Goal: Task Accomplishment & Management: Manage account settings

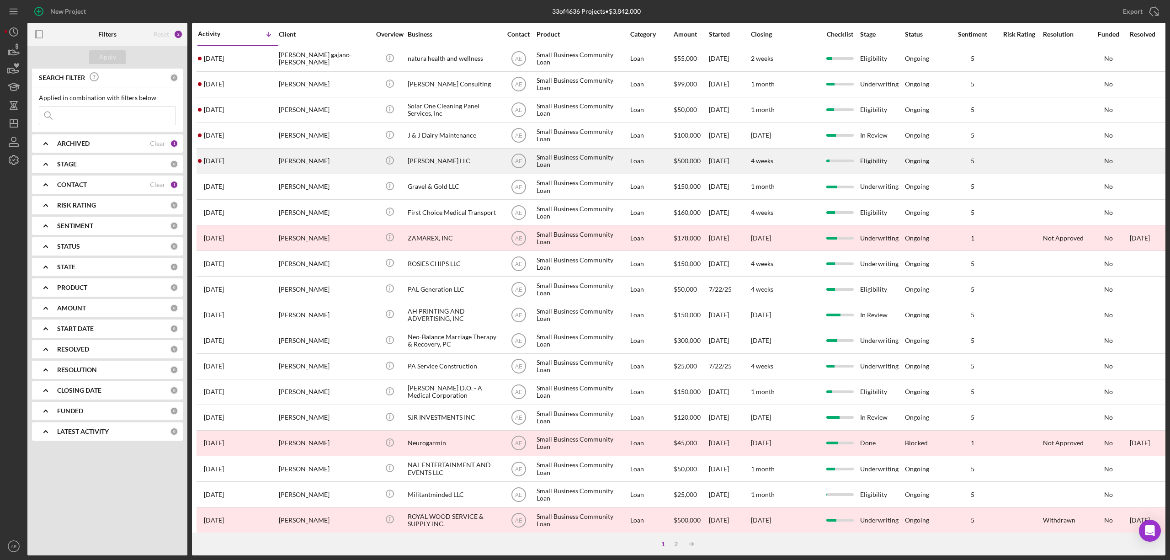
click at [320, 165] on div "[PERSON_NAME]" at bounding box center [324, 161] width 91 height 24
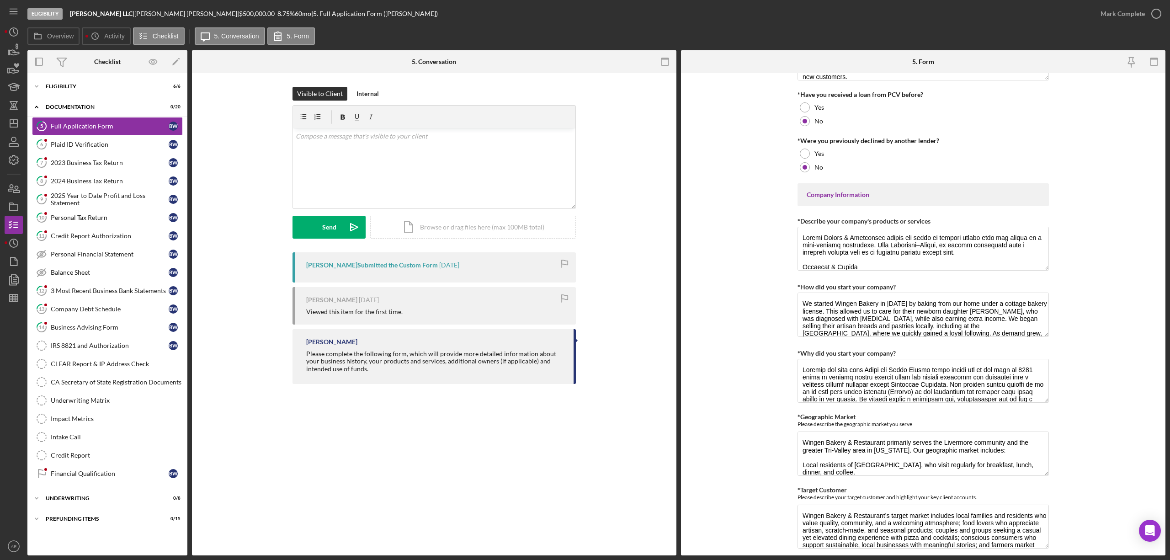
scroll to position [244, 0]
click at [1105, 12] on div "Mark Complete" at bounding box center [1122, 14] width 44 height 18
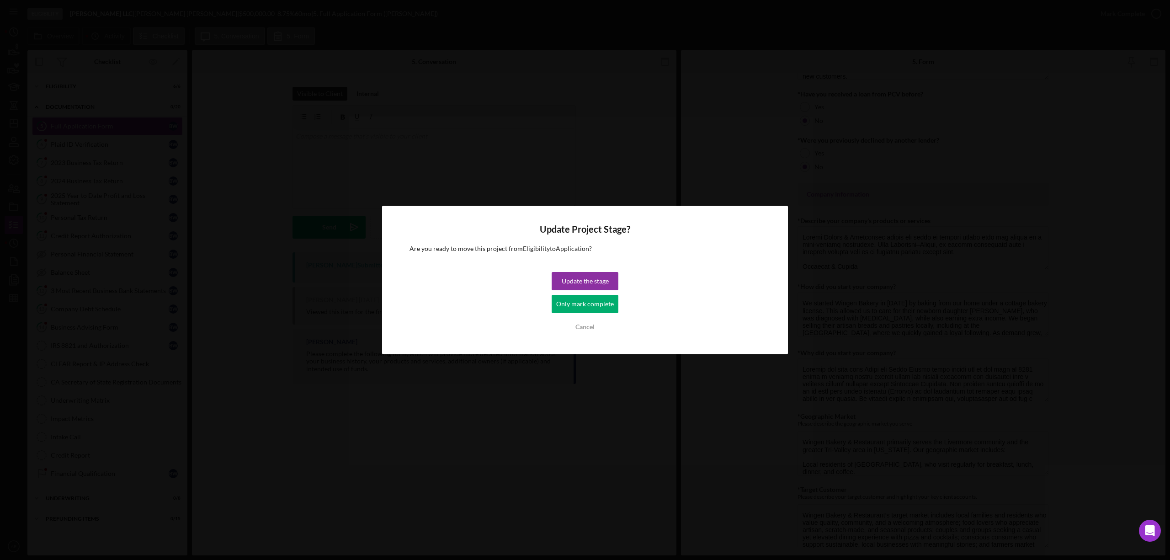
click at [591, 307] on div "Only mark complete" at bounding box center [585, 304] width 58 height 18
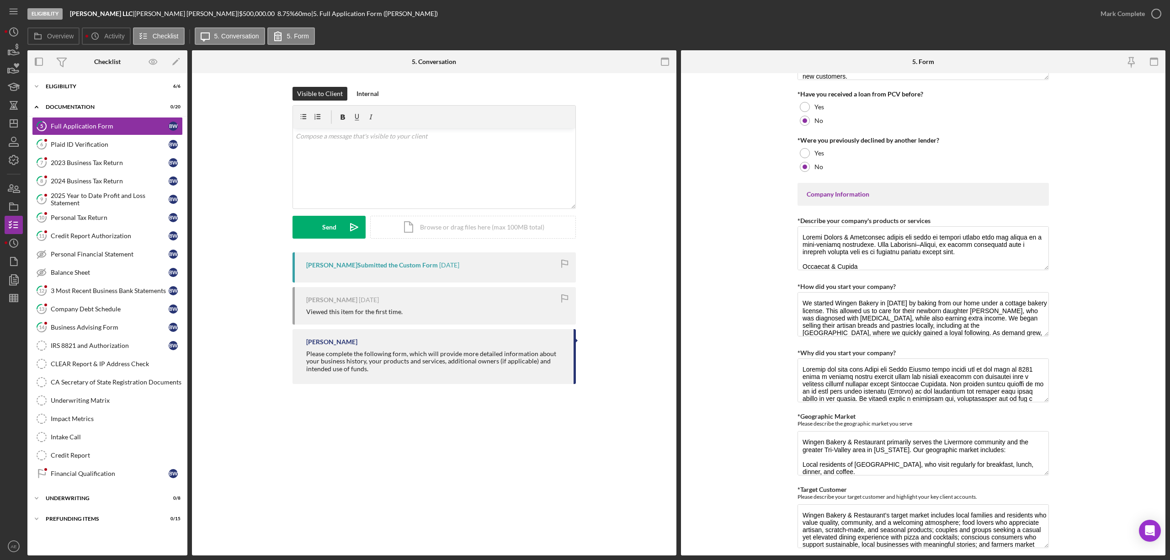
scroll to position [280, 0]
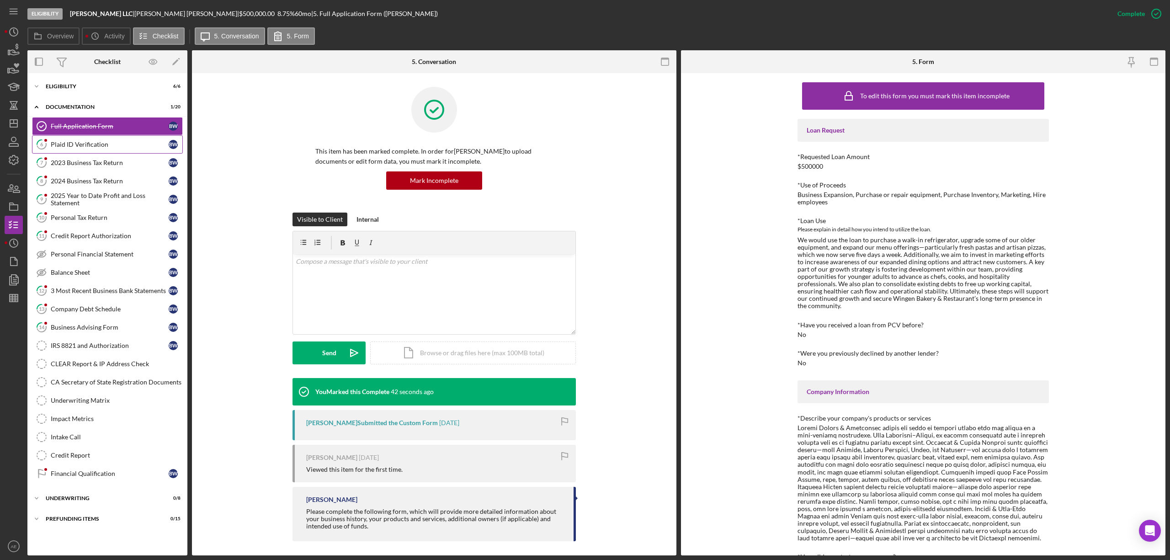
click at [110, 150] on link "6 Plaid ID Verification B W" at bounding box center [107, 144] width 151 height 18
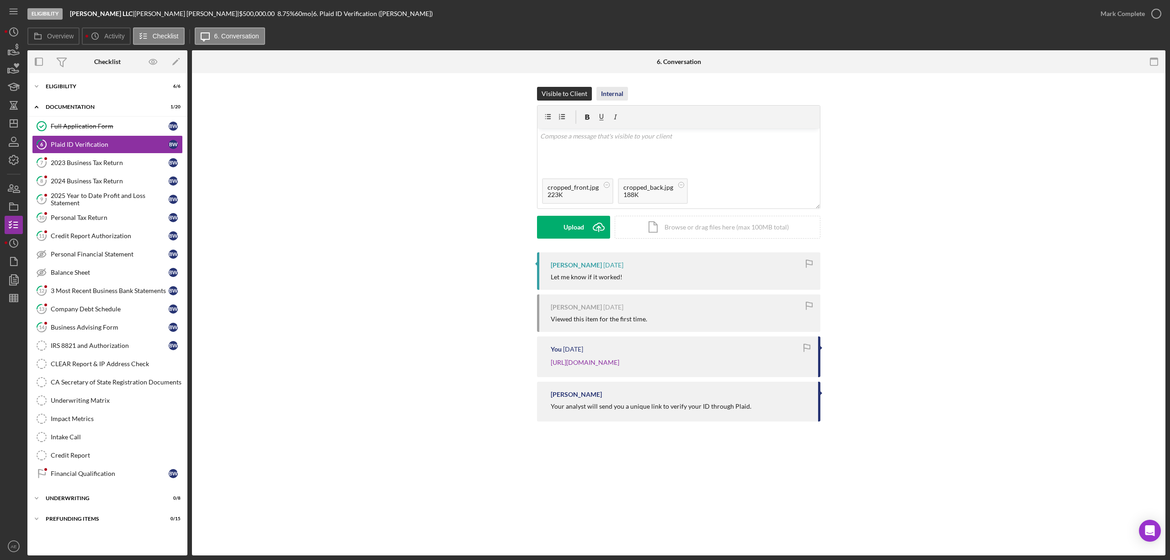
click at [620, 92] on div "Internal" at bounding box center [612, 94] width 22 height 14
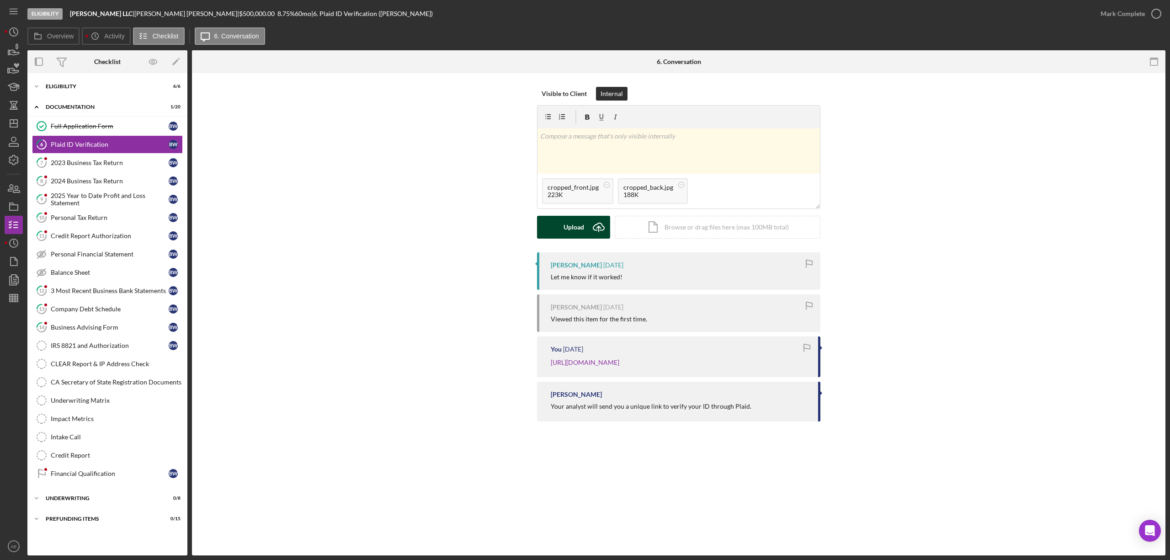
click at [572, 236] on div "Upload" at bounding box center [573, 227] width 21 height 23
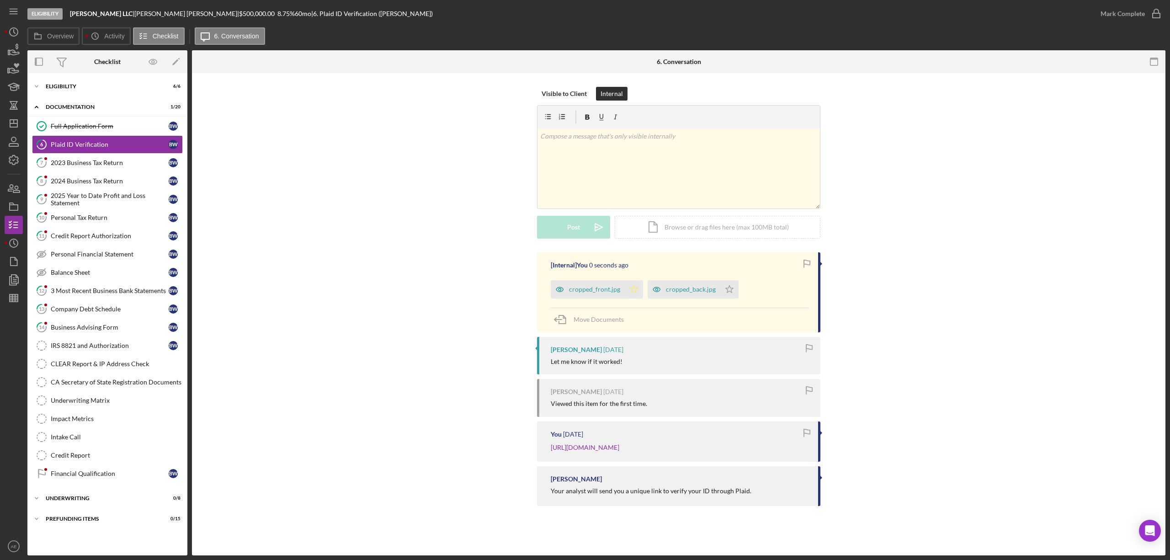
click at [640, 284] on icon "Icon/Star" at bounding box center [634, 289] width 18 height 18
click at [724, 293] on icon "Icon/Star" at bounding box center [729, 289] width 18 height 18
click at [1121, 10] on div "Mark Complete" at bounding box center [1122, 14] width 44 height 18
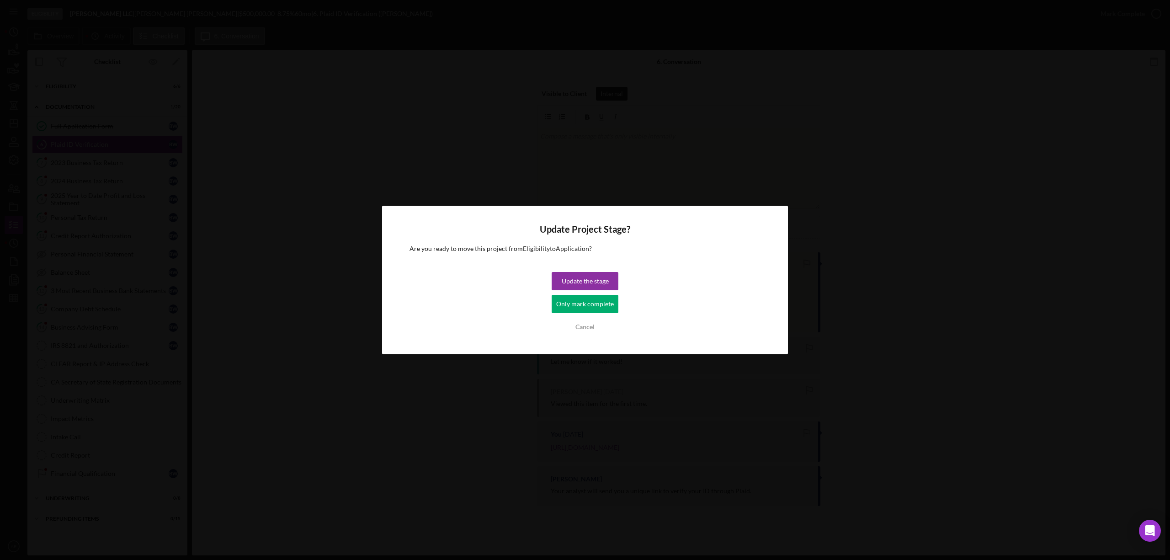
click at [589, 304] on div "Only mark complete" at bounding box center [585, 304] width 58 height 18
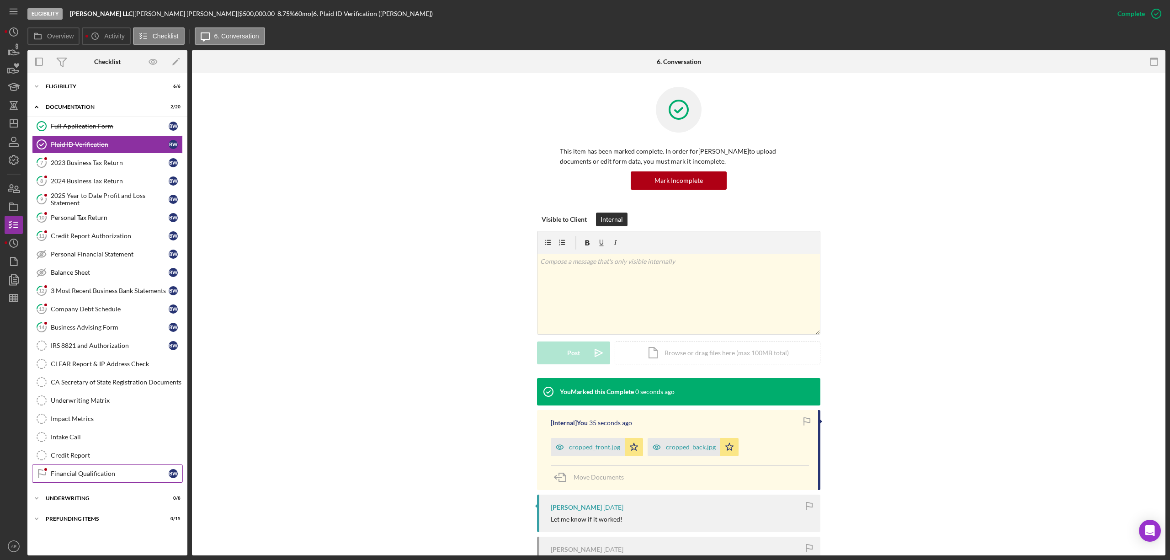
click at [109, 477] on div "Financial Qualification" at bounding box center [110, 473] width 118 height 7
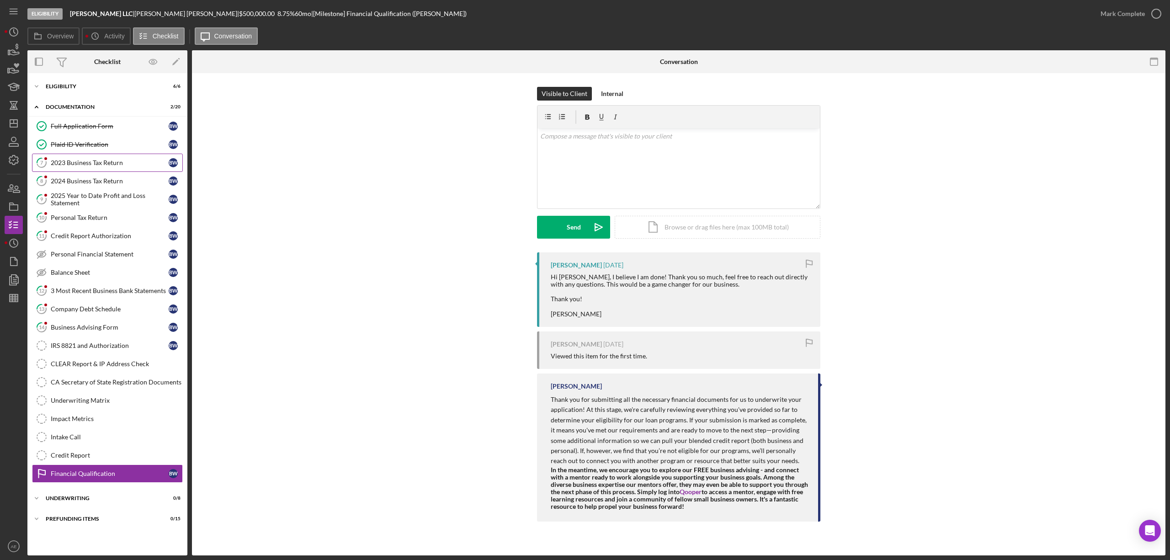
click at [88, 164] on div "2023 Business Tax Return" at bounding box center [110, 162] width 118 height 7
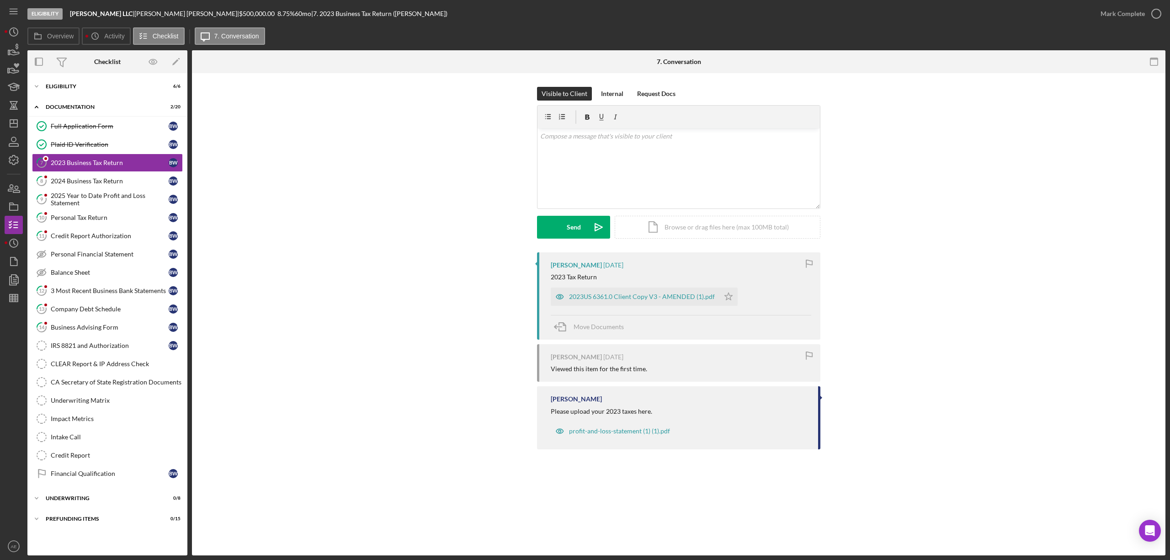
click at [525, 301] on div "[PERSON_NAME] [DATE] 2023 Tax Return 2023US 6361.0 Client Copy V3 - AMENDED (1)…" at bounding box center [679, 353] width 946 height 202
click at [544, 301] on div "[PERSON_NAME] [DATE] 2023 Tax Return 2023US 6361.0 Client Copy V3 - AMENDED (1)…" at bounding box center [678, 295] width 283 height 87
click at [555, 299] on icon "button" at bounding box center [560, 296] width 18 height 18
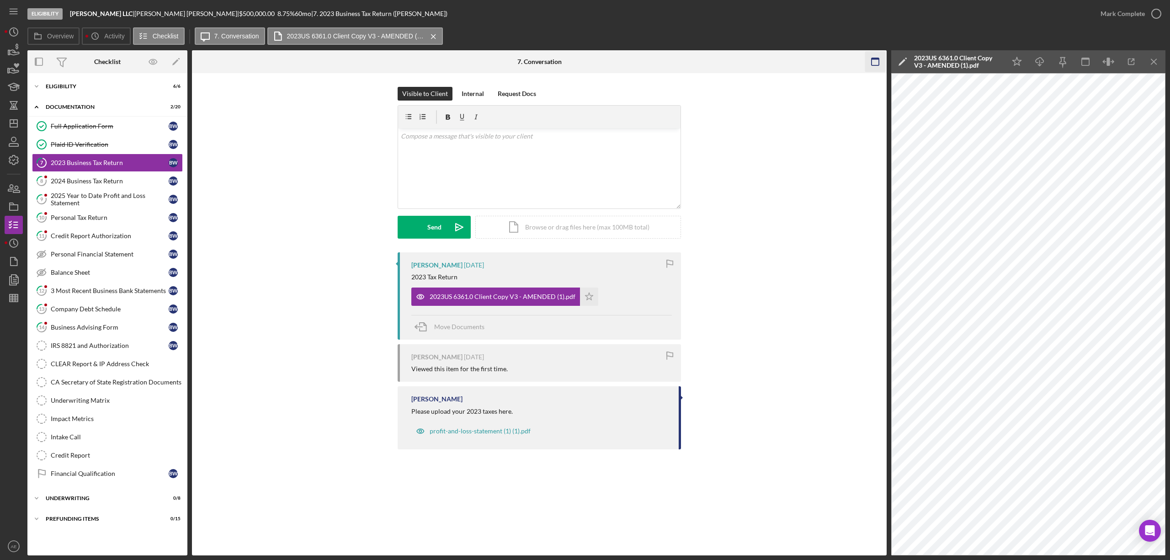
click at [881, 57] on icon "button" at bounding box center [875, 62] width 21 height 21
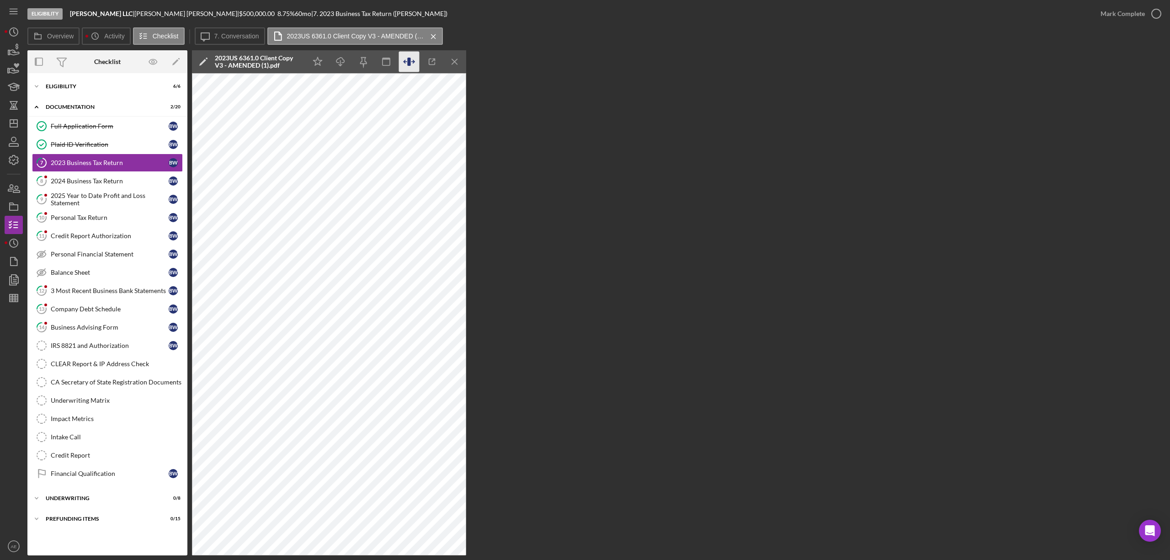
click at [415, 64] on icon "button" at bounding box center [409, 62] width 21 height 21
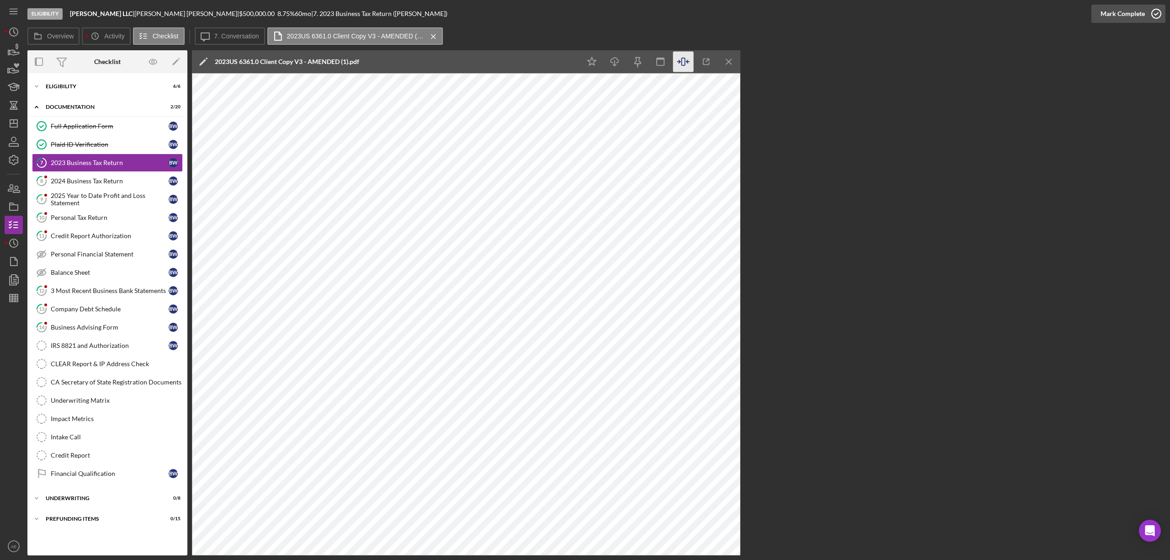
click at [1123, 11] on div "Mark Complete" at bounding box center [1122, 14] width 44 height 18
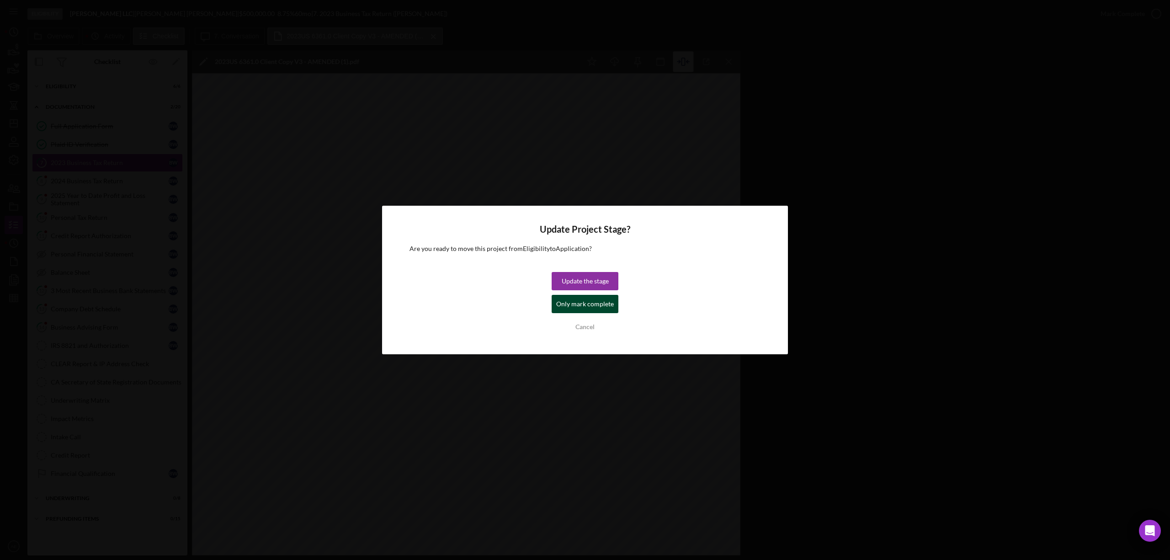
click at [611, 308] on div "Only mark complete" at bounding box center [585, 304] width 58 height 18
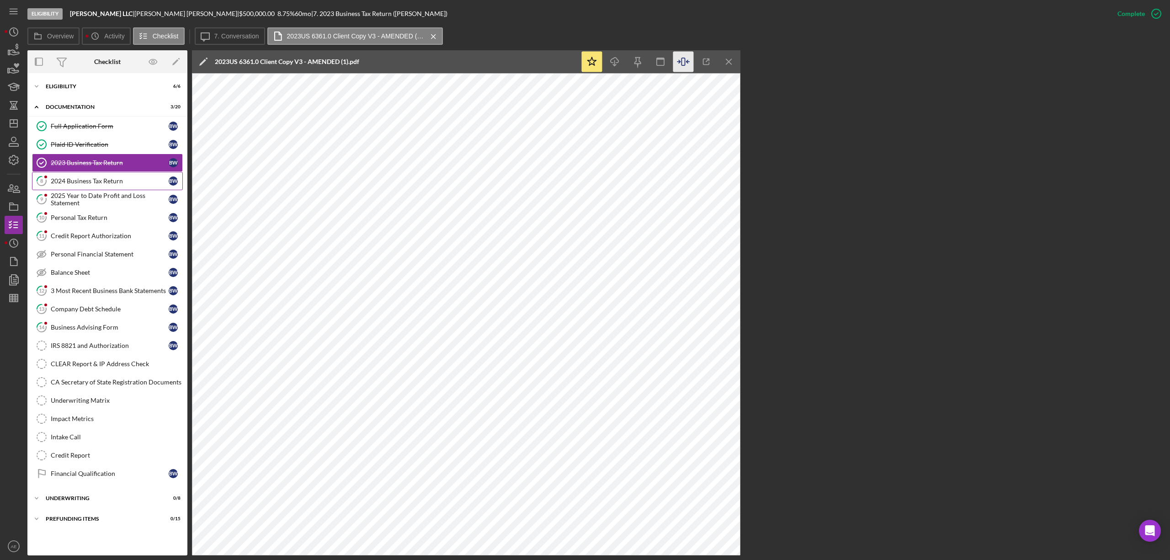
click at [106, 187] on link "8 2024 Business Tax Return B W" at bounding box center [107, 181] width 151 height 18
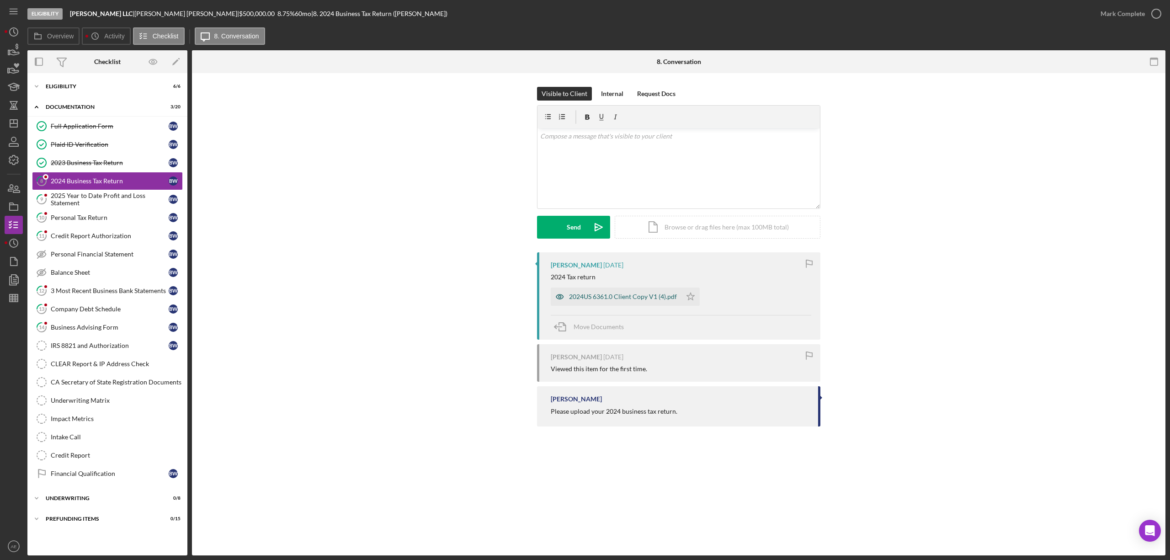
click at [627, 302] on div "2024US 6361.0 Client Copy V1 (4).pdf" at bounding box center [616, 296] width 131 height 18
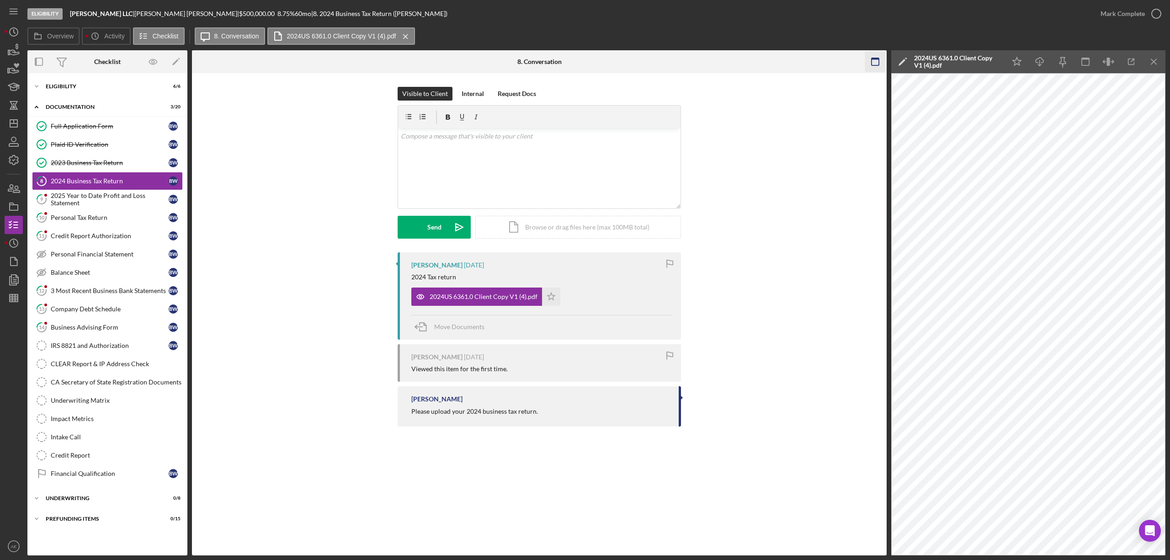
click at [874, 59] on rect "button" at bounding box center [874, 59] width 7 height 2
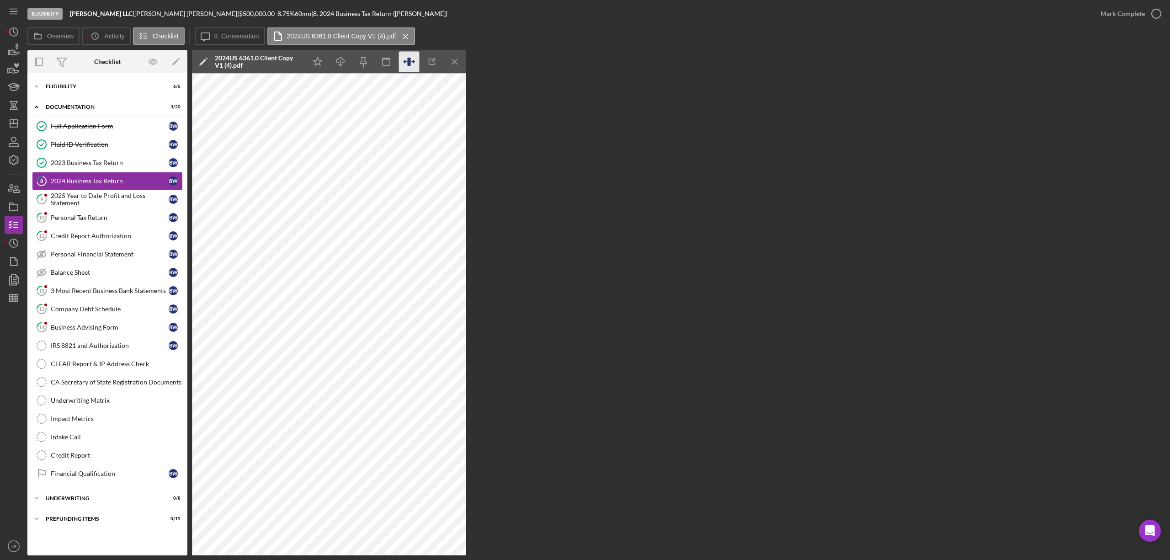
click at [415, 61] on icon "button" at bounding box center [409, 62] width 21 height 21
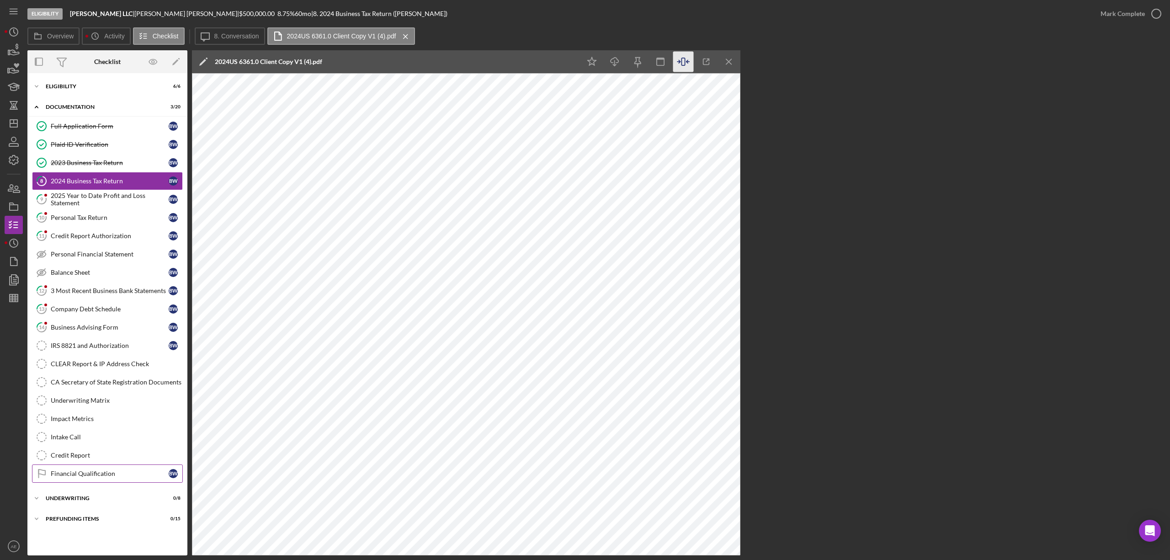
click at [114, 477] on div "Financial Qualification" at bounding box center [110, 473] width 118 height 7
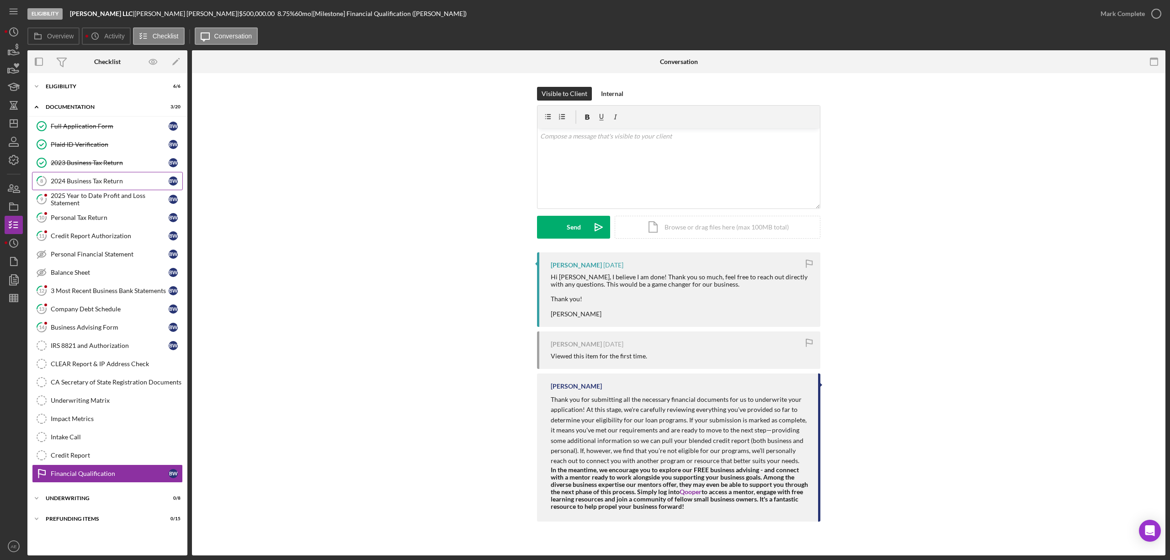
click at [69, 184] on div "2024 Business Tax Return" at bounding box center [110, 180] width 118 height 7
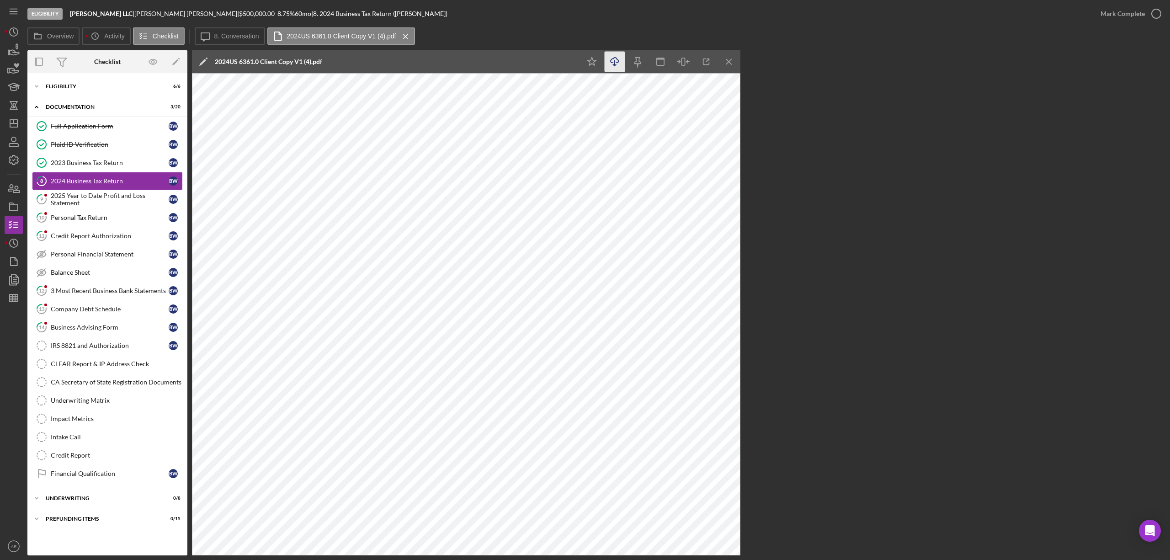
click at [613, 66] on icon "Icon/Download" at bounding box center [615, 62] width 21 height 21
click at [111, 477] on div "Financial Qualification" at bounding box center [110, 473] width 118 height 7
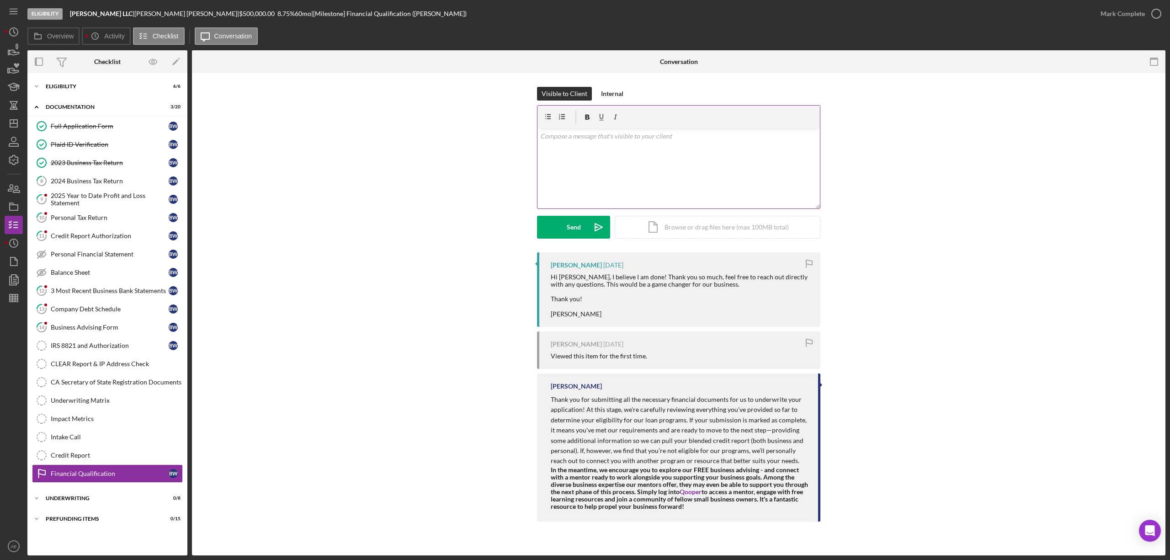
click at [688, 152] on div "v Color teal Color pink Remove color Add row above Add row below Add column bef…" at bounding box center [678, 168] width 282 height 80
click at [580, 161] on p "I have a questions regarding the ownership percentage." at bounding box center [678, 162] width 277 height 10
click at [722, 155] on div "v Color teal Color pink Remove color Add row above Add row below Add column bef…" at bounding box center [678, 168] width 282 height 80
click at [772, 163] on p "I have a question regarding the ownership percentage. In the 2024 tax returns, …" at bounding box center [678, 167] width 277 height 21
click at [589, 174] on p "I have a question regarding the ownership percentage. In the 2024 tax returns, …" at bounding box center [678, 167] width 277 height 21
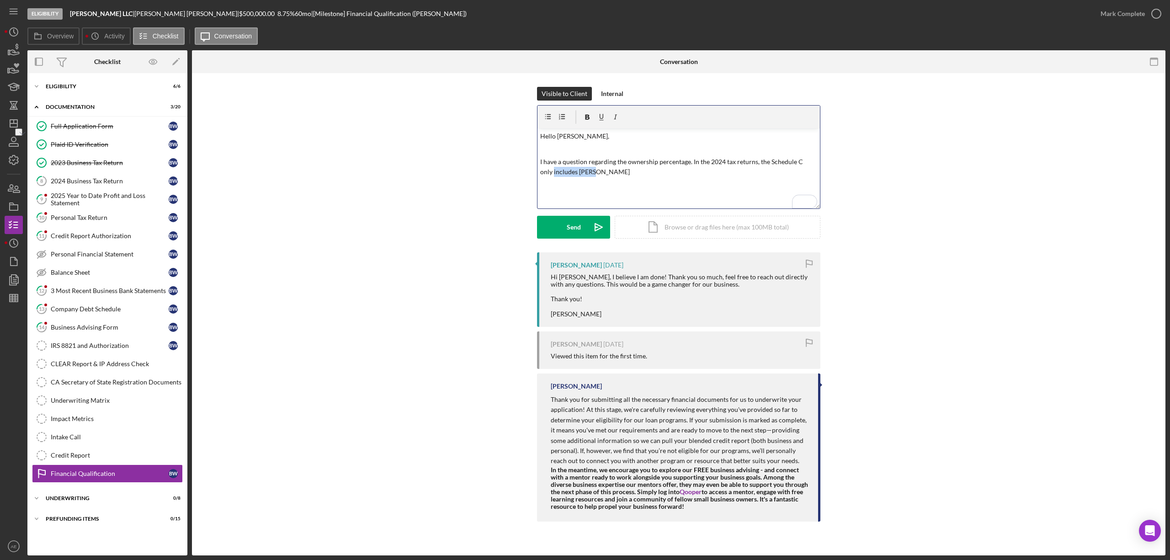
drag, startPoint x: 584, startPoint y: 175, endPoint x: 540, endPoint y: 175, distance: 43.9
click at [540, 175] on p "I have a question regarding the ownership percentage. In the 2024 tax returns, …" at bounding box center [678, 167] width 277 height 21
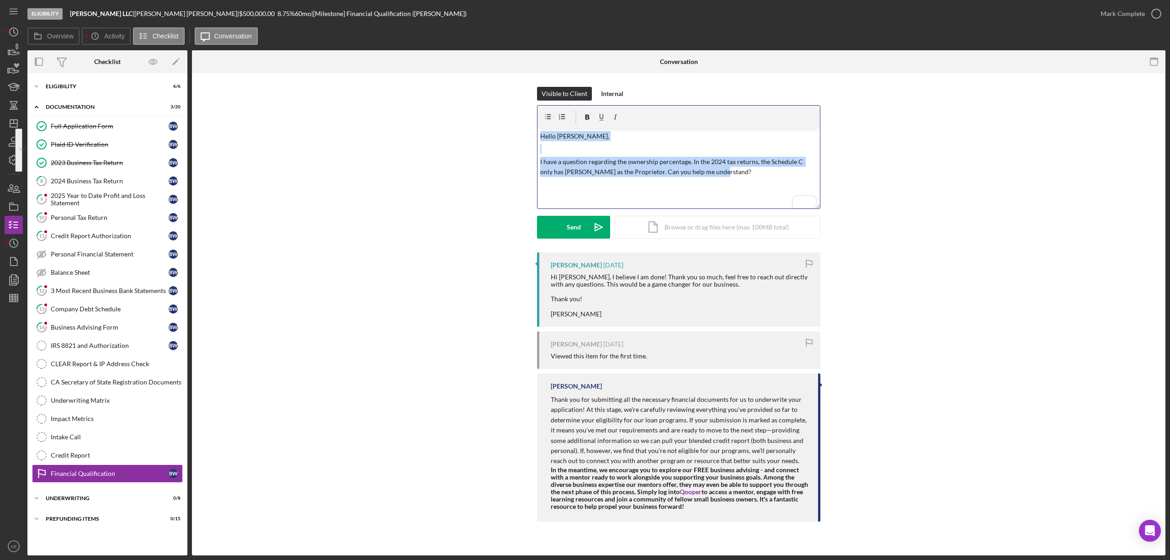
drag, startPoint x: 716, startPoint y: 174, endPoint x: 530, endPoint y: 127, distance: 192.2
click at [530, 127] on div "Visible to Client Internal v Color [PERSON_NAME] Color pink Remove color Add ro…" at bounding box center [679, 169] width 946 height 165
copy div "Hello [PERSON_NAME], I have a question regarding the ownership percentage. In t…"
drag, startPoint x: 624, startPoint y: 178, endPoint x: 229, endPoint y: 187, distance: 394.9
click at [622, 178] on div "v Color teal Color pink Remove color Add row above Add row below Add column bef…" at bounding box center [678, 168] width 282 height 80
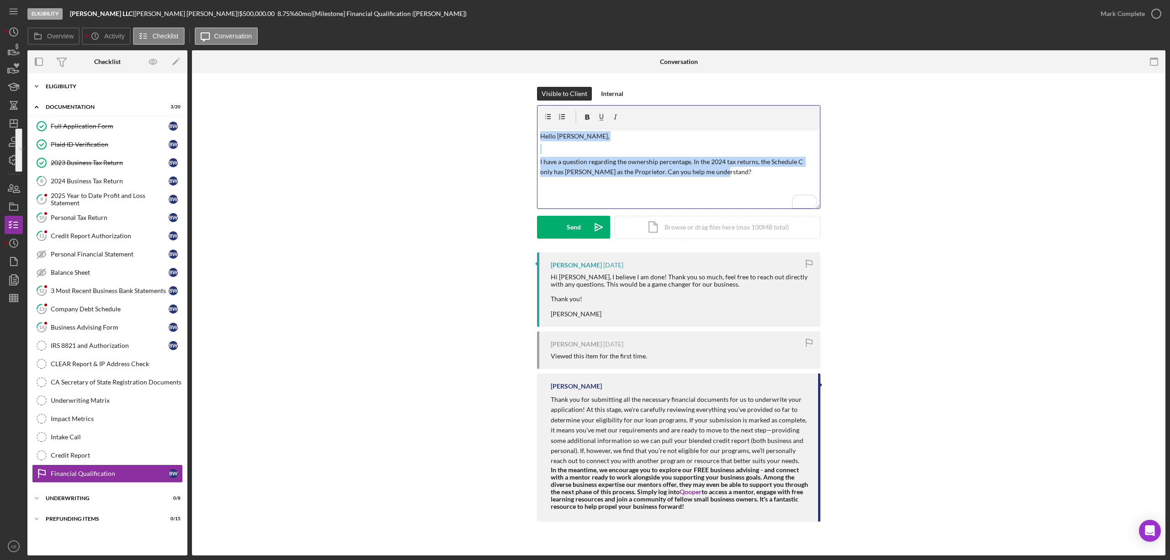
click at [91, 88] on div "Eligibility" at bounding box center [111, 86] width 130 height 5
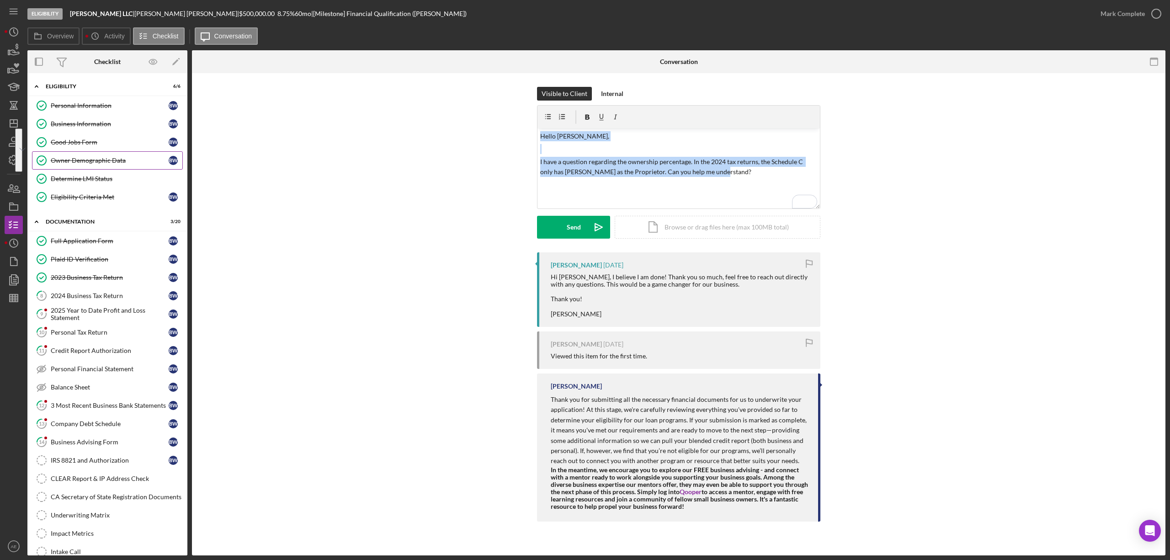
click at [105, 159] on div "Owner Demographic Data" at bounding box center [110, 160] width 118 height 7
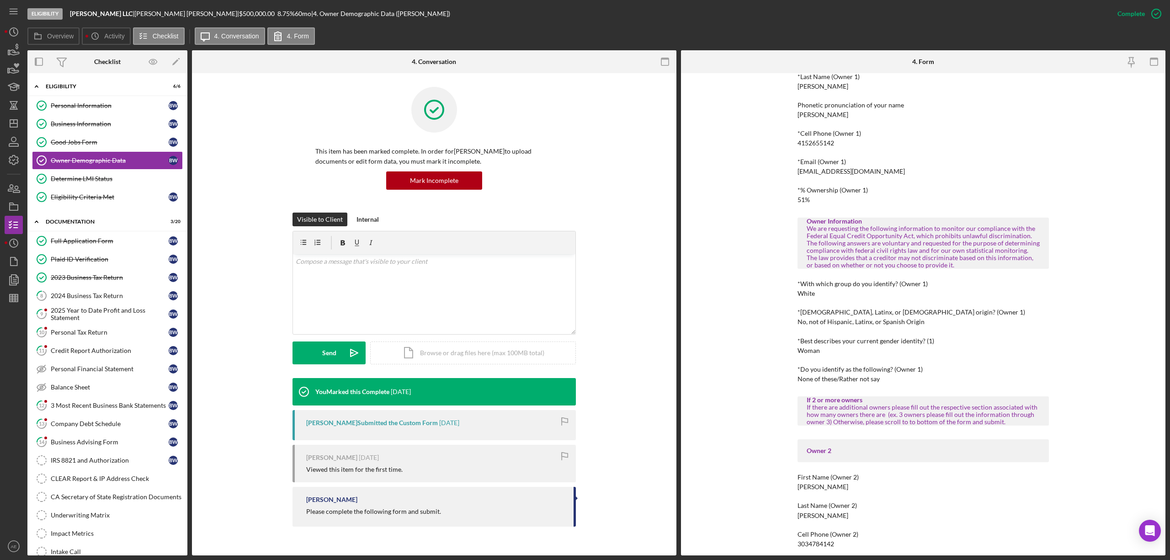
scroll to position [183, 0]
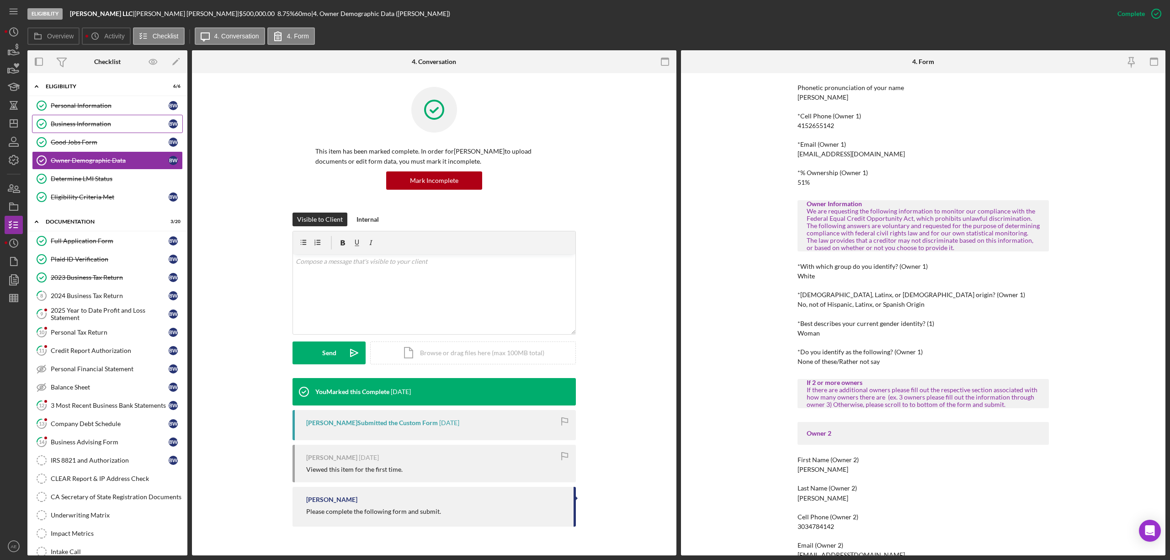
click at [86, 125] on div "Business Information" at bounding box center [110, 123] width 118 height 7
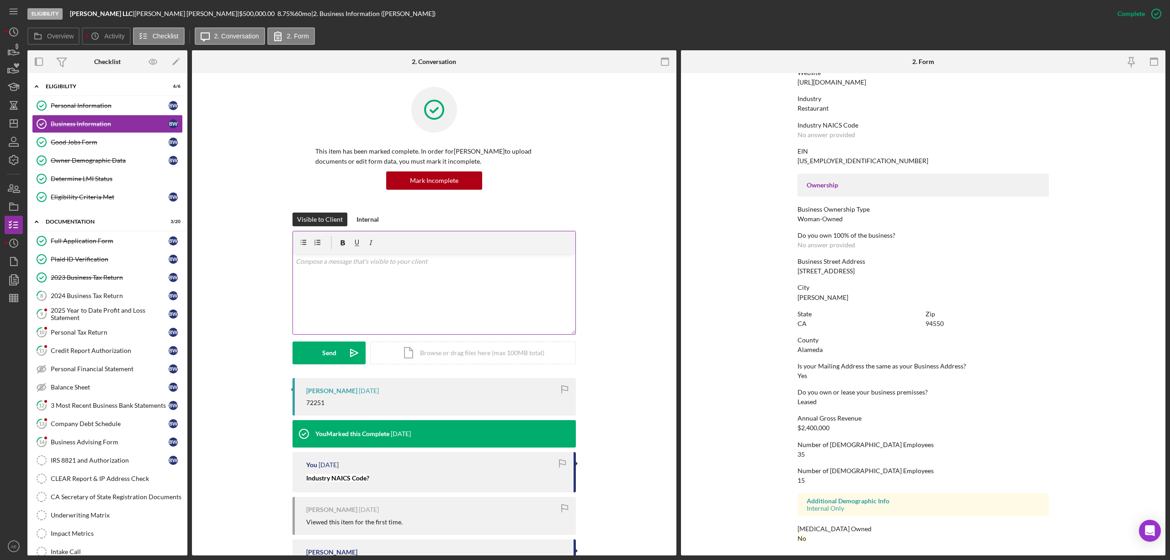
scroll to position [42, 0]
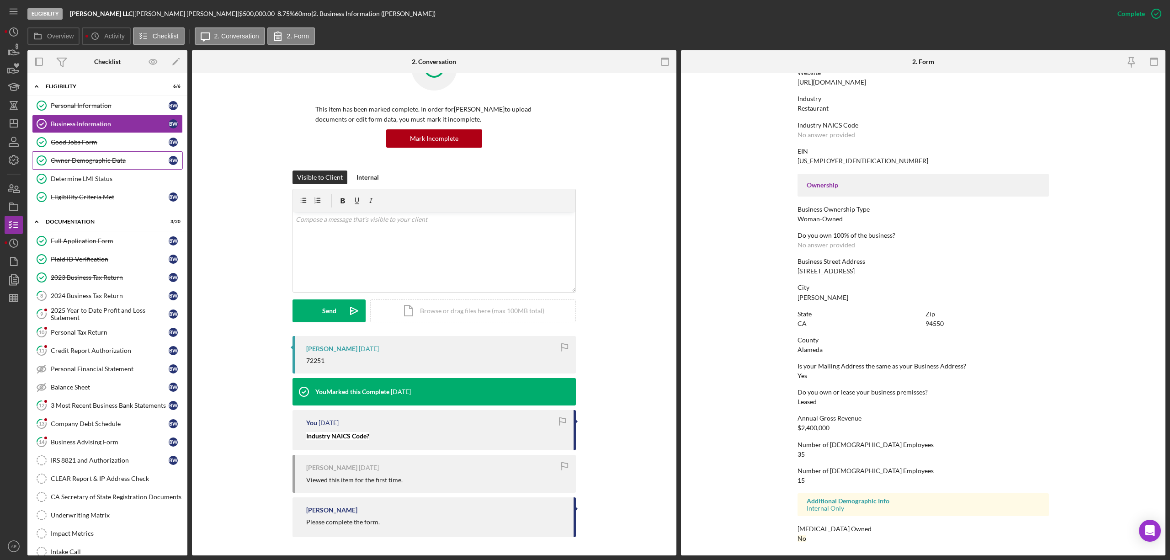
click at [108, 163] on div "Owner Demographic Data" at bounding box center [110, 160] width 118 height 7
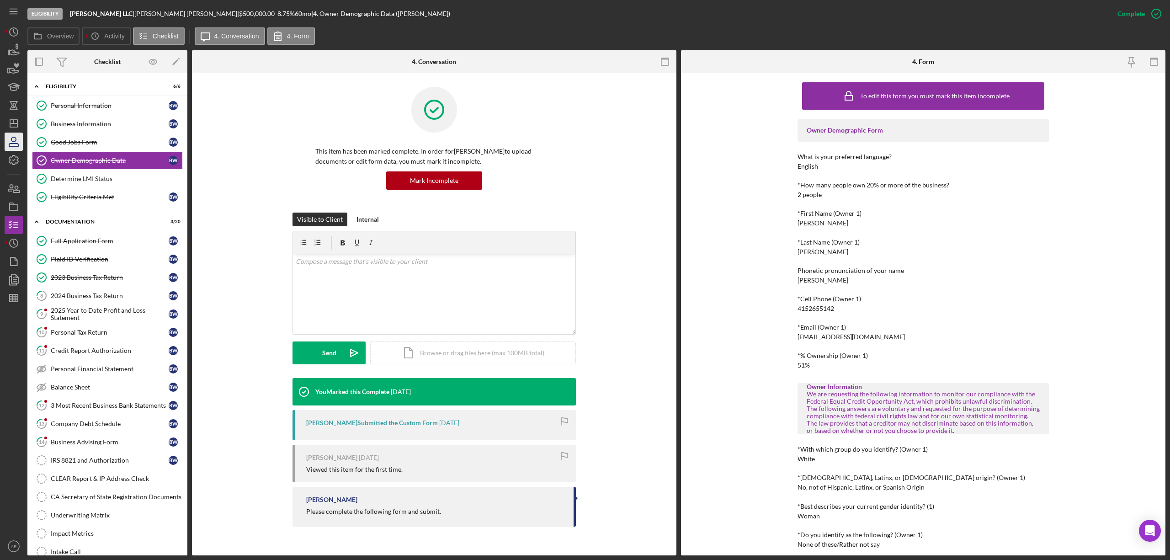
click at [17, 139] on icon "button" at bounding box center [13, 141] width 23 height 23
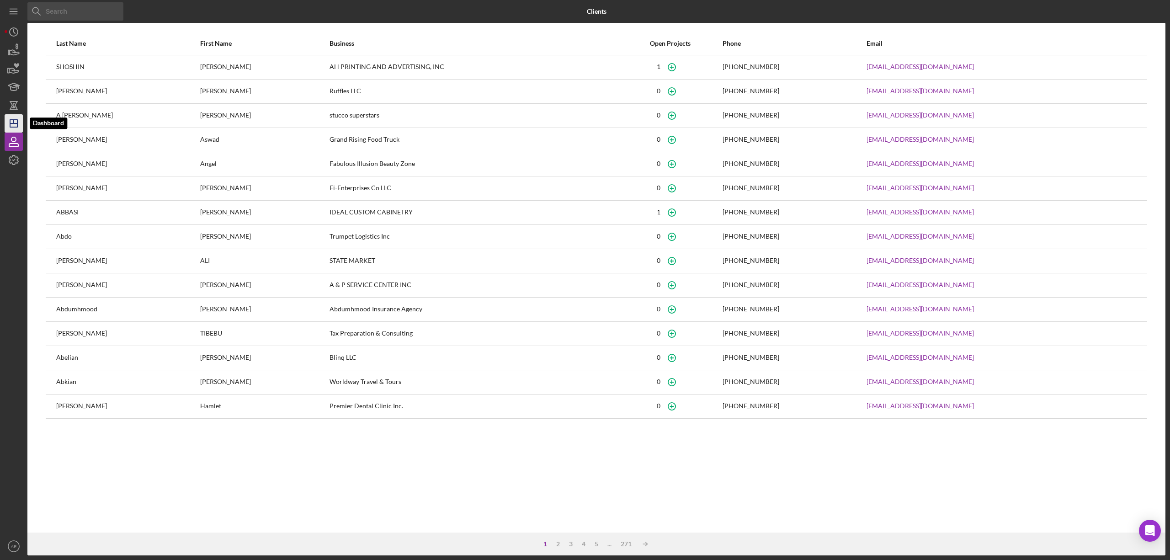
click at [13, 117] on icon "Icon/Dashboard" at bounding box center [13, 123] width 23 height 23
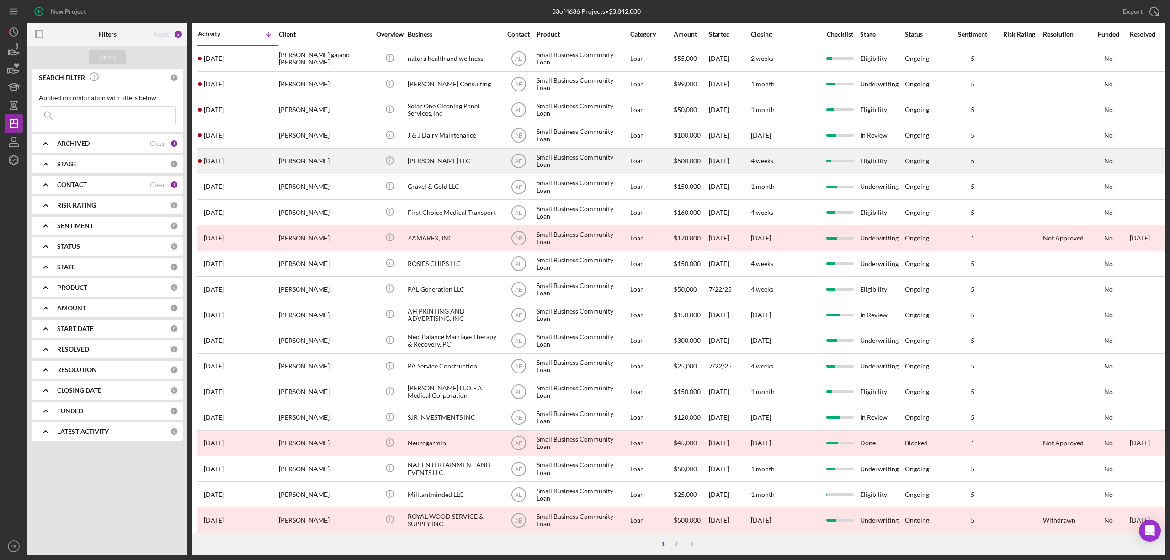
click at [295, 161] on div "[PERSON_NAME]" at bounding box center [324, 161] width 91 height 24
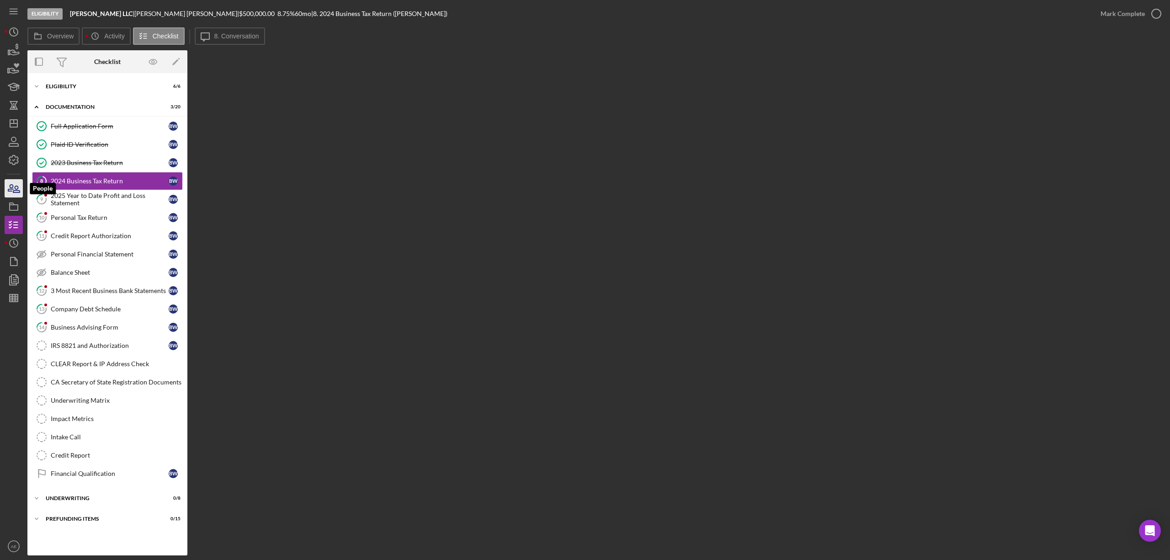
click at [11, 190] on icon "button" at bounding box center [13, 188] width 23 height 23
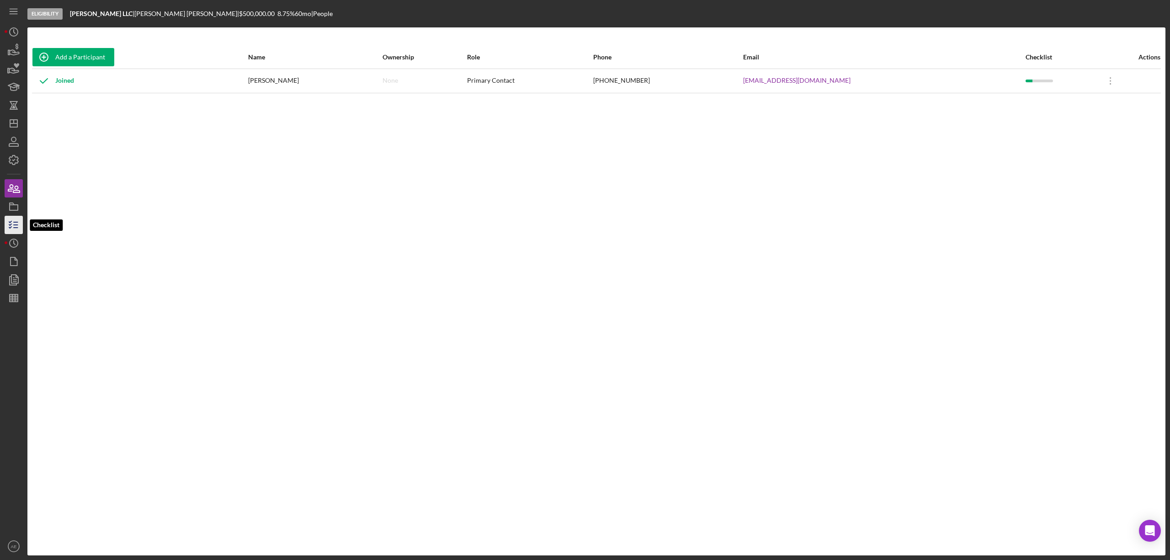
click at [13, 220] on icon "button" at bounding box center [13, 224] width 23 height 23
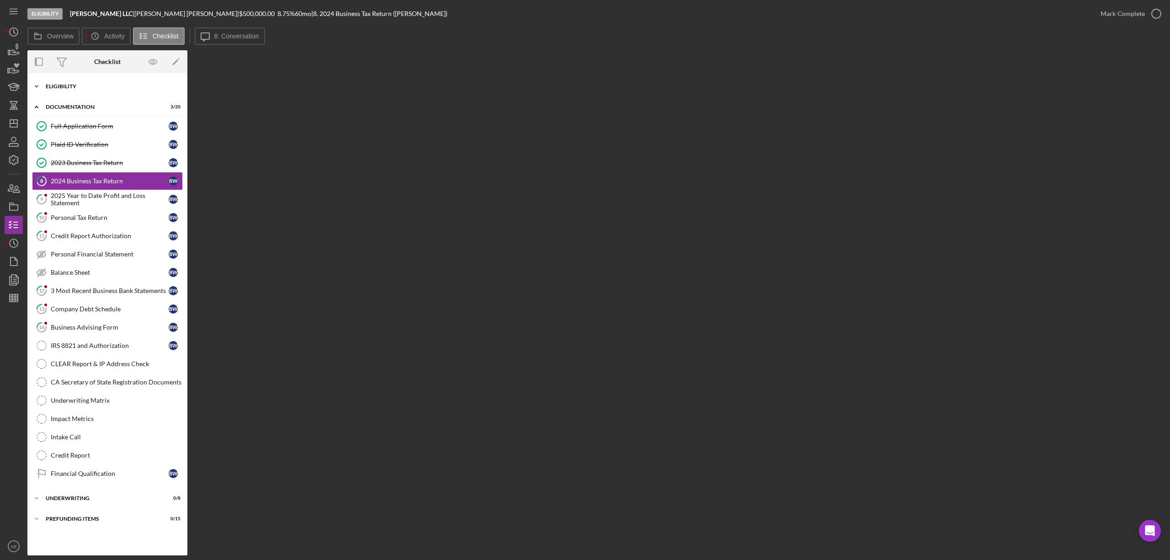
click at [114, 94] on div "Icon/Expander Eligibility 6 / 6" at bounding box center [107, 86] width 160 height 18
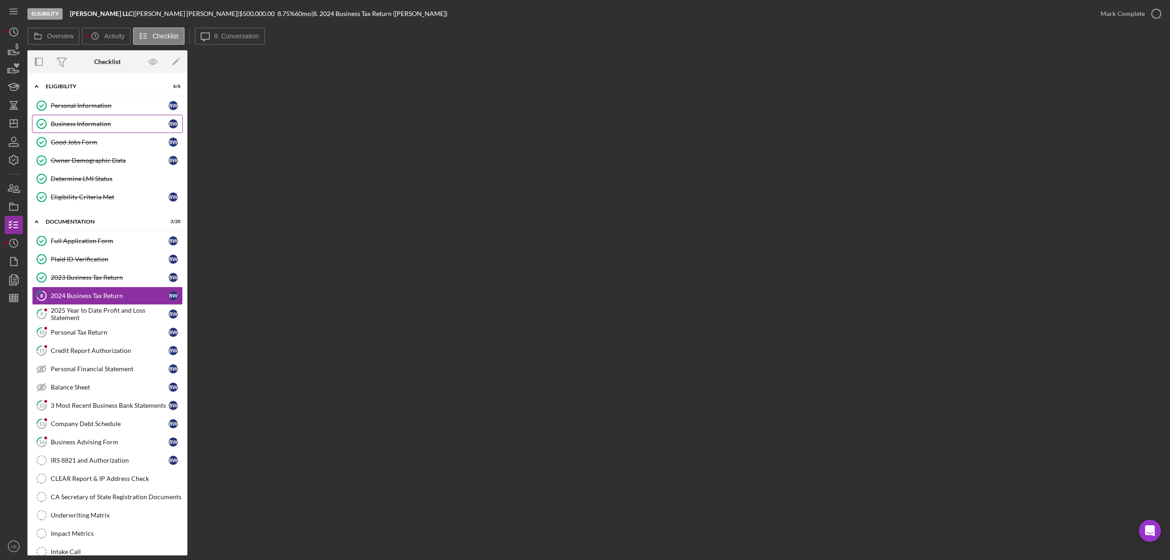
click at [109, 121] on div "Business Information" at bounding box center [110, 123] width 118 height 7
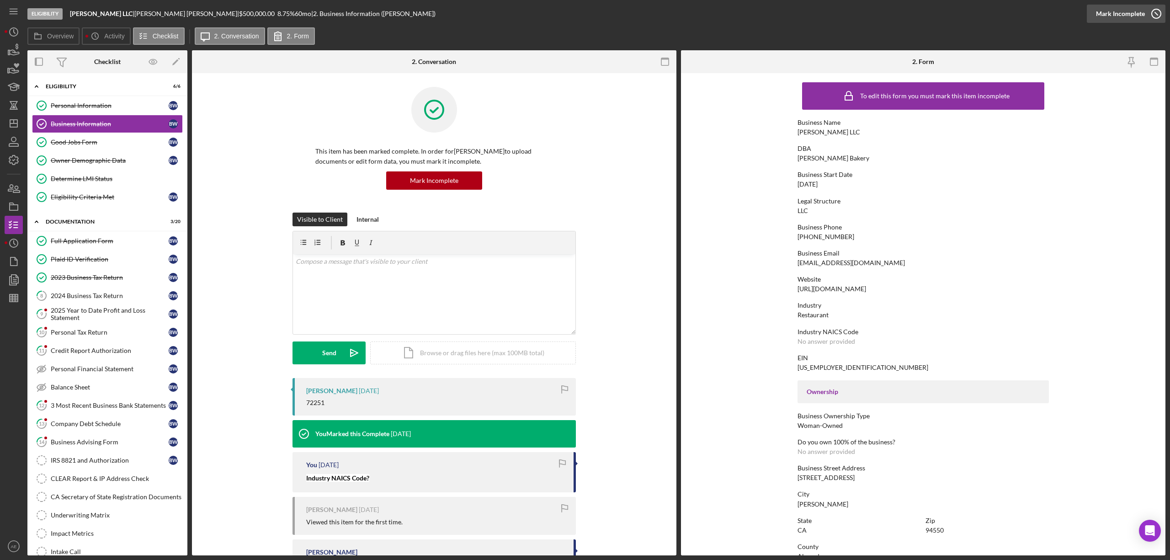
click at [1125, 17] on div "Mark Incomplete" at bounding box center [1120, 14] width 49 height 18
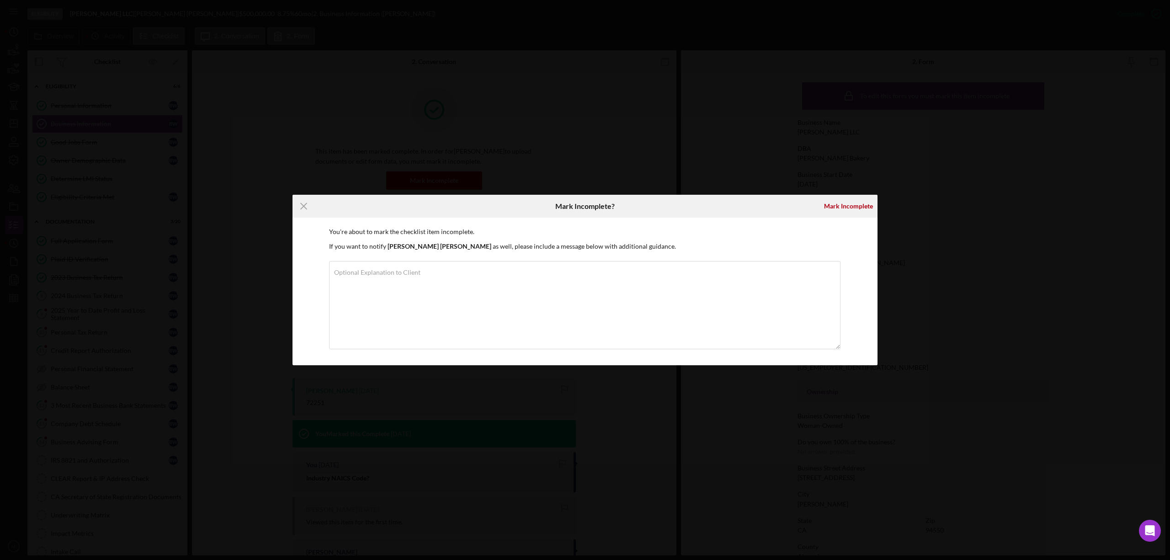
drag, startPoint x: 866, startPoint y: 220, endPoint x: 863, endPoint y: 216, distance: 5.5
click at [865, 218] on div "You're about to mark the checklist item incomplete. If you want to notify [PERS…" at bounding box center [584, 292] width 585 height 148
drag, startPoint x: 860, startPoint y: 214, endPoint x: 860, endPoint y: 222, distance: 7.3
click at [860, 214] on div "Mark Incomplete" at bounding box center [848, 206] width 49 height 18
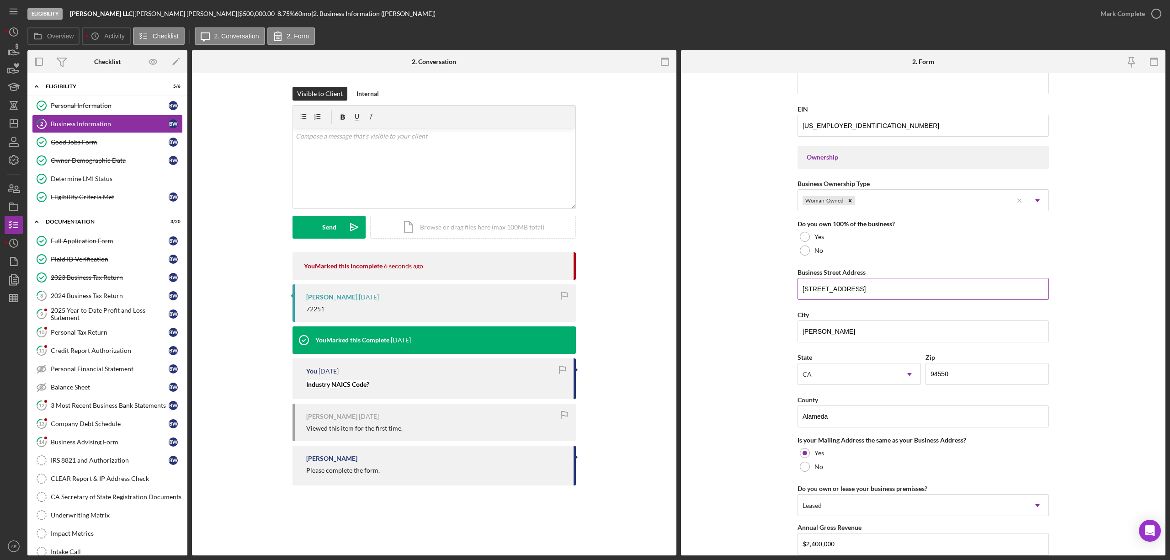
scroll to position [293, 0]
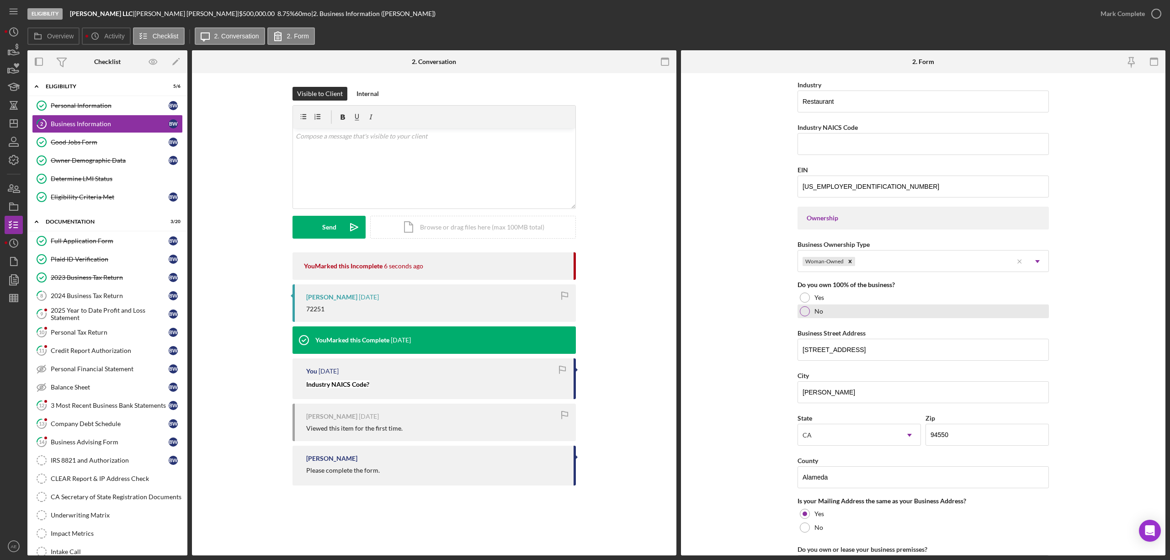
click at [797, 313] on div "No" at bounding box center [922, 311] width 251 height 14
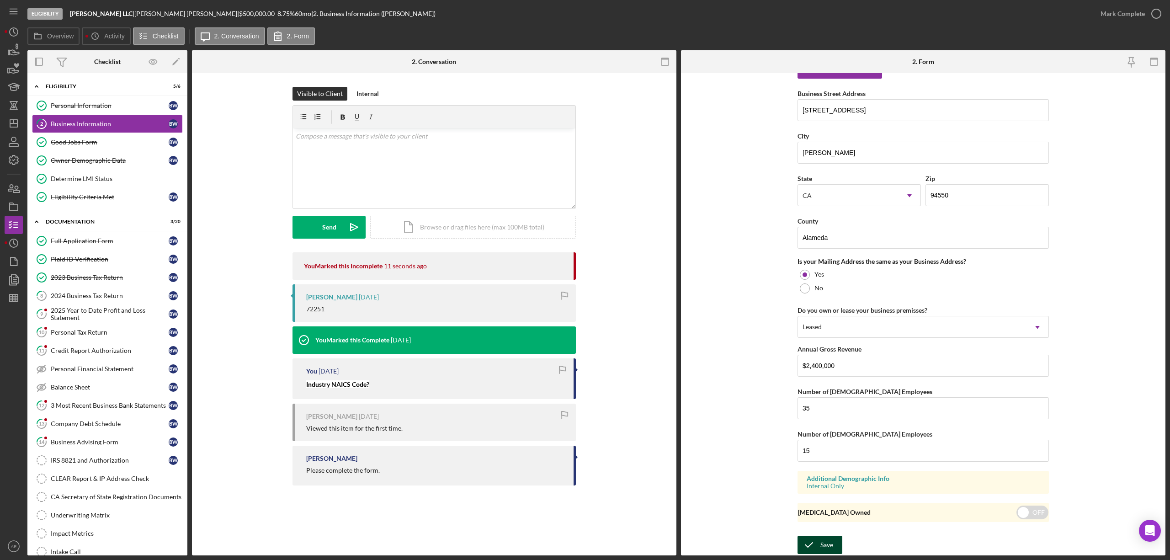
click at [821, 541] on div "Save" at bounding box center [826, 545] width 13 height 18
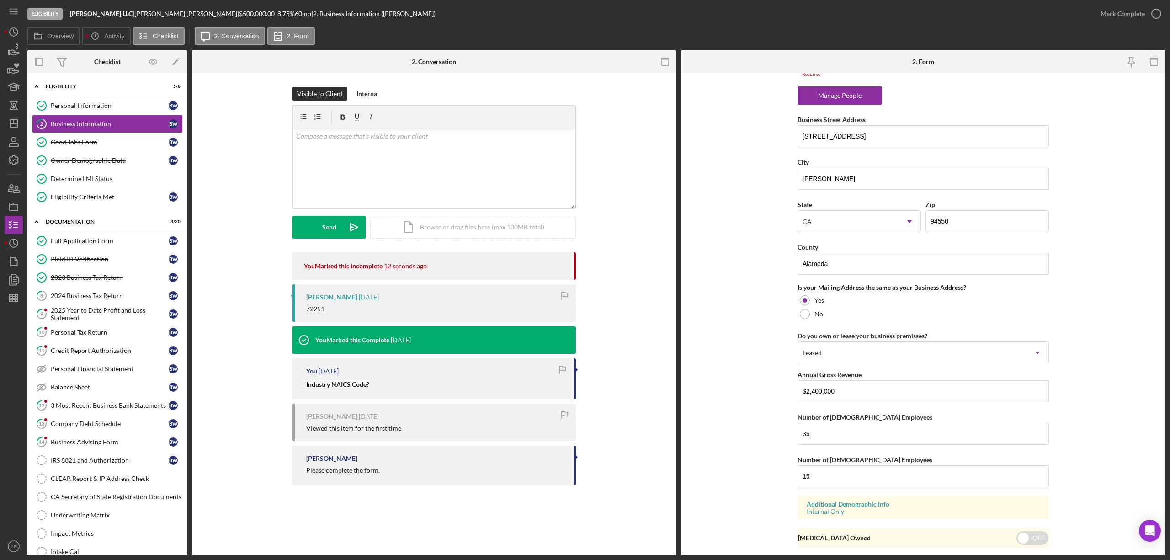
scroll to position [549, 0]
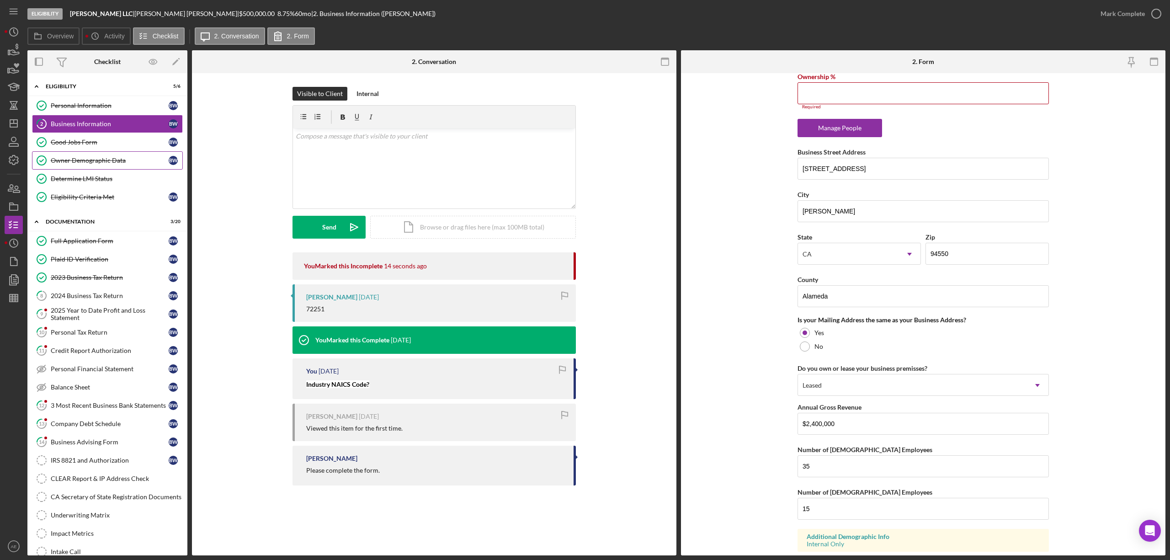
click at [121, 165] on link "Owner Demographic Data Owner Demographic Data B W" at bounding box center [107, 160] width 151 height 18
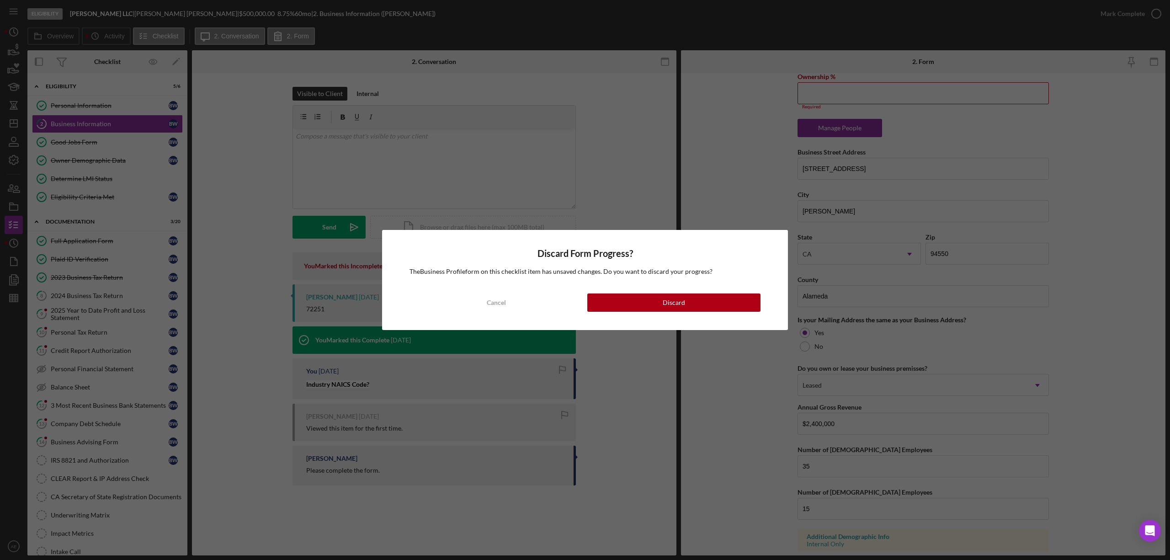
click at [683, 313] on div "Discard Form Progress? The Business Profile form on this checklist item has uns…" at bounding box center [585, 280] width 406 height 100
click at [686, 306] on button "Discard" at bounding box center [673, 302] width 173 height 18
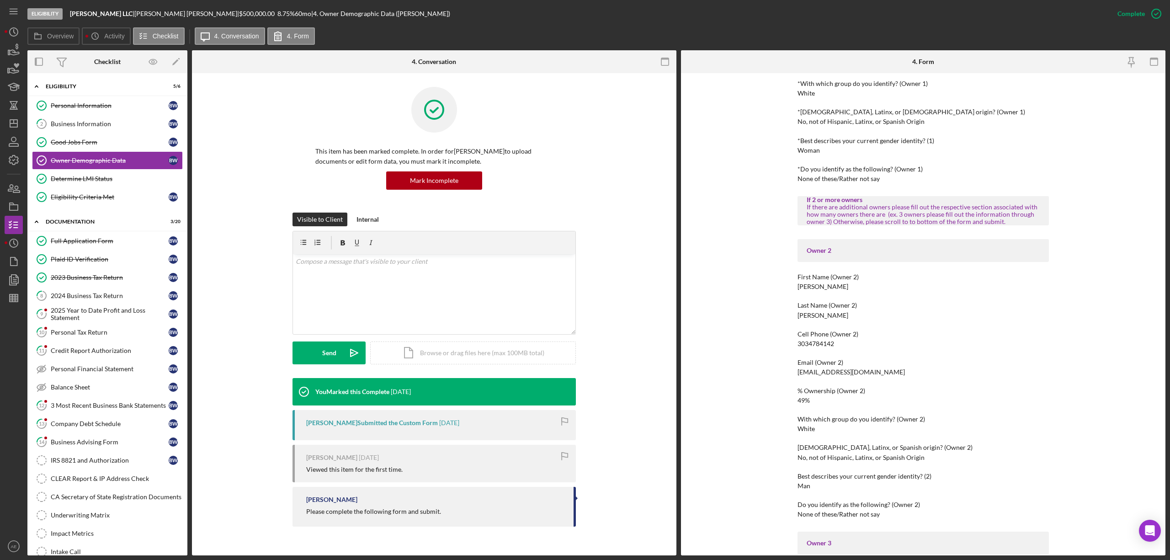
scroll to position [426, 0]
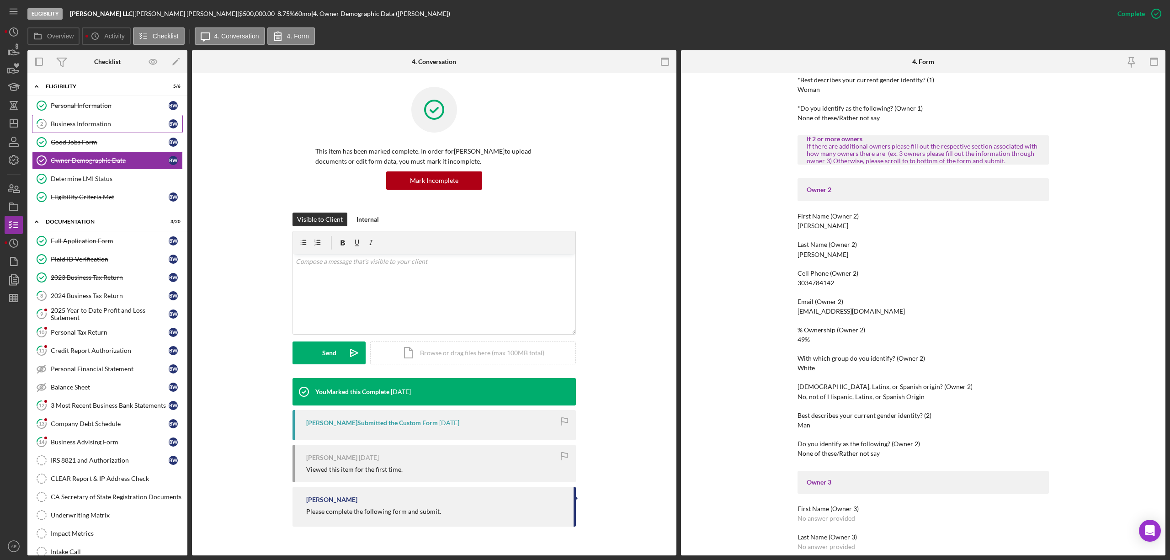
click at [80, 127] on div "Business Information" at bounding box center [110, 123] width 118 height 7
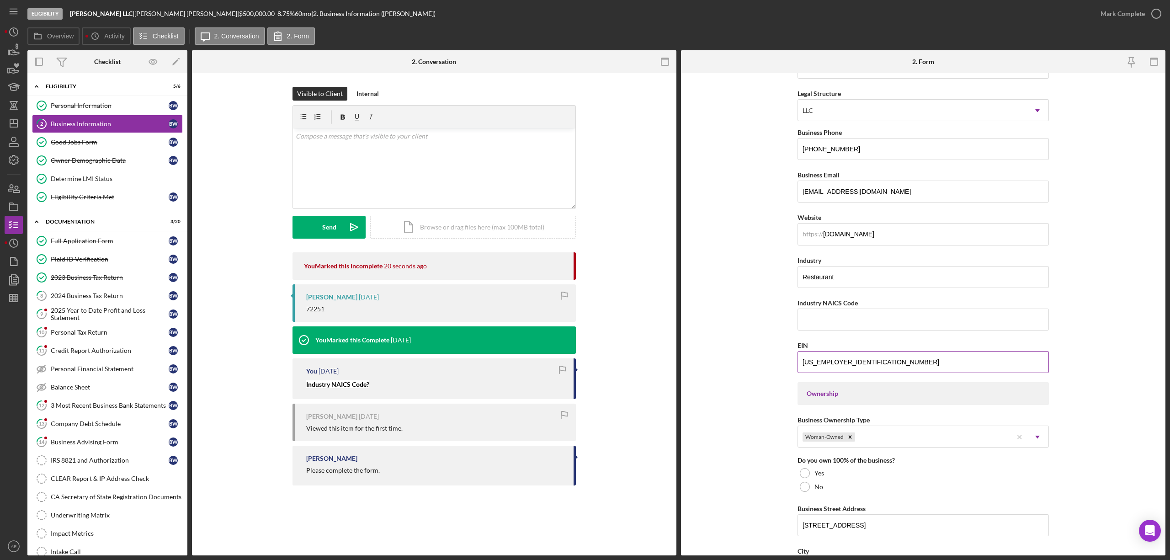
scroll to position [244, 0]
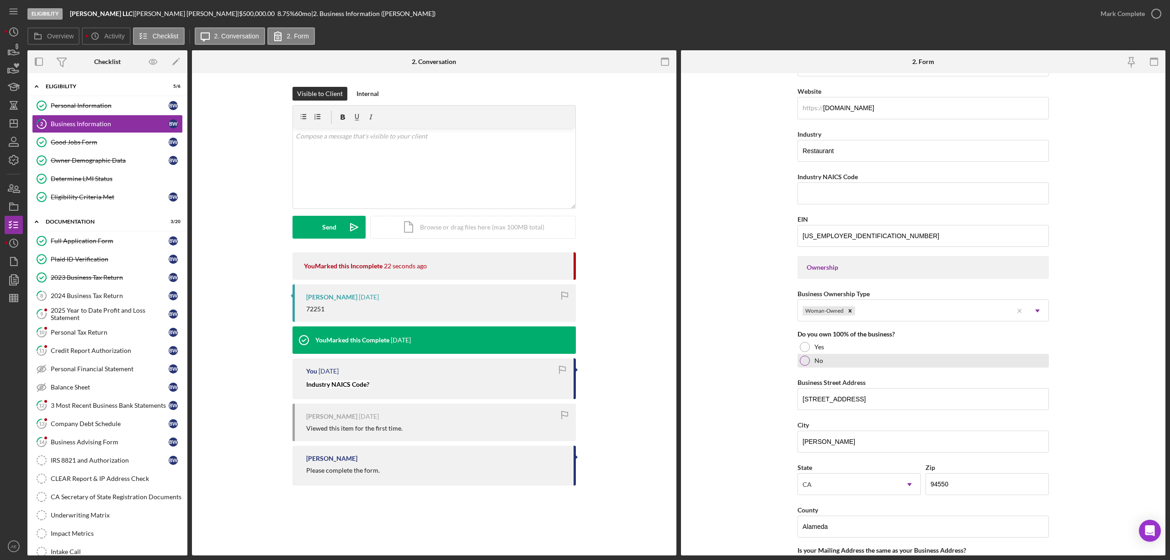
click at [839, 359] on div "No" at bounding box center [922, 361] width 251 height 14
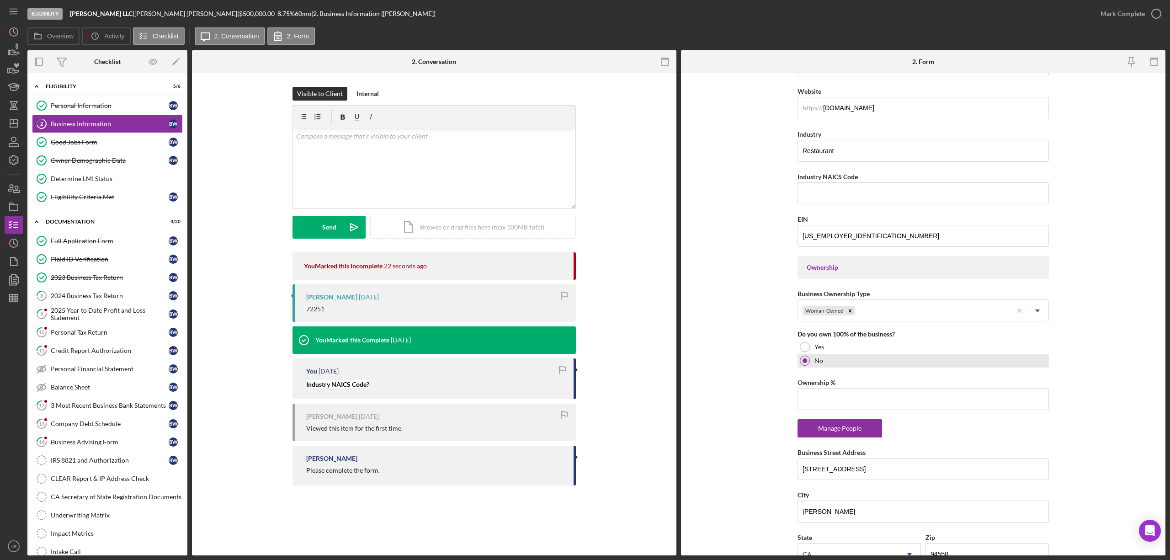
scroll to position [366, 0]
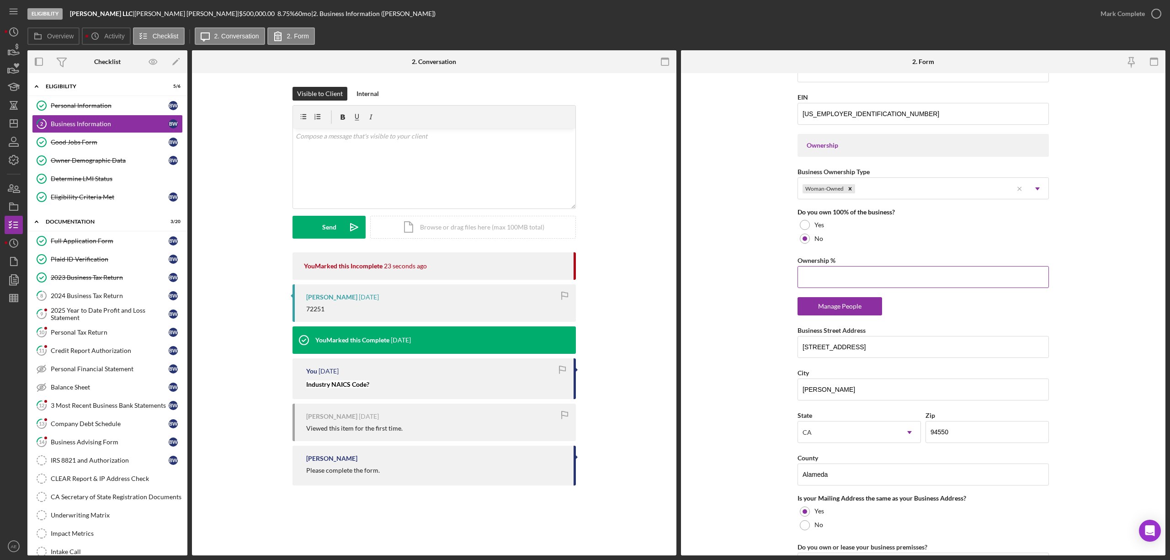
click at [802, 285] on input "Ownership %" at bounding box center [922, 277] width 251 height 22
type input "49.00%"
click at [844, 309] on div "Manage People" at bounding box center [839, 306] width 75 height 18
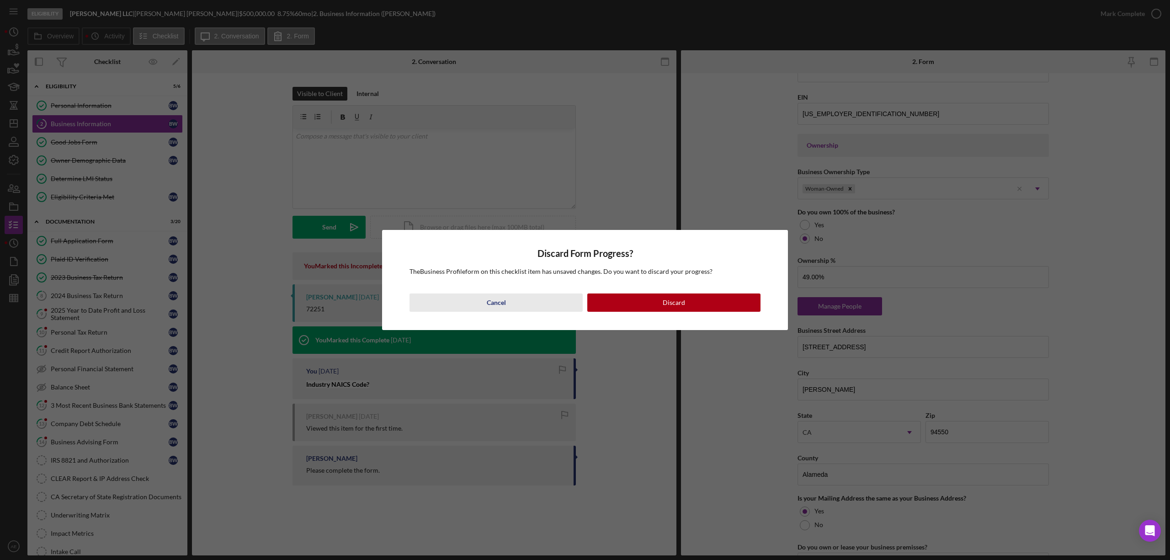
click at [505, 303] on button "Cancel" at bounding box center [495, 302] width 173 height 18
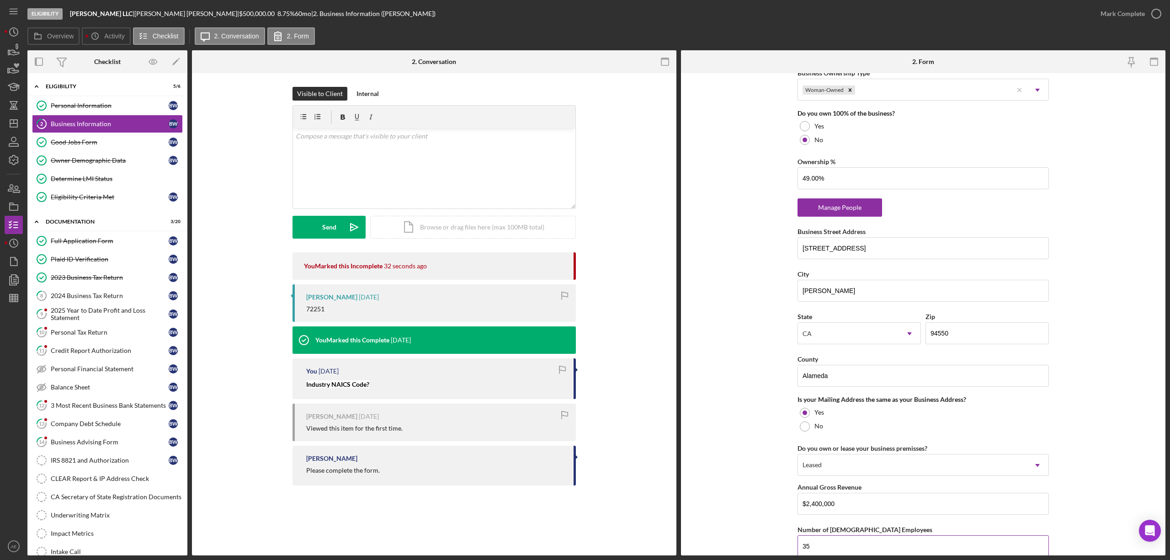
scroll to position [607, 0]
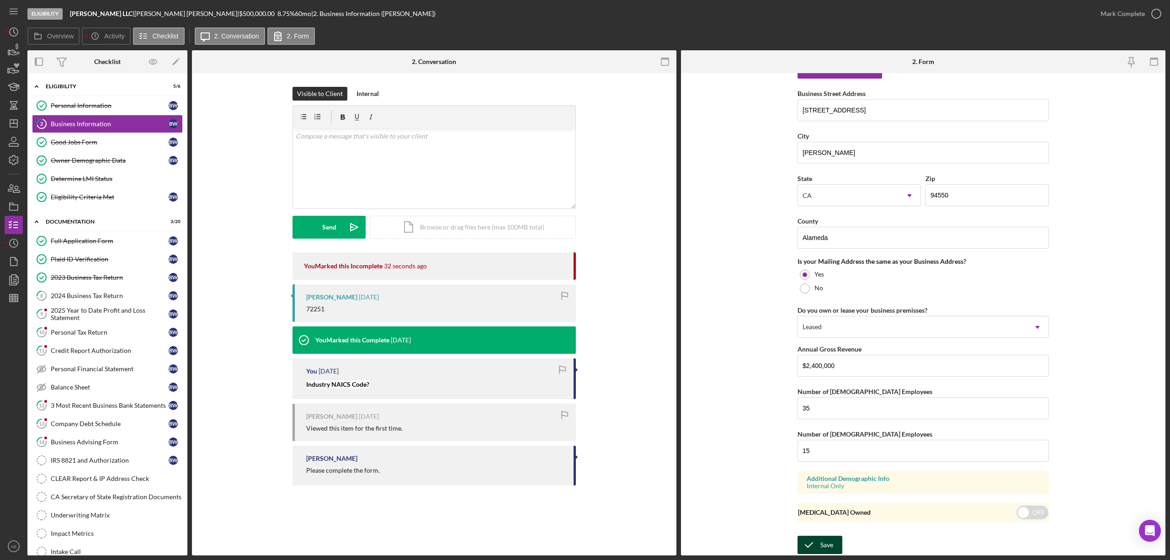
click at [820, 541] on div "Save" at bounding box center [826, 545] width 13 height 18
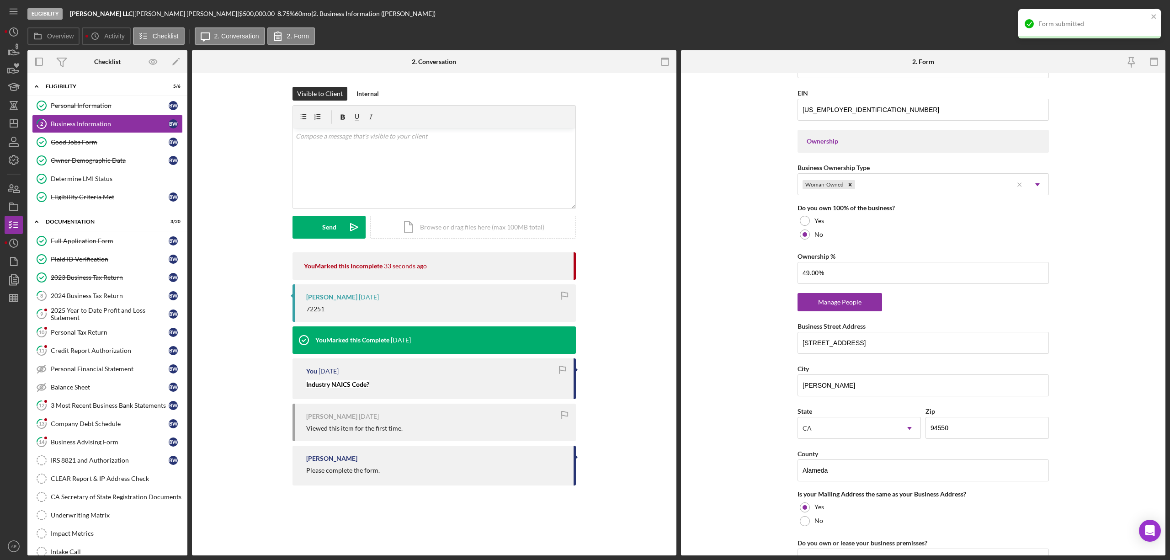
scroll to position [363, 0]
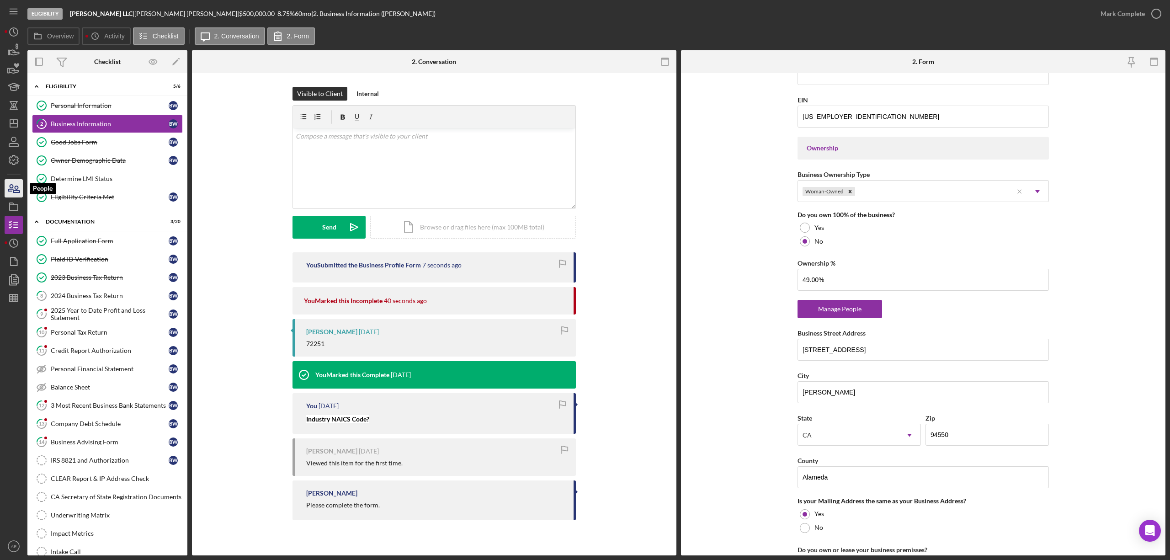
click at [11, 193] on icon "button" at bounding box center [13, 188] width 23 height 23
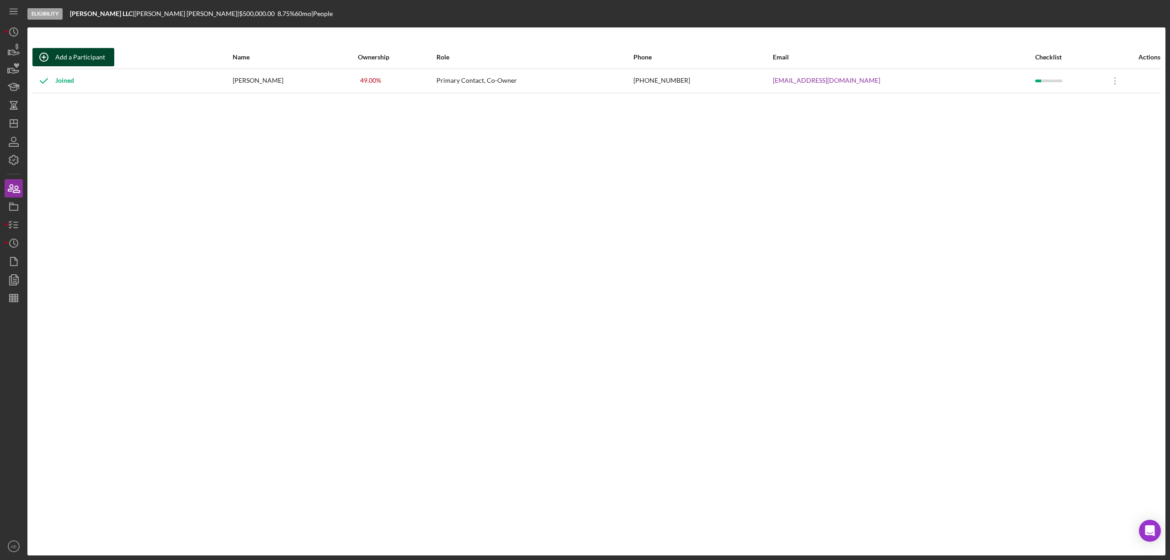
click at [80, 57] on div "Add a Participant" at bounding box center [80, 57] width 50 height 18
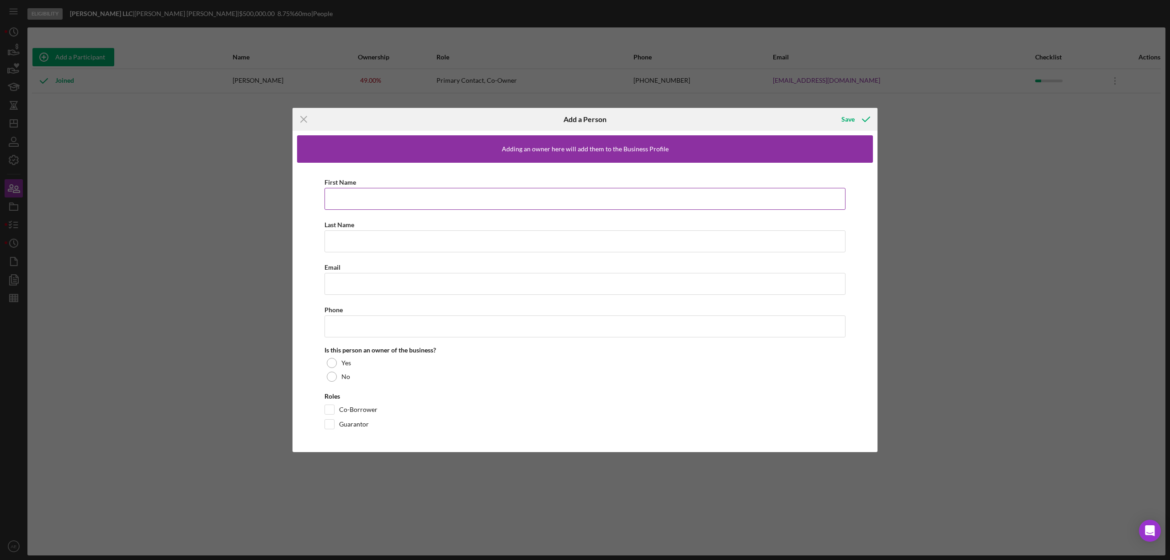
click at [372, 195] on input "First Name" at bounding box center [584, 199] width 521 height 22
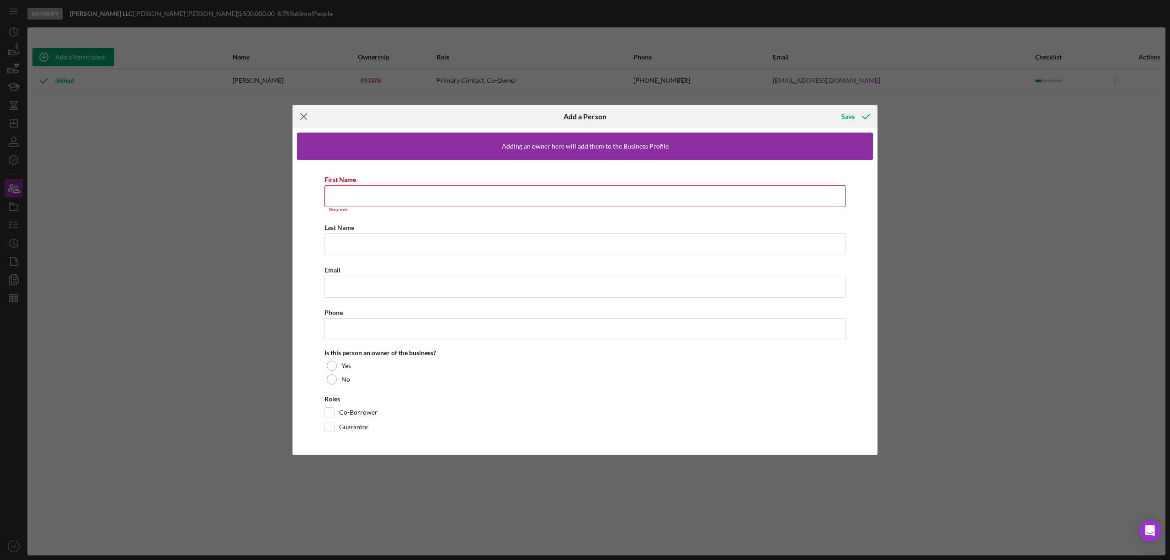
click at [301, 116] on icon "Icon/Menu Close" at bounding box center [303, 116] width 23 height 23
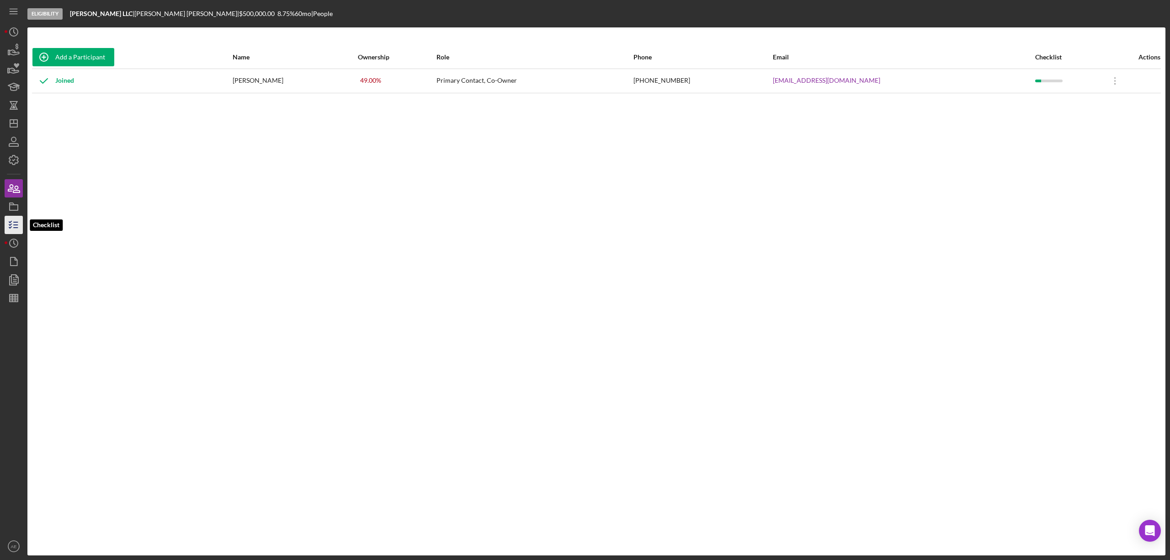
click at [10, 227] on polyline "button" at bounding box center [10, 227] width 2 height 1
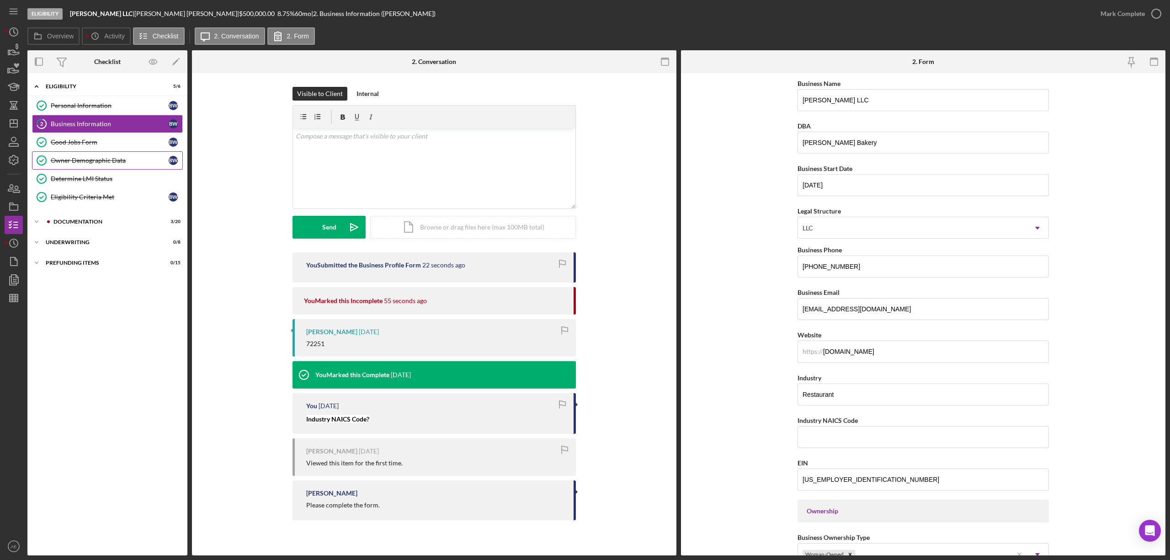
click at [128, 160] on div "Owner Demographic Data" at bounding box center [110, 160] width 118 height 7
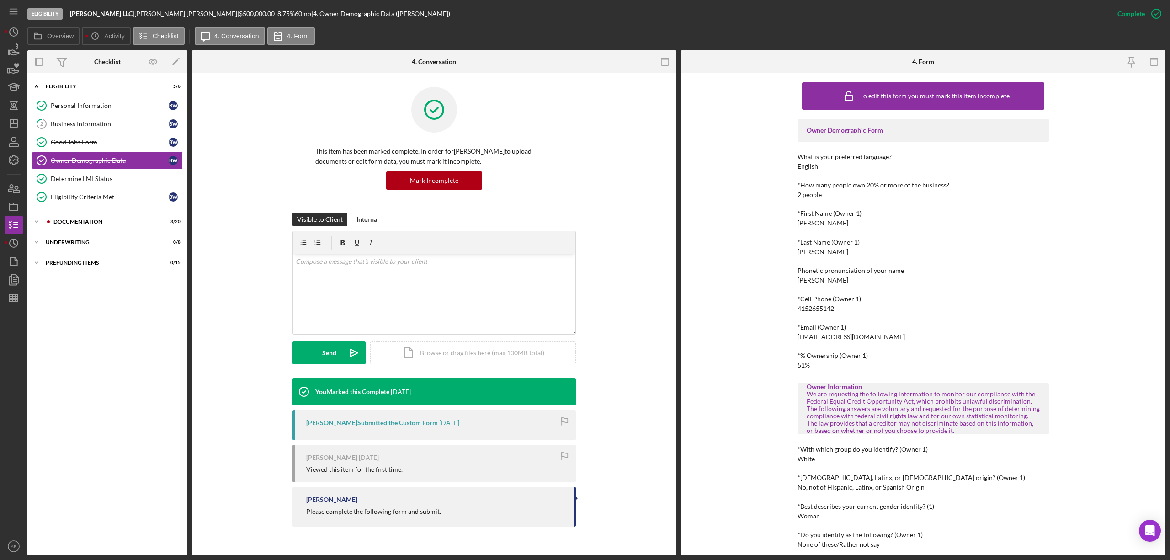
click at [796, 339] on div "To edit this form you must mark this item incomplete Owner Demographic Form Wha…" at bounding box center [923, 314] width 484 height 482
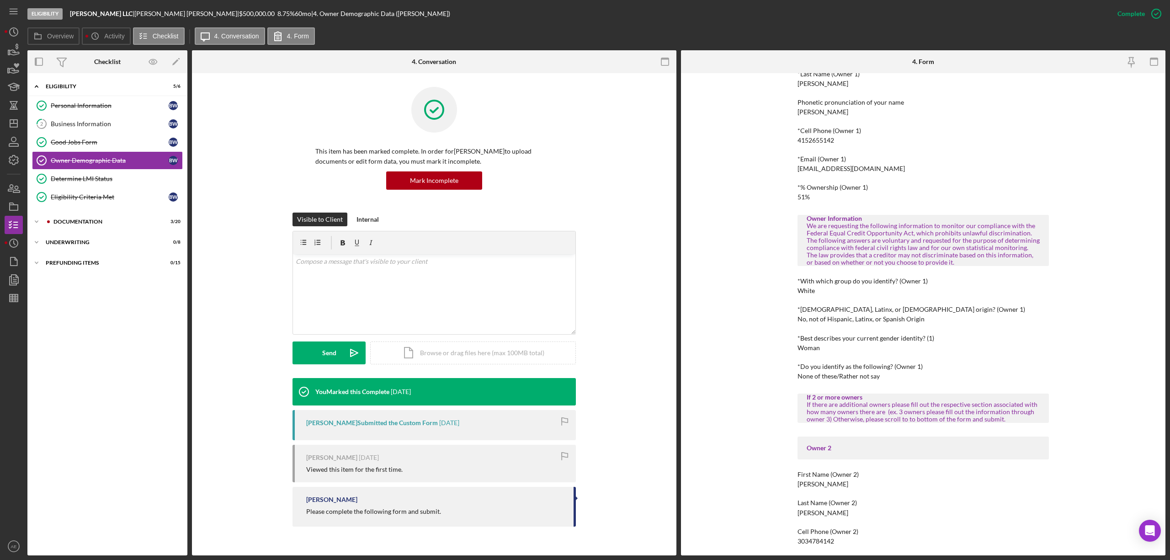
scroll to position [122, 0]
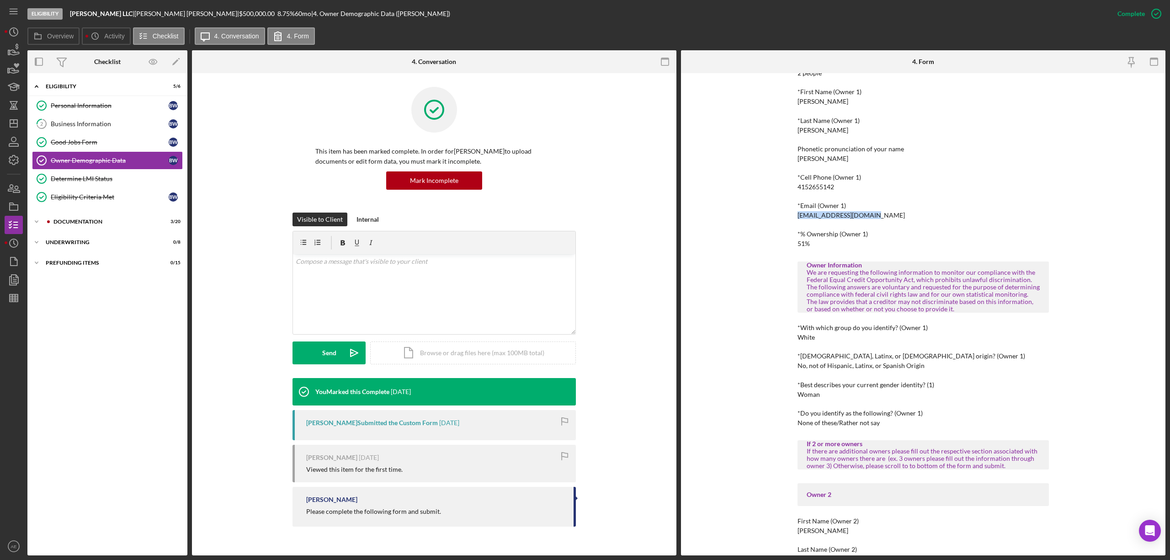
drag, startPoint x: 795, startPoint y: 214, endPoint x: 883, endPoint y: 216, distance: 88.2
click at [883, 216] on div "To edit this form you must mark this item incomplete Owner Demographic Form Wha…" at bounding box center [923, 314] width 484 height 482
copy div "[EMAIL_ADDRESS][DOMAIN_NAME]"
drag, startPoint x: 796, startPoint y: 189, endPoint x: 836, endPoint y: 189, distance: 39.8
click at [836, 189] on div "*Cell Phone (Owner 1) [PHONE_NUMBER]" at bounding box center [922, 182] width 251 height 17
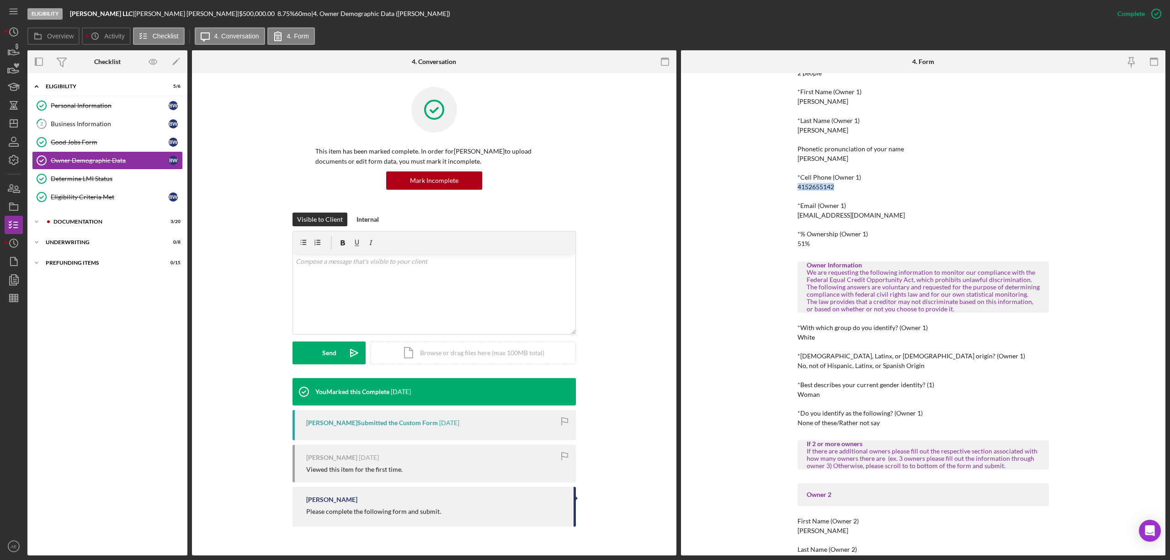
copy div "4152655142"
click at [96, 123] on div "Business Information" at bounding box center [110, 123] width 118 height 7
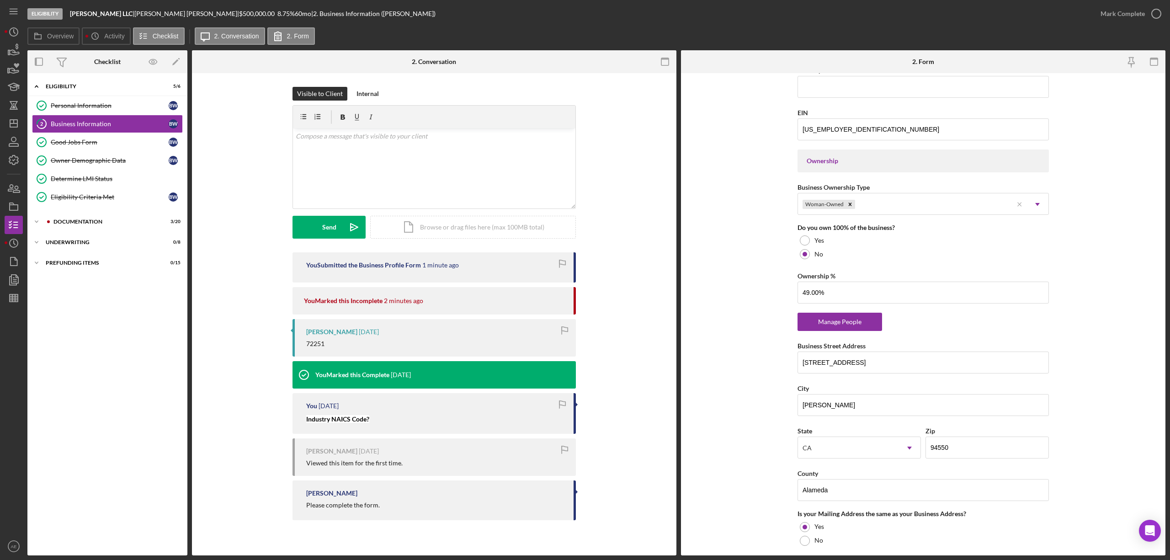
scroll to position [366, 0]
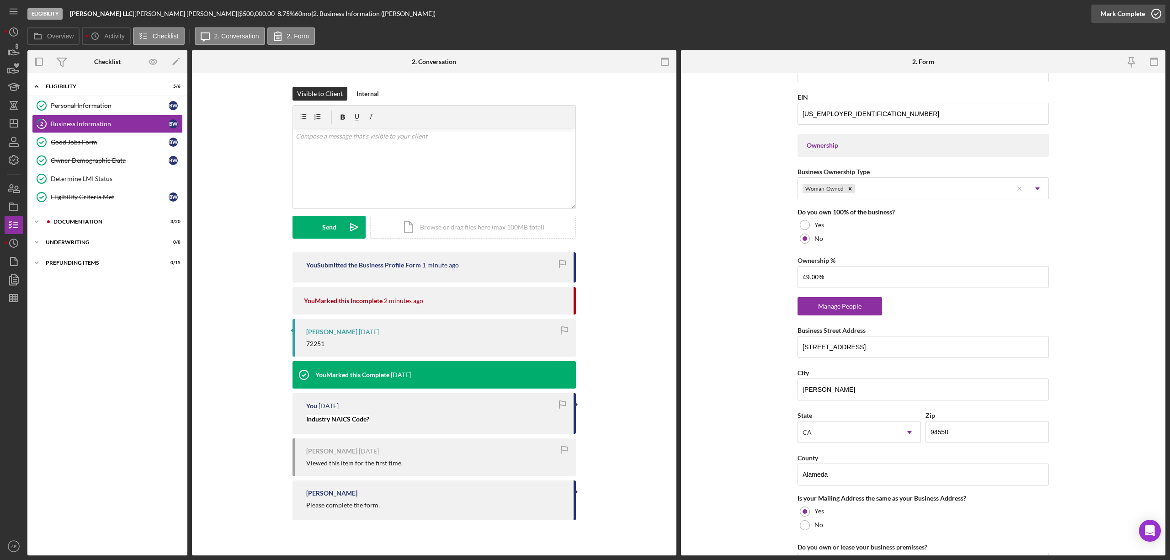
drag, startPoint x: 1109, startPoint y: 17, endPoint x: 1106, endPoint y: 22, distance: 5.3
click at [1109, 17] on div "Mark Complete" at bounding box center [1122, 14] width 44 height 18
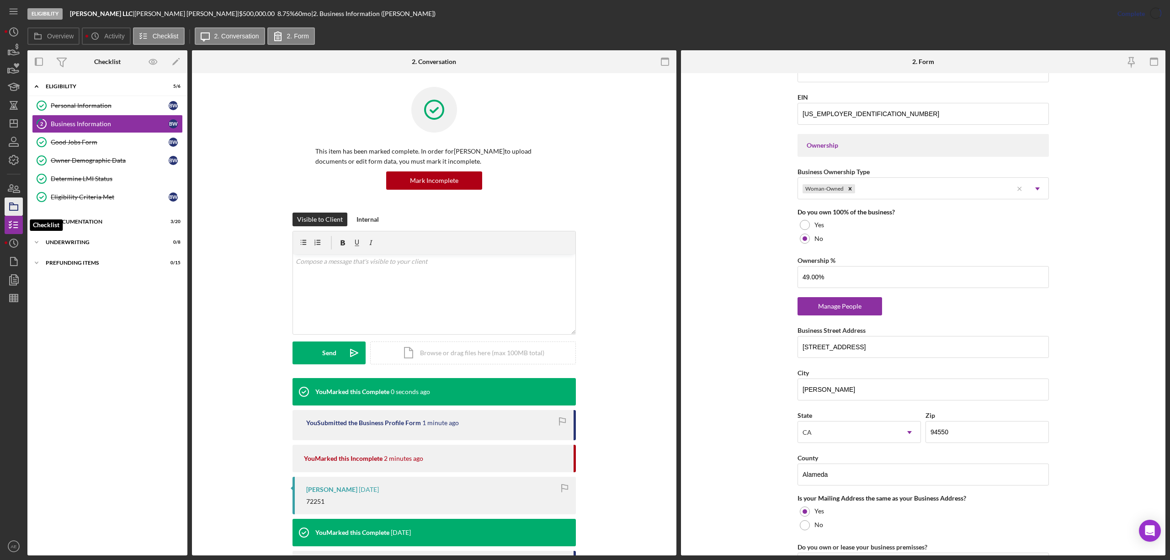
scroll to position [244, 0]
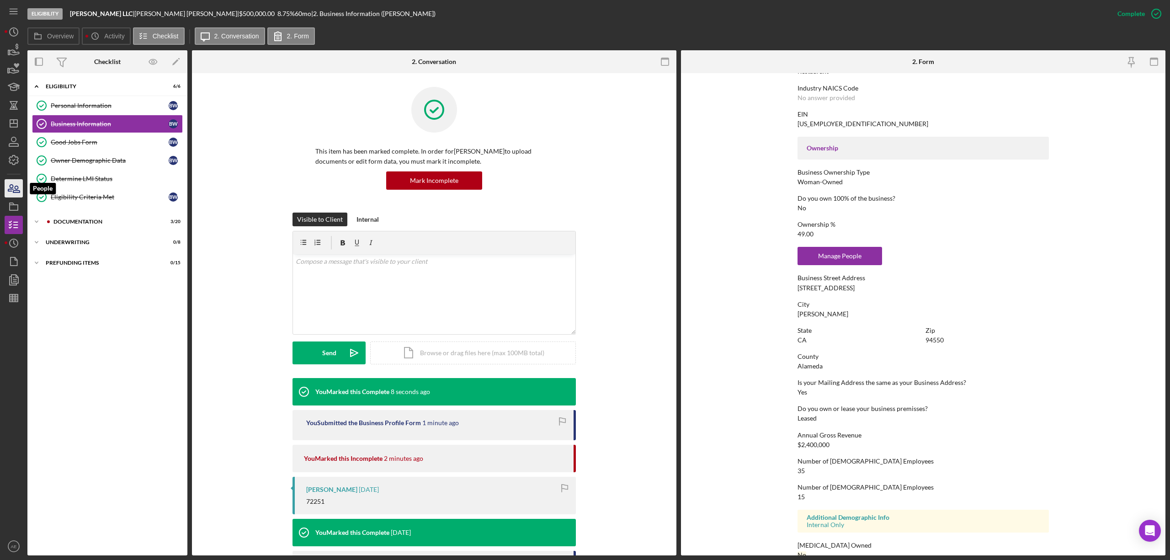
click at [20, 187] on icon "button" at bounding box center [13, 188] width 23 height 23
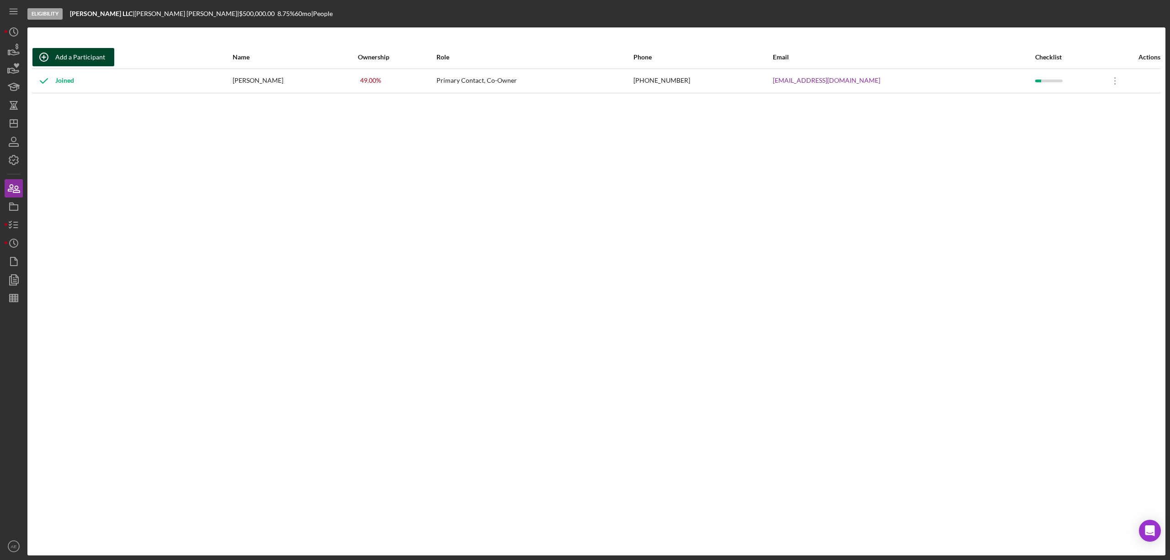
click at [54, 51] on icon "button" at bounding box center [43, 57] width 23 height 23
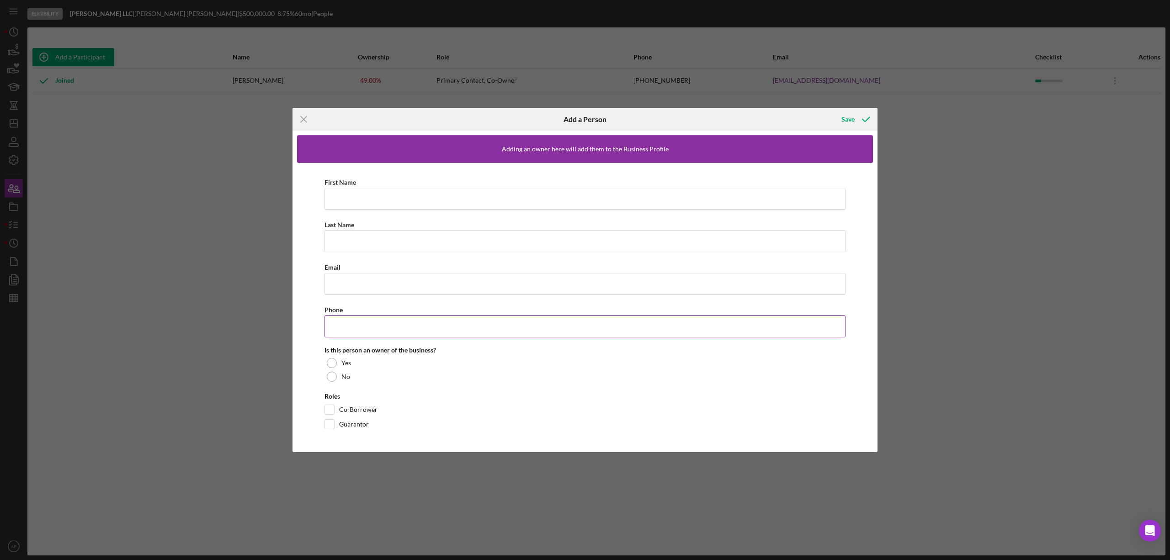
click at [390, 324] on input "Phone" at bounding box center [584, 326] width 521 height 22
paste input "[PHONE_NUMBER]"
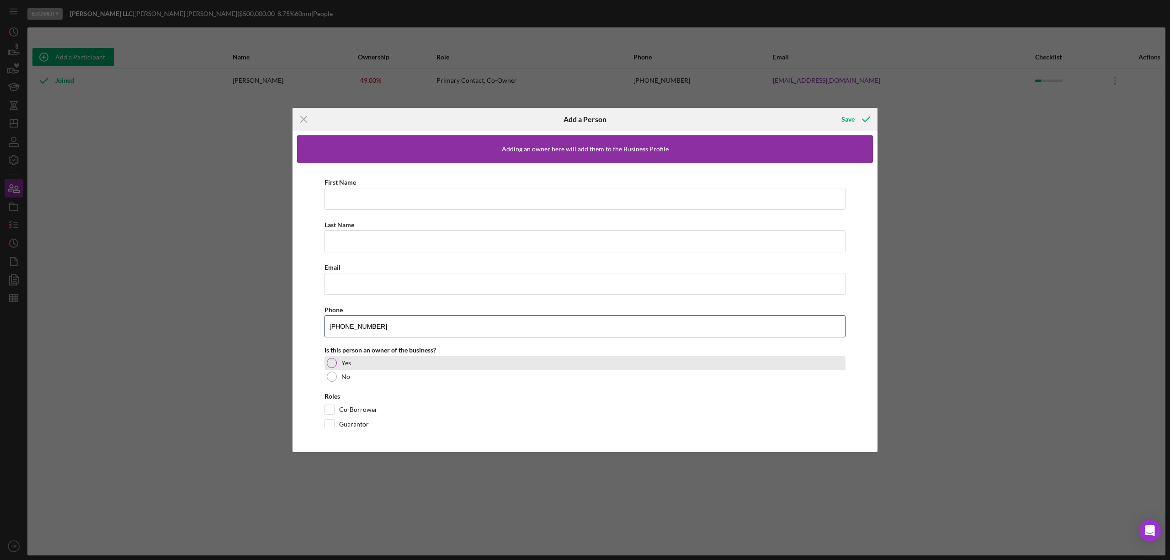
type input "[PHONE_NUMBER]"
click at [331, 362] on div at bounding box center [332, 363] width 10 height 10
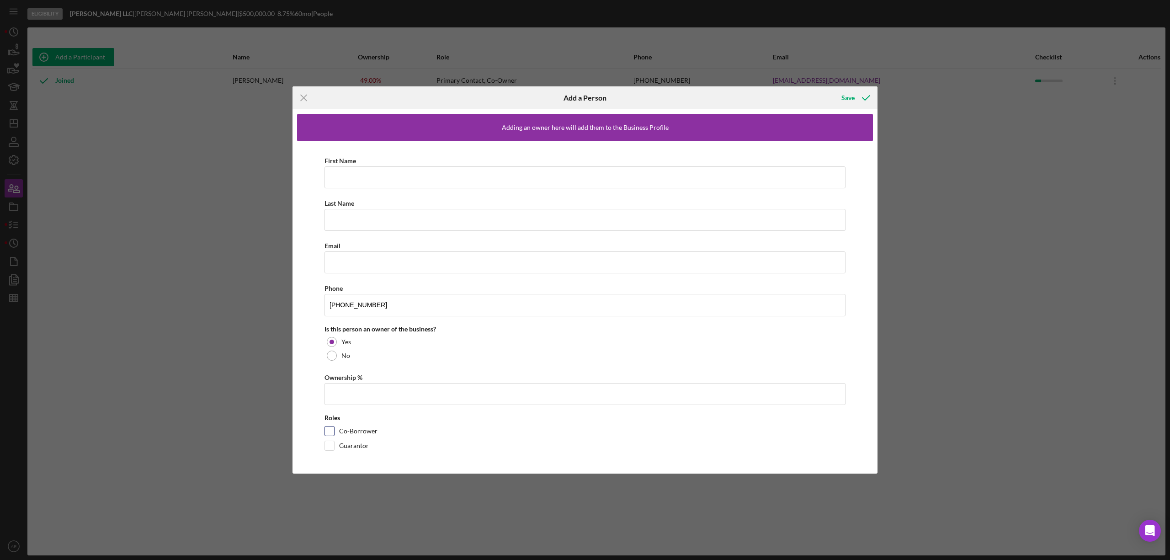
click at [328, 429] on input "Co-Borrower" at bounding box center [329, 430] width 9 height 9
checkbox input "true"
click at [325, 447] on input "Guarantor" at bounding box center [329, 445] width 9 height 9
checkbox input "true"
click at [346, 395] on input "Ownership %" at bounding box center [584, 394] width 521 height 22
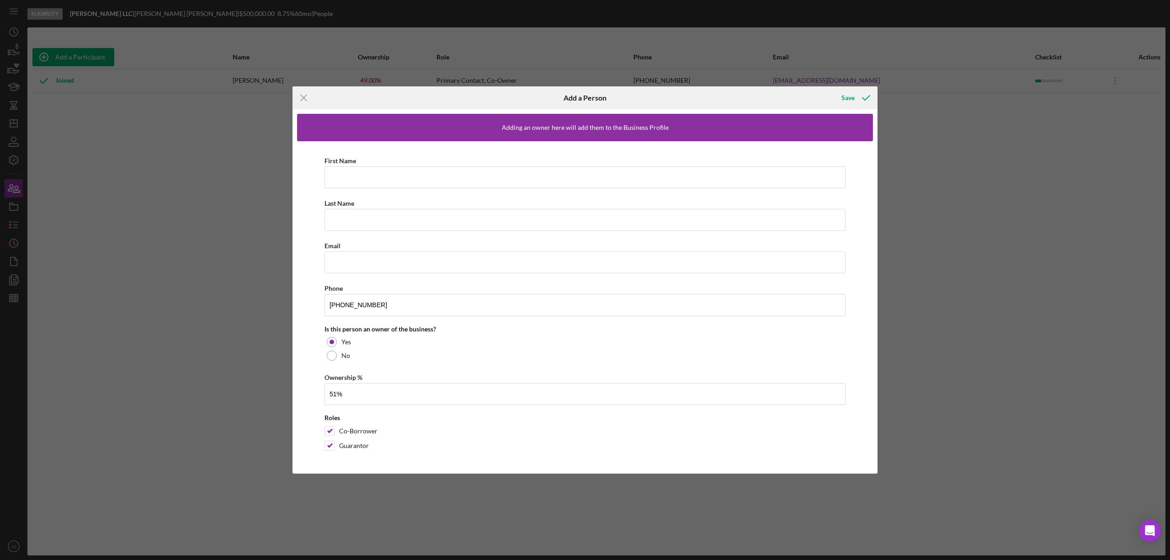
type input "51.00%"
click at [378, 269] on input "Email" at bounding box center [584, 262] width 521 height 22
paste input "[EMAIL_ADDRESS][DOMAIN_NAME]"
type input "[EMAIL_ADDRESS][DOMAIN_NAME]"
click at [361, 179] on input "First Name" at bounding box center [584, 177] width 521 height 22
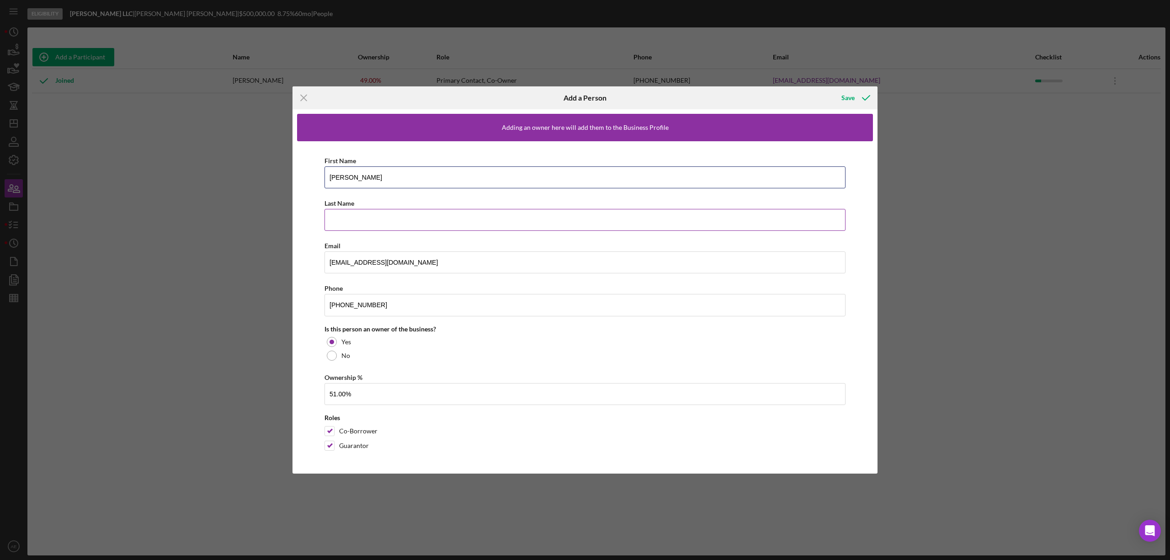
type input "[PERSON_NAME]"
click at [356, 221] on input "Last Name" at bounding box center [584, 220] width 521 height 22
type input "[PERSON_NAME]"
click at [854, 96] on icon "button" at bounding box center [865, 97] width 23 height 23
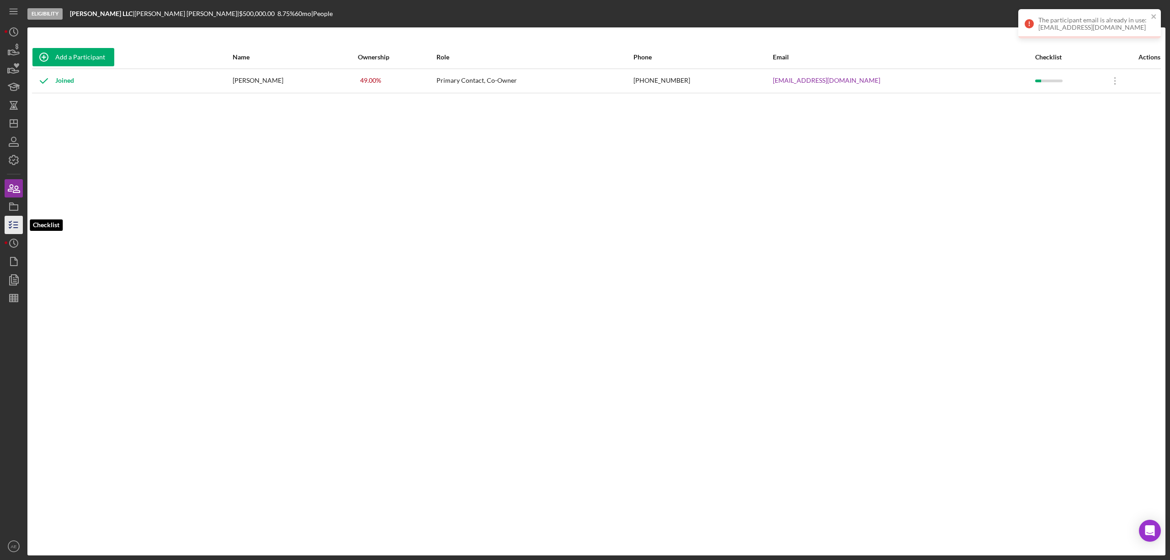
click at [10, 220] on icon "button" at bounding box center [13, 224] width 23 height 23
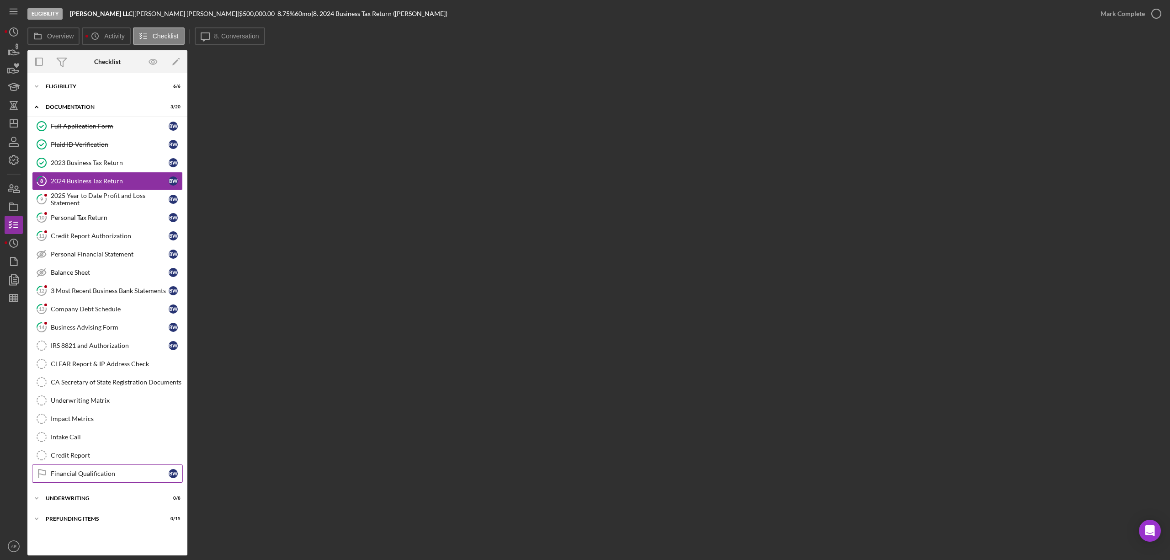
click at [96, 477] on div "Financial Qualification" at bounding box center [110, 473] width 118 height 7
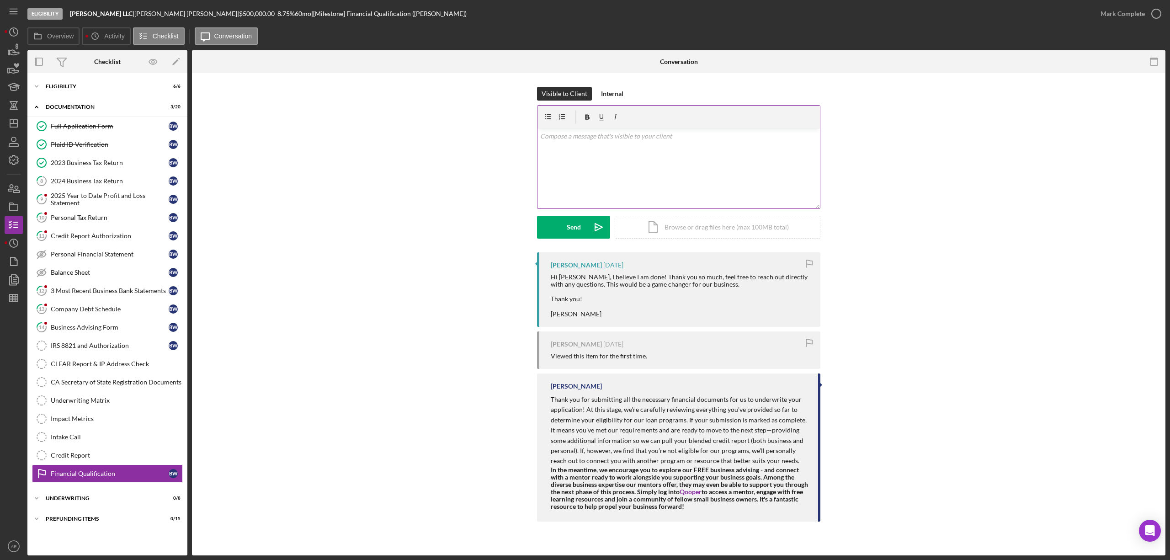
click at [653, 156] on div "v Color teal Color pink Remove color Add row above Add row below Add column bef…" at bounding box center [678, 168] width 282 height 80
click at [582, 144] on p "Please provide [PERSON_NAME] unique email address. I need to add her profile bu…" at bounding box center [678, 141] width 277 height 21
click at [744, 136] on p "Please provide [PERSON_NAME] unique email address. I need to add her profile bu…" at bounding box center [678, 141] width 277 height 21
click at [740, 136] on p "Please provide [PERSON_NAME] unique email address. I need to add her profile bu…" at bounding box center [678, 141] width 277 height 21
click at [585, 226] on button "Send Icon/icon-invite-send" at bounding box center [573, 227] width 73 height 23
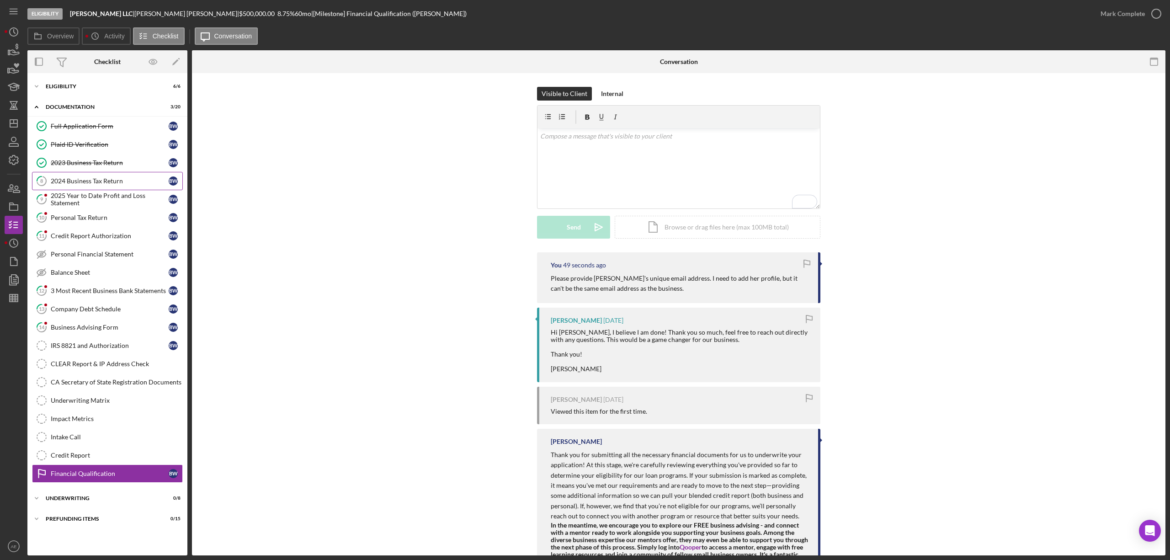
click at [117, 174] on link "8 2024 Business Tax Return B W" at bounding box center [107, 181] width 151 height 18
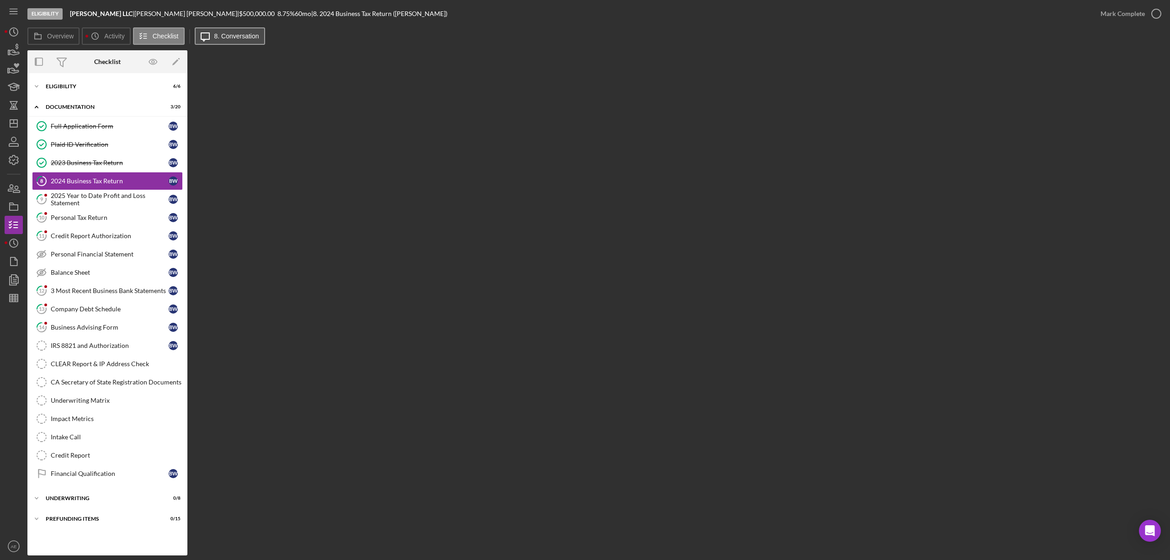
click at [231, 35] on label "8. Conversation" at bounding box center [236, 35] width 45 height 7
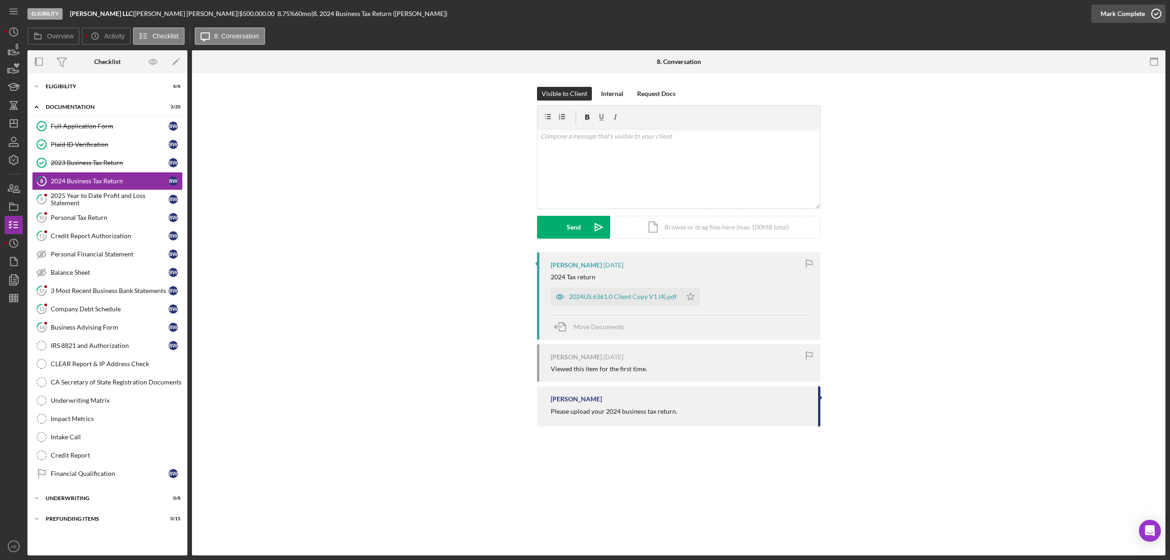
click at [1122, 15] on div "Mark Complete" at bounding box center [1122, 14] width 44 height 18
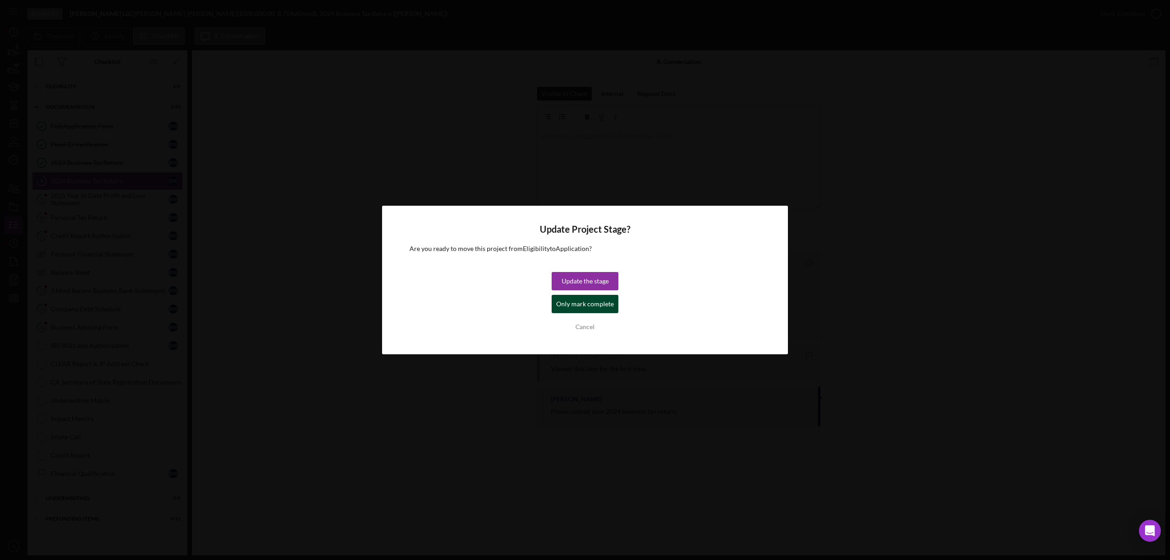
click at [598, 303] on div "Only mark complete" at bounding box center [585, 304] width 58 height 18
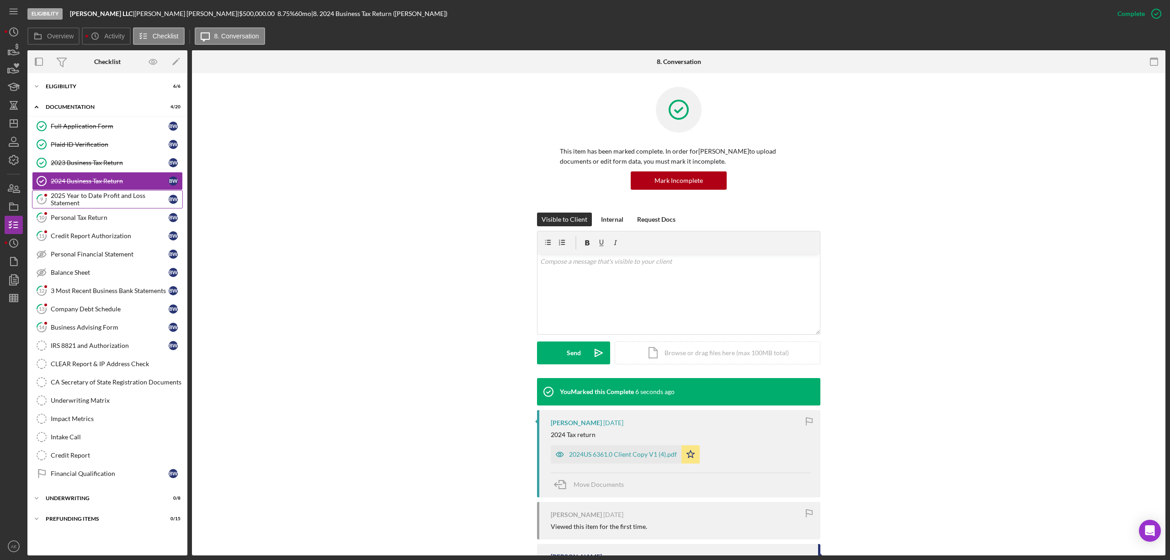
click at [108, 202] on div "2025 Year to Date Profit and Loss Statement" at bounding box center [110, 199] width 118 height 15
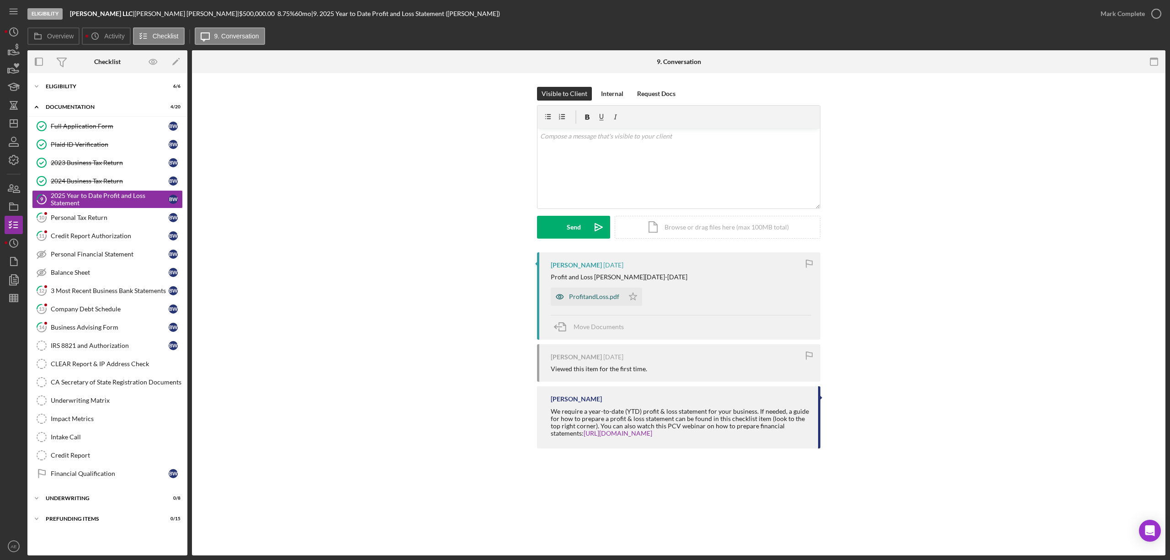
click at [554, 295] on icon "button" at bounding box center [560, 296] width 18 height 18
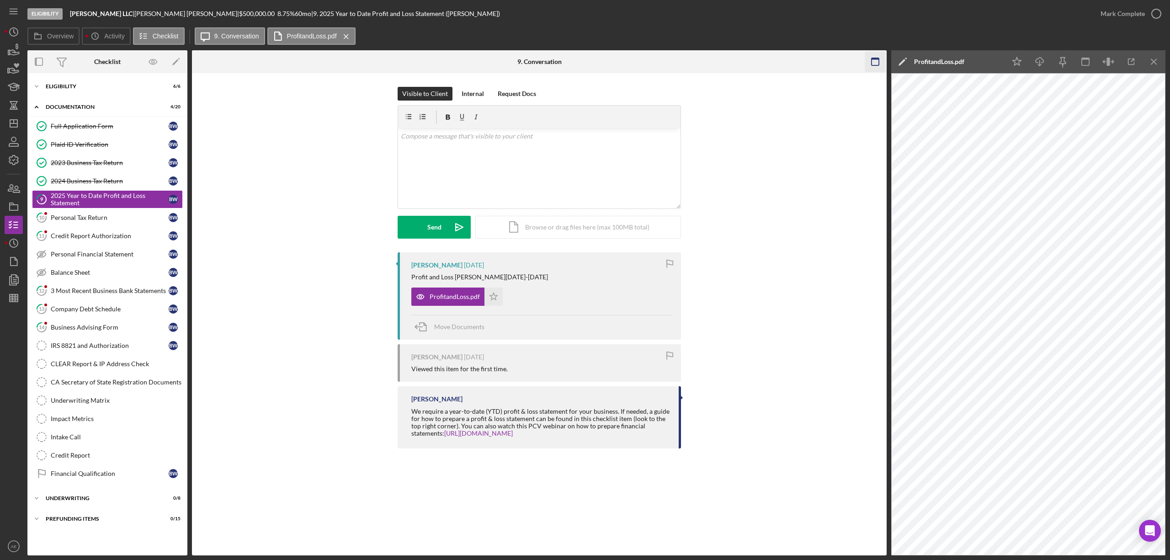
click at [867, 61] on icon "button" at bounding box center [875, 62] width 21 height 21
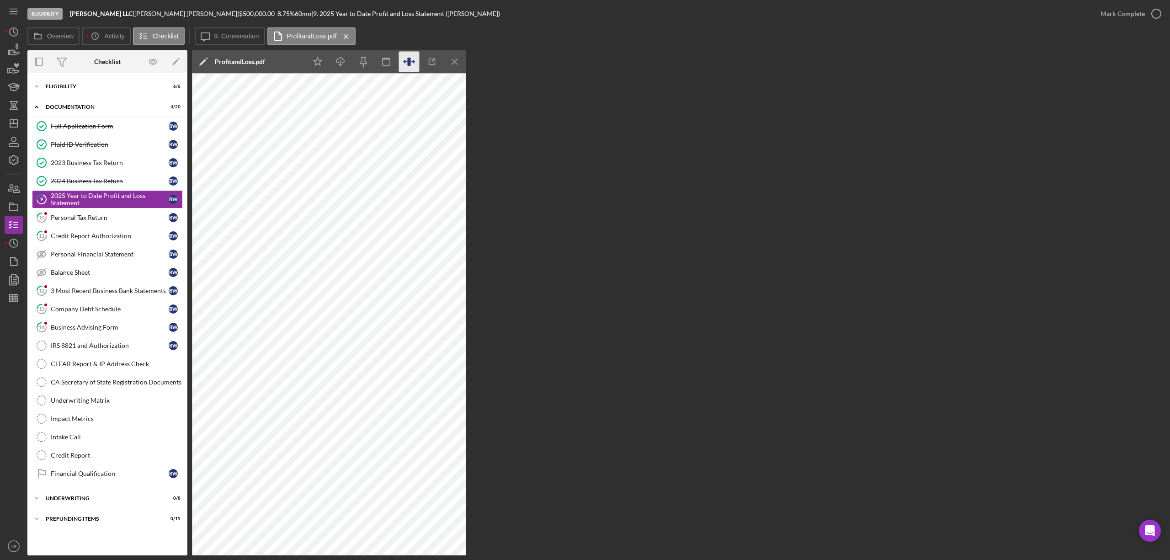
click at [410, 62] on icon "button" at bounding box center [408, 62] width 3 height 8
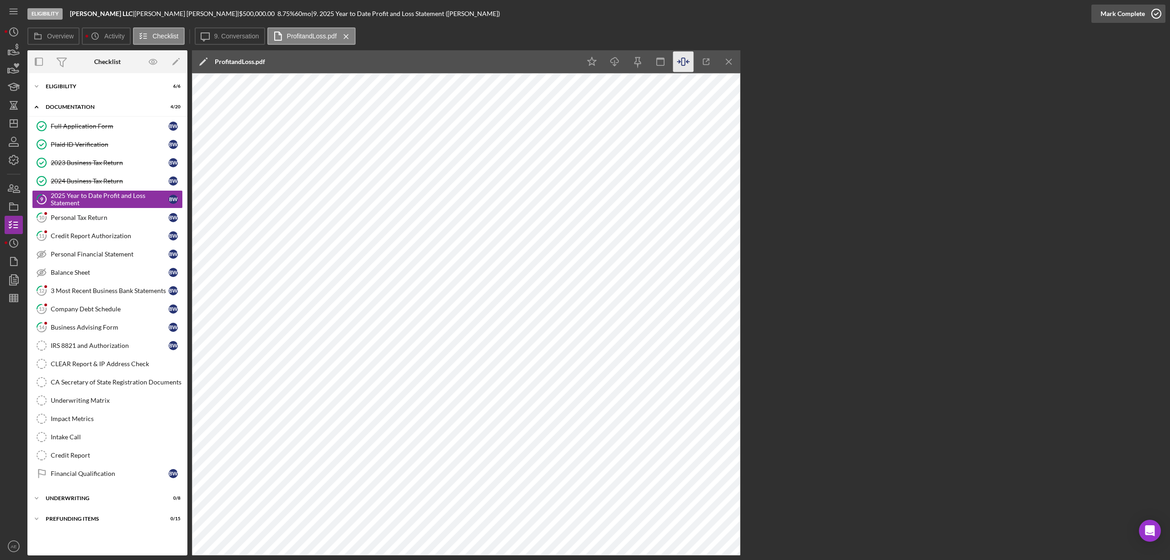
click at [1127, 18] on div "Mark Complete" at bounding box center [1122, 14] width 44 height 18
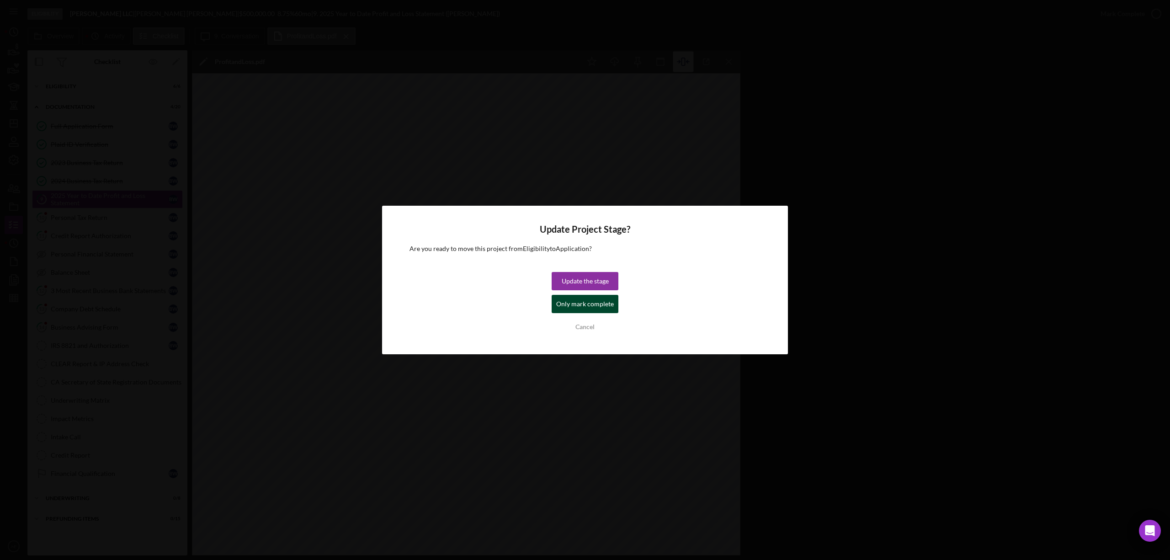
click at [594, 305] on div "Only mark complete" at bounding box center [585, 304] width 58 height 18
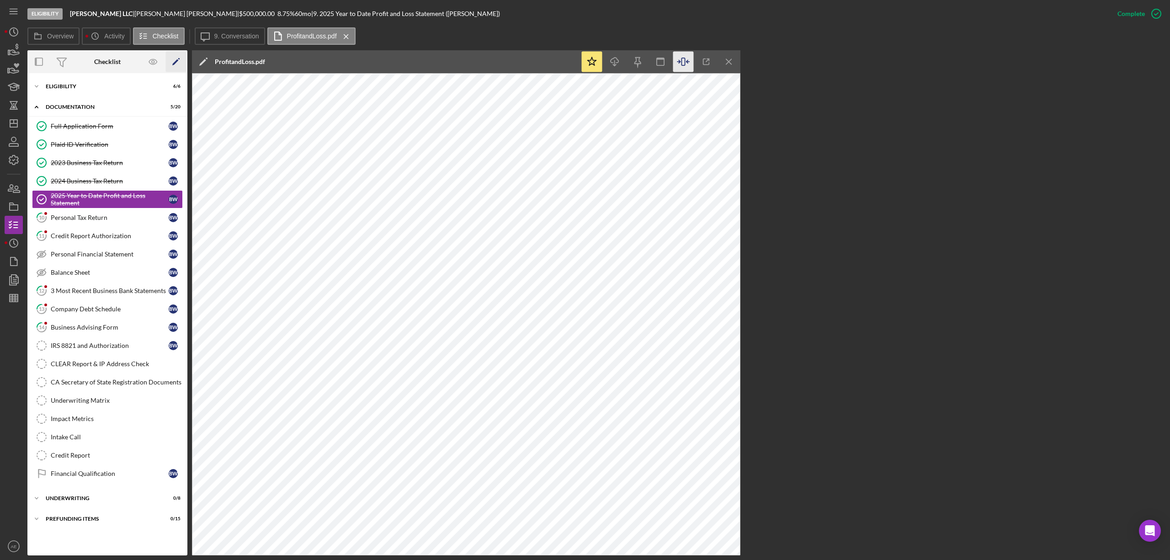
click at [173, 61] on icon "Icon/Edit" at bounding box center [176, 62] width 21 height 21
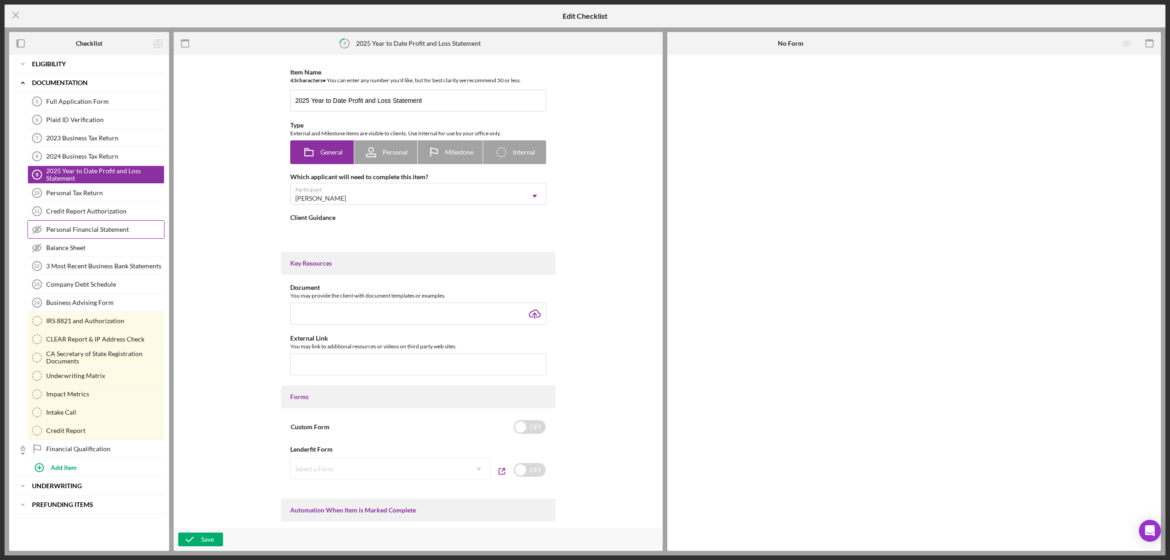
click at [110, 231] on div "Personal Financial Statement" at bounding box center [105, 229] width 118 height 7
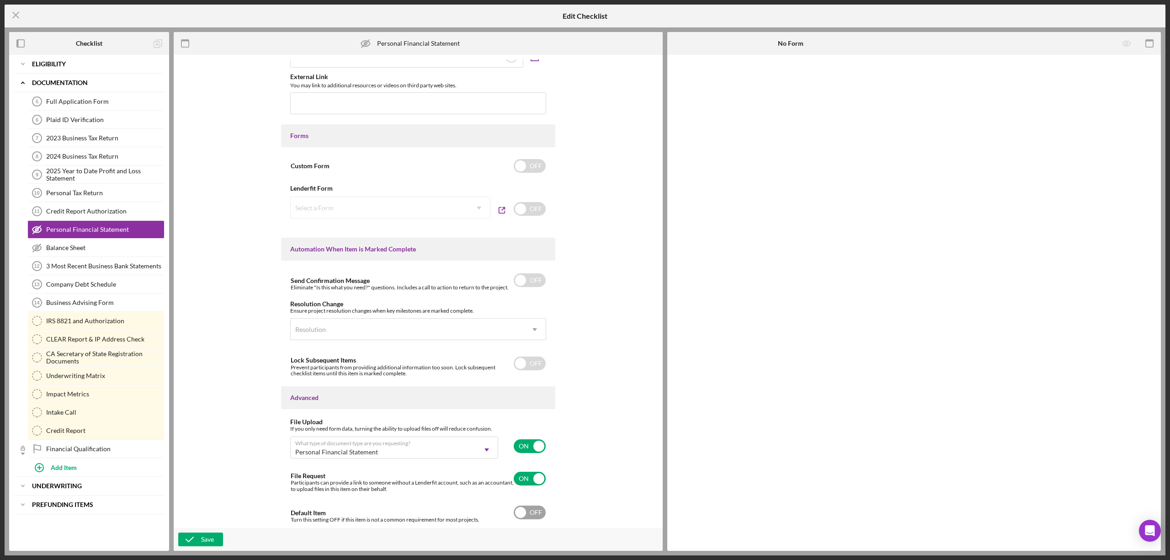
click at [529, 510] on input "checkbox" at bounding box center [530, 512] width 32 height 14
checkbox input "true"
click at [208, 529] on div "Save" at bounding box center [418, 539] width 489 height 23
click at [210, 531] on div "Save" at bounding box center [418, 539] width 489 height 23
click at [216, 545] on div "Save" at bounding box center [418, 539] width 489 height 23
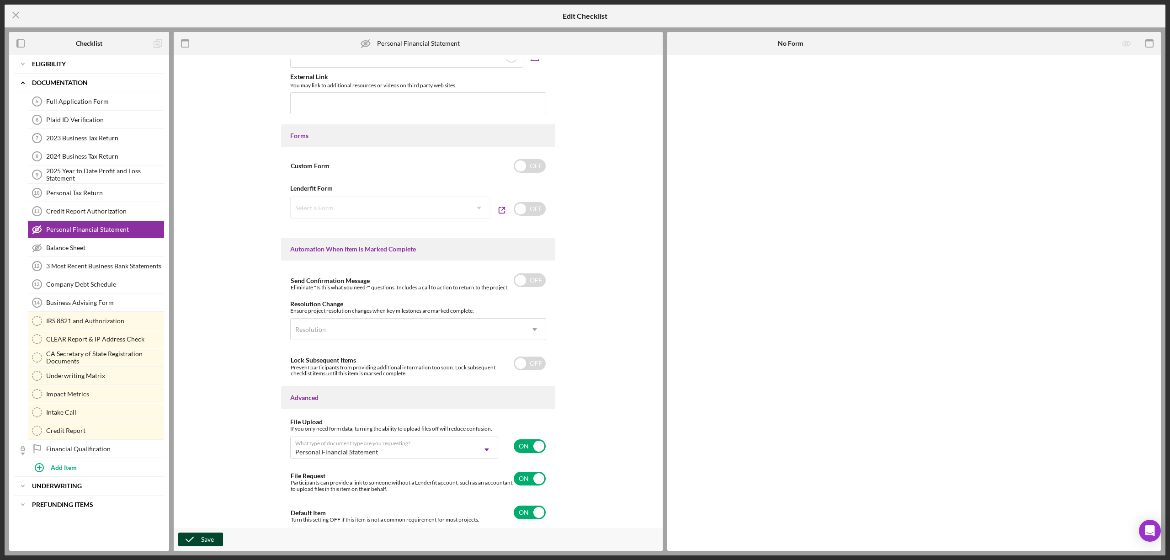
click at [205, 541] on div "Save" at bounding box center [207, 539] width 13 height 14
drag, startPoint x: 90, startPoint y: 250, endPoint x: 117, endPoint y: 302, distance: 58.2
click at [93, 249] on div "Balance Sheet" at bounding box center [105, 247] width 118 height 7
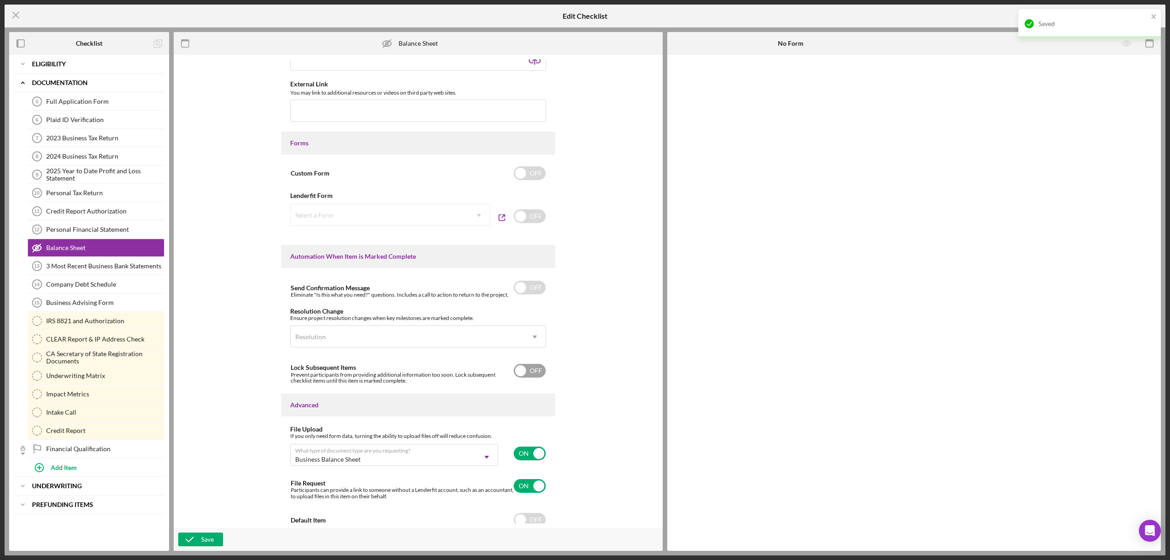
scroll to position [394, 0]
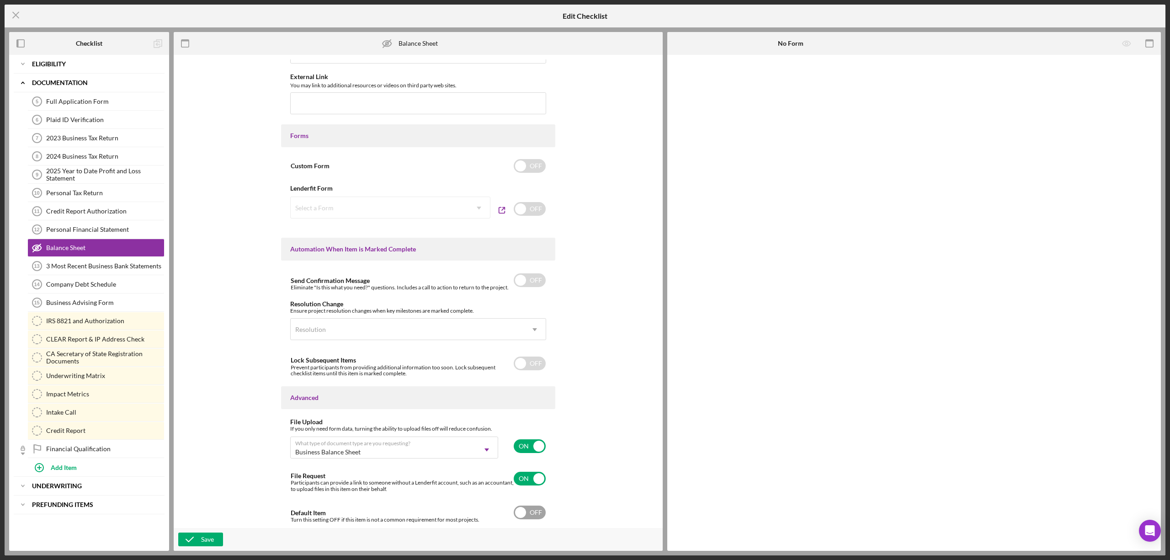
click at [537, 507] on input "checkbox" at bounding box center [530, 512] width 32 height 14
checkbox input "true"
click at [183, 533] on icon "button" at bounding box center [189, 539] width 23 height 23
click at [18, 13] on line at bounding box center [16, 15] width 6 height 6
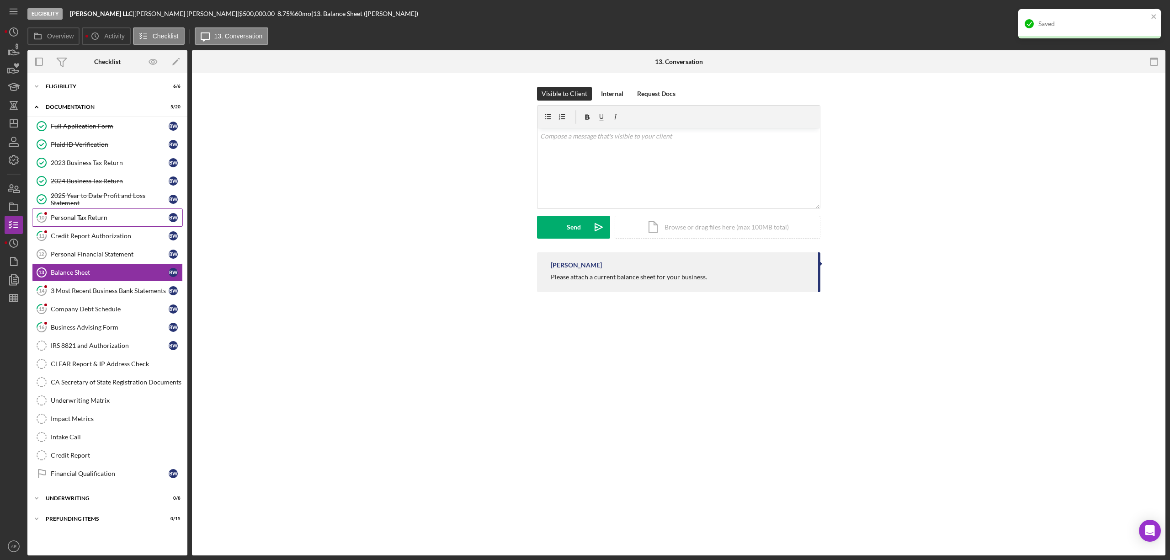
click at [72, 221] on div "Personal Tax Return" at bounding box center [110, 217] width 118 height 7
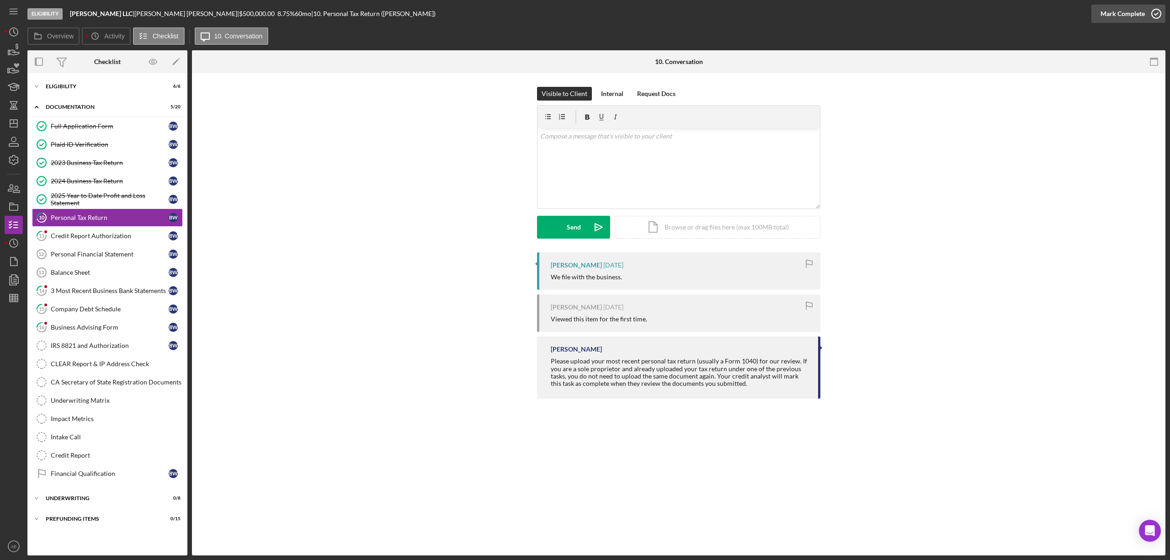
click at [1151, 12] on icon "button" at bounding box center [1156, 13] width 23 height 23
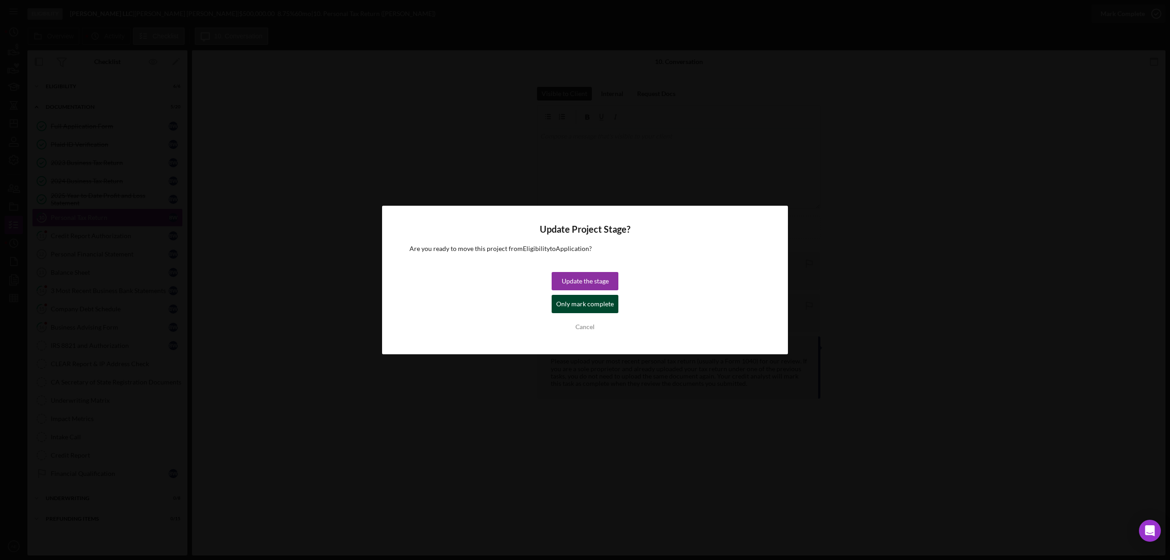
click at [603, 309] on div "Only mark complete" at bounding box center [585, 304] width 58 height 18
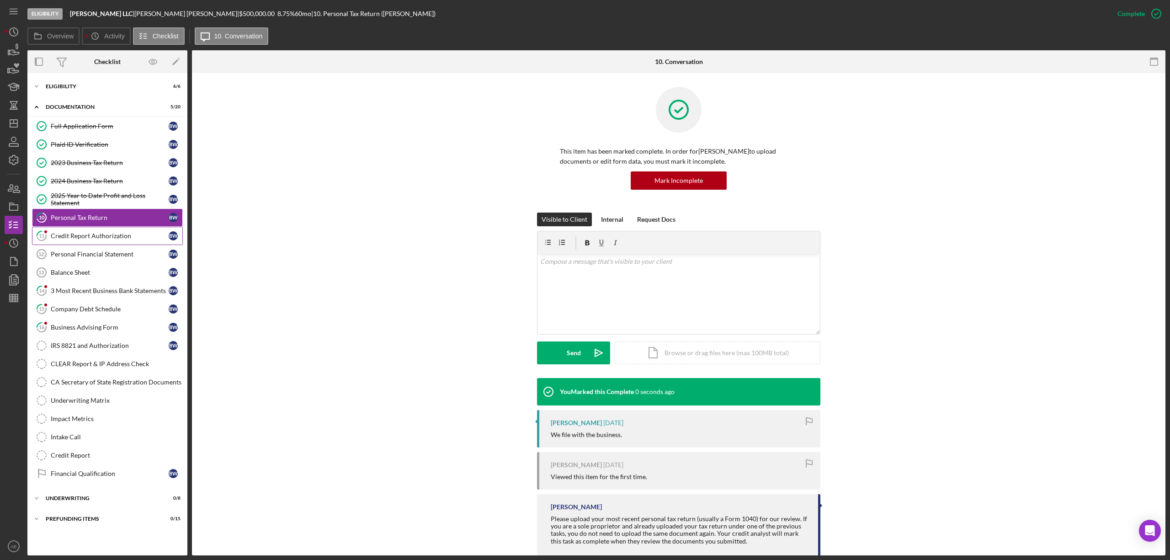
click at [136, 242] on link "11 Credit Report Authorization B W" at bounding box center [107, 236] width 151 height 18
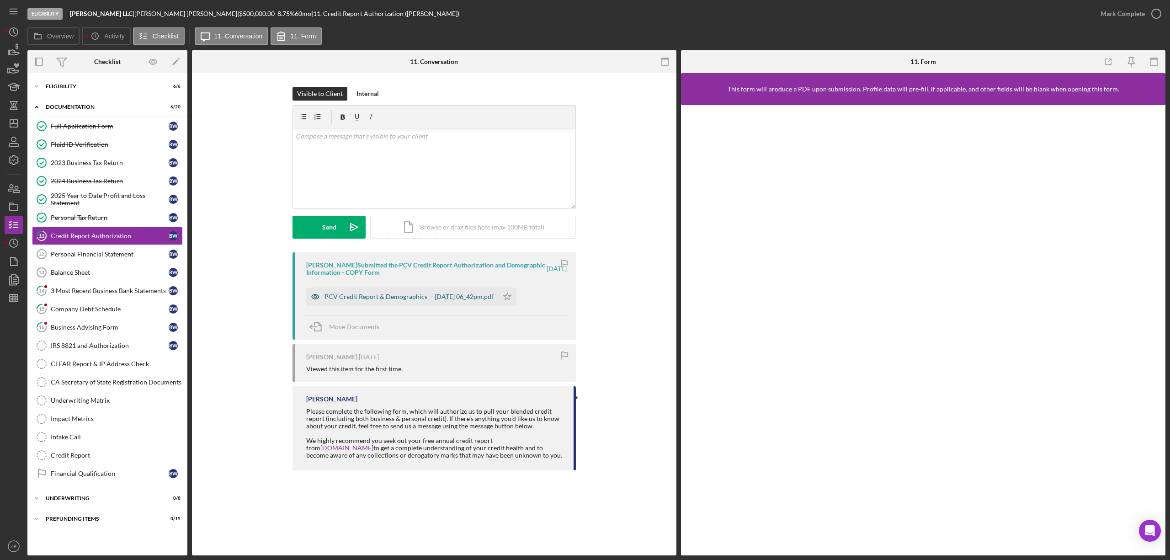
click at [313, 293] on icon "button" at bounding box center [315, 296] width 18 height 18
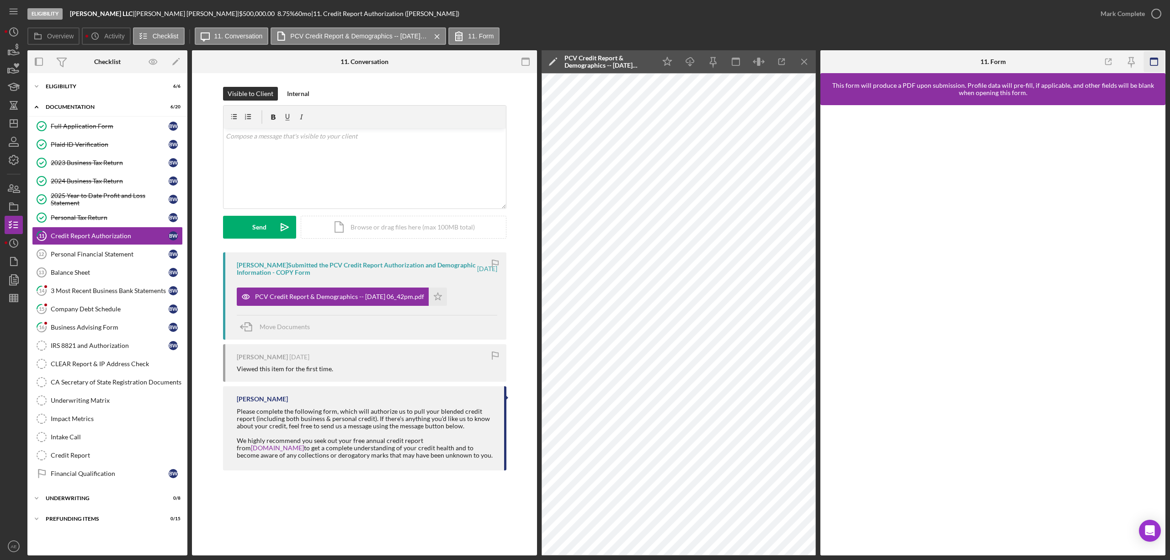
click at [1160, 64] on icon "button" at bounding box center [1154, 62] width 21 height 21
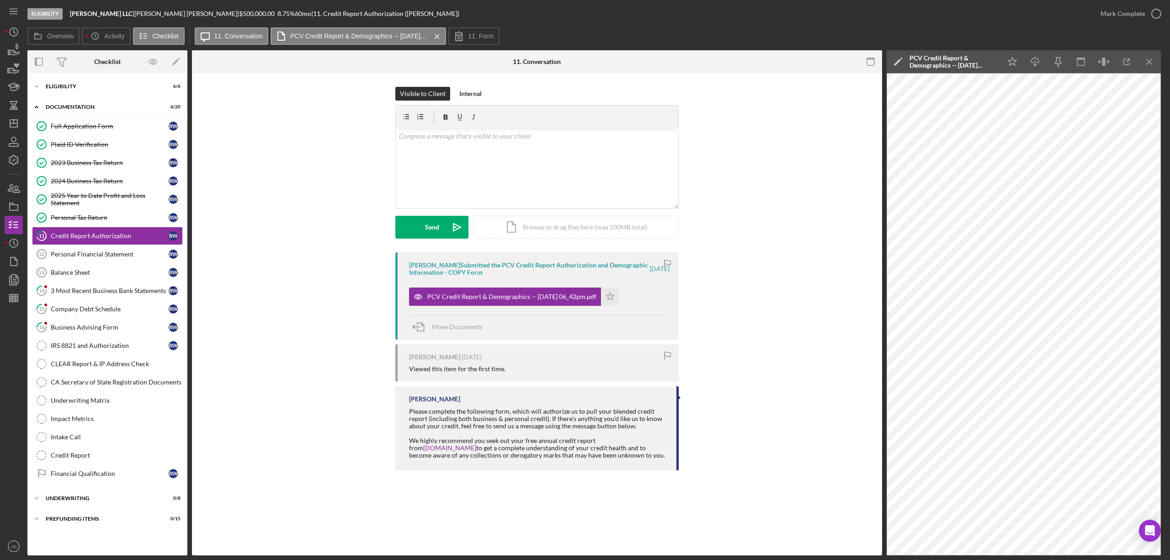
click at [1110, 24] on div "Mark Complete" at bounding box center [1128, 13] width 74 height 27
click at [1123, 17] on div "Mark Complete" at bounding box center [1122, 14] width 44 height 18
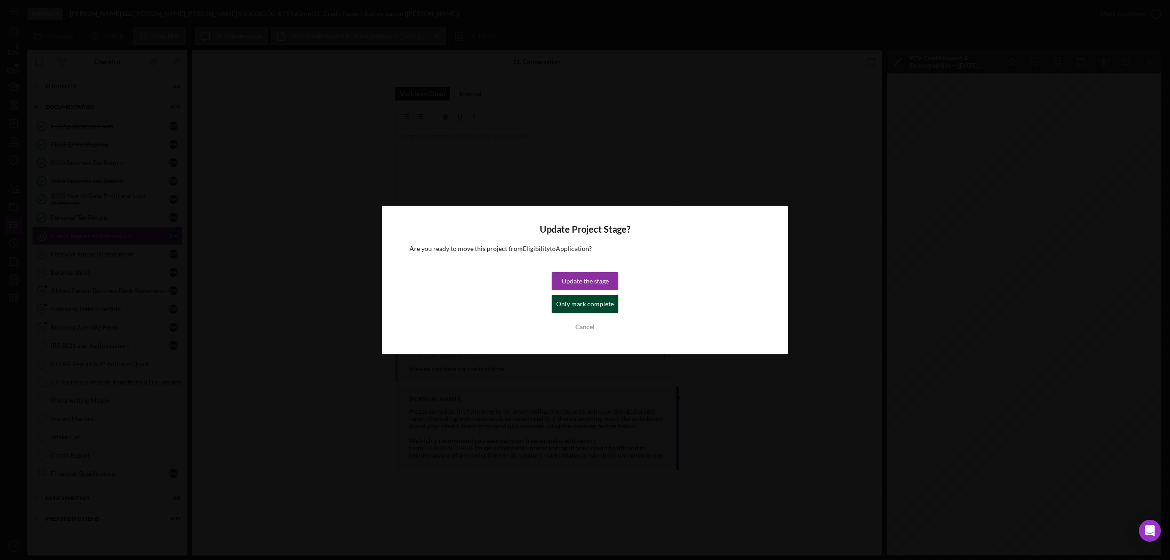
click at [590, 306] on div "Only mark complete" at bounding box center [585, 304] width 58 height 18
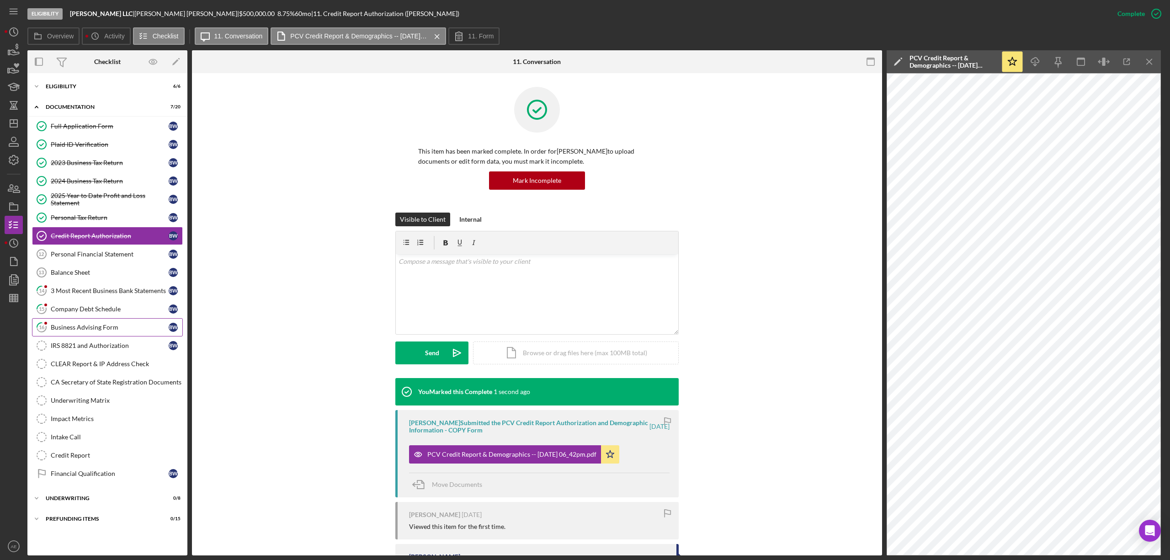
click at [106, 328] on div "Business Advising Form" at bounding box center [110, 327] width 118 height 7
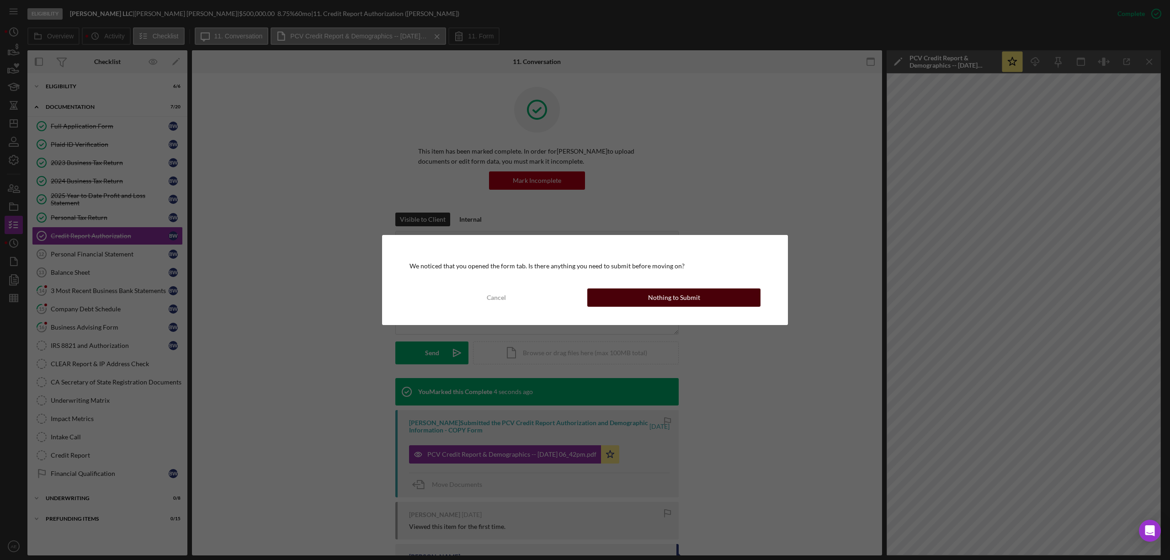
click at [645, 304] on button "Nothing to Submit" at bounding box center [673, 297] width 173 height 18
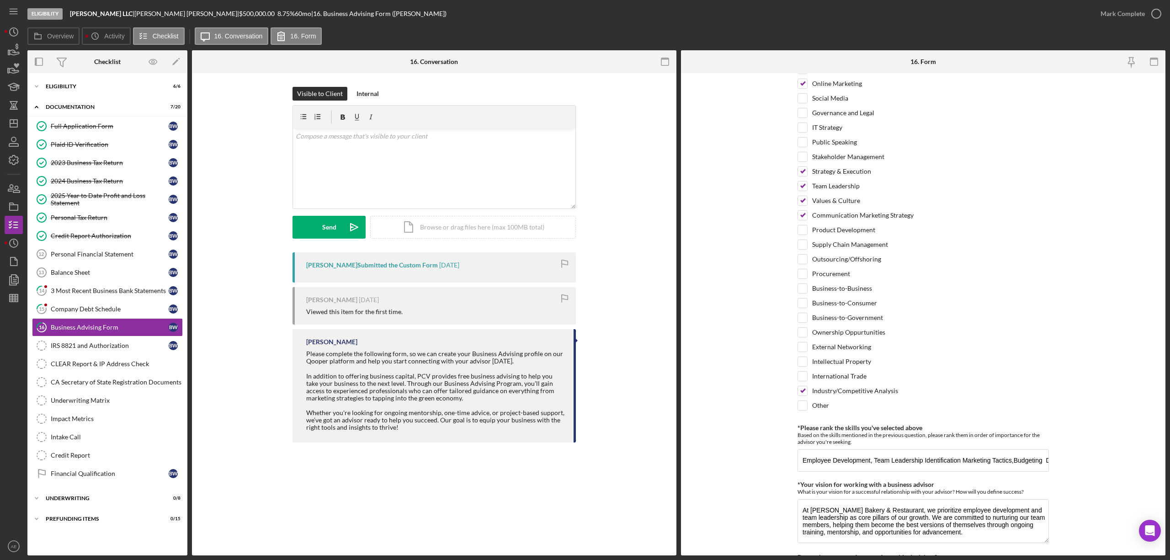
scroll to position [635, 0]
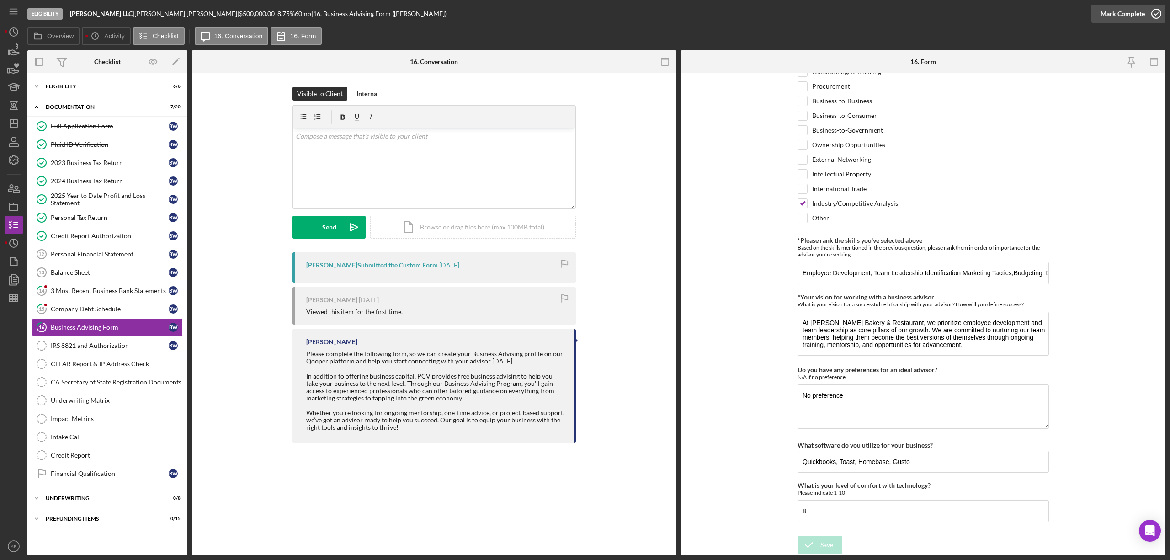
click at [1112, 12] on div "Mark Complete" at bounding box center [1122, 14] width 44 height 18
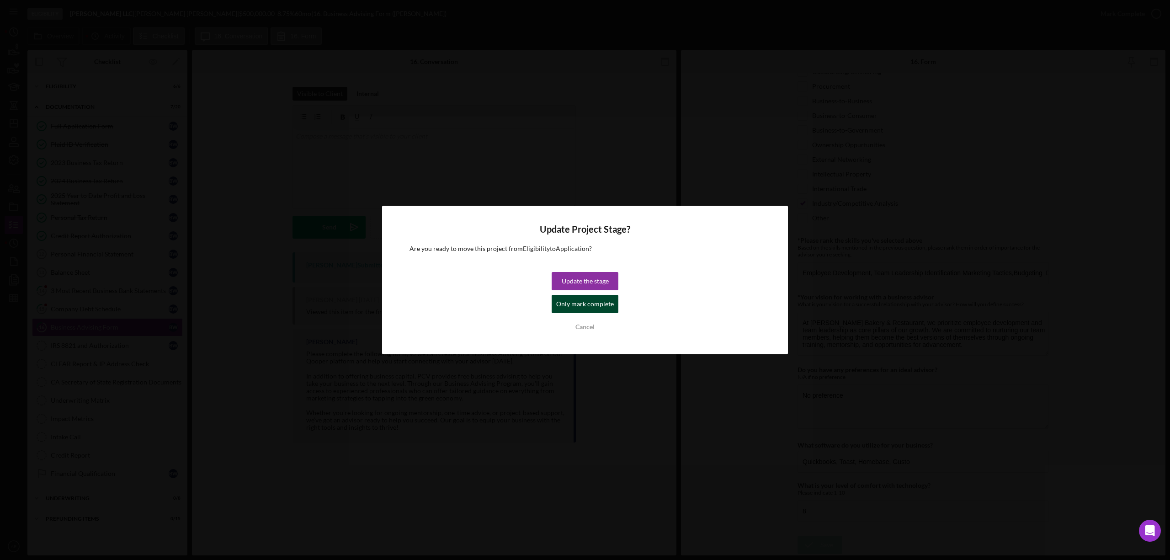
click at [598, 299] on div "Only mark complete" at bounding box center [585, 304] width 58 height 18
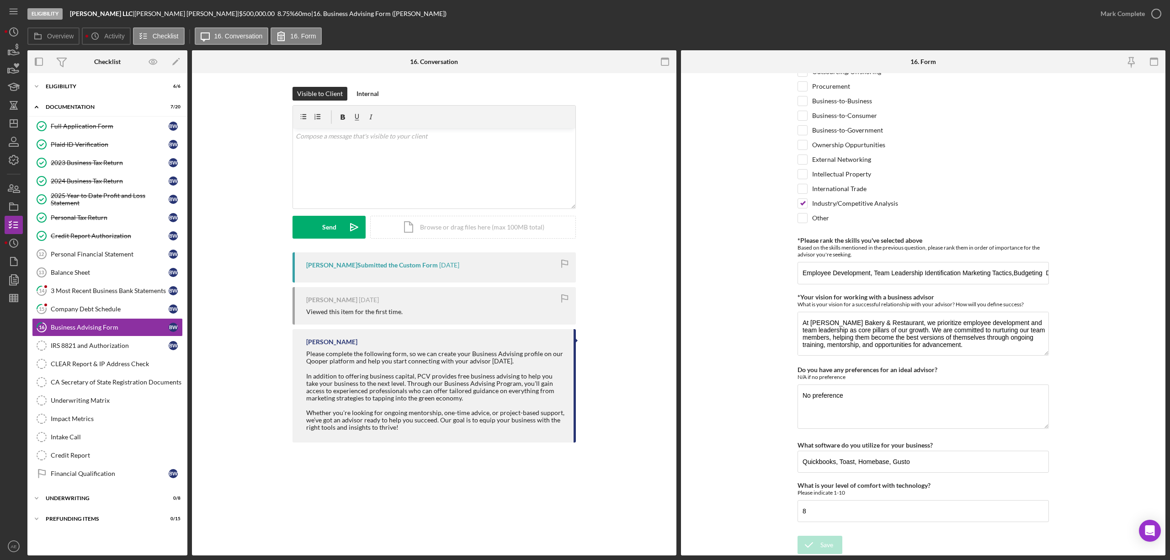
scroll to position [671, 0]
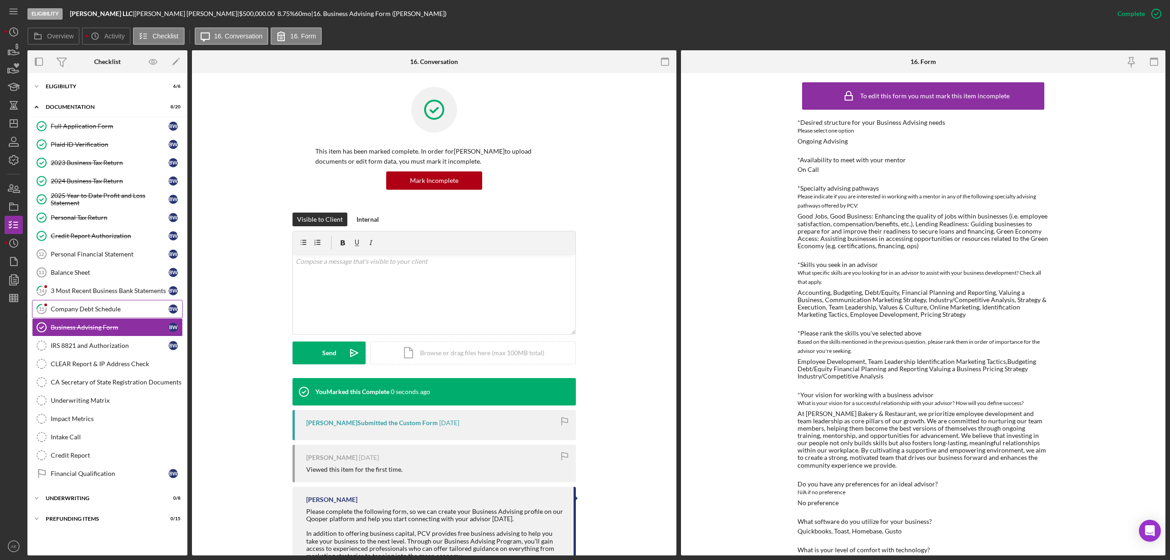
click at [113, 317] on link "15 Company Debt Schedule B W" at bounding box center [107, 309] width 151 height 18
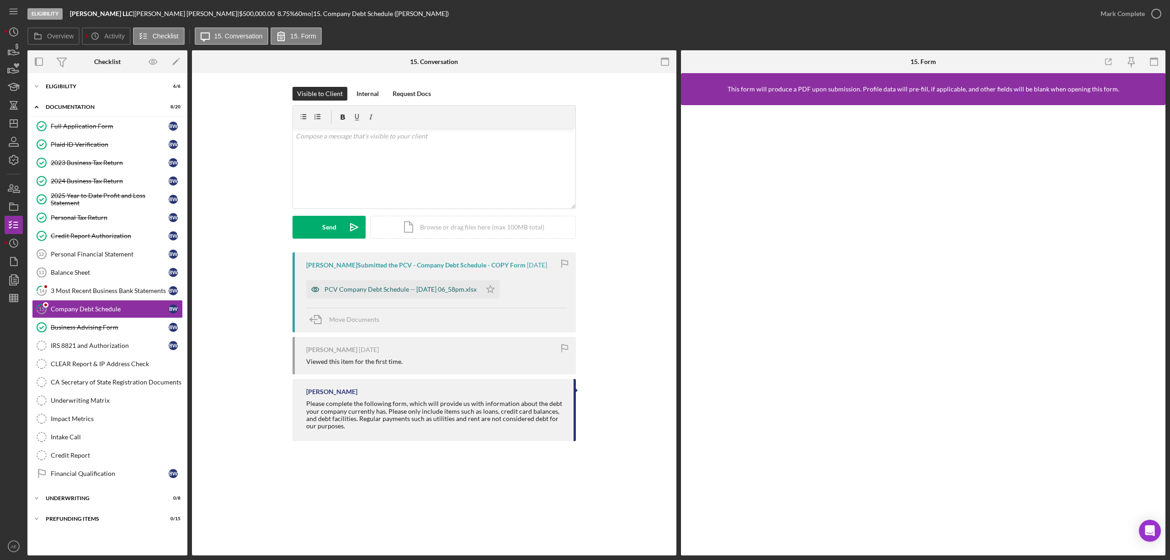
click at [310, 293] on icon "button" at bounding box center [315, 289] width 18 height 18
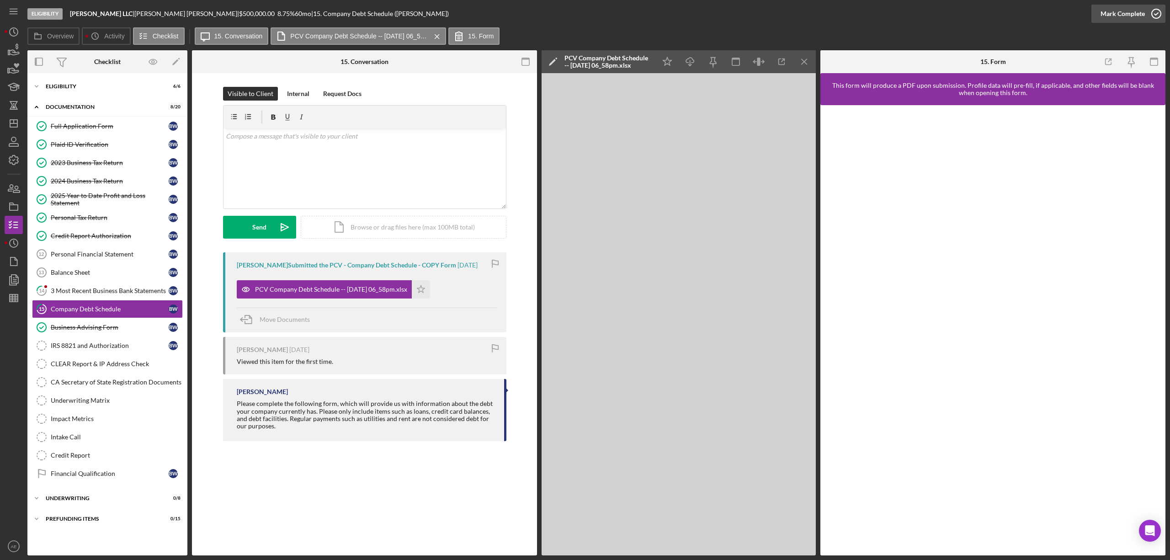
click at [1118, 16] on div "Mark Complete" at bounding box center [1122, 14] width 44 height 18
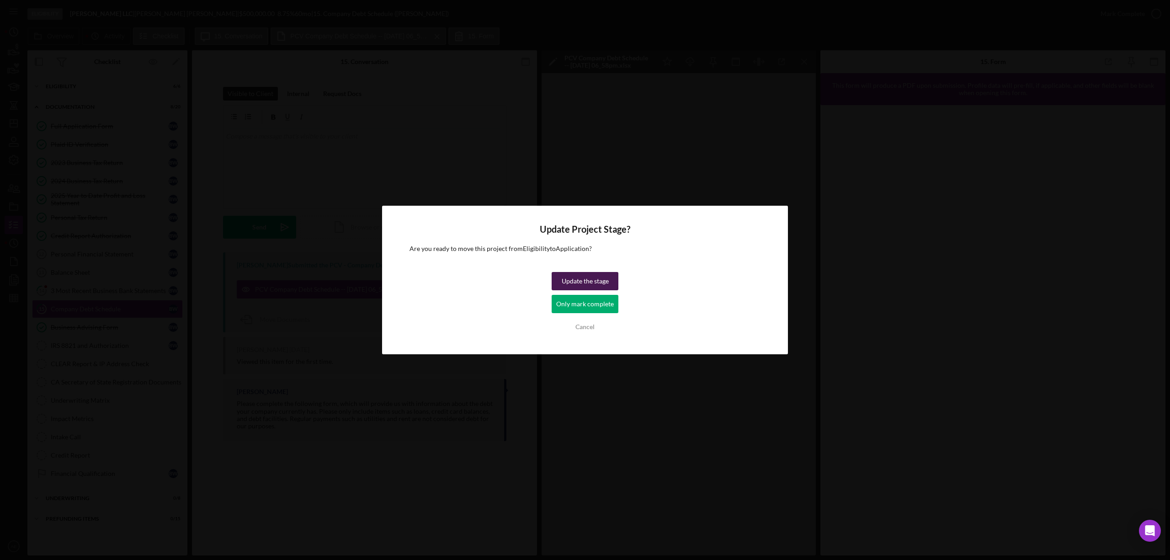
click at [595, 290] on div "Update the stage" at bounding box center [585, 281] width 47 height 18
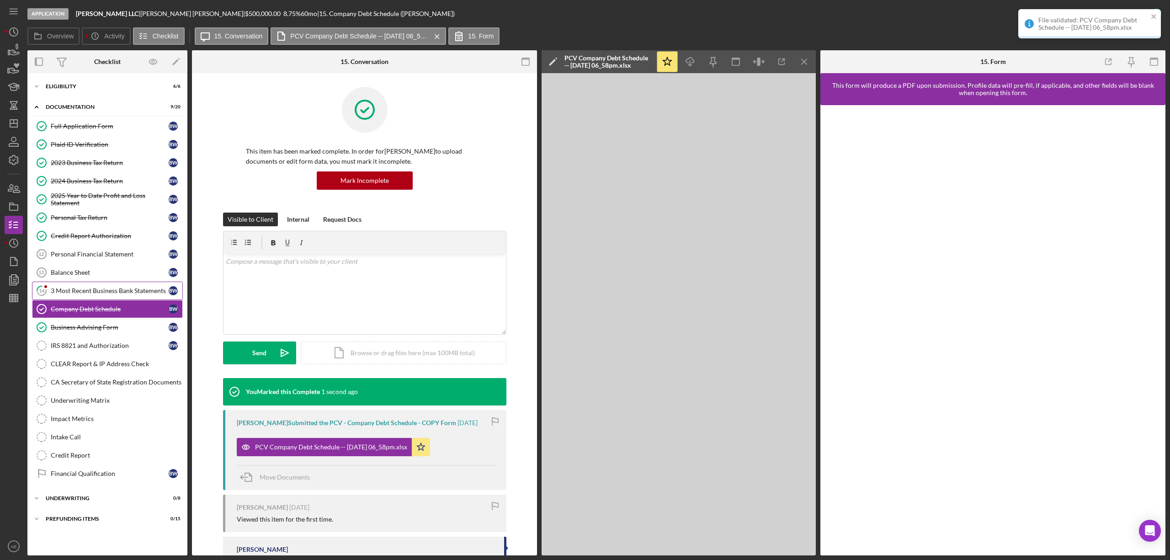
click at [142, 292] on div "3 Most Recent Business Bank Statements" at bounding box center [110, 290] width 118 height 7
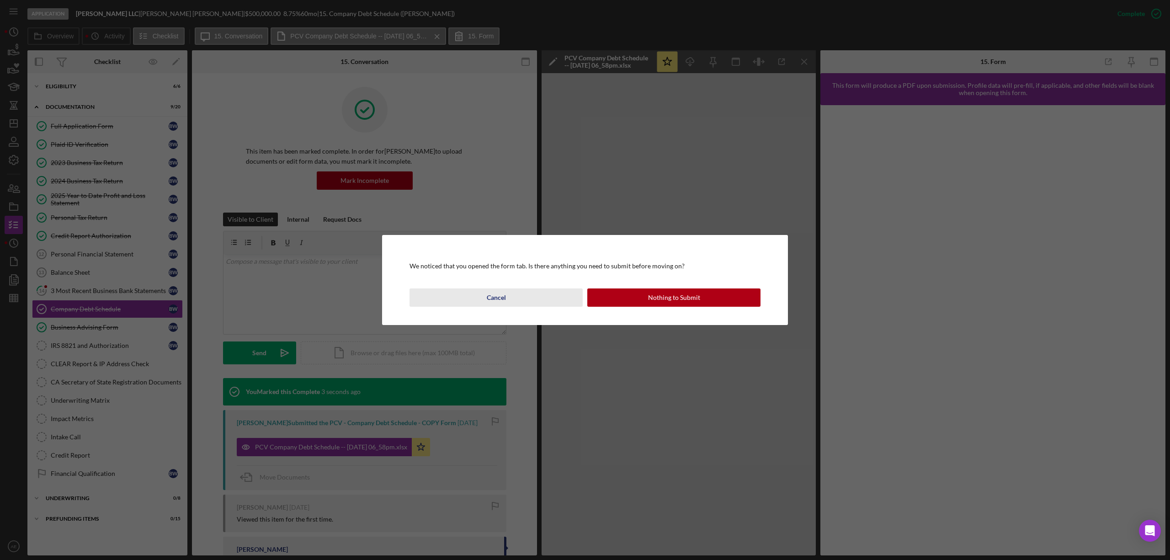
click at [488, 294] on div "Cancel" at bounding box center [496, 297] width 19 height 18
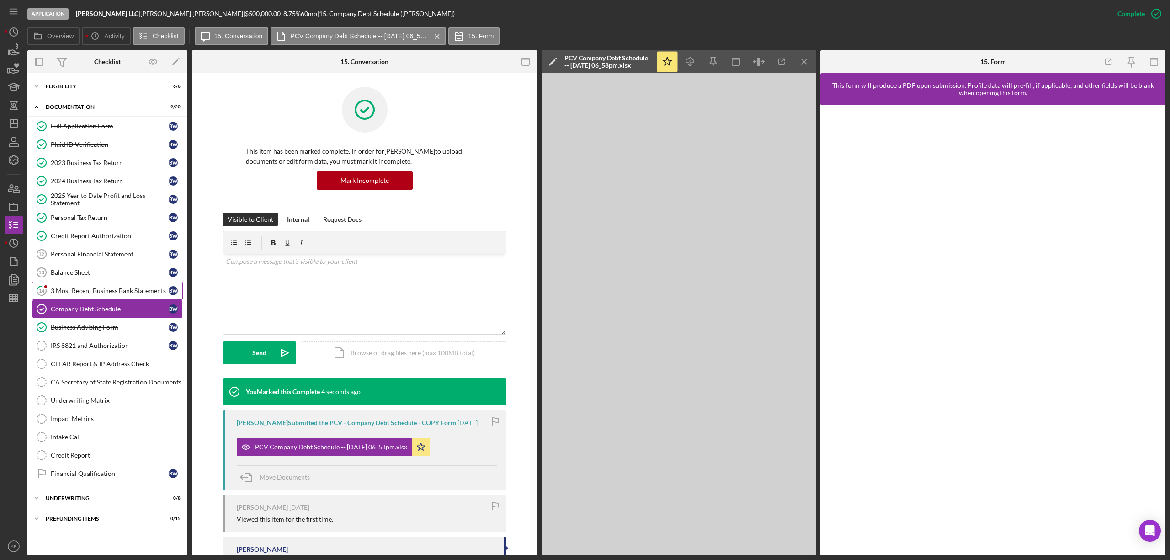
click at [150, 289] on div "3 Most Recent Business Bank Statements" at bounding box center [110, 290] width 118 height 7
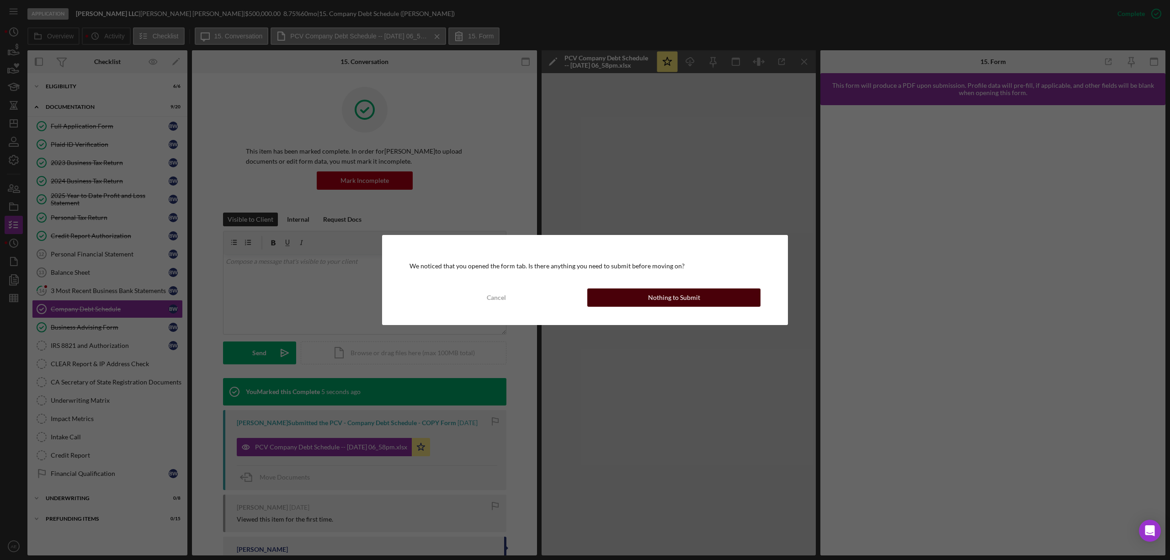
click at [646, 297] on button "Nothing to Submit" at bounding box center [673, 297] width 173 height 18
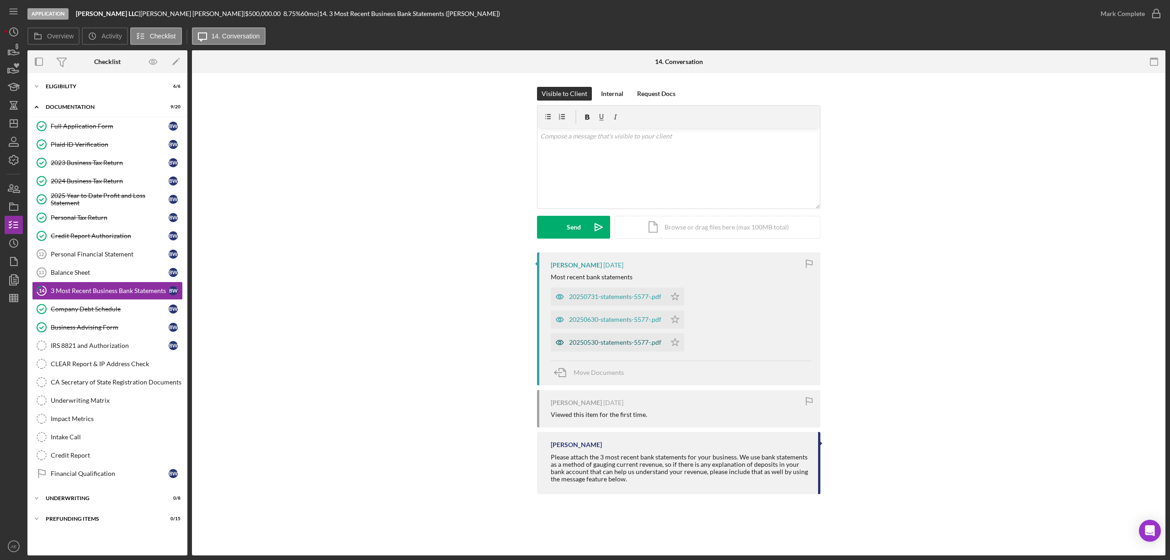
click at [559, 343] on icon "button" at bounding box center [560, 342] width 18 height 18
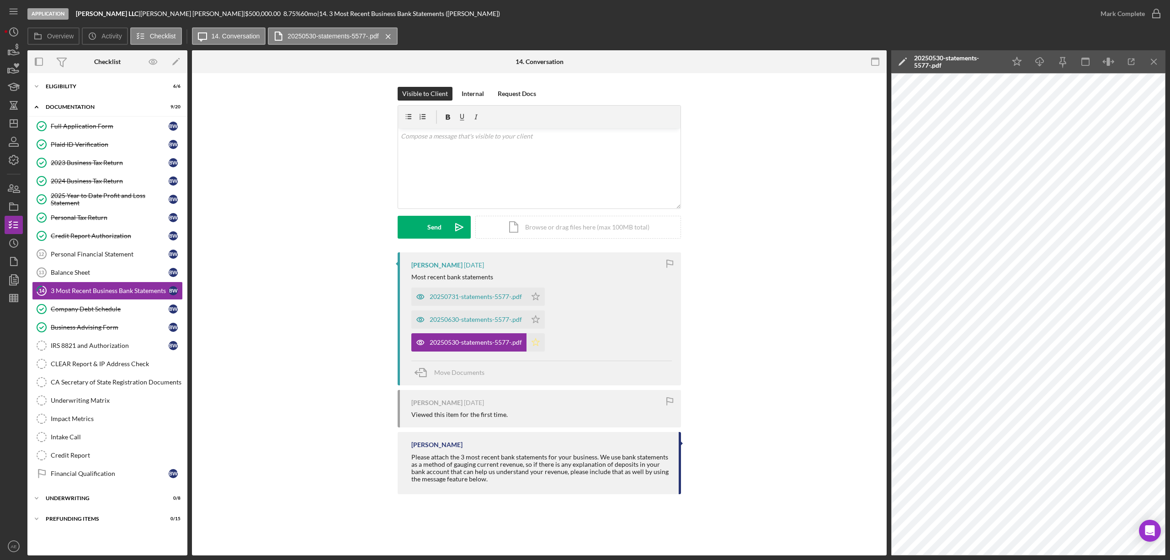
click at [531, 339] on icon "Icon/Star" at bounding box center [535, 342] width 18 height 18
click at [426, 322] on icon "button" at bounding box center [420, 319] width 18 height 18
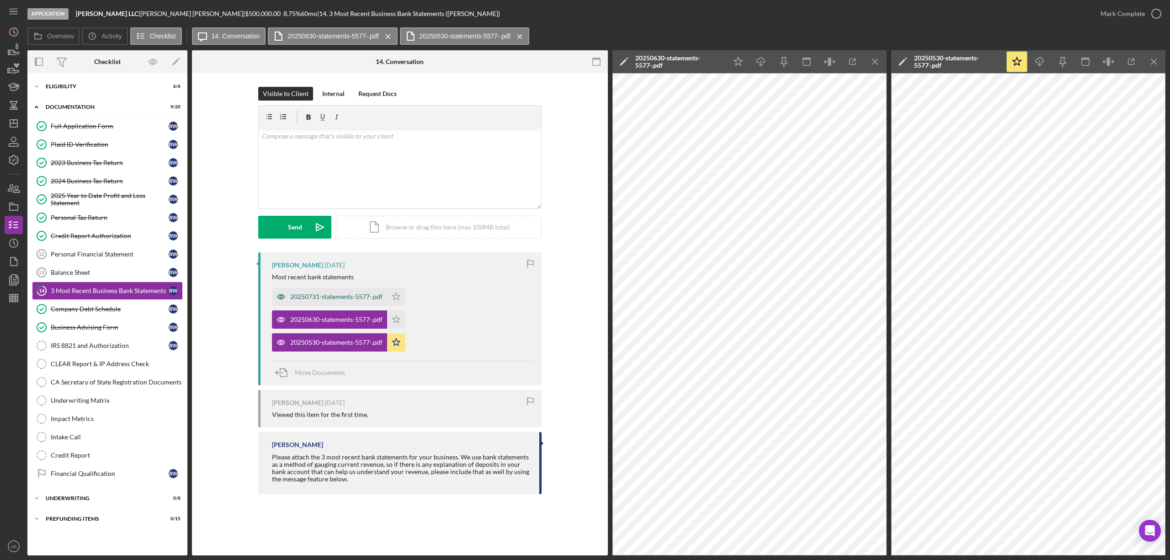
click at [282, 297] on icon "button" at bounding box center [281, 296] width 18 height 18
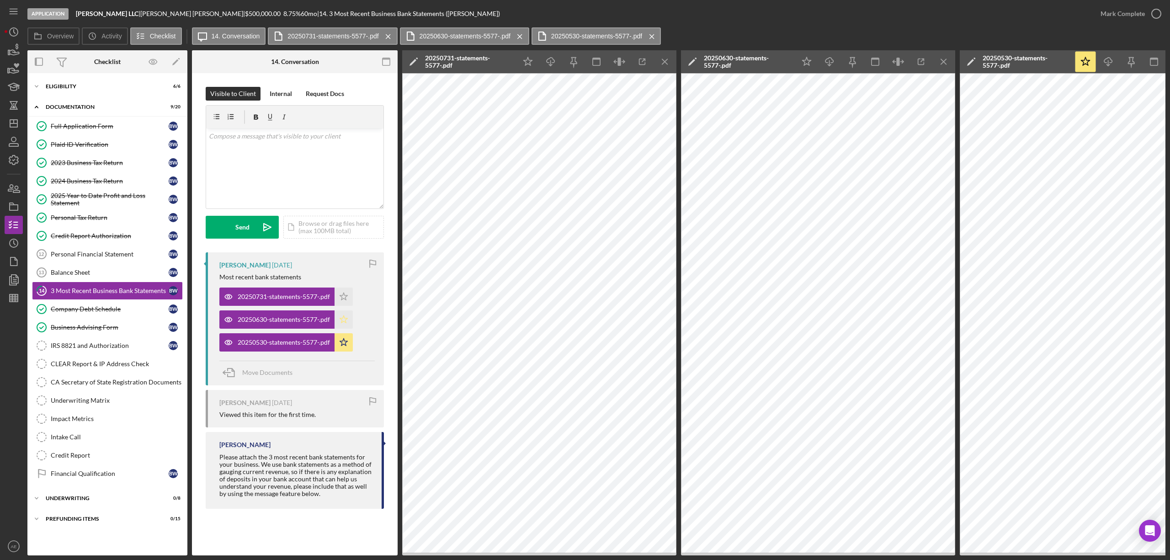
click at [343, 315] on icon "Icon/Star" at bounding box center [343, 319] width 18 height 18
click at [345, 299] on polygon "button" at bounding box center [344, 295] width 8 height 7
click at [1130, 10] on div "Mark Complete" at bounding box center [1122, 14] width 44 height 18
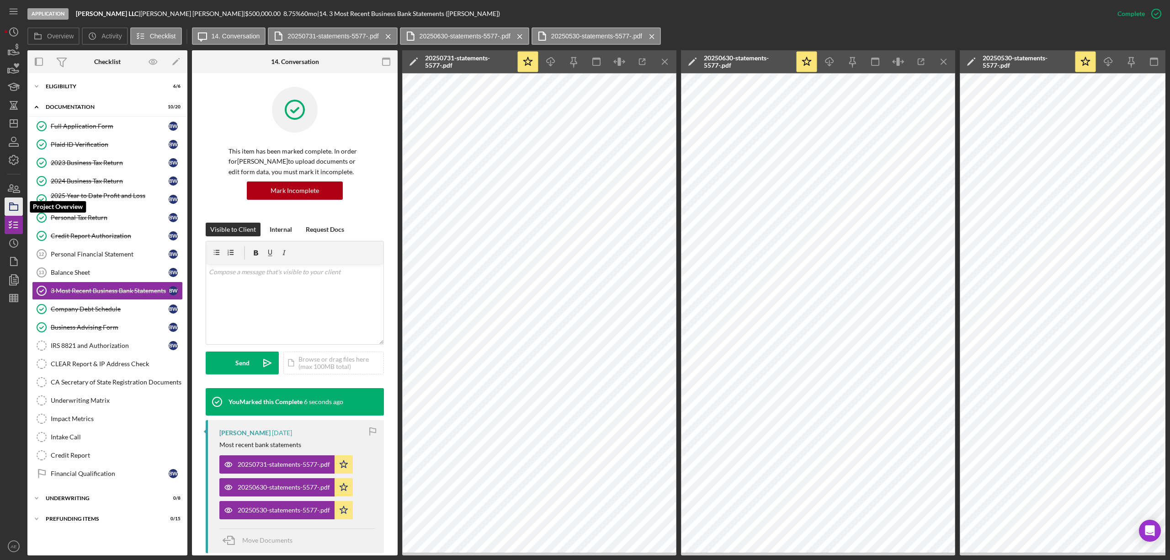
click at [12, 209] on icon "button" at bounding box center [13, 206] width 23 height 23
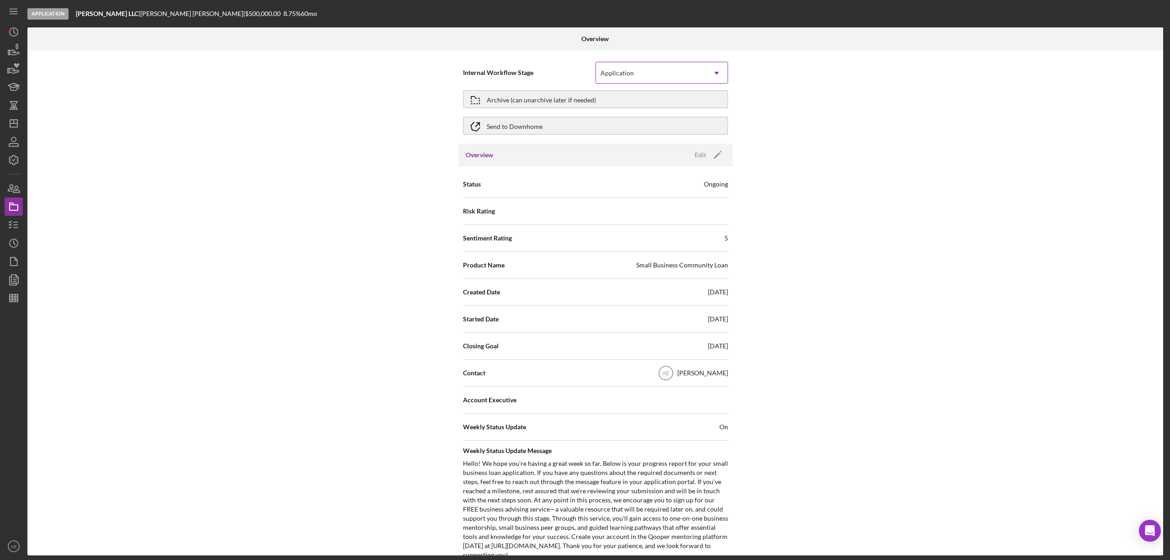
click at [627, 76] on div "Application" at bounding box center [616, 72] width 33 height 7
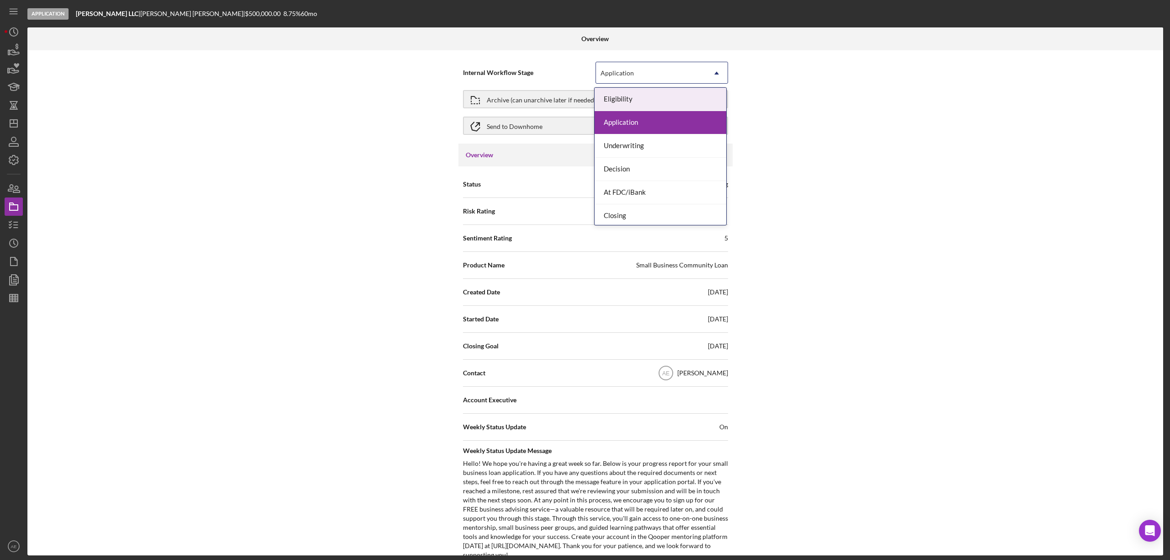
click at [633, 101] on div "Eligibility" at bounding box center [660, 99] width 132 height 23
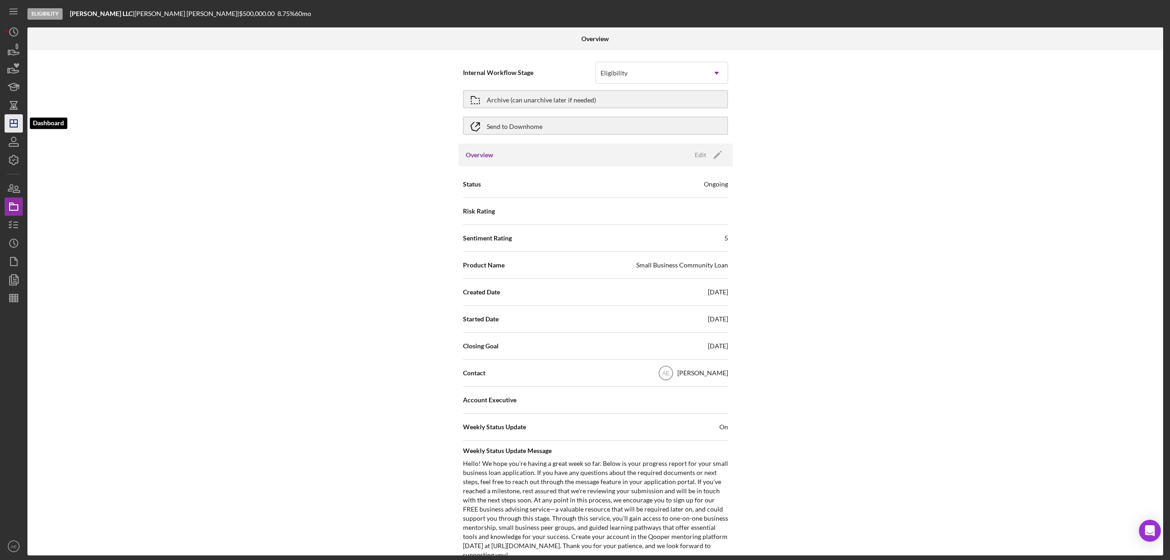
click at [13, 128] on icon "Icon/Dashboard" at bounding box center [13, 123] width 23 height 23
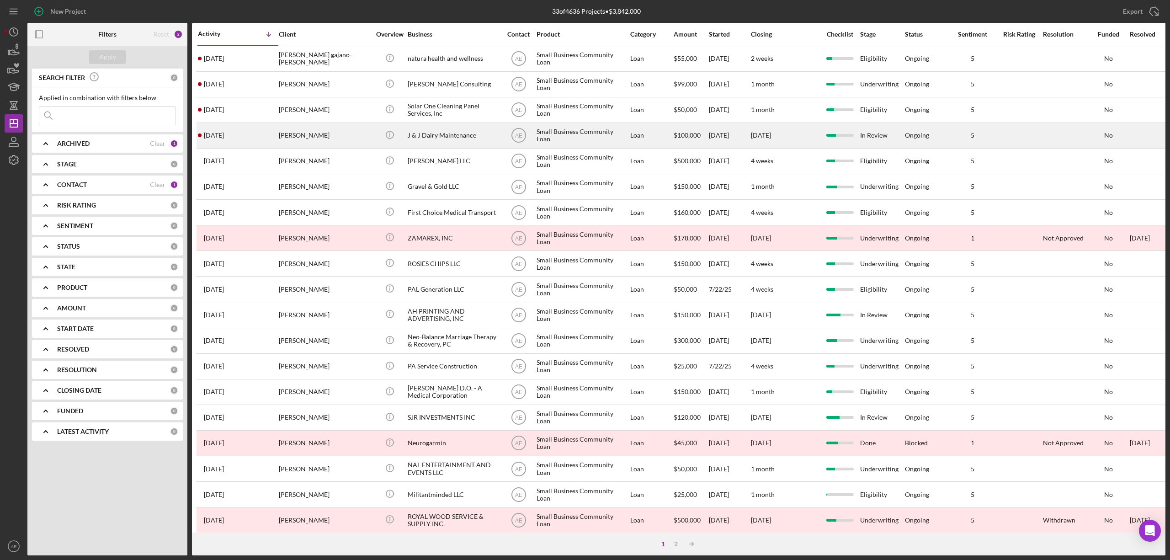
click at [353, 136] on div "[PERSON_NAME]" at bounding box center [324, 135] width 91 height 24
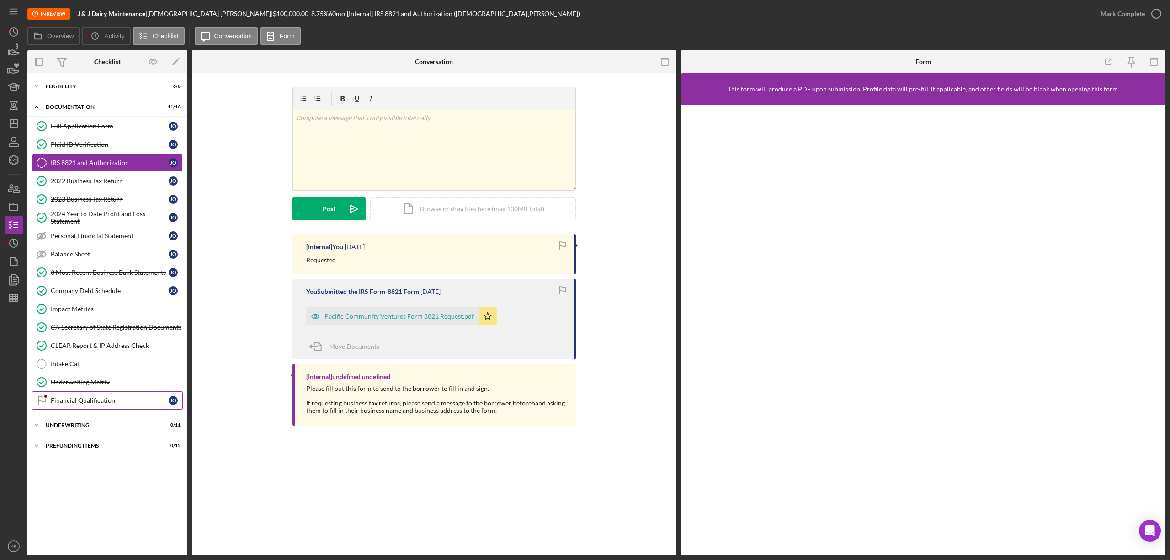
click at [132, 397] on link "Financial Qualification Financial Qualification J O" at bounding box center [107, 400] width 151 height 18
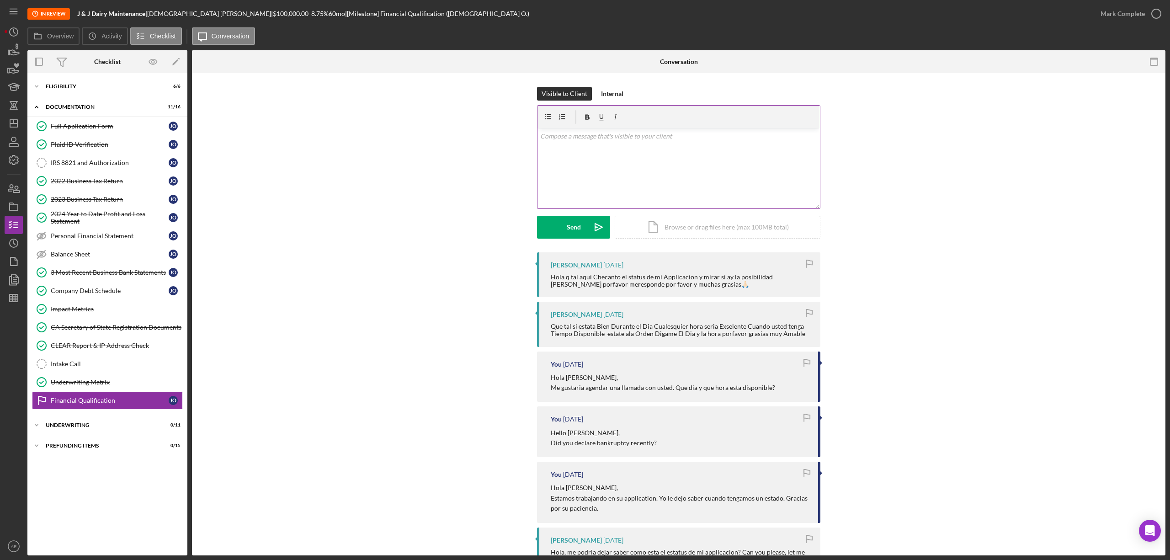
click at [618, 185] on div "v Color teal Color pink Remove color Add row above Add row below Add column bef…" at bounding box center [678, 168] width 282 height 80
drag, startPoint x: 8, startPoint y: 127, endPoint x: 26, endPoint y: 129, distance: 17.9
click at [8, 127] on icon "Icon/Dashboard" at bounding box center [13, 123] width 23 height 23
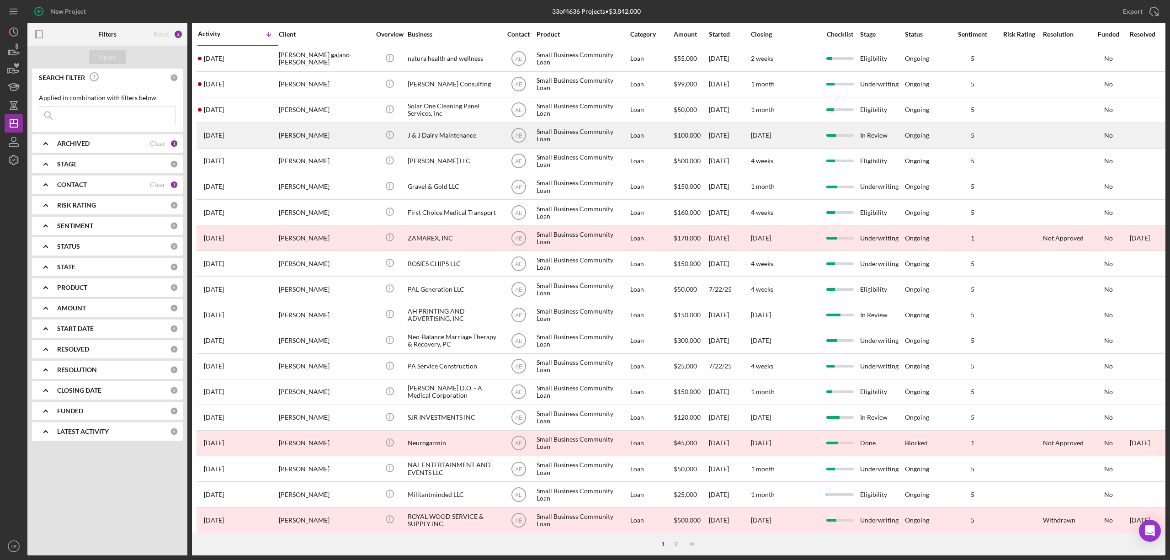
click at [311, 136] on div "[PERSON_NAME]" at bounding box center [324, 135] width 91 height 24
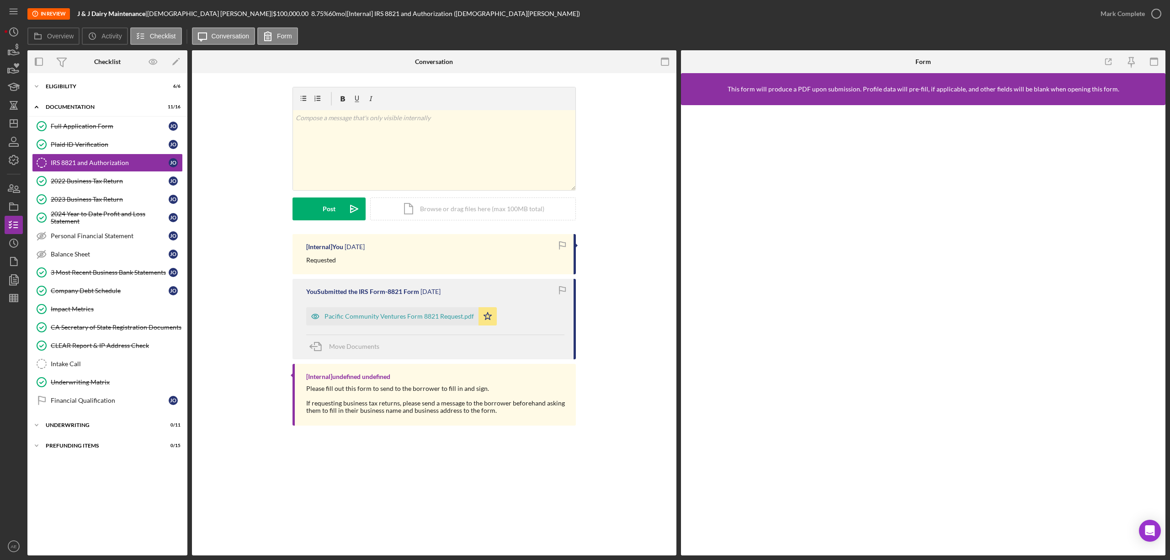
click at [75, 409] on link "Financial Qualification Financial Qualification J O" at bounding box center [107, 400] width 151 height 18
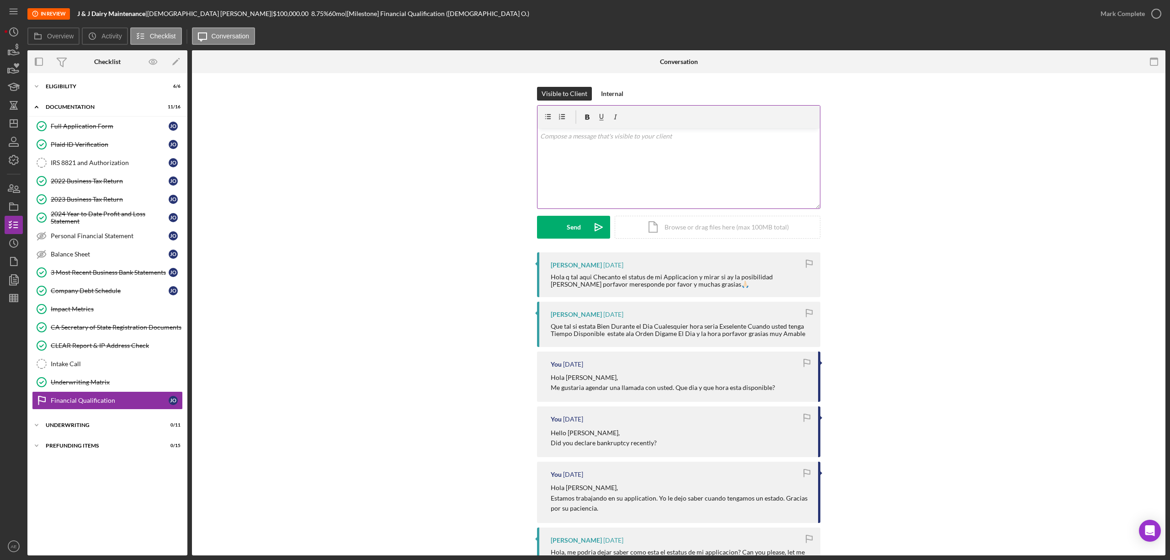
click at [585, 192] on div "v Color teal Color pink Remove color Add row above Add row below Add column bef…" at bounding box center [678, 168] width 282 height 80
drag, startPoint x: 585, startPoint y: 145, endPoint x: 791, endPoint y: 130, distance: 206.2
click at [795, 131] on p "Hola [DEMOGRAPHIC_DATA], le llame la semana pasada porque tengo preguntas para …" at bounding box center [678, 141] width 277 height 21
click at [587, 224] on icon "Icon/icon-invite-send" at bounding box center [598, 227] width 23 height 23
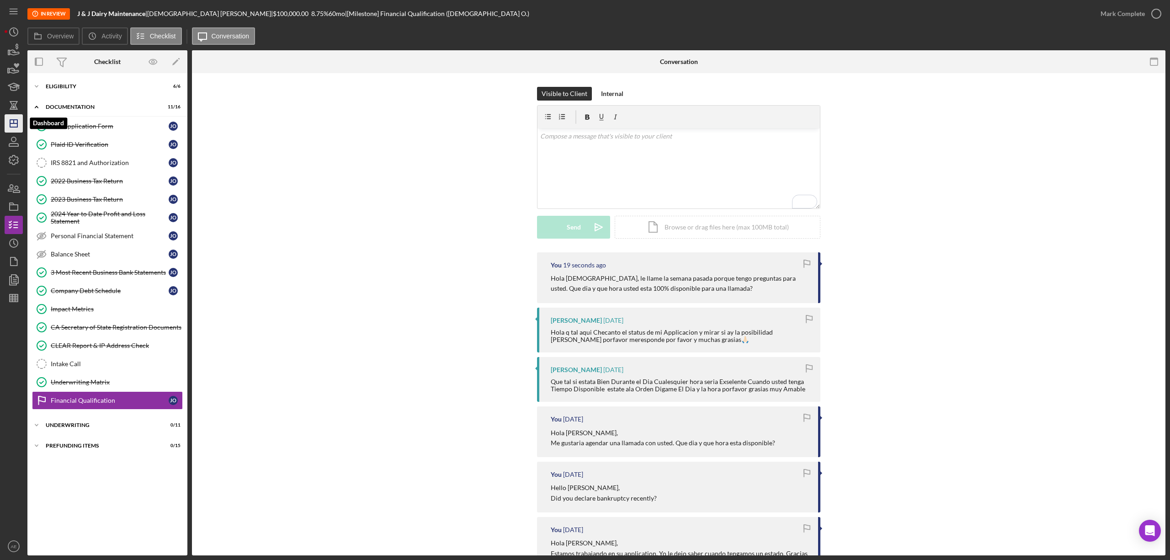
click at [11, 127] on polygon "button" at bounding box center [13, 123] width 7 height 7
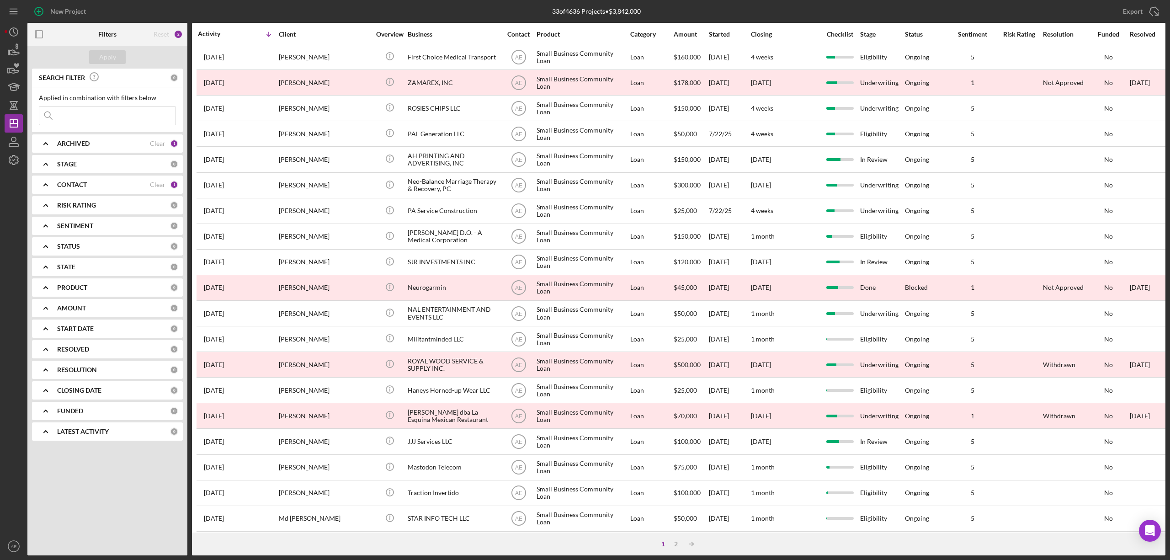
scroll to position [167, 0]
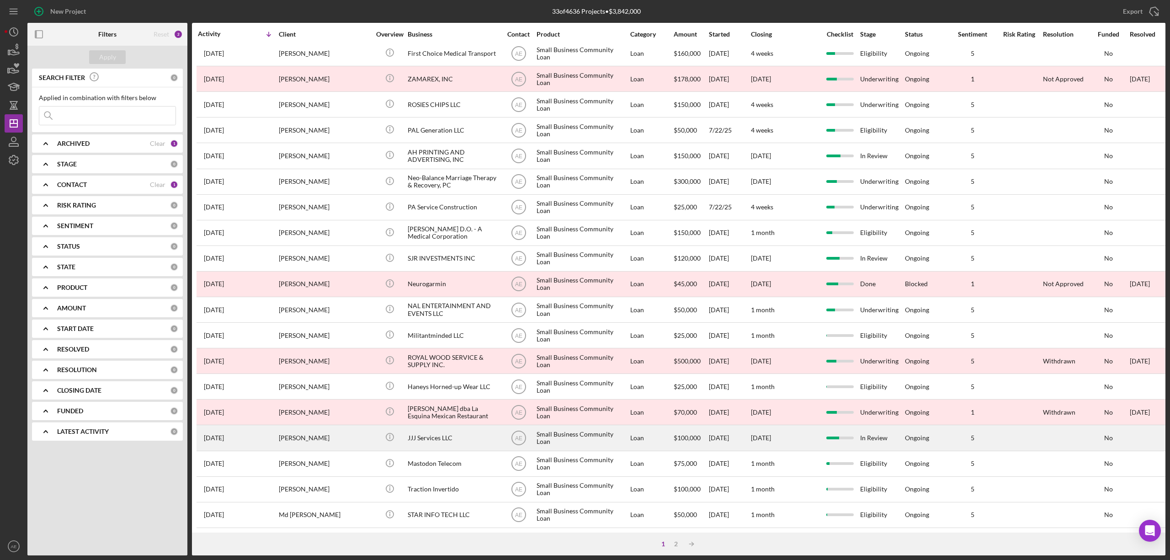
click at [350, 432] on div "[PERSON_NAME]" at bounding box center [324, 437] width 91 height 24
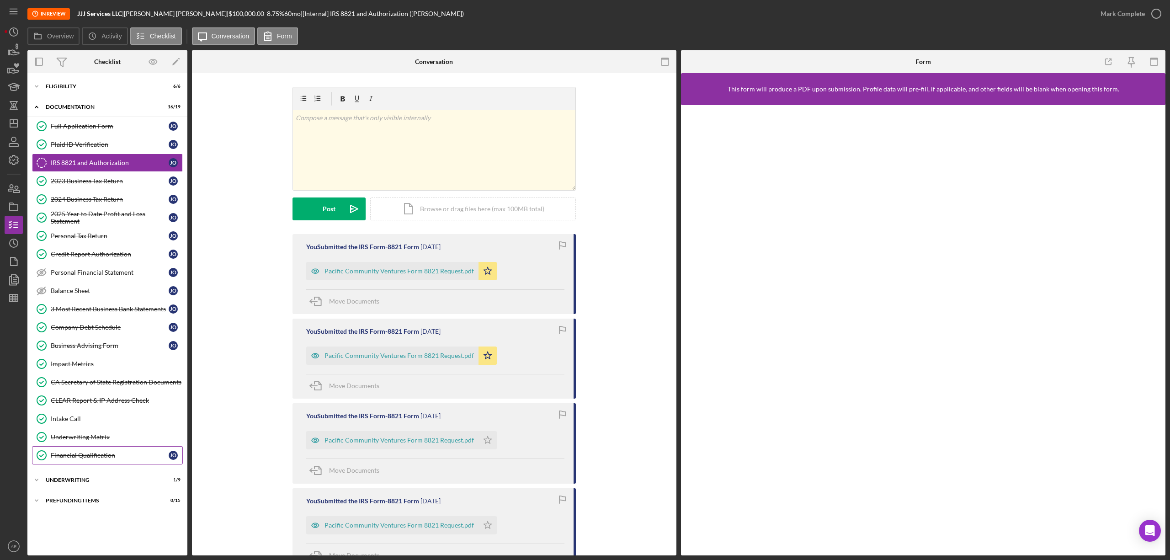
click at [90, 464] on link "Financial Qualification Financial Qualification J O" at bounding box center [107, 455] width 151 height 18
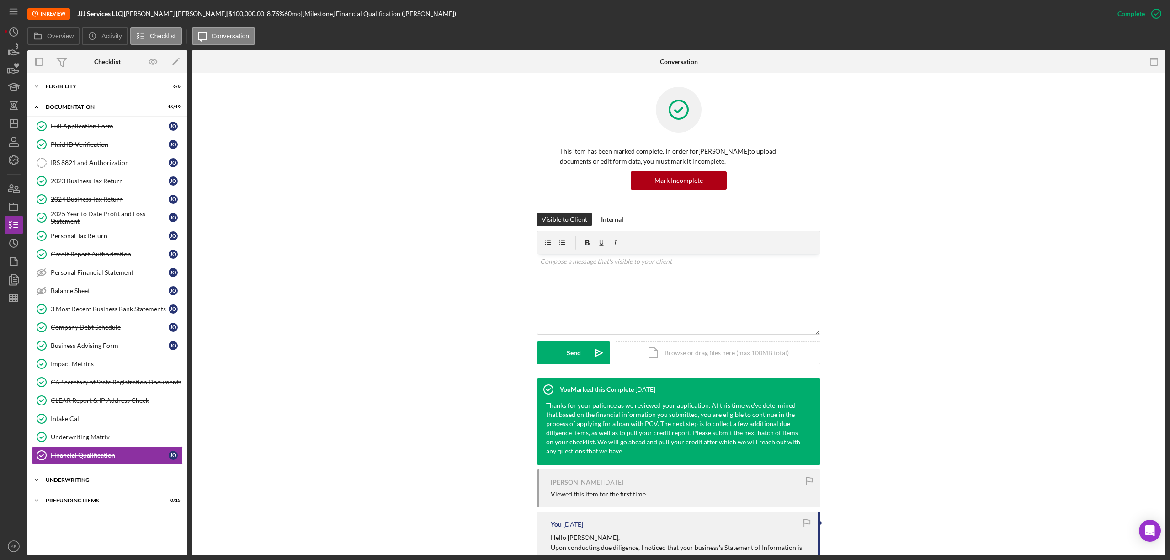
click at [93, 488] on div "Icon/Expander Underwriting 1 / 9" at bounding box center [107, 480] width 160 height 18
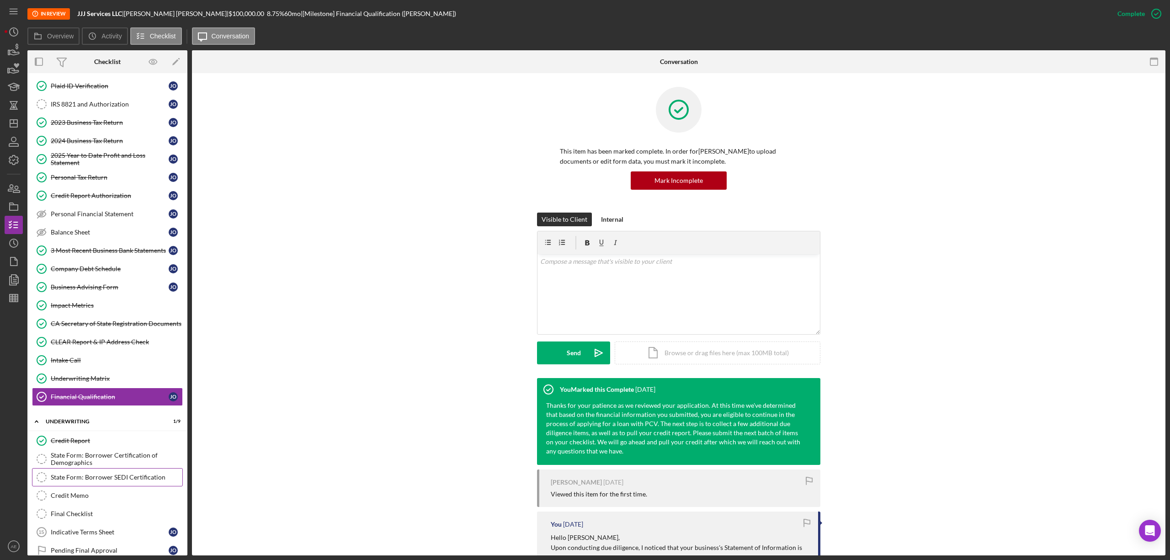
scroll to position [137, 0]
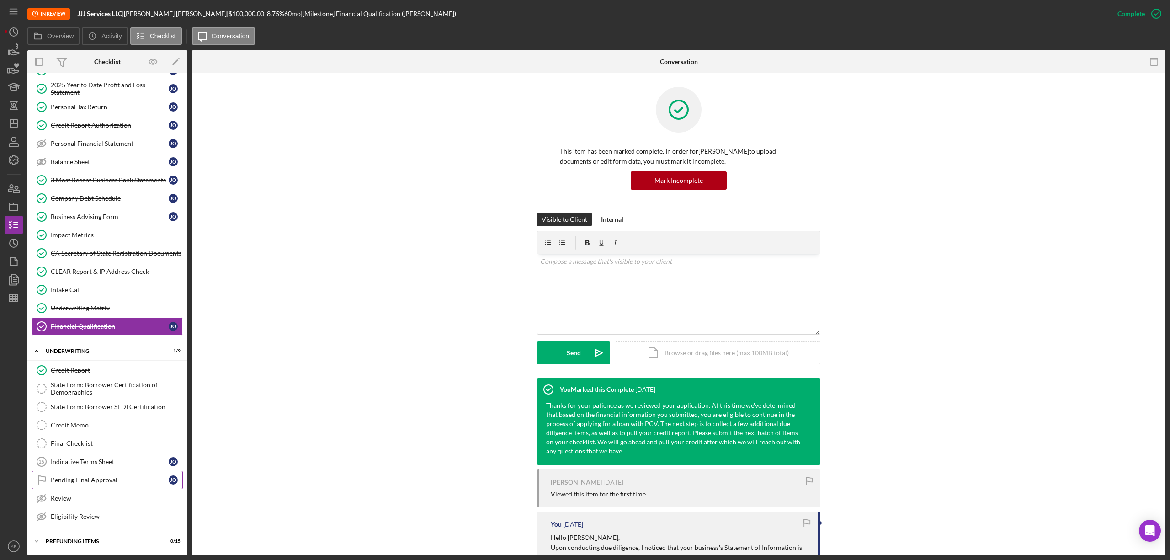
click at [123, 481] on div "Pending Final Approval" at bounding box center [110, 479] width 118 height 7
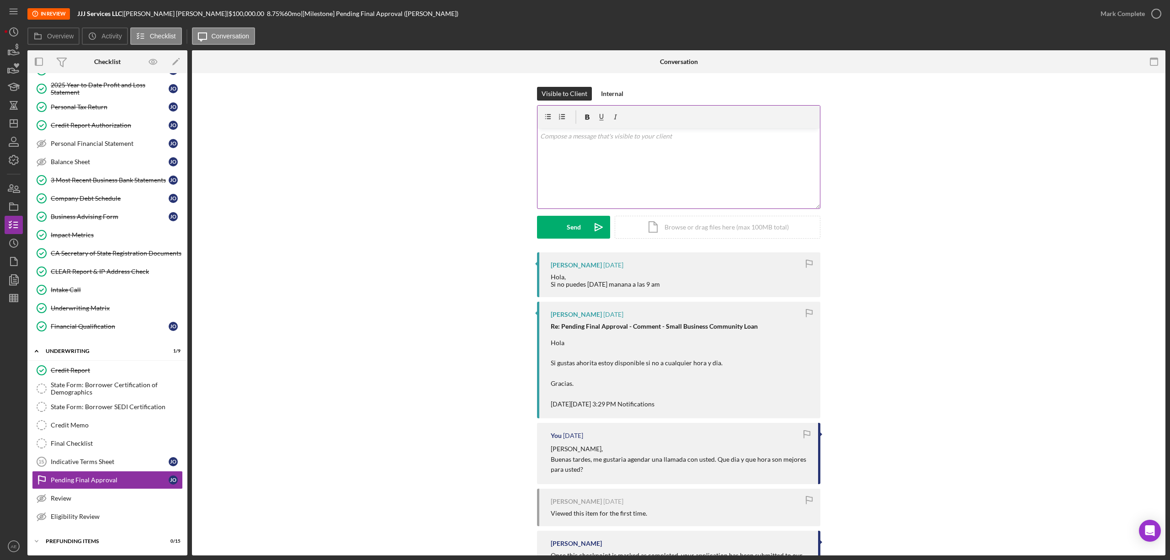
scroll to position [137, 0]
click at [601, 95] on div "Internal" at bounding box center [612, 94] width 22 height 14
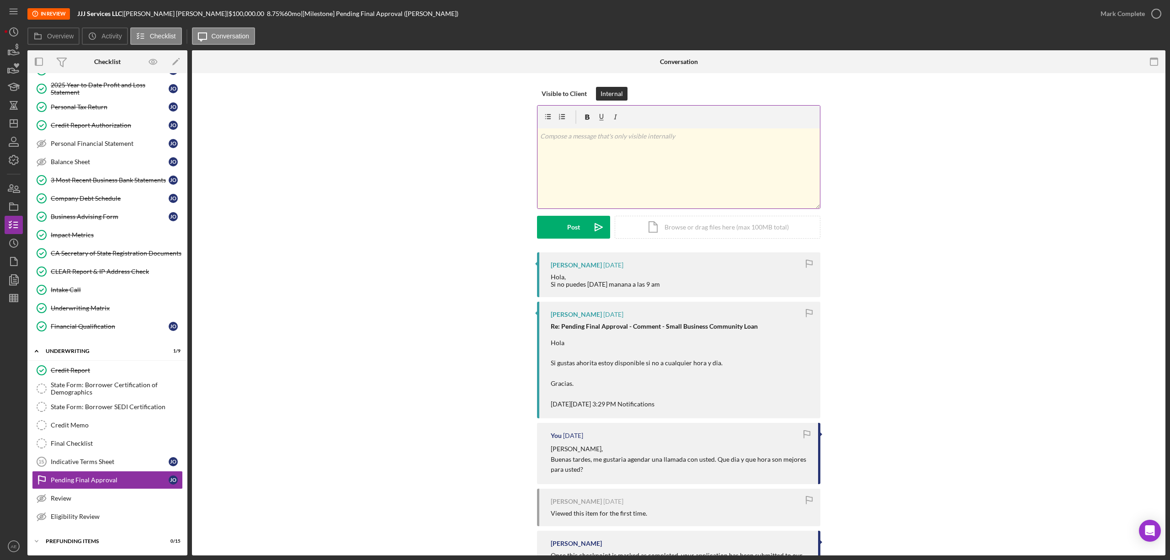
click at [598, 170] on div "v Color teal Color pink Remove color Add row above Add row below Add column bef…" at bounding box center [678, 168] width 282 height 80
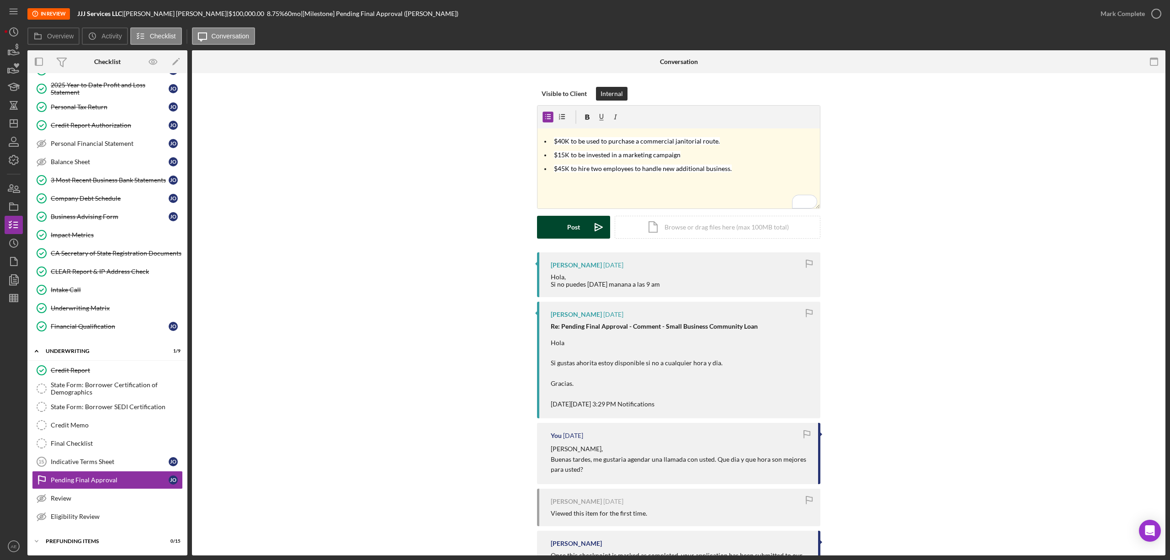
click at [587, 225] on icon "Icon/icon-invite-send" at bounding box center [598, 227] width 23 height 23
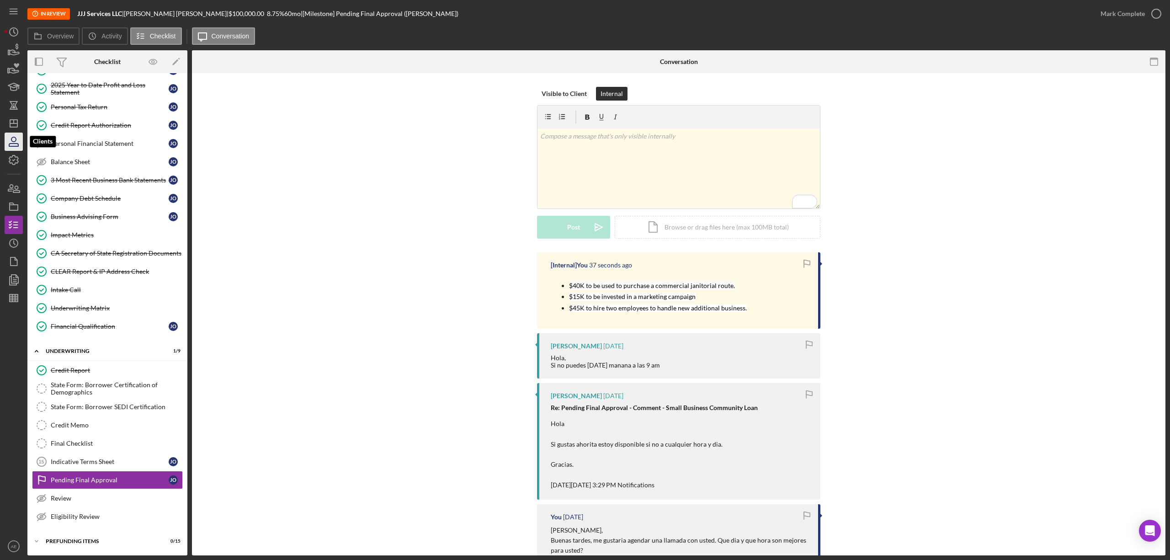
click at [14, 135] on icon "button" at bounding box center [13, 141] width 23 height 23
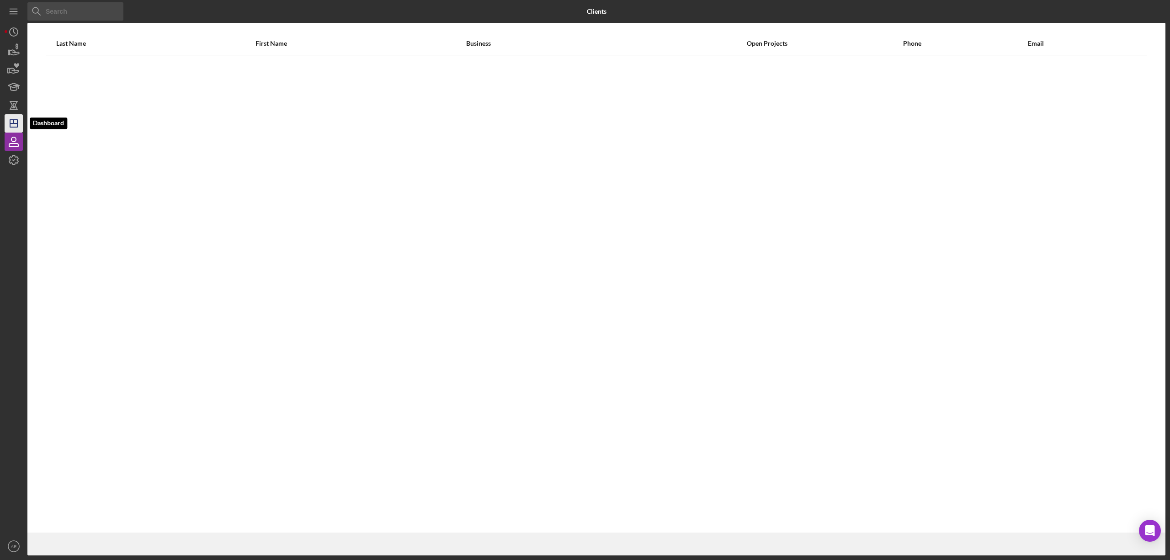
click at [8, 116] on icon "Icon/Dashboard" at bounding box center [13, 123] width 23 height 23
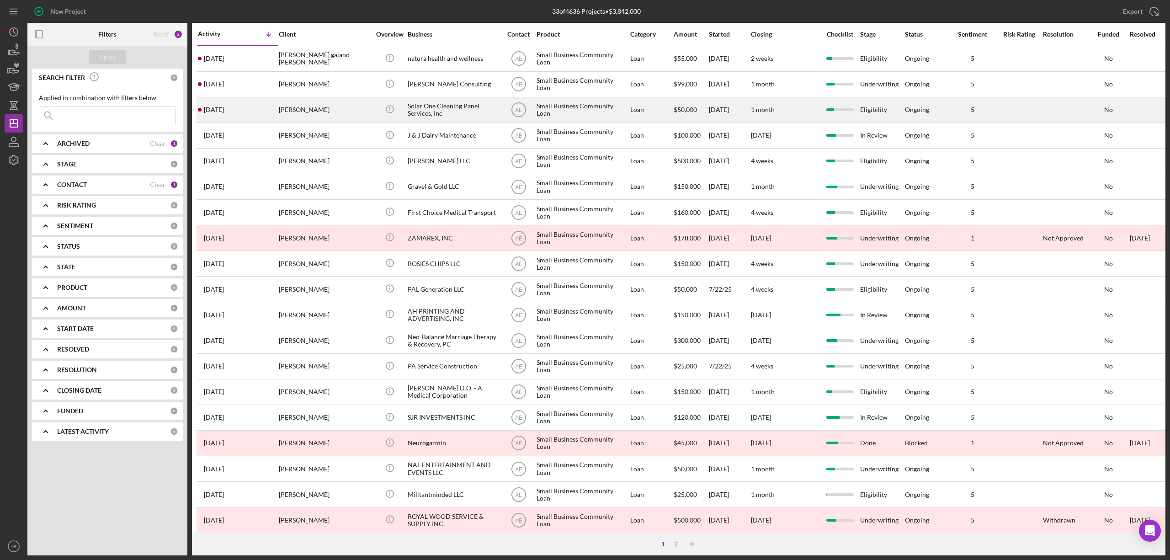
click at [338, 110] on div "[PERSON_NAME]" at bounding box center [324, 110] width 91 height 24
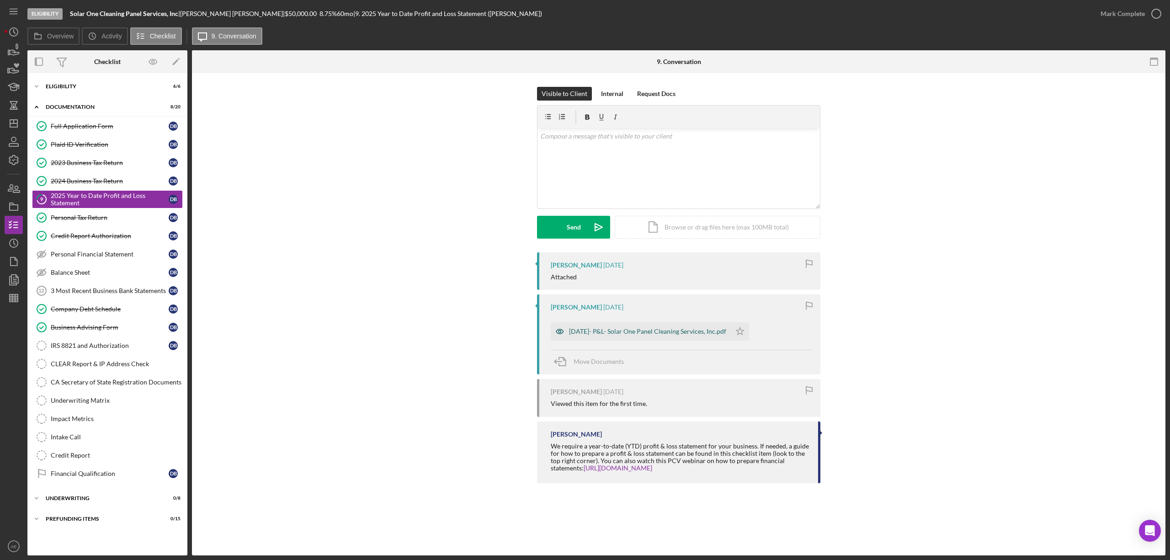
click at [558, 334] on icon "button" at bounding box center [559, 331] width 7 height 5
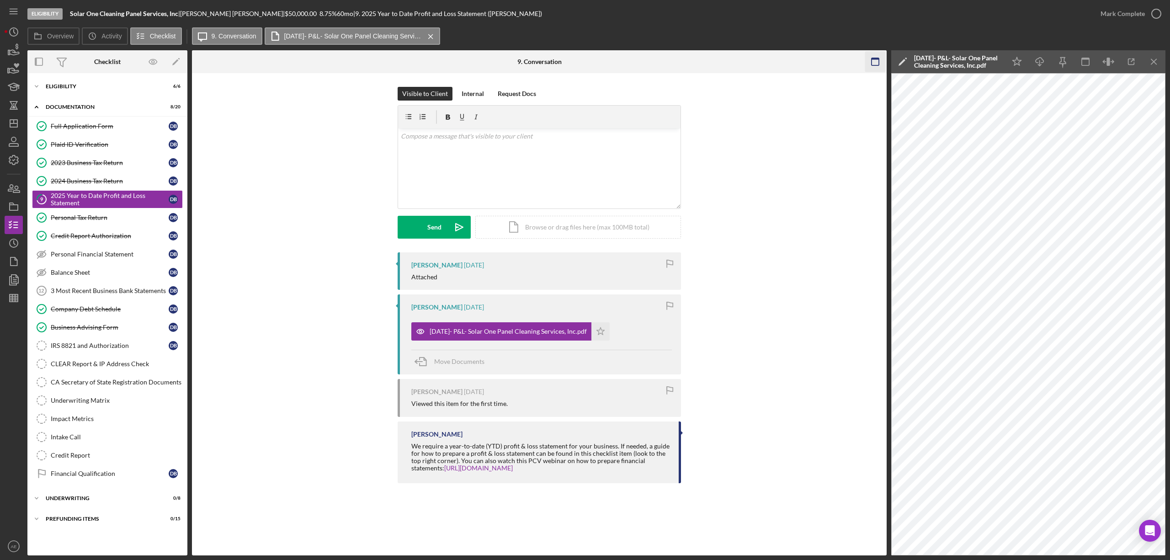
click at [870, 59] on icon "button" at bounding box center [875, 62] width 21 height 21
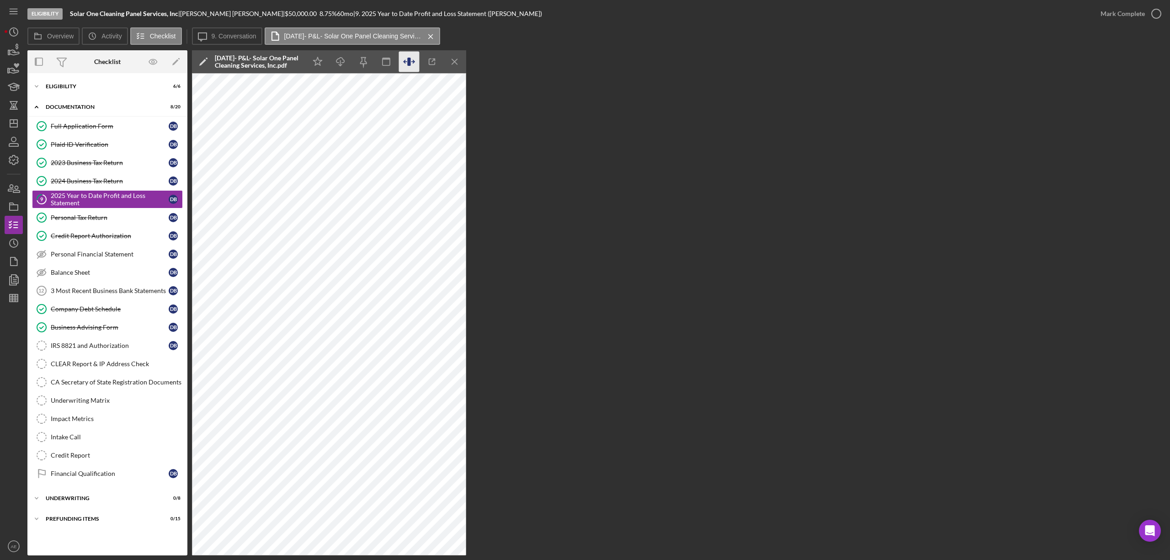
click at [415, 63] on icon "button" at bounding box center [409, 62] width 21 height 21
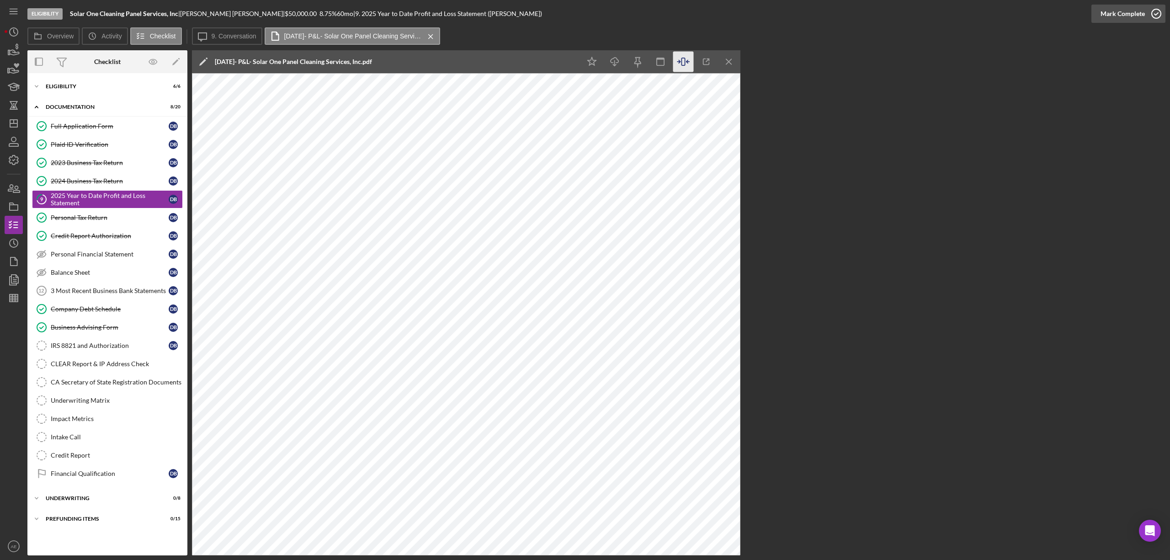
click at [1111, 18] on div "Mark Complete" at bounding box center [1122, 14] width 44 height 18
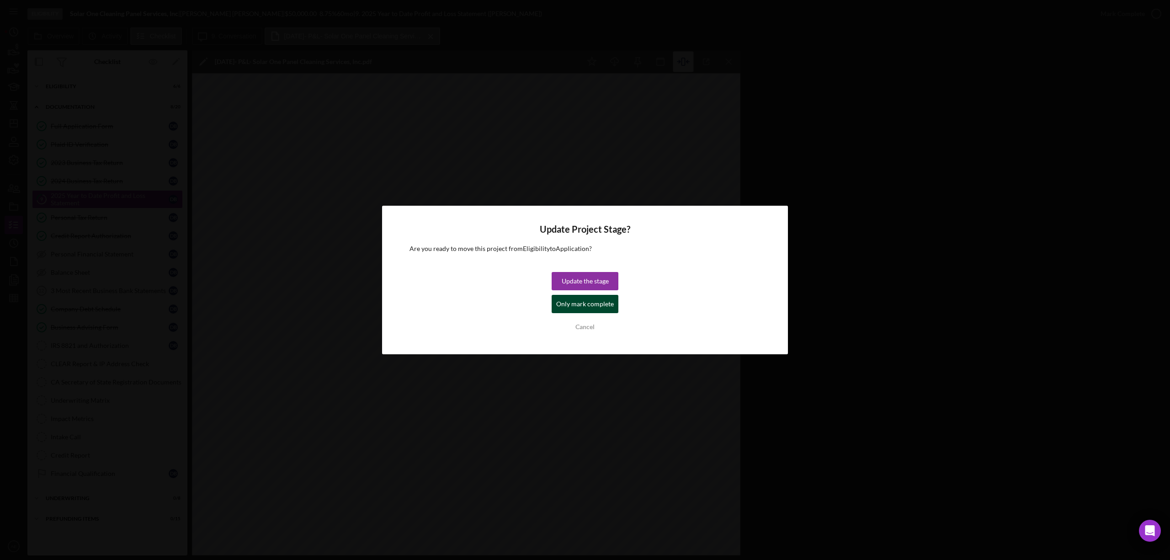
click at [611, 304] on div "Only mark complete" at bounding box center [585, 304] width 58 height 18
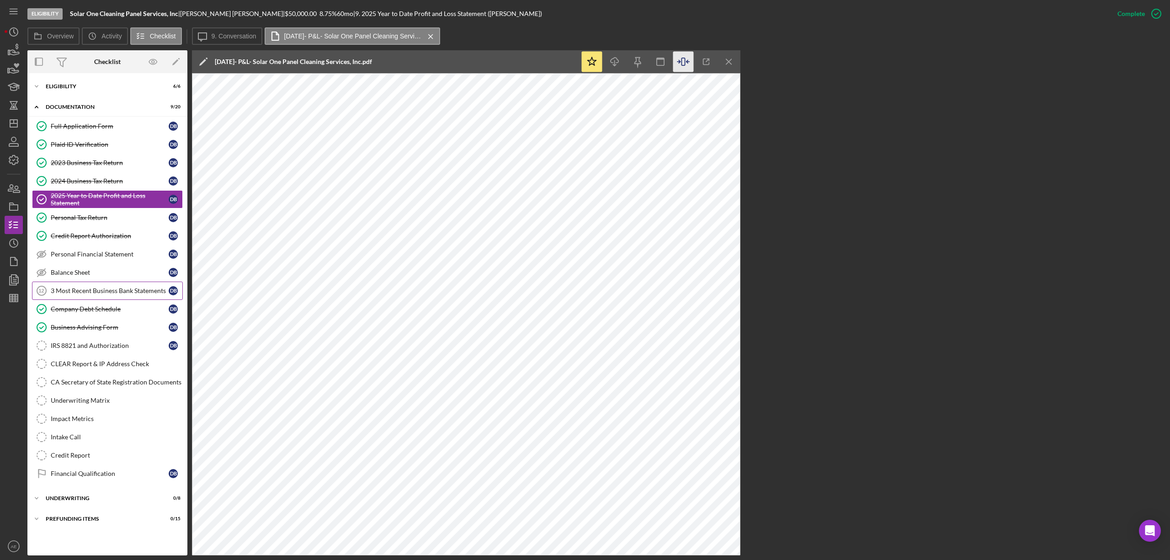
click at [124, 292] on div "3 Most Recent Business Bank Statements" at bounding box center [110, 290] width 118 height 7
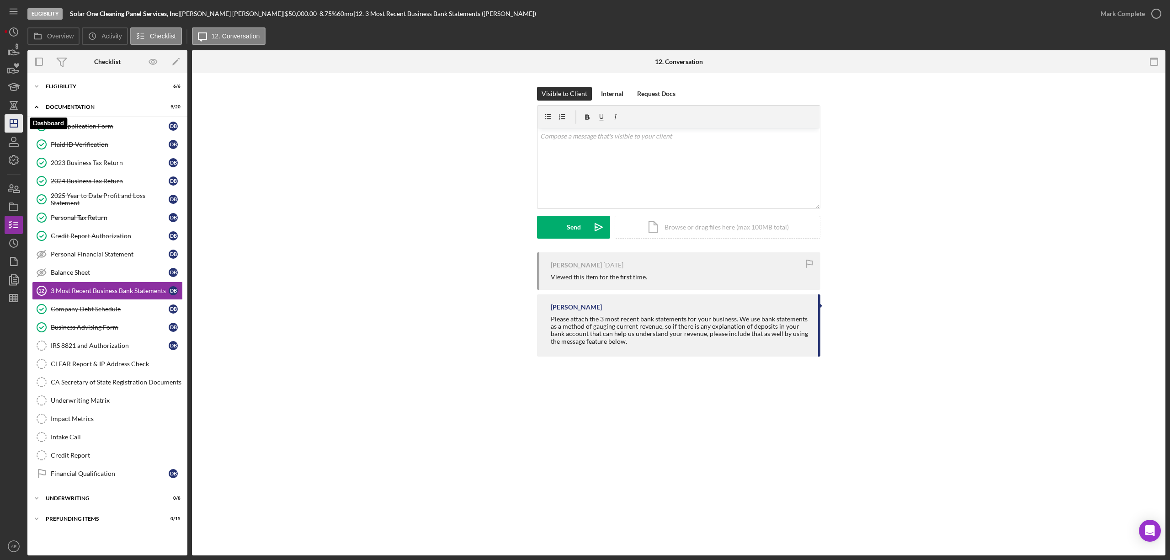
click at [4, 124] on icon "Icon/Dashboard" at bounding box center [13, 123] width 23 height 23
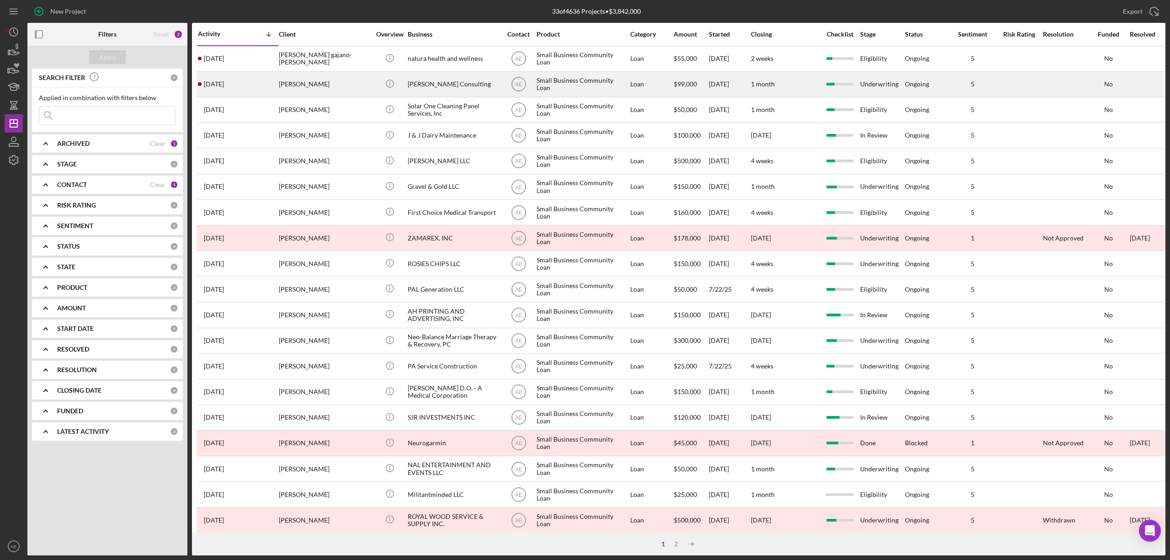
click at [332, 84] on div "[PERSON_NAME]" at bounding box center [324, 84] width 91 height 24
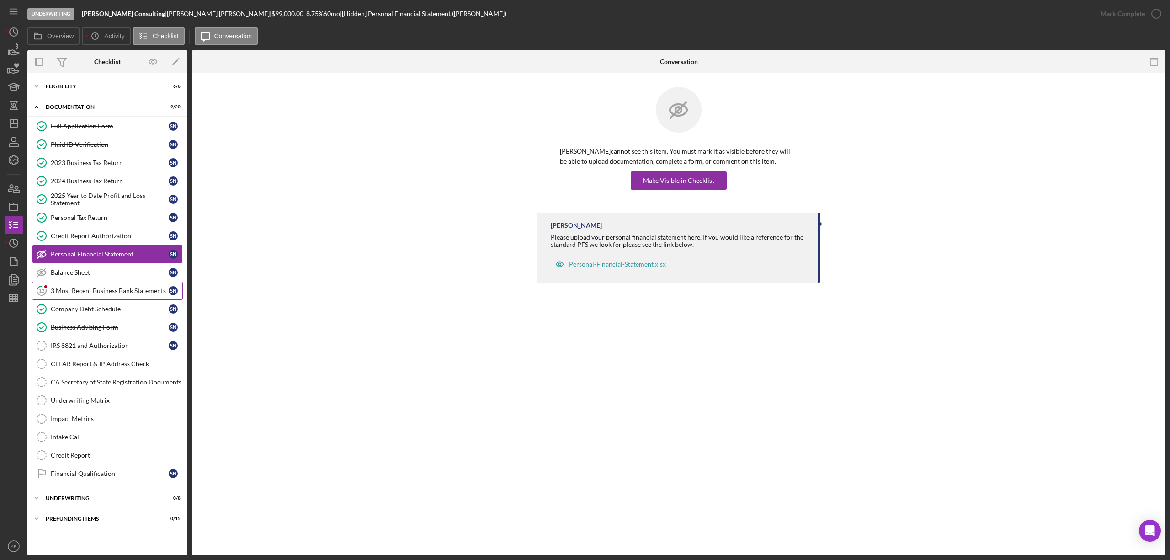
click at [128, 300] on link "12 3 Most Recent Business Bank Statements s n" at bounding box center [107, 290] width 151 height 18
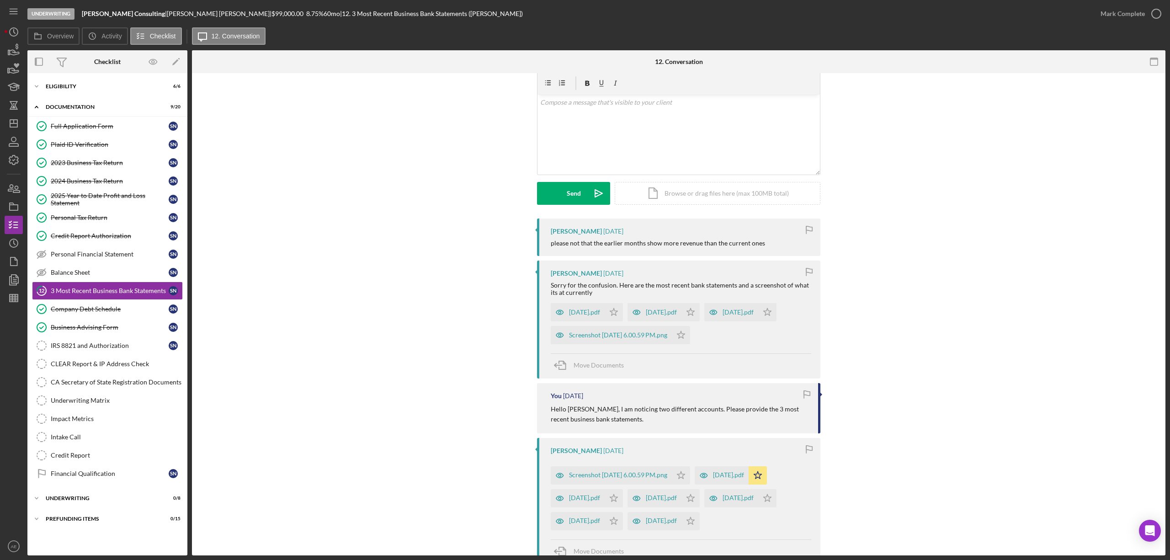
scroll to position [61, 0]
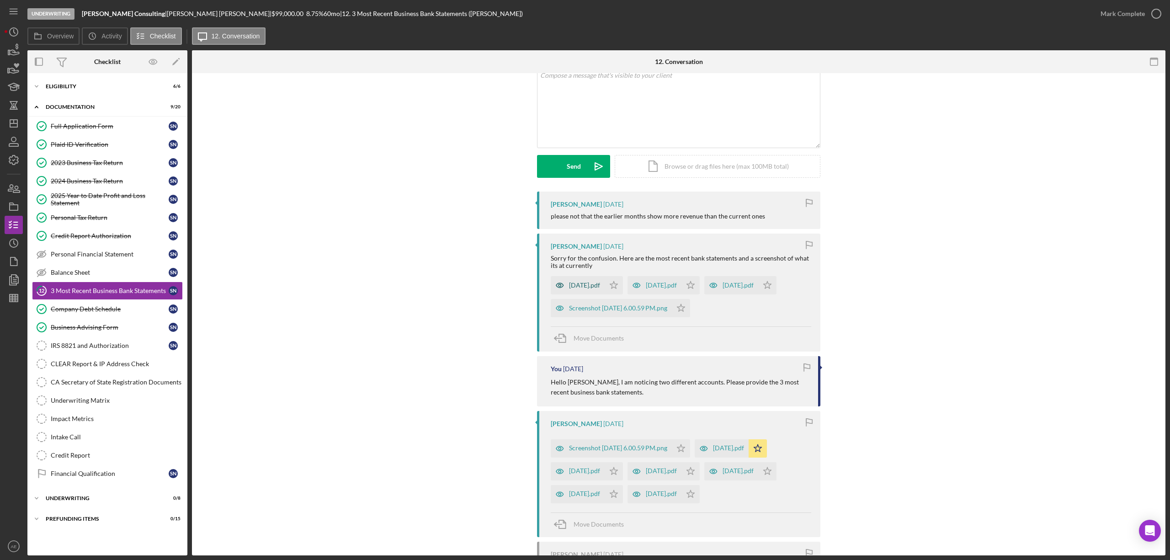
click at [556, 284] on icon "button" at bounding box center [559, 285] width 7 height 5
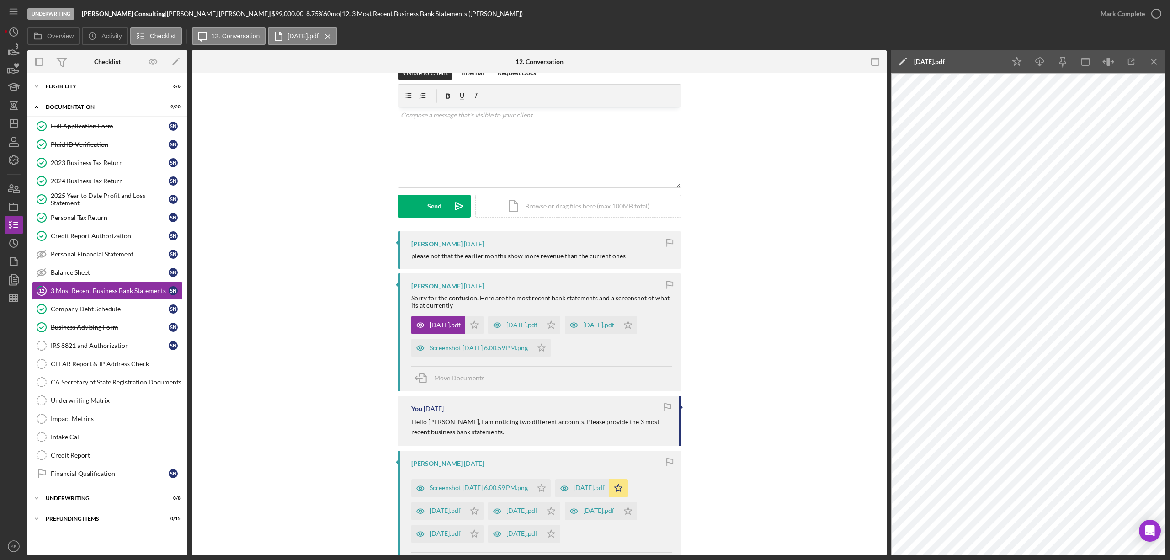
scroll to position [0, 0]
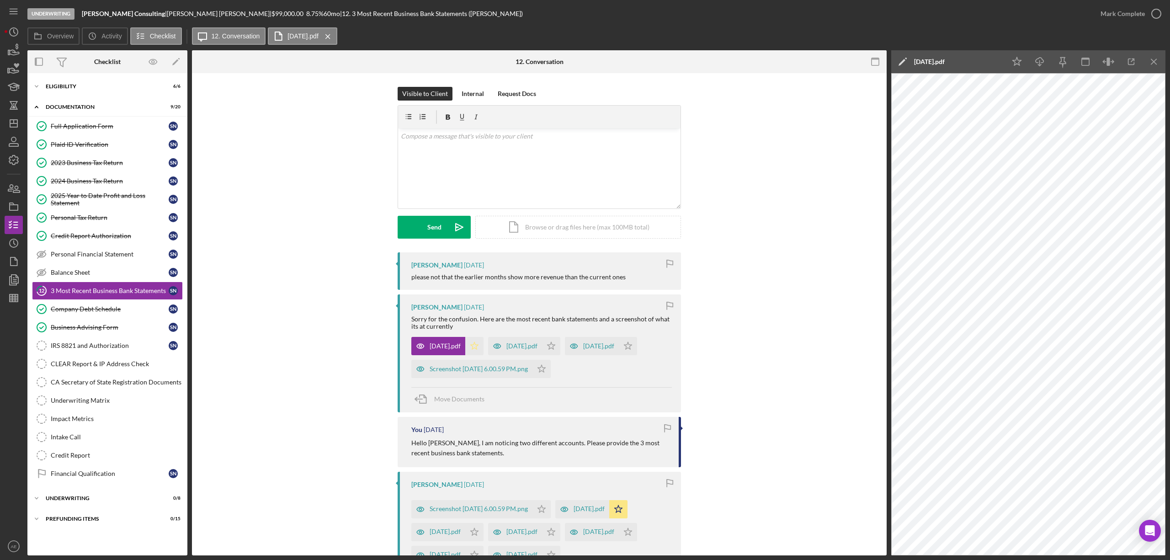
click at [470, 342] on icon "Icon/Star" at bounding box center [474, 346] width 18 height 18
click at [498, 344] on icon "button" at bounding box center [497, 346] width 18 height 18
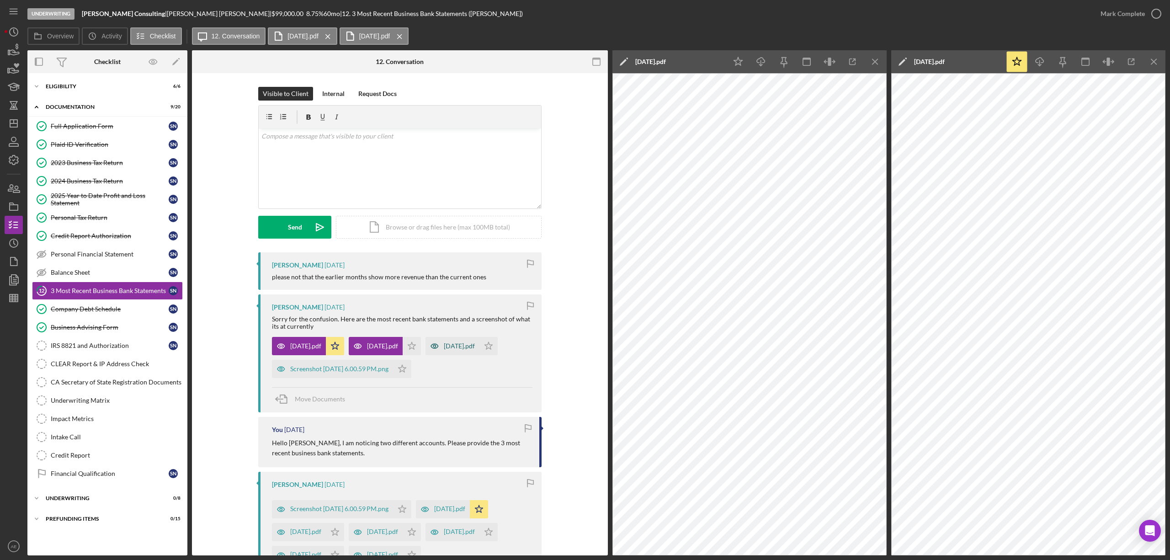
click at [435, 344] on icon "button" at bounding box center [434, 346] width 18 height 18
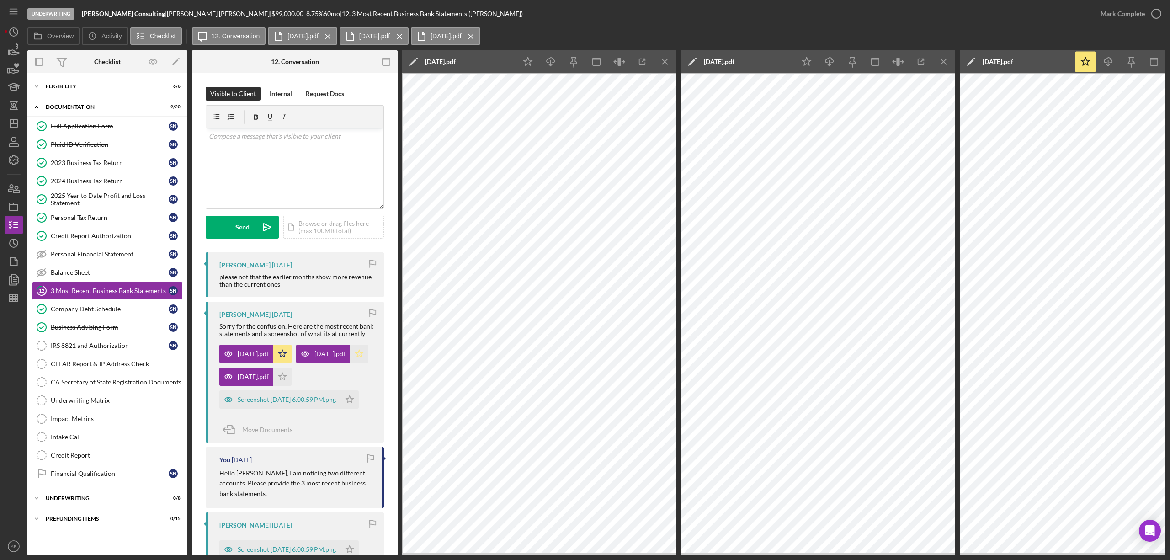
click at [350, 363] on icon "Icon/Star" at bounding box center [359, 354] width 18 height 18
click at [289, 386] on icon "Icon/Star" at bounding box center [282, 376] width 18 height 18
click at [1106, 11] on div "Mark Complete" at bounding box center [1122, 14] width 44 height 18
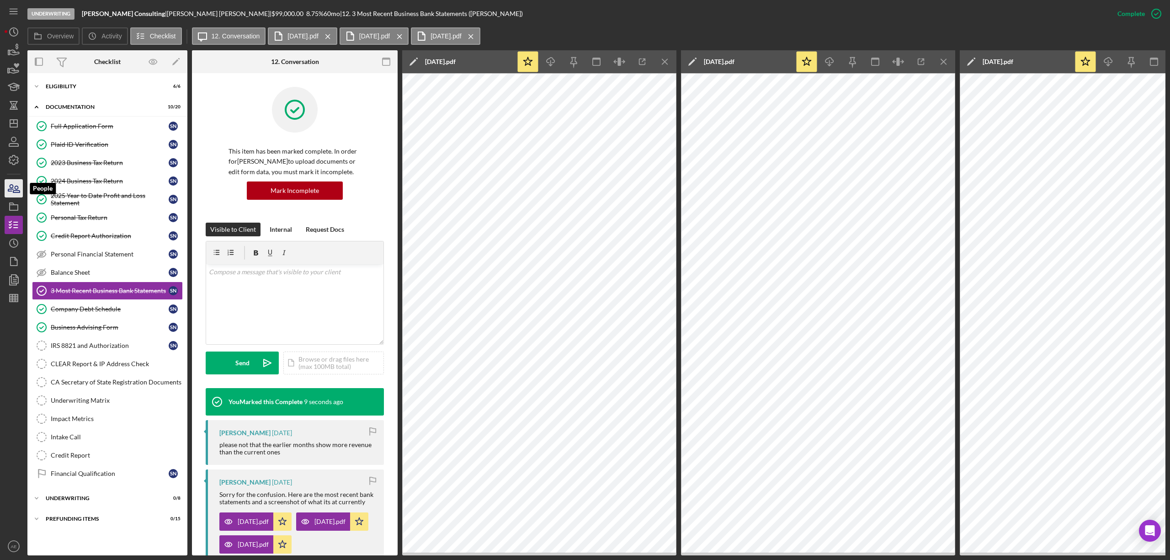
click at [11, 188] on icon "button" at bounding box center [13, 188] width 23 height 23
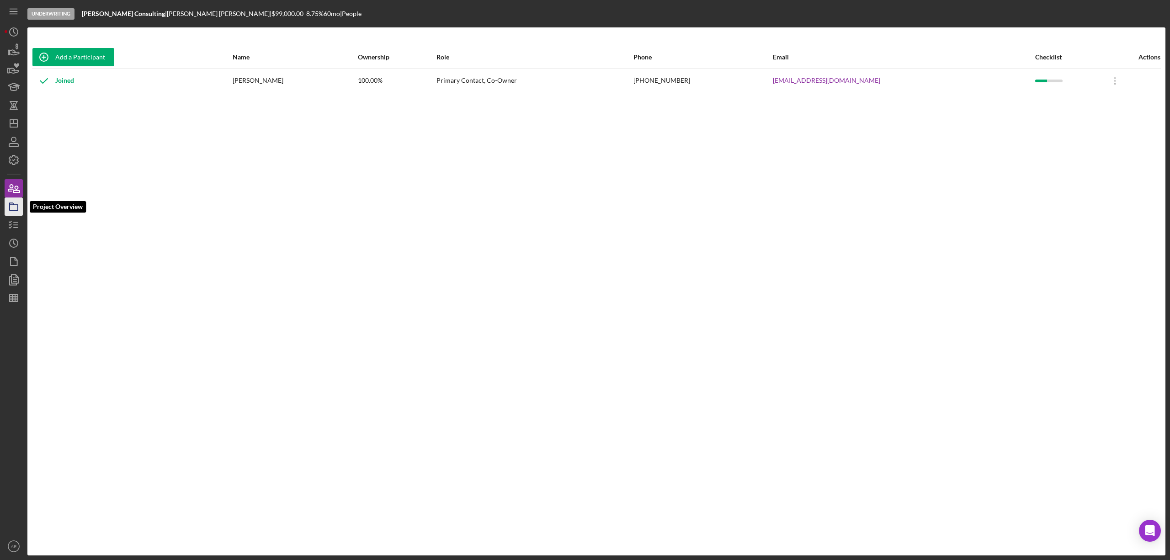
click at [13, 209] on icon "button" at bounding box center [13, 206] width 23 height 23
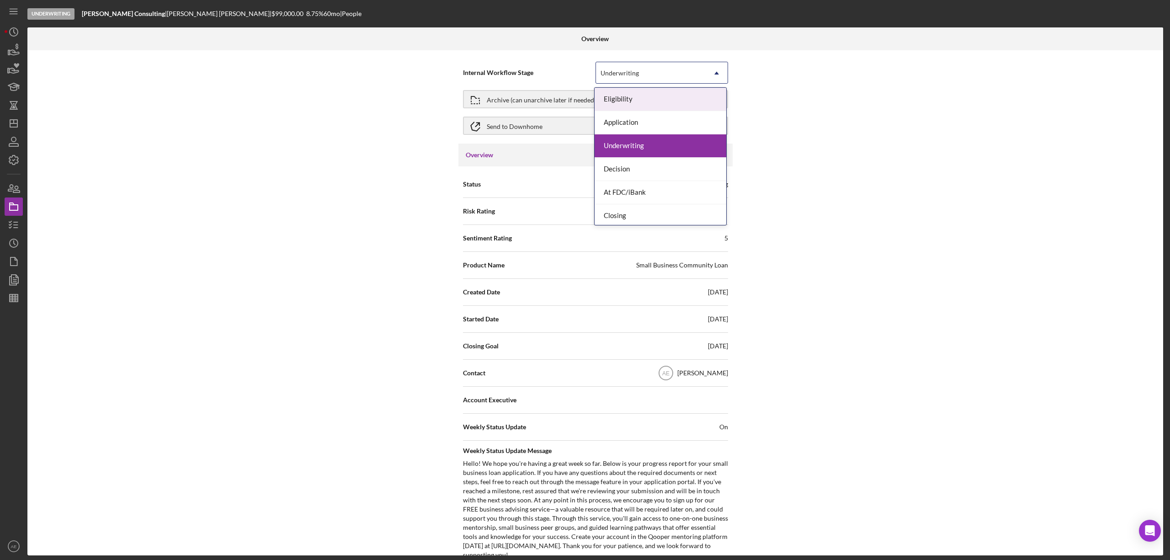
click at [649, 78] on div "Underwriting" at bounding box center [651, 73] width 110 height 21
click at [648, 144] on div "Underwriting" at bounding box center [660, 145] width 132 height 23
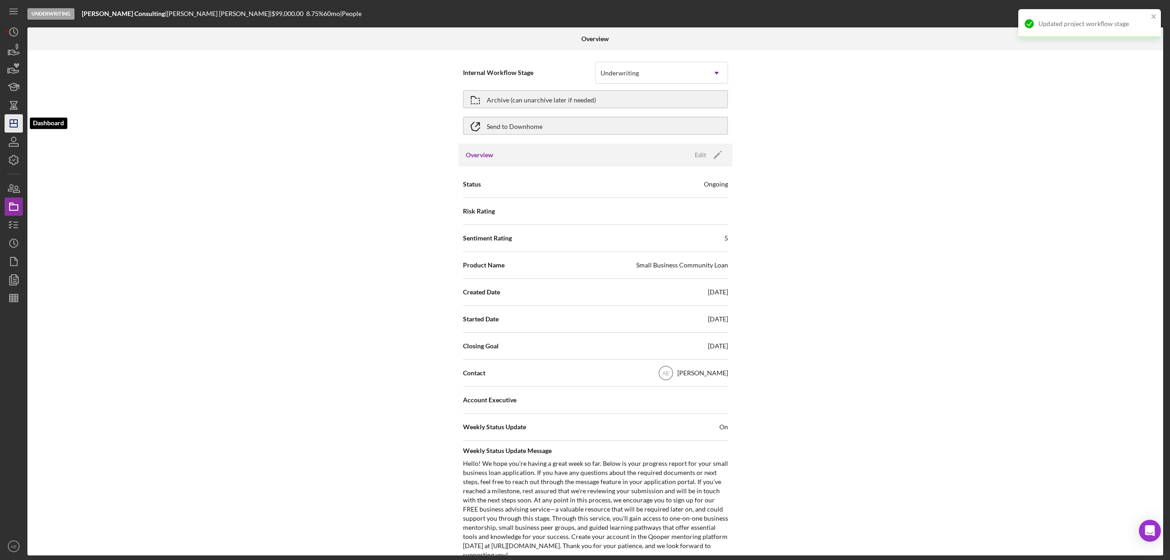
click at [14, 120] on line "button" at bounding box center [14, 122] width 0 height 4
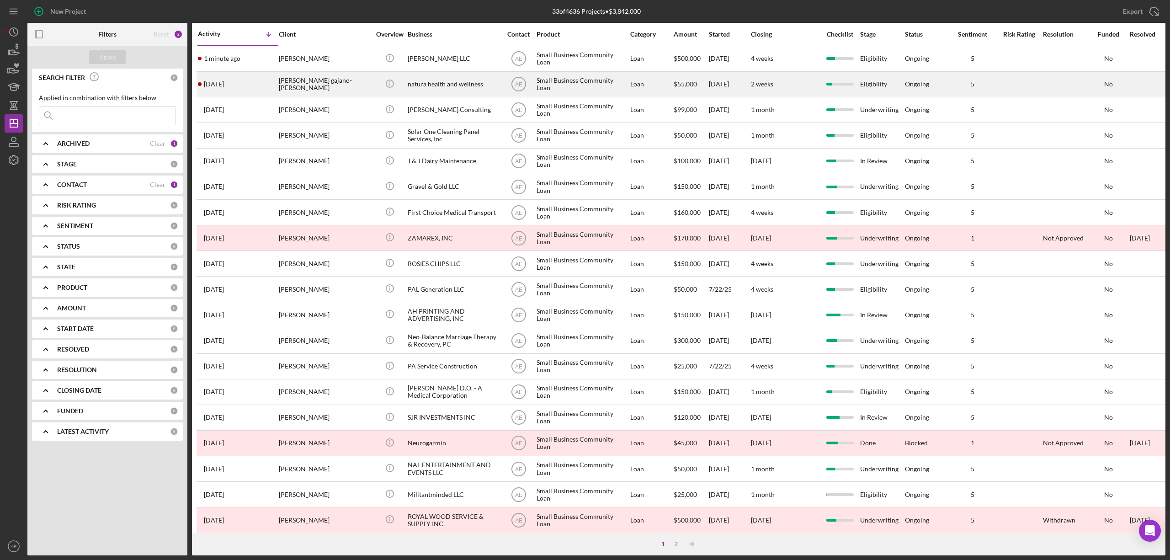
click at [350, 84] on div "[PERSON_NAME] gajano-[PERSON_NAME]" at bounding box center [324, 84] width 91 height 24
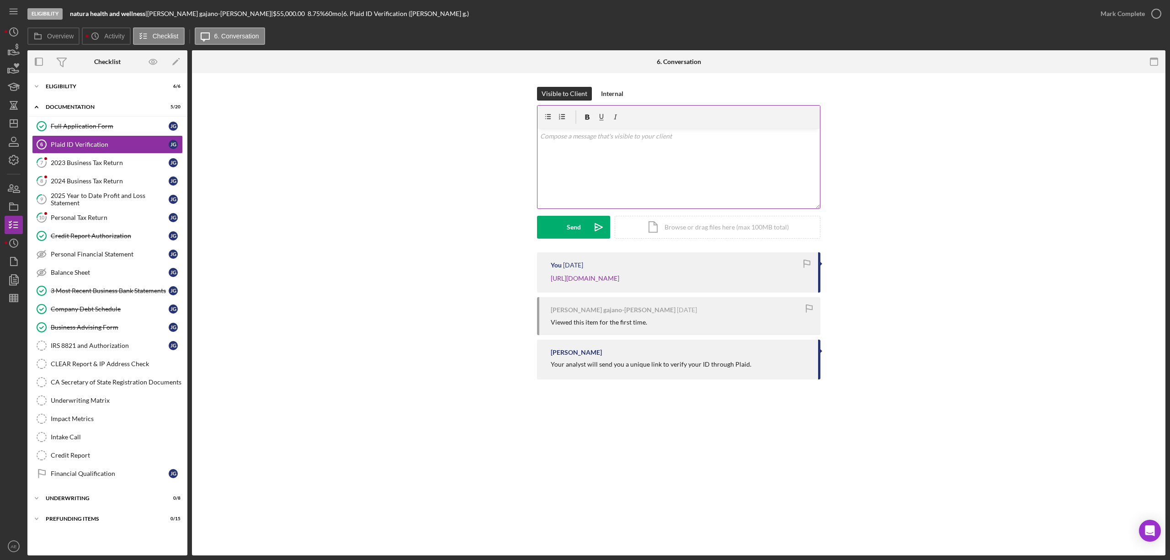
click at [613, 180] on div "v Color teal Color pink Remove color Add row above Add row below Add column bef…" at bounding box center [678, 168] width 282 height 80
click at [792, 132] on p "Hello [PERSON_NAME], it looks like the ID (passport) image is a little blurry a…" at bounding box center [678, 141] width 277 height 21
click at [792, 134] on p "Hello [PERSON_NAME], it looks like the ID (passport) image is a little blurry a…" at bounding box center [678, 141] width 277 height 21
click at [715, 134] on p "Hello [PERSON_NAME], it looks like the ID (passport) image is a little blurry a…" at bounding box center [678, 141] width 277 height 21
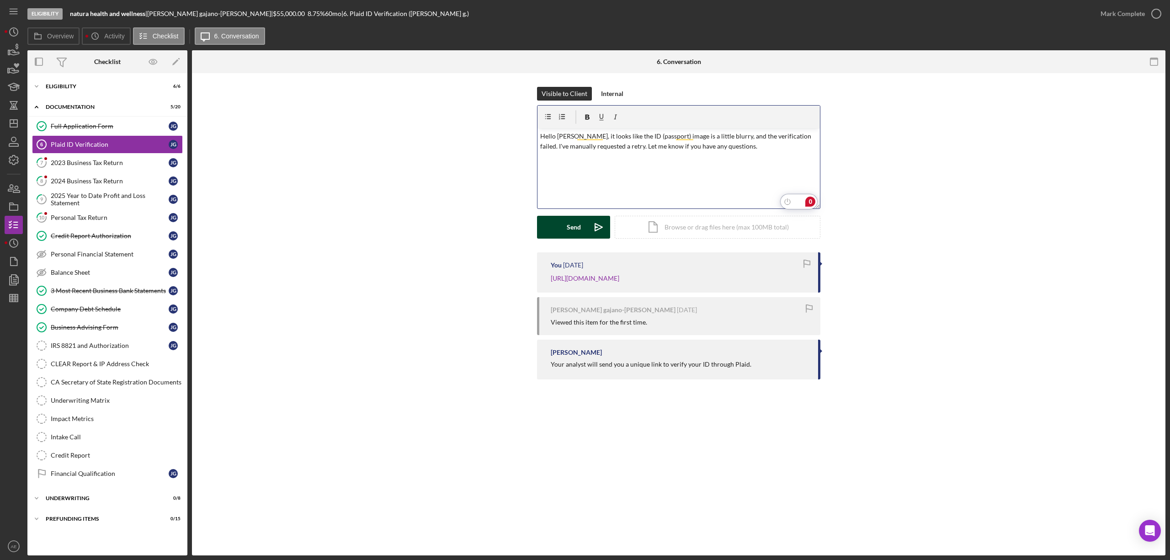
click at [554, 224] on button "Send Icon/icon-invite-send" at bounding box center [573, 227] width 73 height 23
click at [122, 167] on link "7 2023 Business Tax Return [PERSON_NAME]" at bounding box center [107, 163] width 151 height 18
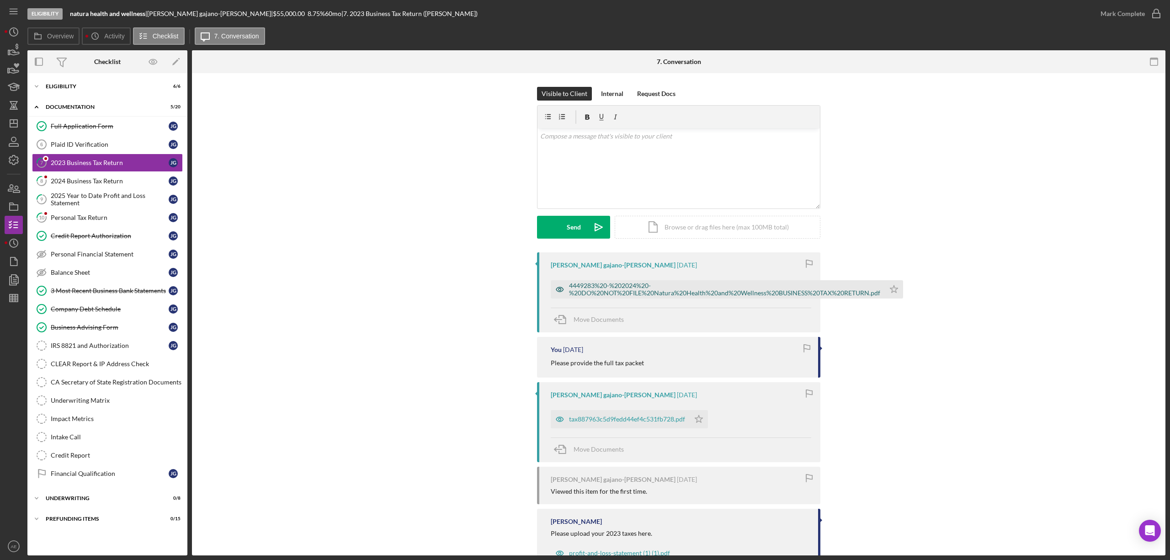
click at [556, 281] on icon "button" at bounding box center [560, 289] width 18 height 18
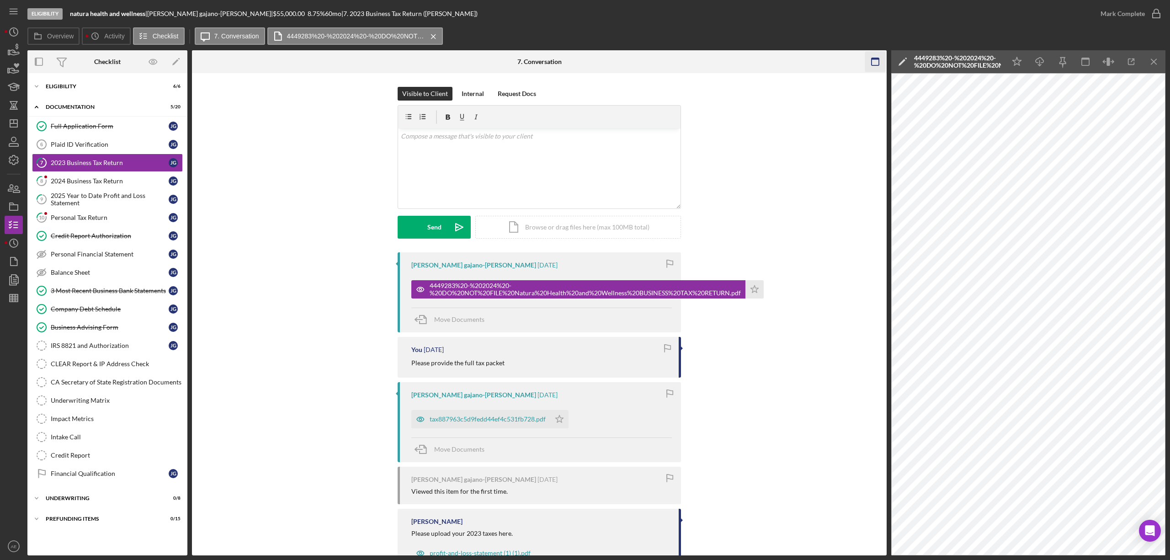
click at [871, 65] on icon "button" at bounding box center [875, 62] width 21 height 21
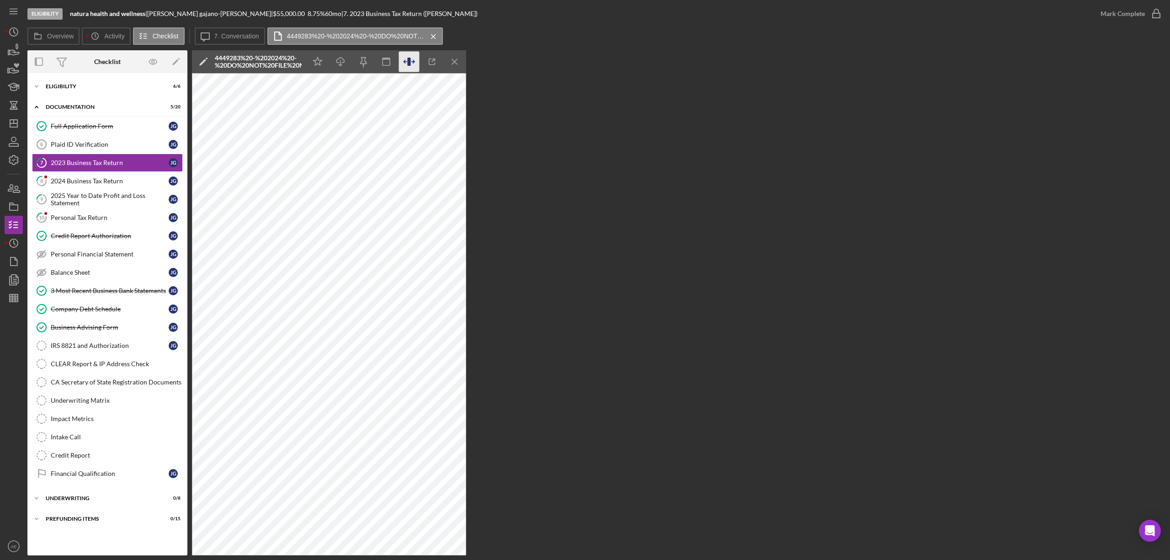
click at [410, 58] on icon "button" at bounding box center [408, 62] width 3 height 8
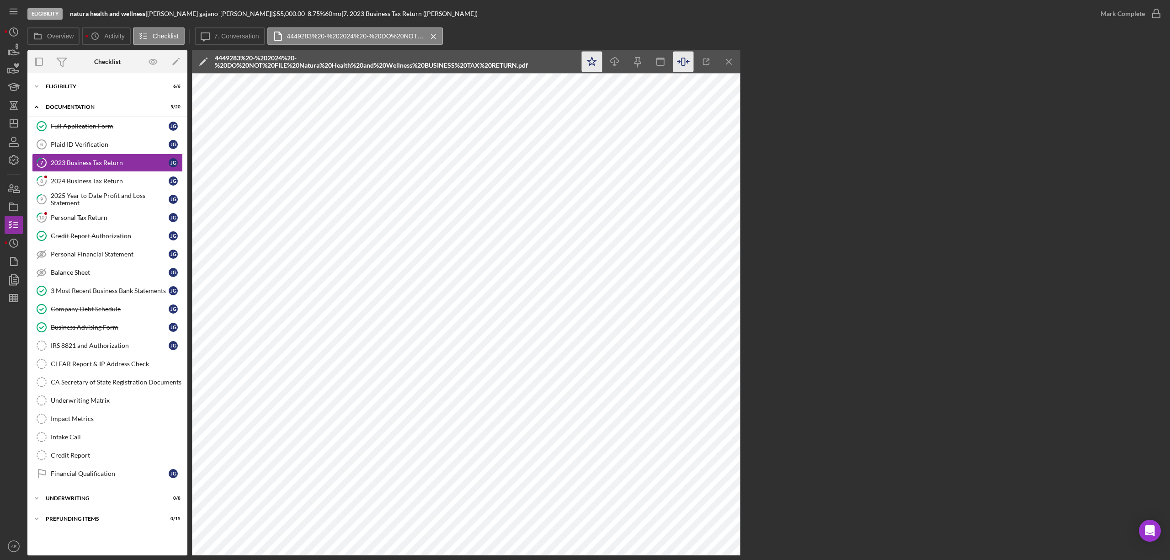
click at [587, 55] on icon "Icon/Star" at bounding box center [592, 62] width 21 height 21
click at [1126, 12] on div "Mark Complete" at bounding box center [1122, 14] width 44 height 18
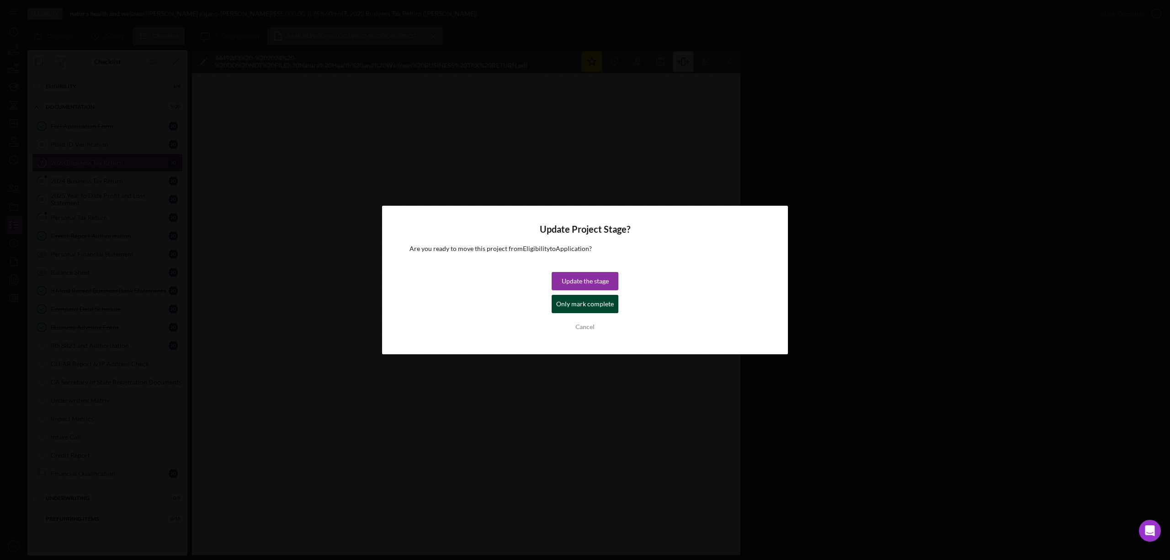
click at [562, 308] on div "Only mark complete" at bounding box center [585, 304] width 58 height 18
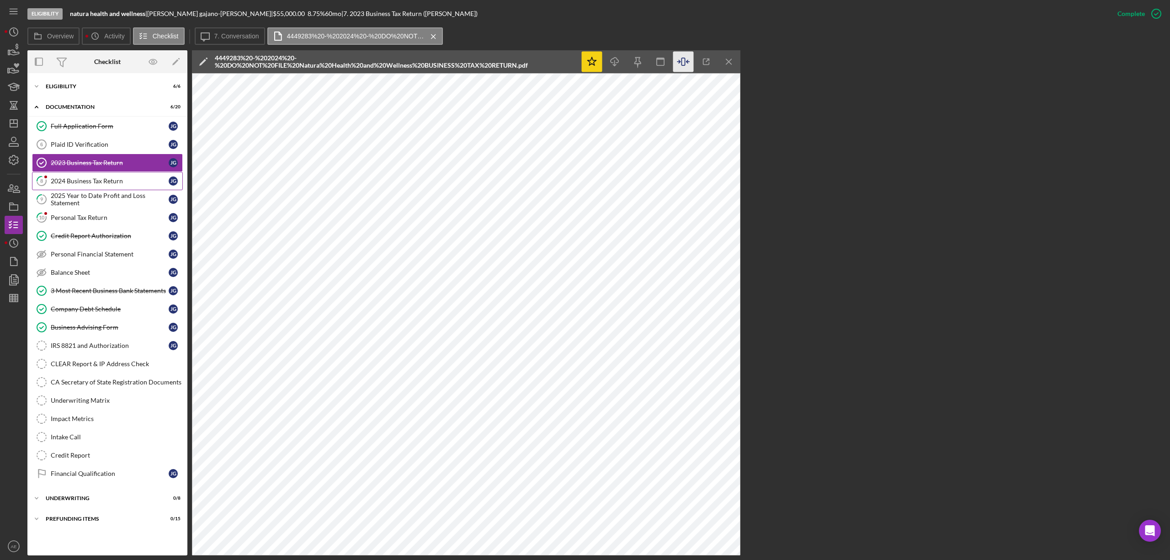
click at [101, 184] on div "2024 Business Tax Return" at bounding box center [110, 180] width 118 height 7
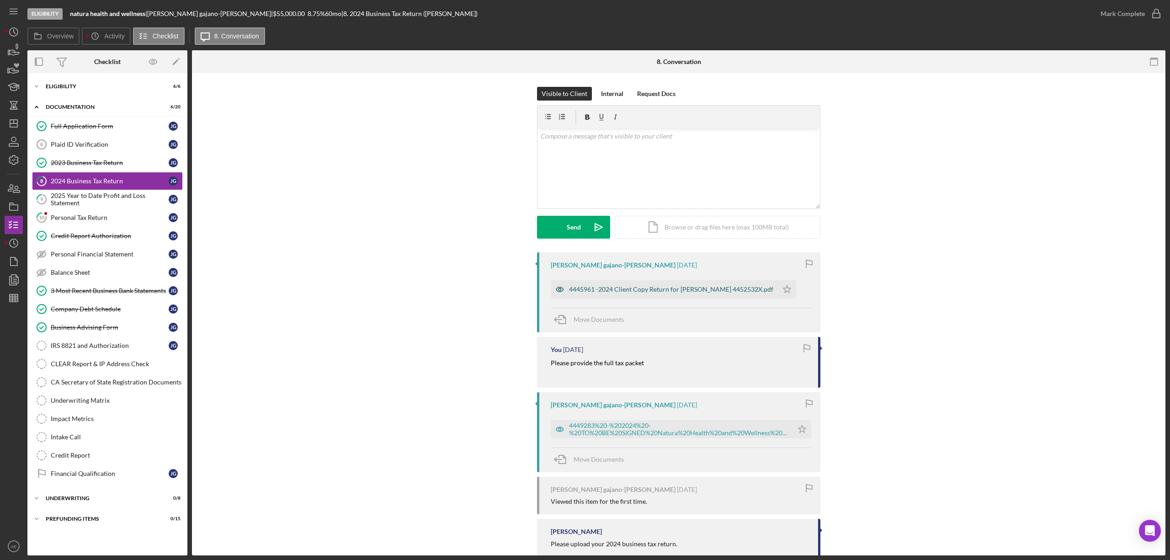
click at [557, 287] on icon "button" at bounding box center [559, 289] width 7 height 5
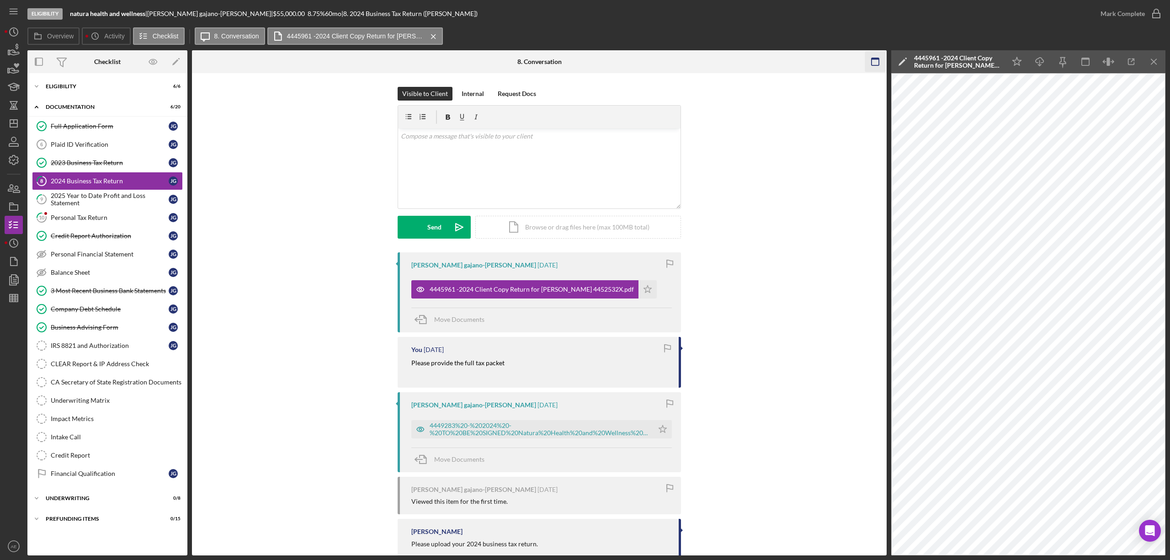
click at [875, 59] on rect "button" at bounding box center [874, 59] width 7 height 2
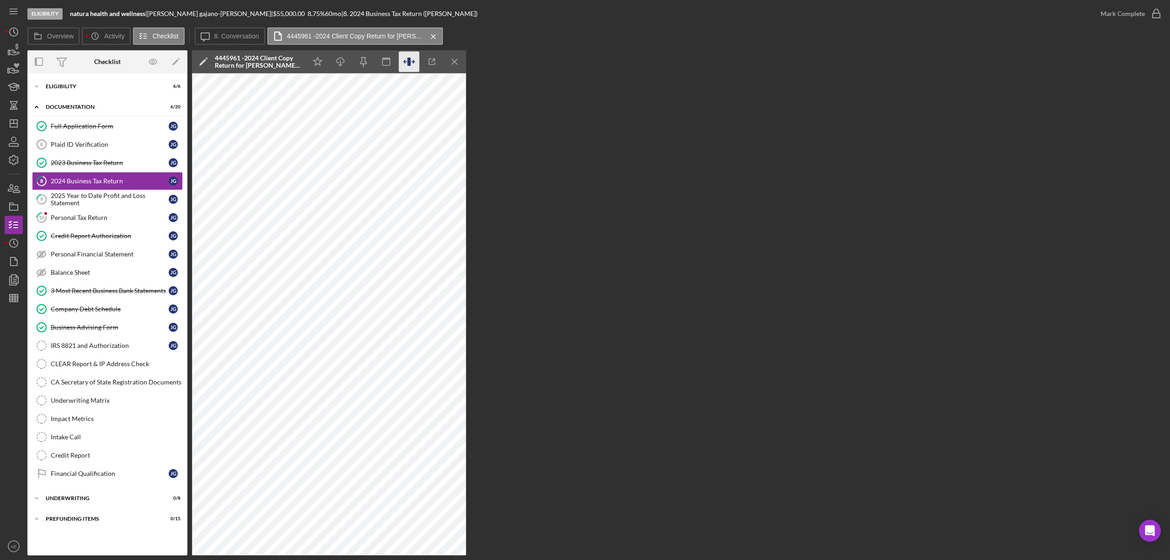
click at [408, 59] on icon "button" at bounding box center [408, 62] width 3 height 8
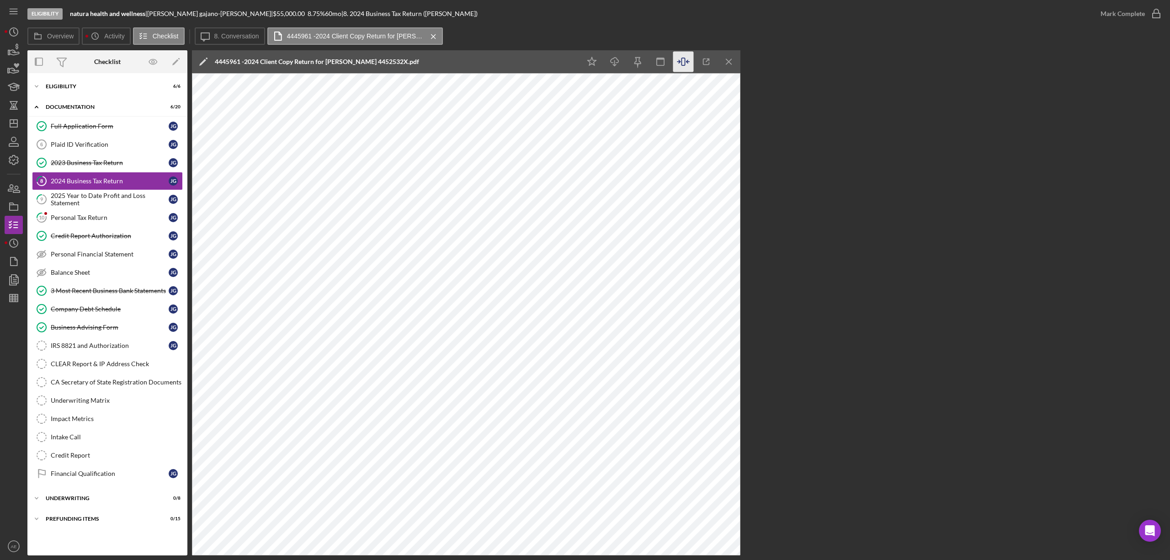
click at [231, 35] on label "8. Conversation" at bounding box center [236, 35] width 45 height 7
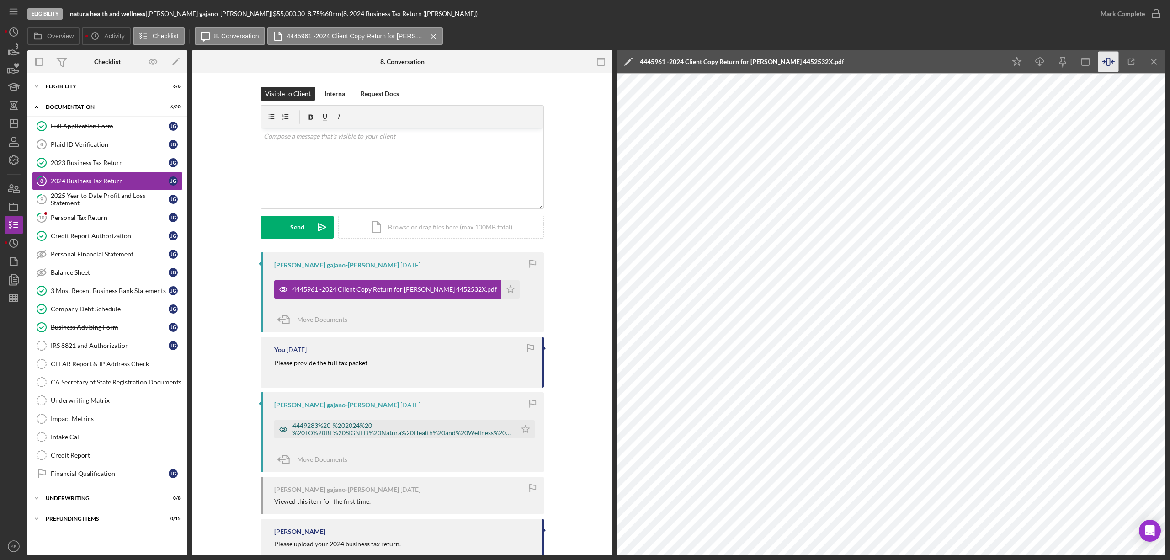
click at [281, 428] on icon "button" at bounding box center [283, 429] width 18 height 18
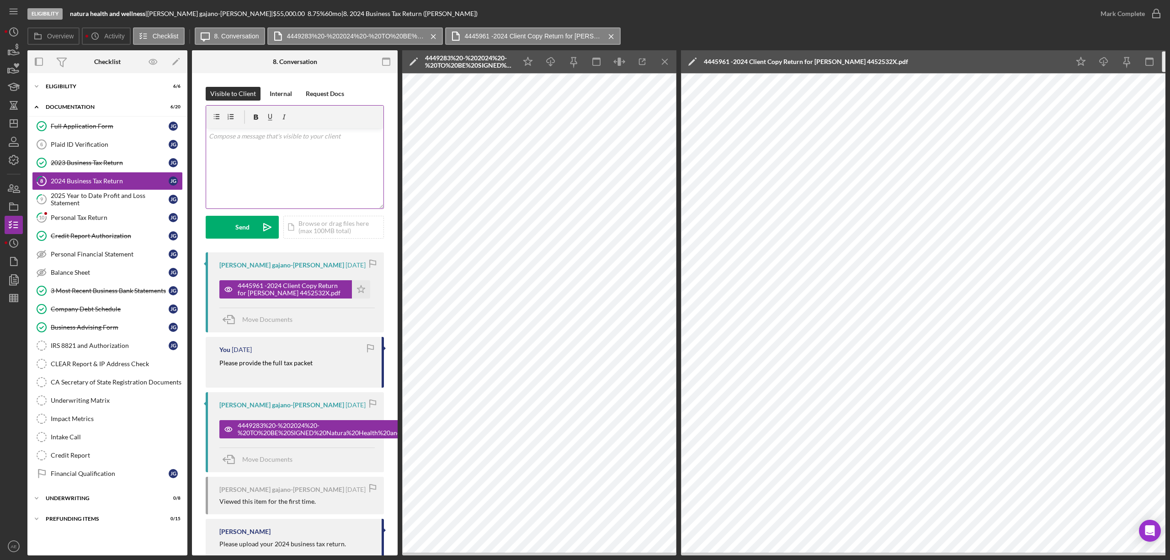
click at [321, 165] on div "v Color teal Color pink Remove color Add row above Add row below Add column bef…" at bounding box center [294, 168] width 177 height 80
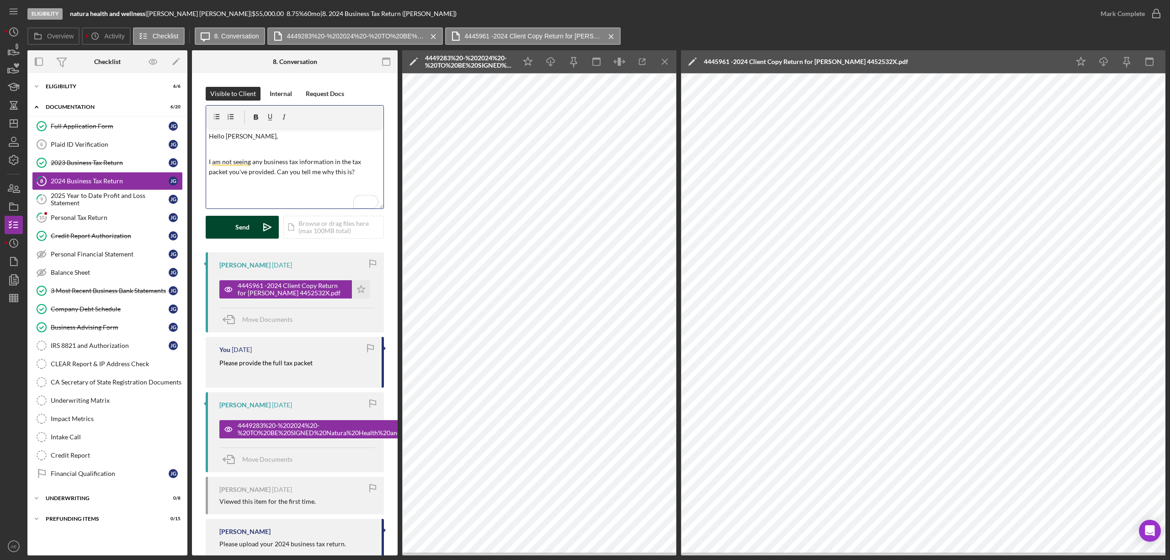
click at [222, 225] on button "Send Icon/icon-invite-send" at bounding box center [242, 227] width 73 height 23
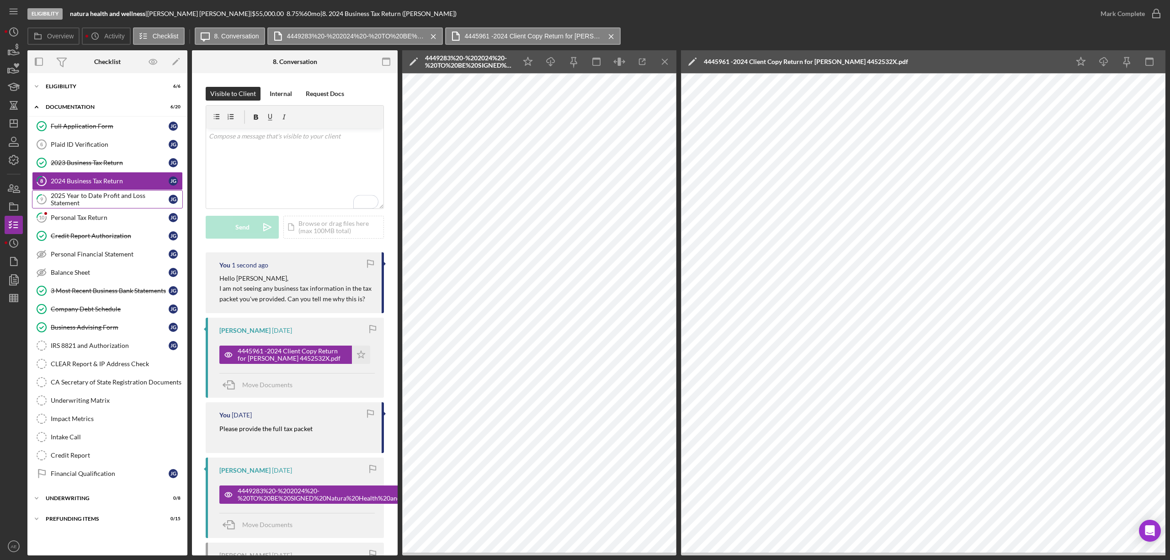
click at [119, 205] on div "2025 Year to Date Profit and Loss Statement" at bounding box center [110, 199] width 118 height 15
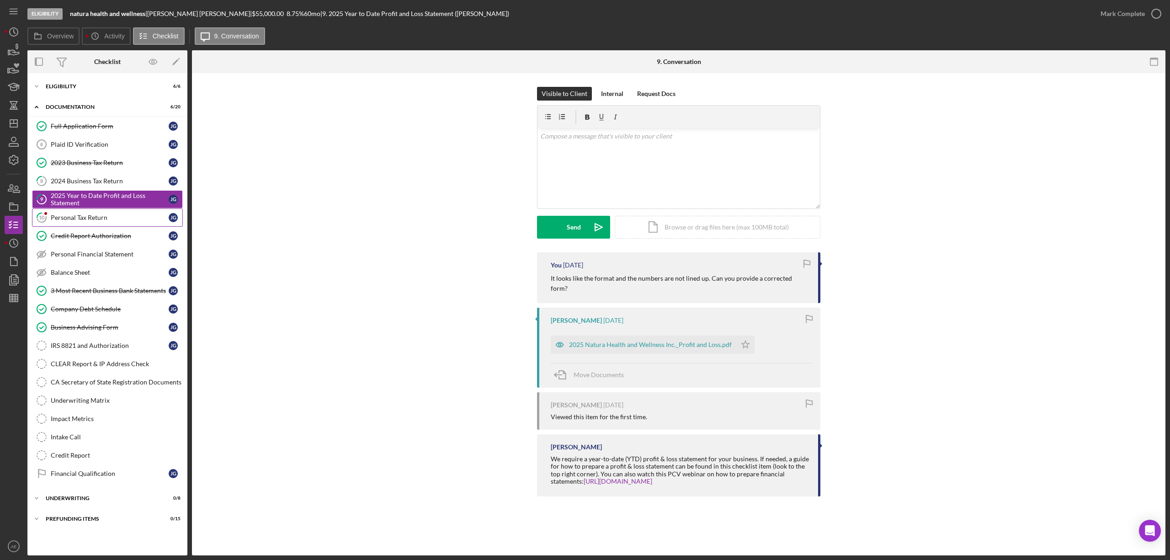
click at [98, 221] on div "Personal Tax Return" at bounding box center [110, 217] width 118 height 7
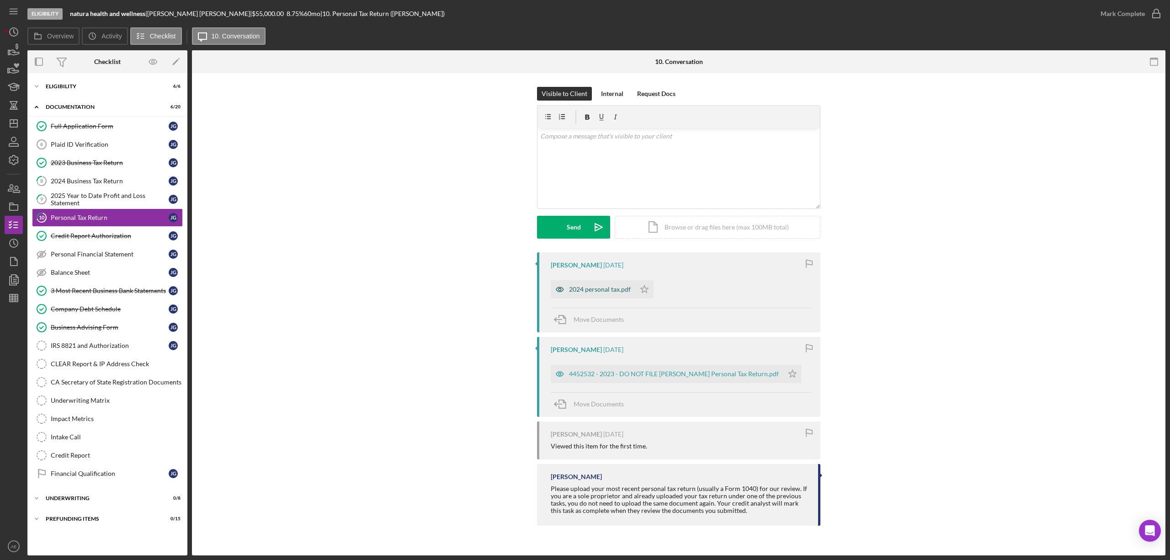
click at [560, 287] on icon "button" at bounding box center [560, 289] width 18 height 18
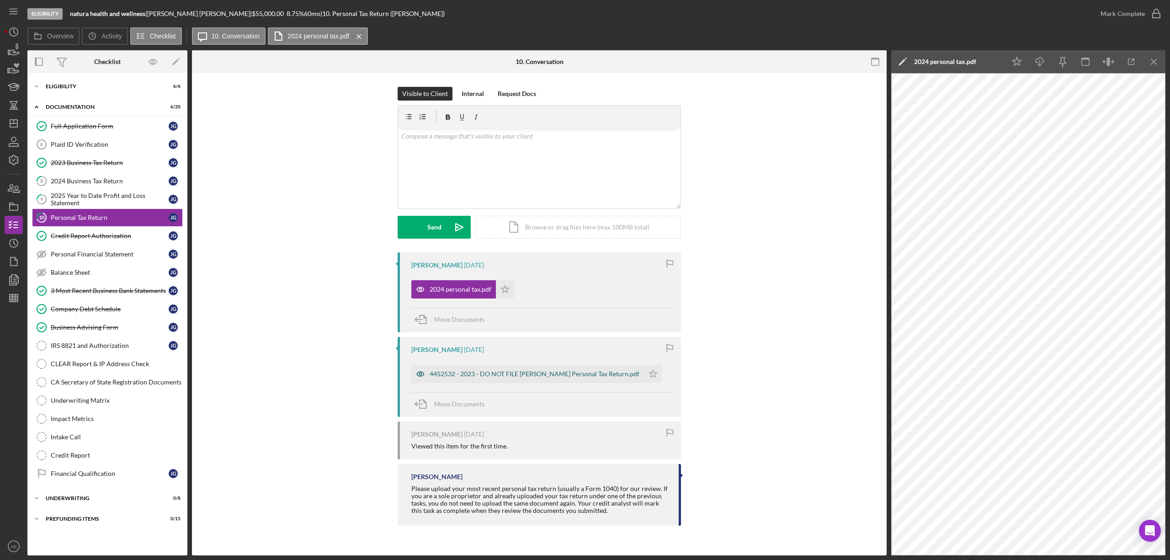
click at [415, 376] on icon "button" at bounding box center [420, 374] width 18 height 18
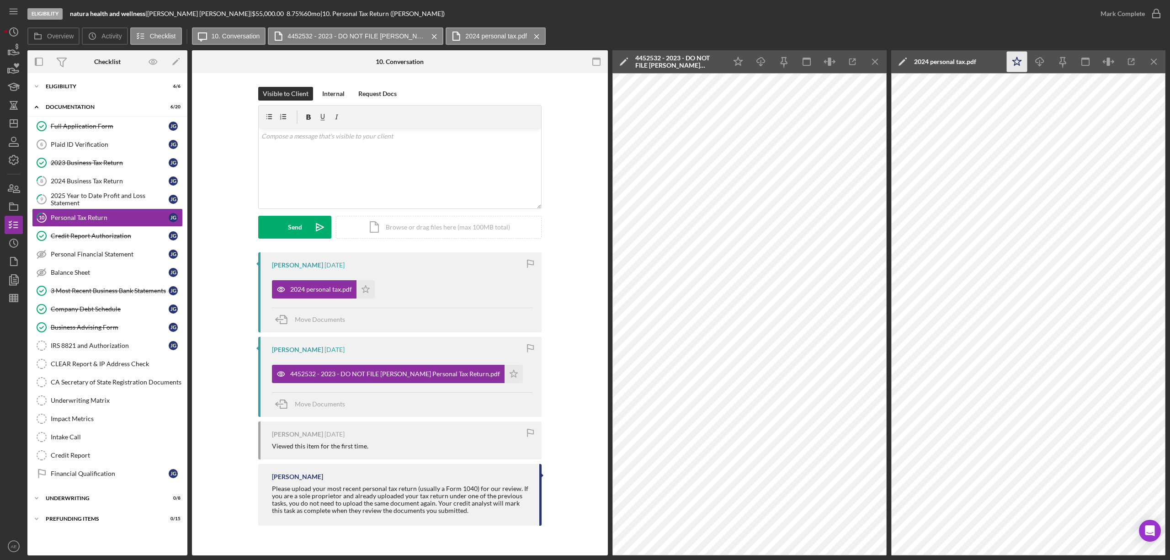
click at [1020, 59] on icon "Icon/Star" at bounding box center [1017, 62] width 21 height 21
click at [1120, 10] on div "Mark Complete" at bounding box center [1122, 14] width 44 height 18
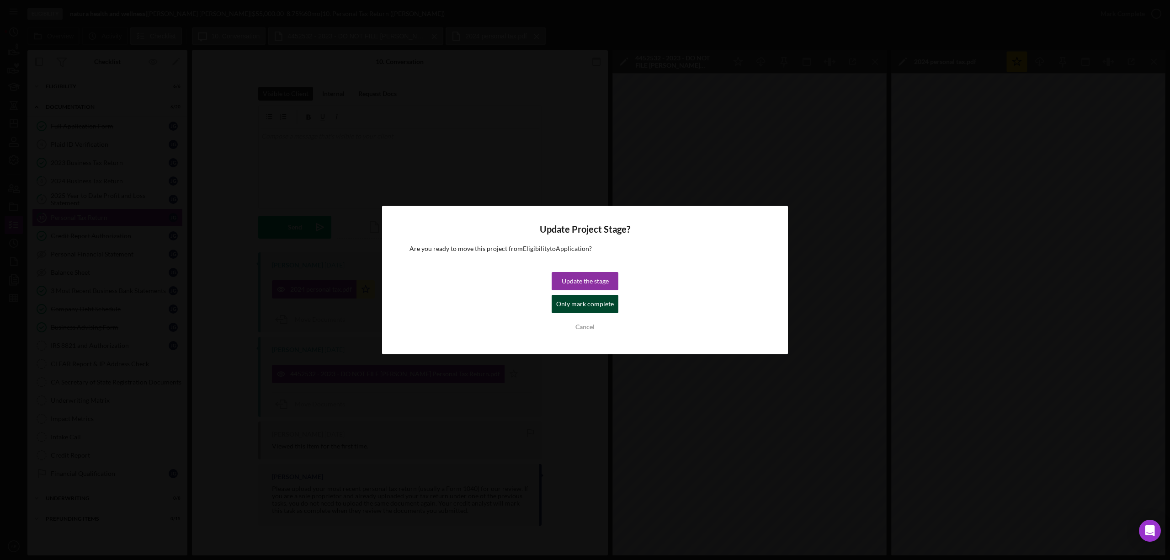
click at [591, 304] on div "Only mark complete" at bounding box center [585, 304] width 58 height 18
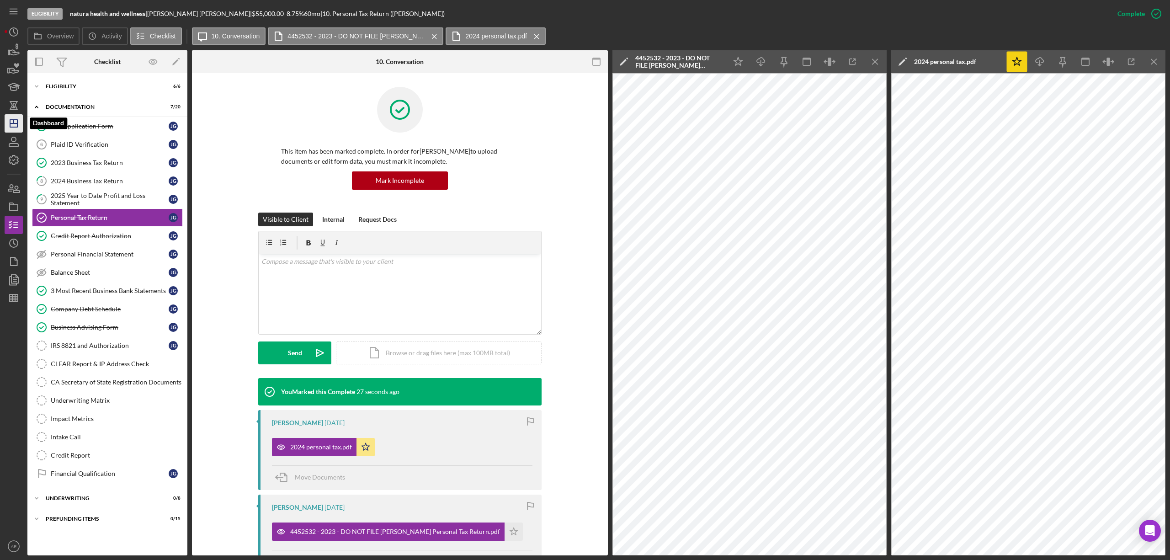
click at [16, 116] on icon "Icon/Dashboard" at bounding box center [13, 123] width 23 height 23
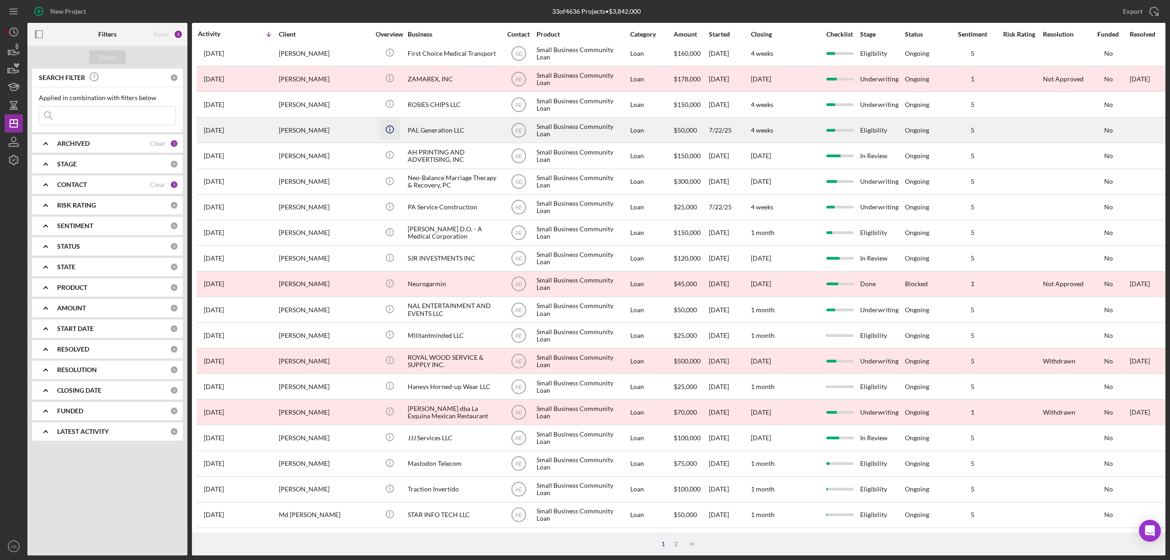
scroll to position [167, 0]
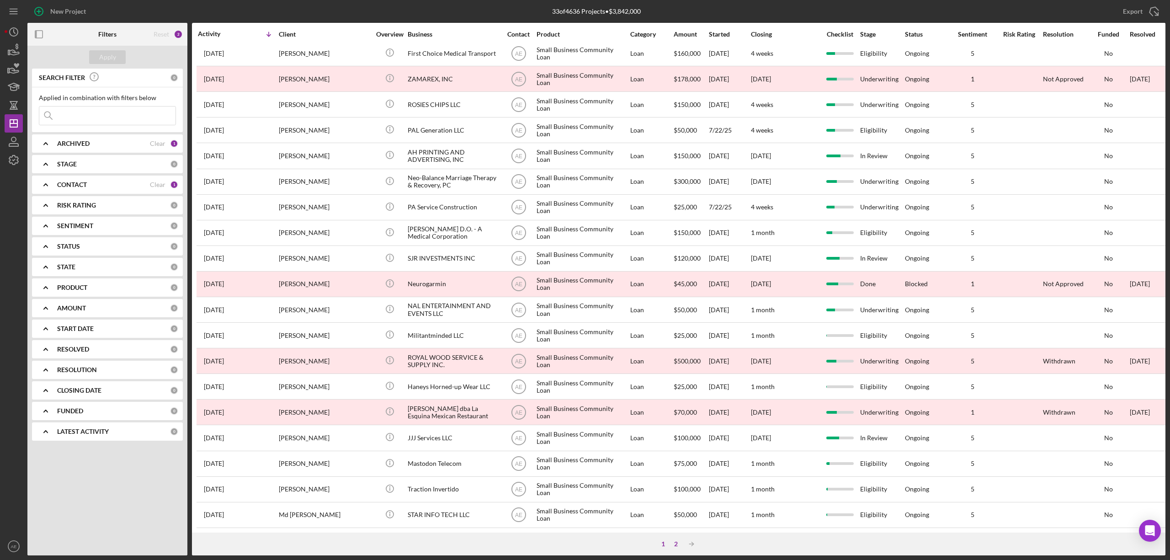
click at [676, 544] on div "2" at bounding box center [675, 543] width 13 height 7
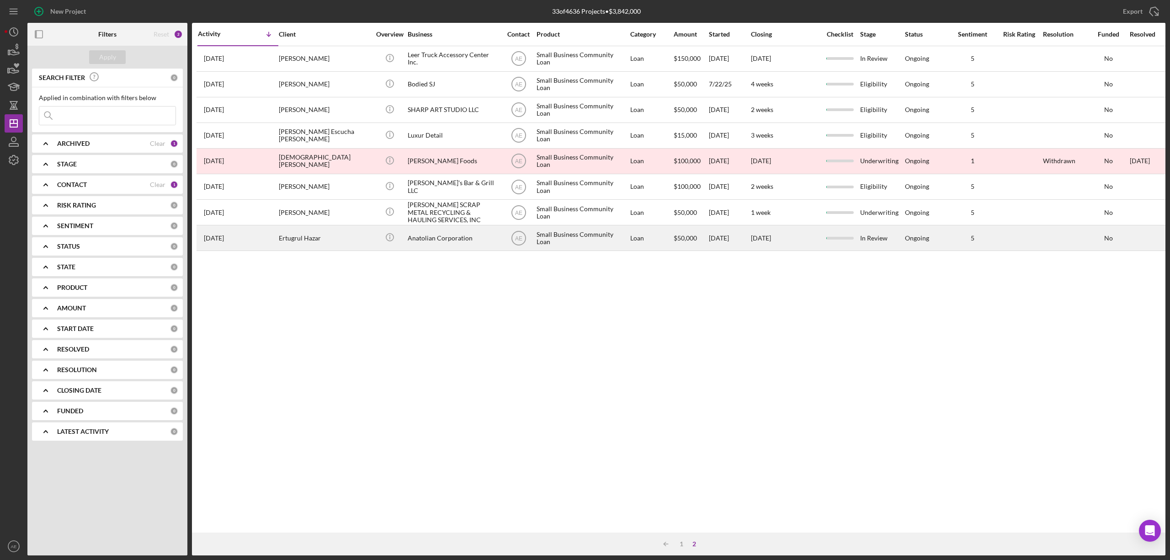
scroll to position [0, 0]
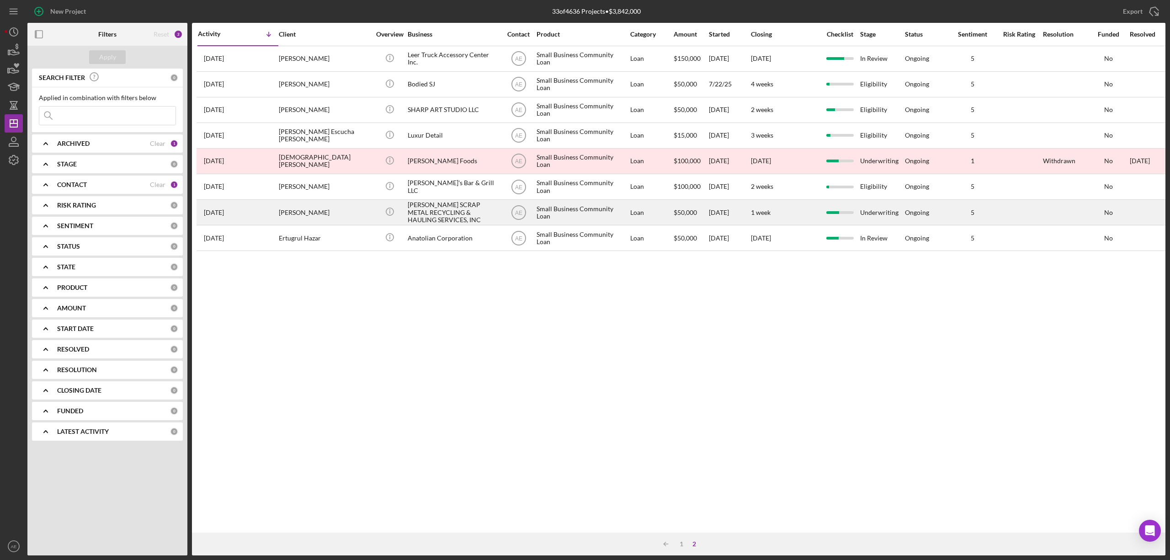
click at [334, 212] on div "CHRISTOPHER LOPEZ" at bounding box center [324, 212] width 91 height 24
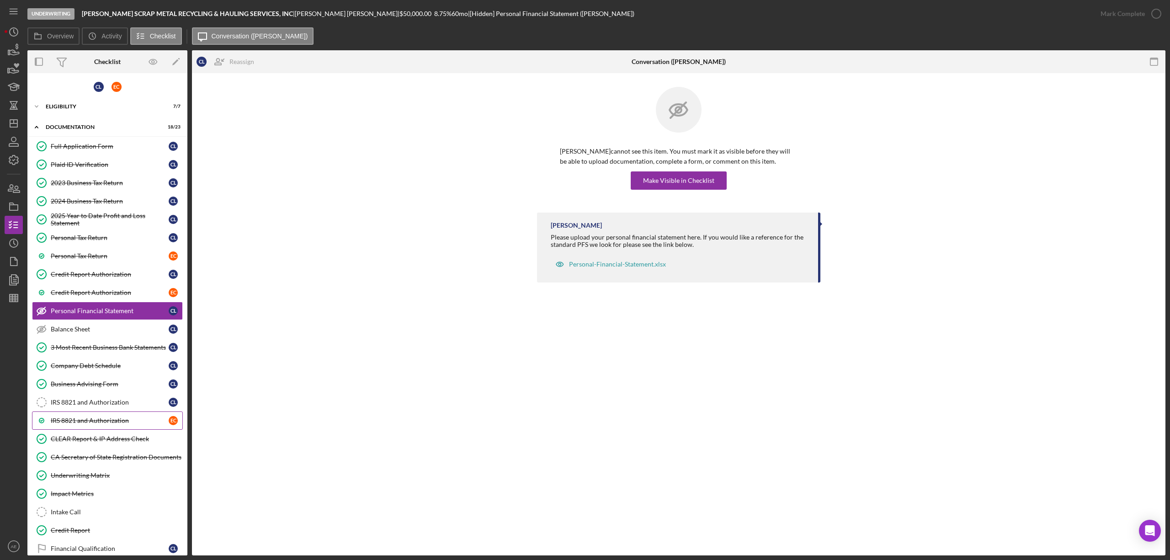
scroll to position [59, 0]
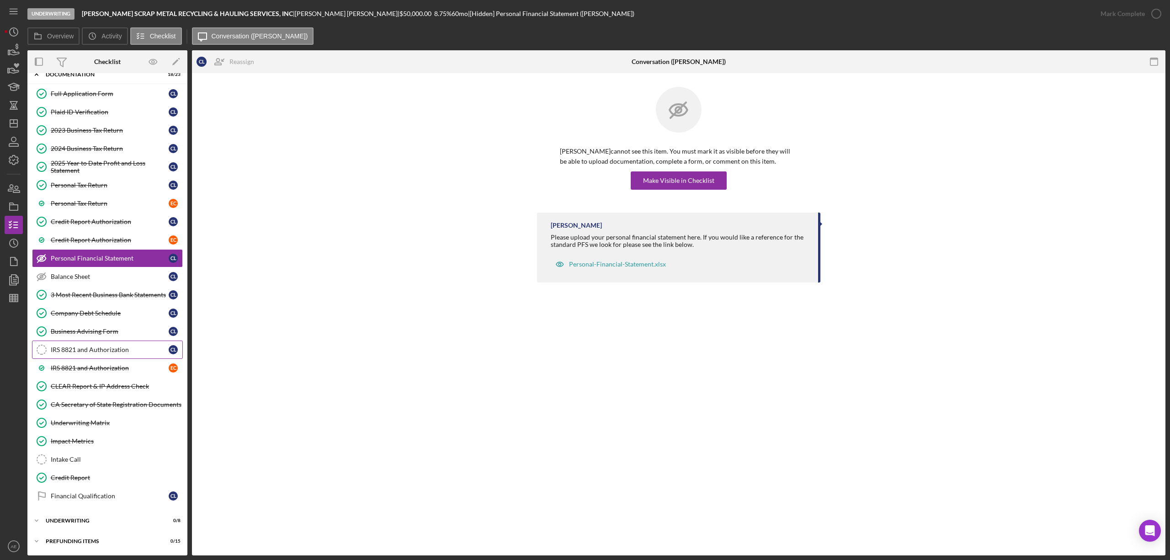
click at [112, 348] on div "IRS 8821 and Authorization" at bounding box center [110, 349] width 118 height 7
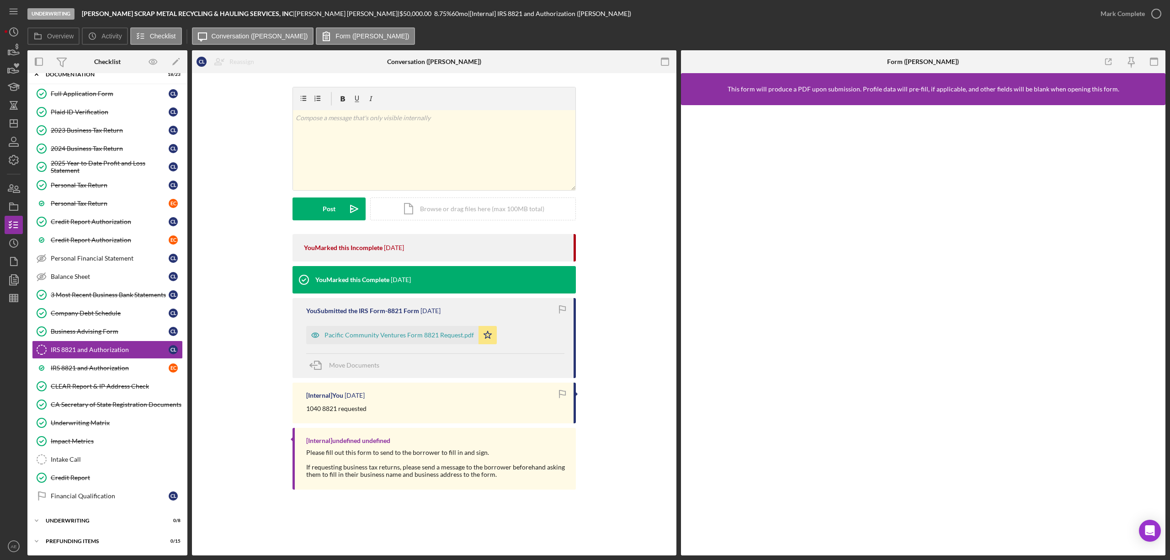
scroll to position [59, 0]
click at [315, 334] on icon "button" at bounding box center [315, 335] width 18 height 18
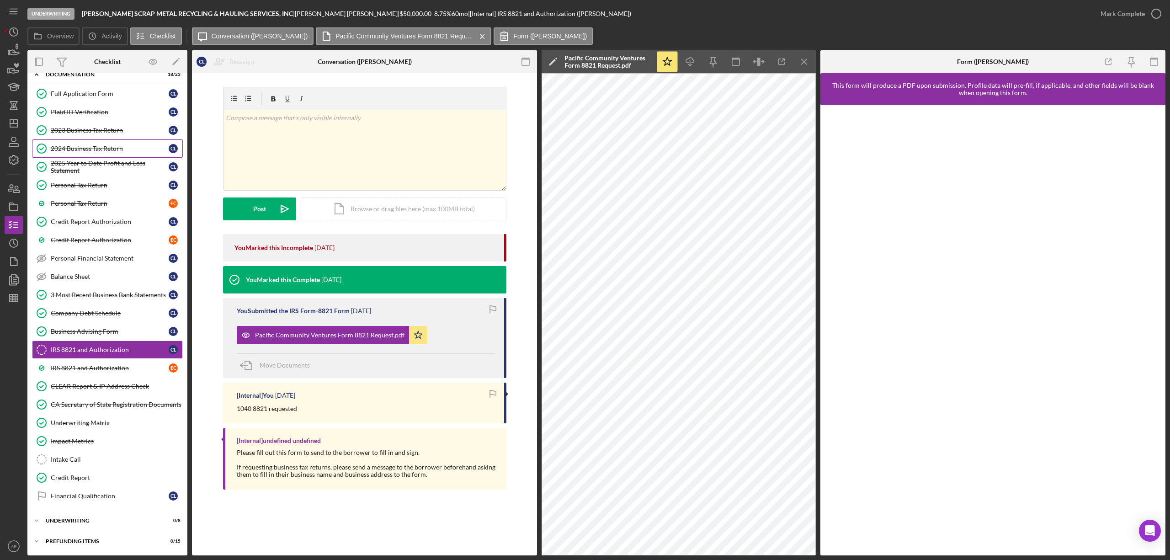
click at [71, 139] on link "2024 Business Tax Return 2024 Business Tax Return C L" at bounding box center [107, 148] width 151 height 18
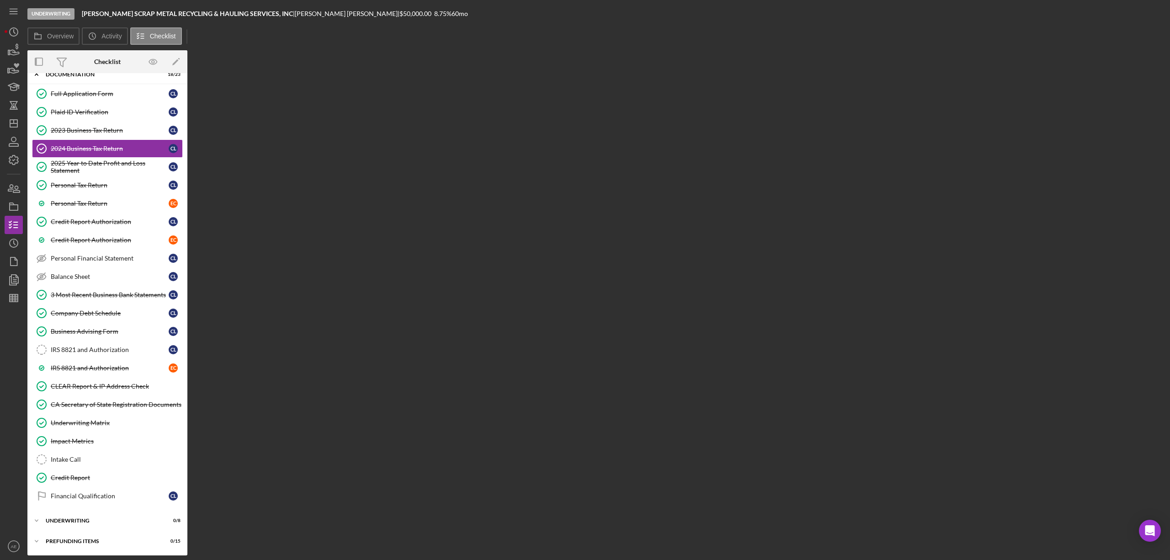
scroll to position [59, 0]
click at [242, 41] on button "Icon/Message 8. Conversation (CHRISTOPHER L.)" at bounding box center [256, 35] width 129 height 17
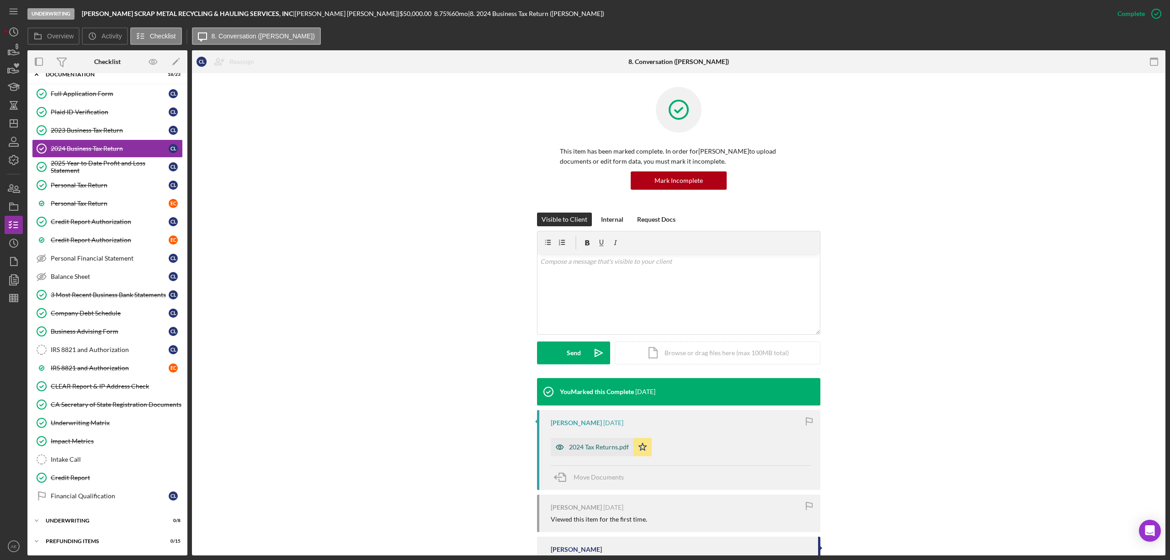
click at [556, 445] on icon "button" at bounding box center [559, 447] width 7 height 5
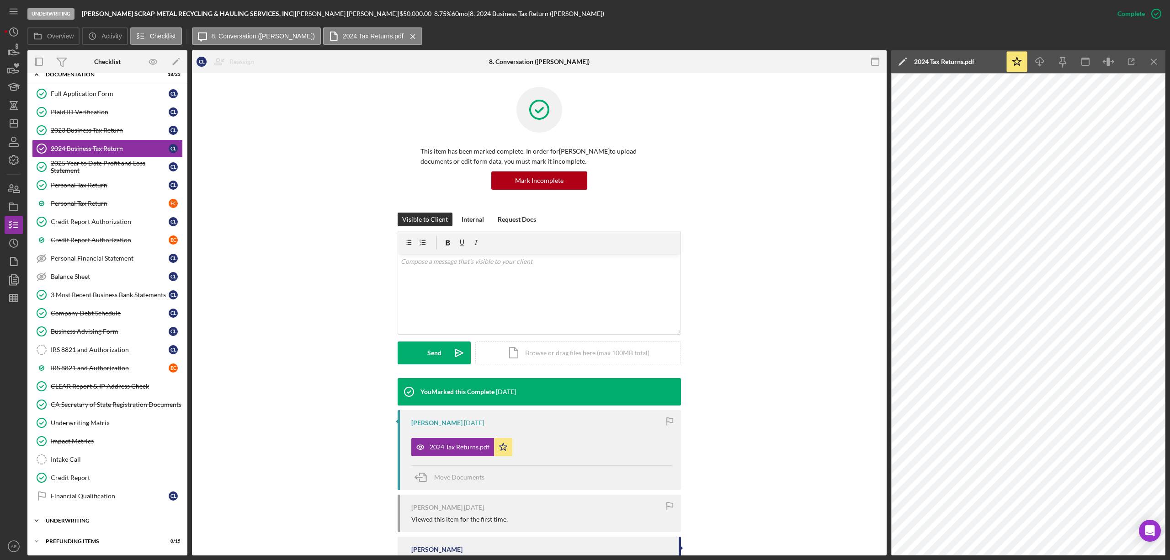
click at [81, 512] on div "Icon/Expander Underwriting 0 / 8" at bounding box center [107, 520] width 160 height 18
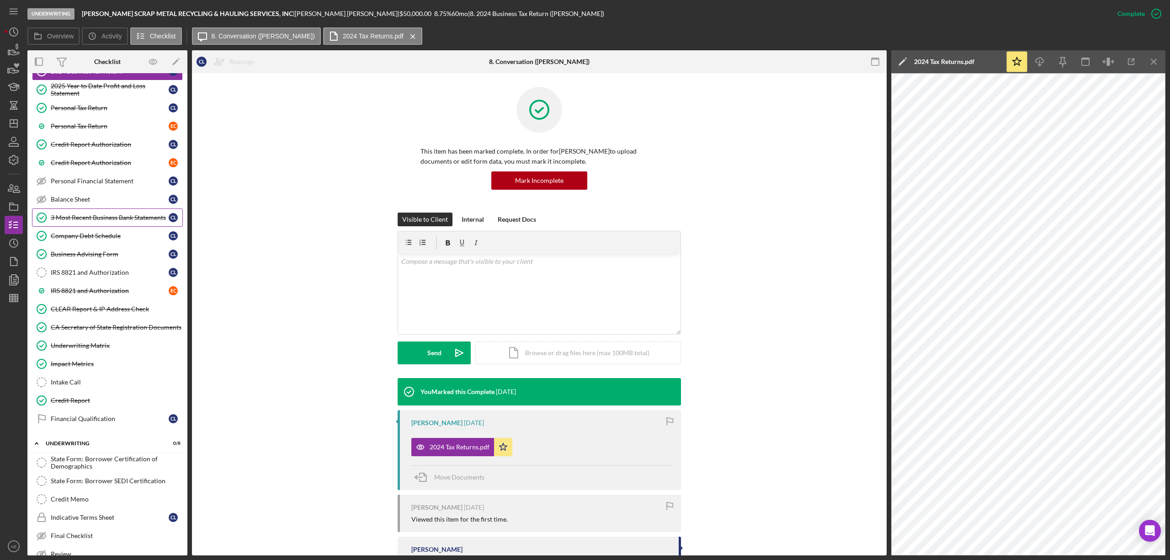
scroll to position [90, 0]
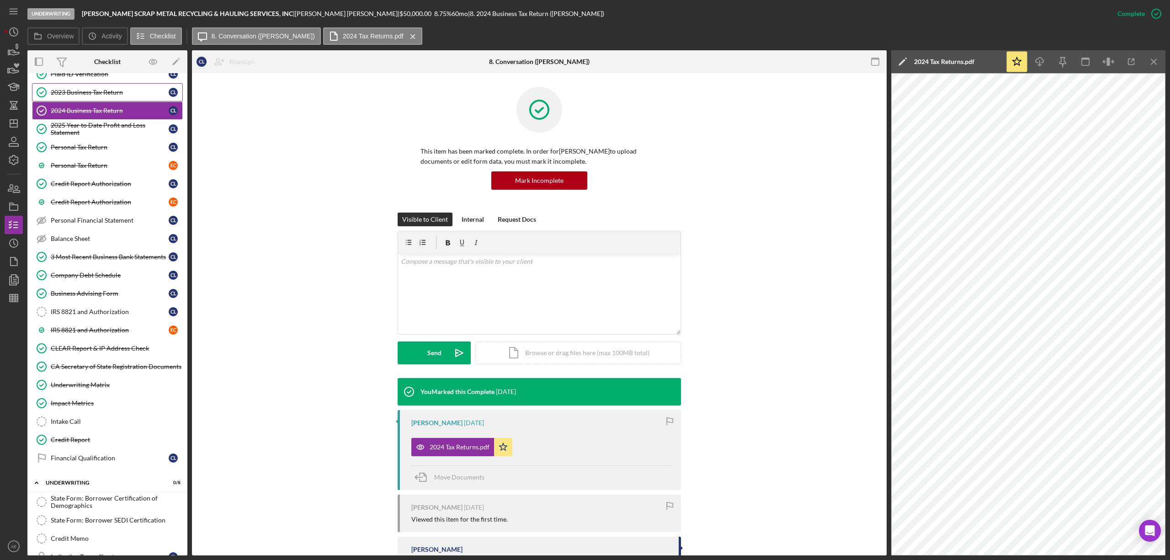
click at [83, 95] on div "2023 Business Tax Return" at bounding box center [110, 92] width 118 height 7
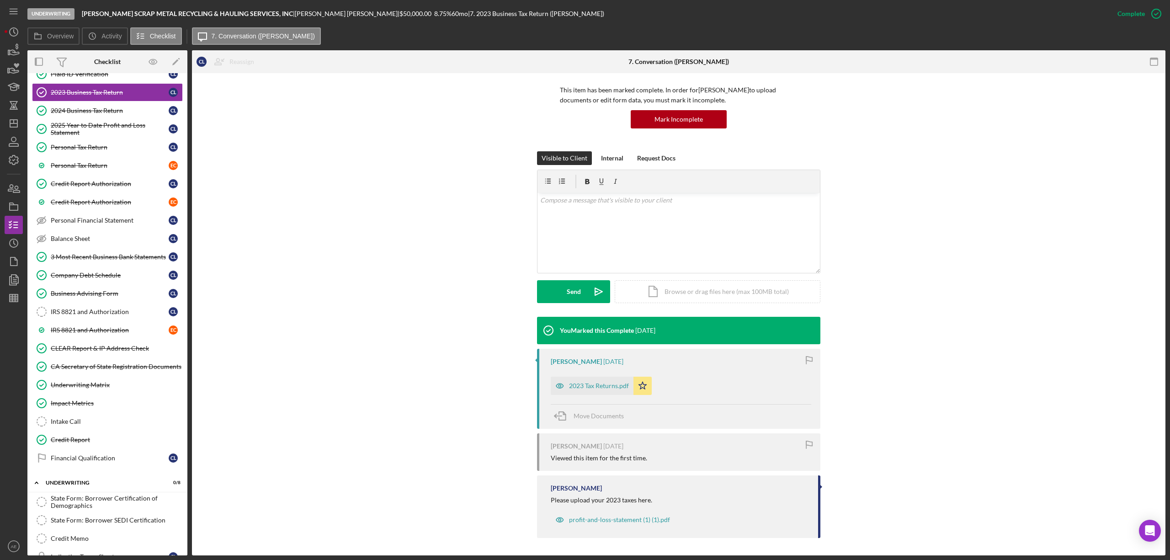
scroll to position [62, 0]
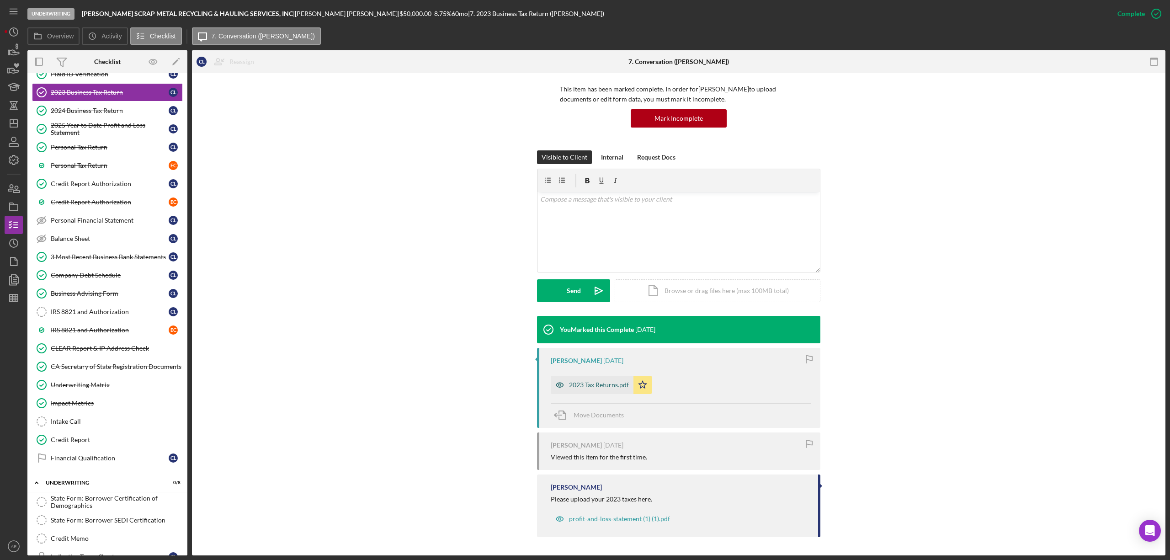
click at [562, 381] on icon "button" at bounding box center [560, 385] width 18 height 18
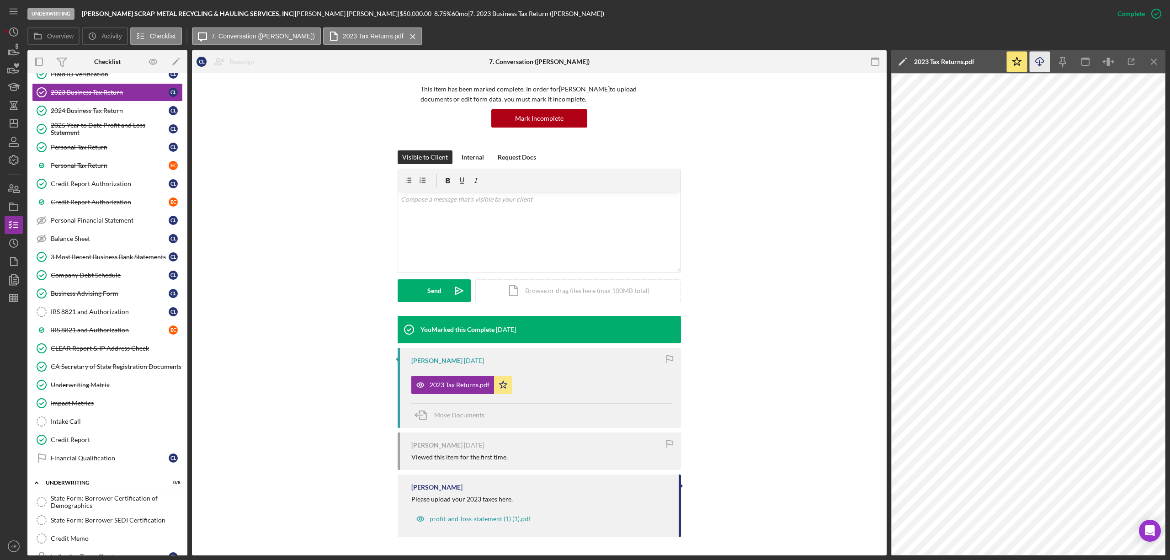
click at [1040, 64] on line "button" at bounding box center [1040, 62] width 0 height 5
click at [102, 308] on link "IRS 8821 and Authorization IRS 8821 and Authorization C L" at bounding box center [107, 312] width 151 height 18
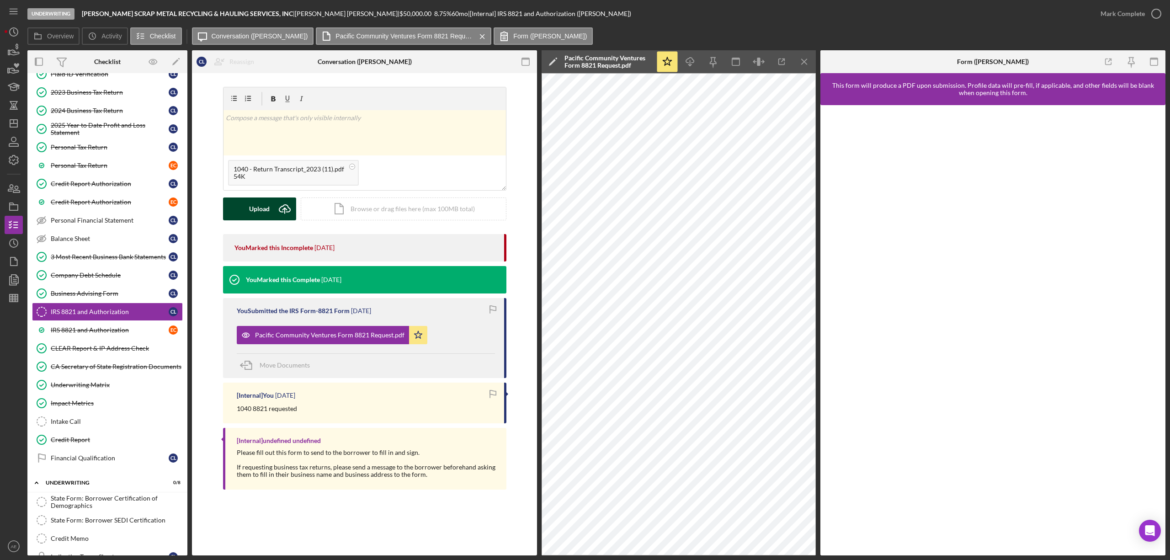
click at [275, 211] on icon "Icon/Upload" at bounding box center [284, 208] width 23 height 23
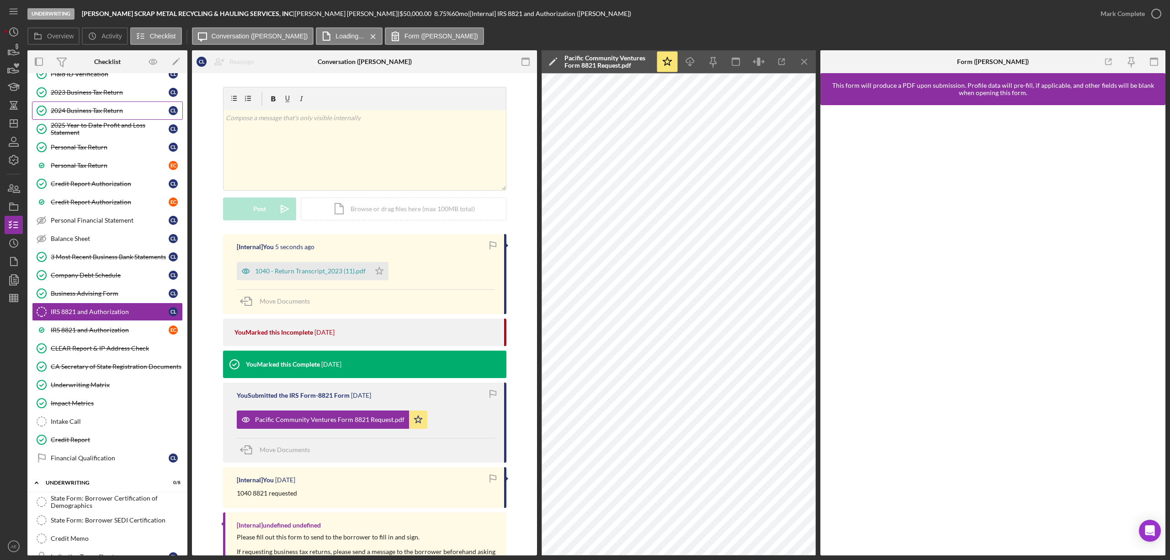
click at [97, 110] on div "2024 Business Tax Return" at bounding box center [110, 110] width 118 height 7
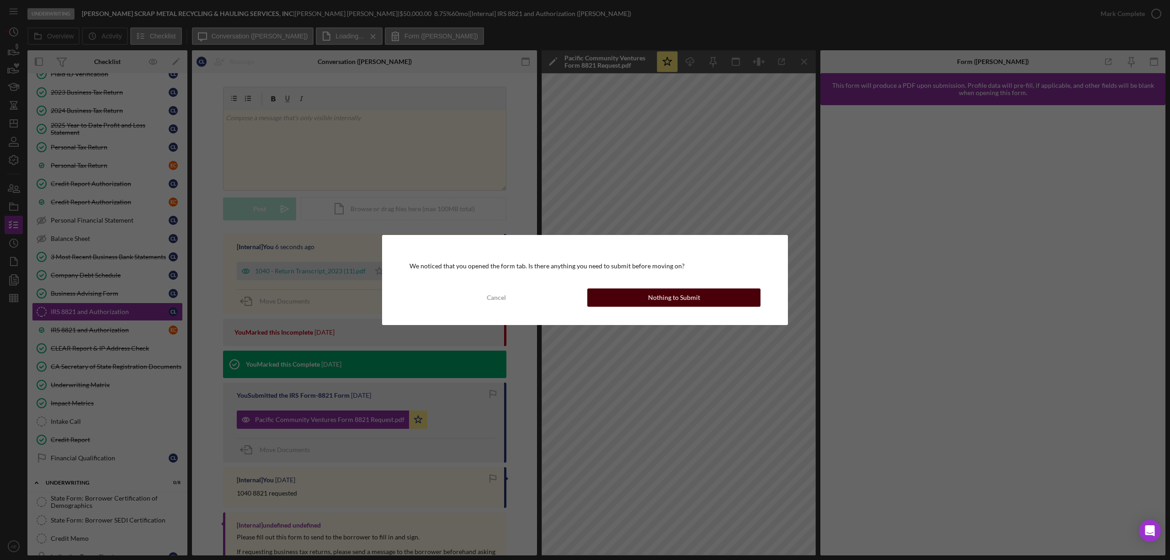
click at [615, 303] on button "Nothing to Submit" at bounding box center [673, 297] width 173 height 18
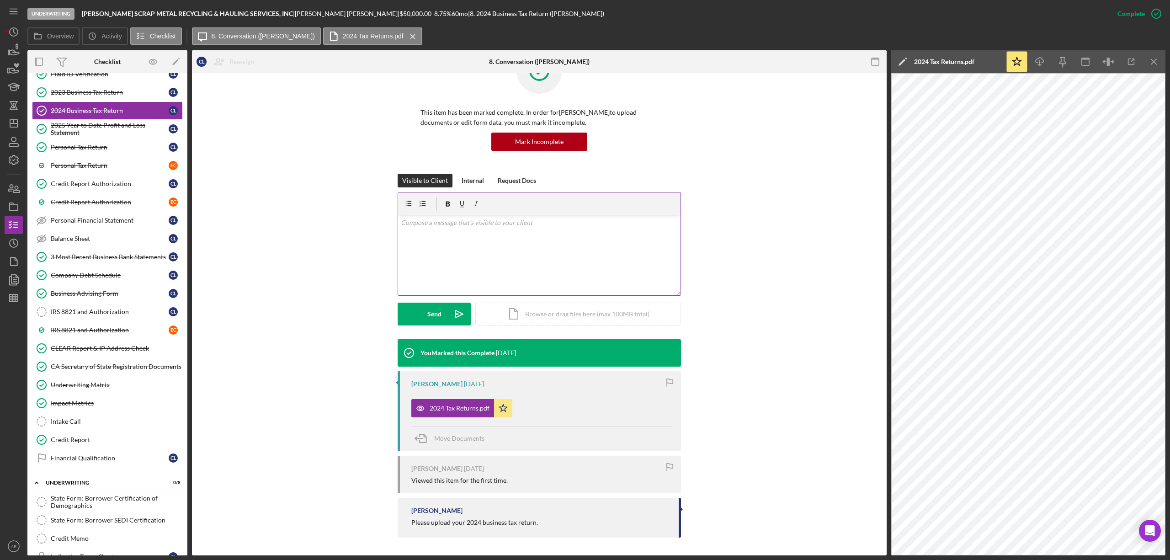
scroll to position [39, 0]
click at [1048, 61] on icon "Icon/Download" at bounding box center [1040, 62] width 21 height 21
click at [81, 314] on div "IRS 8821 and Authorization" at bounding box center [110, 311] width 118 height 7
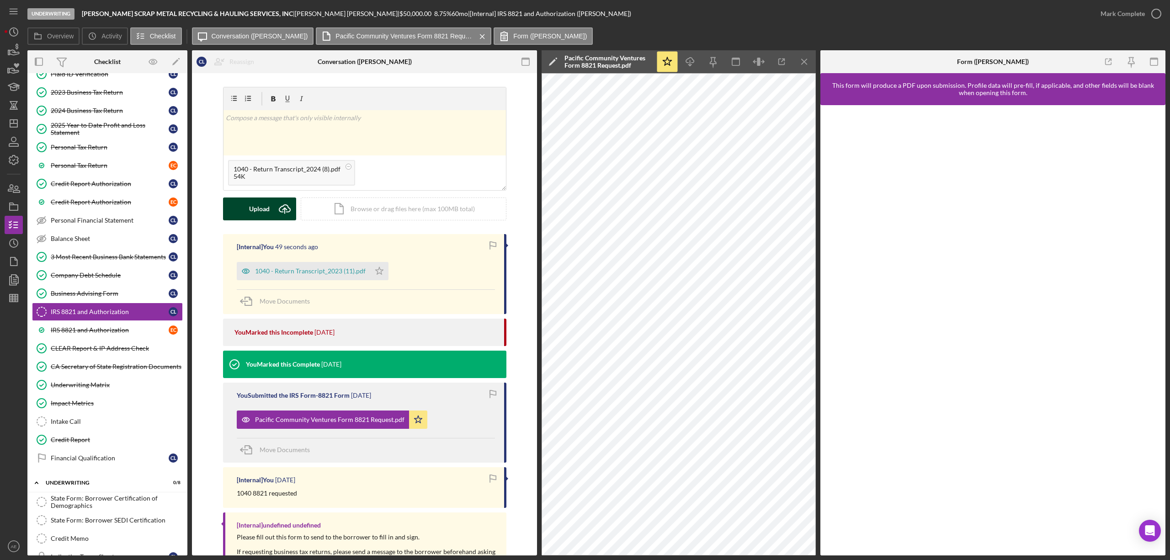
click at [263, 202] on div "Upload" at bounding box center [259, 208] width 21 height 23
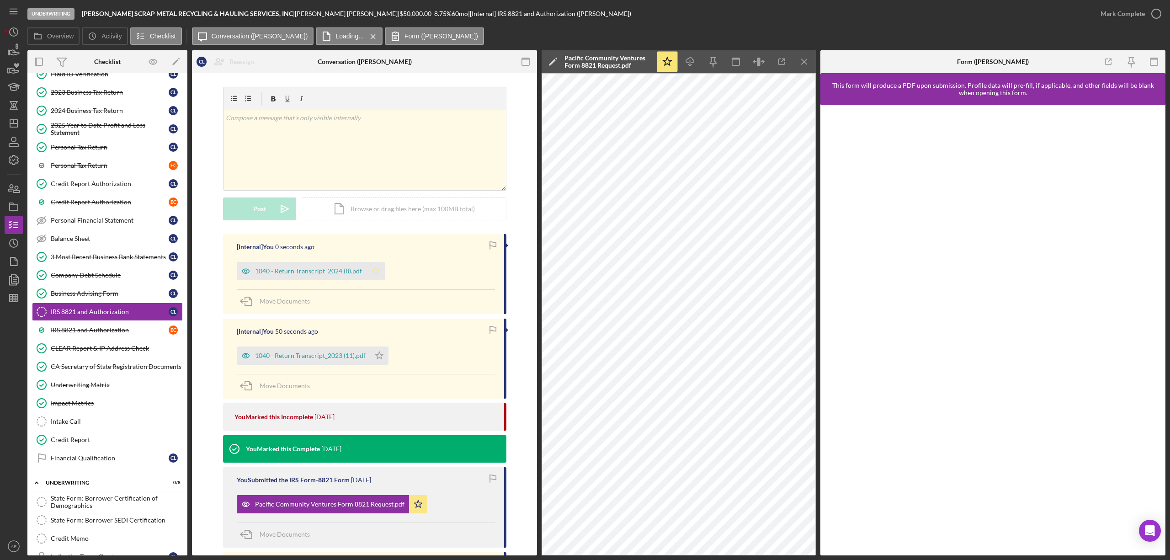
click at [377, 278] on icon "Icon/Star" at bounding box center [375, 271] width 18 height 18
click at [381, 362] on icon "Icon/Star" at bounding box center [379, 355] width 18 height 18
click at [90, 460] on div "Financial Qualification" at bounding box center [110, 457] width 118 height 7
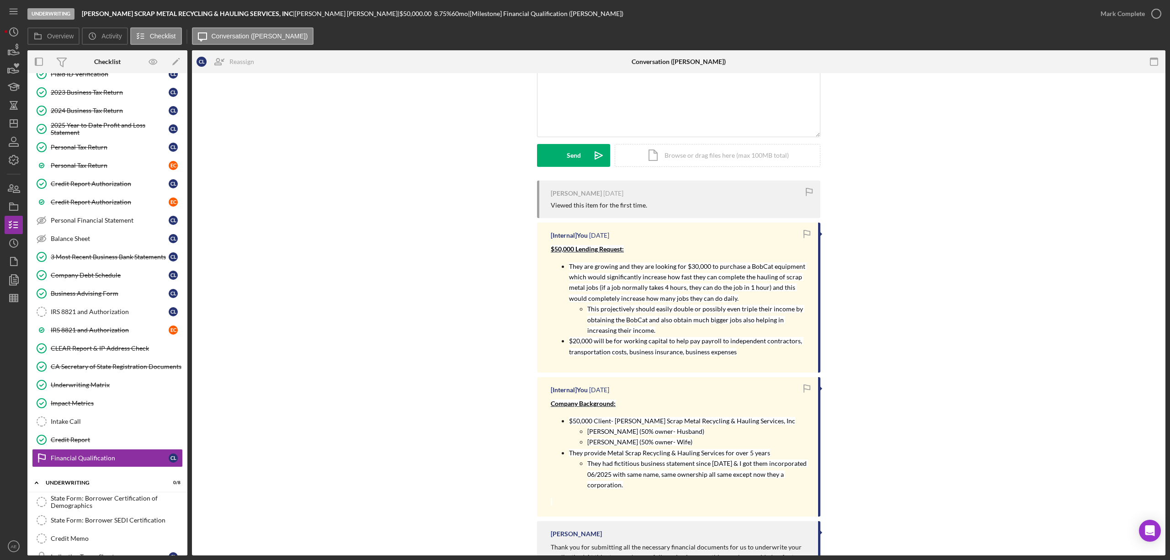
scroll to position [183, 0]
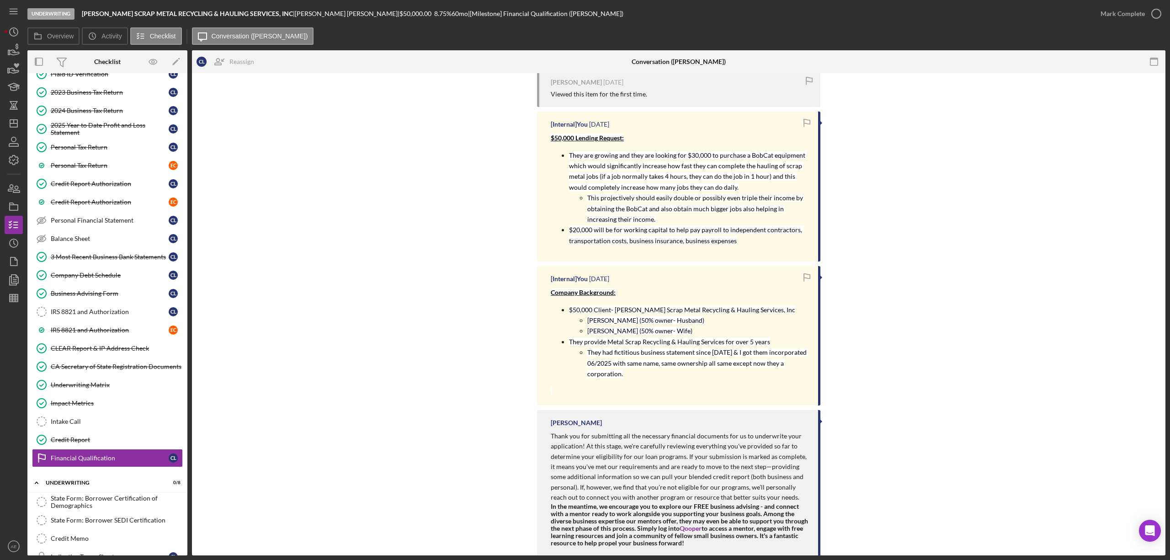
drag, startPoint x: 103, startPoint y: 444, endPoint x: 400, endPoint y: 451, distance: 297.1
click at [103, 443] on div "Credit Report" at bounding box center [117, 439] width 132 height 7
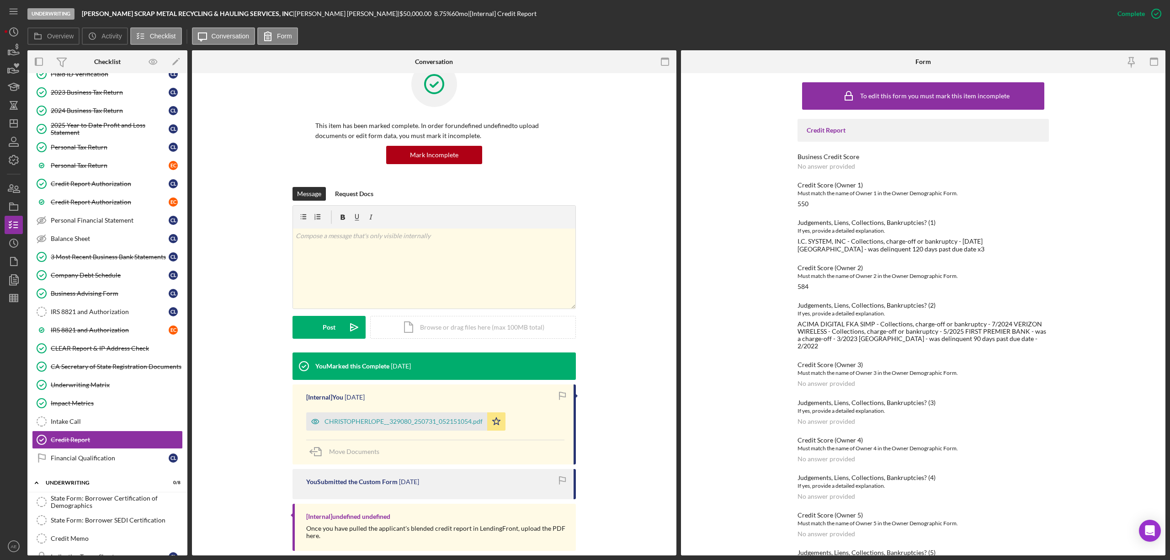
scroll to position [39, 0]
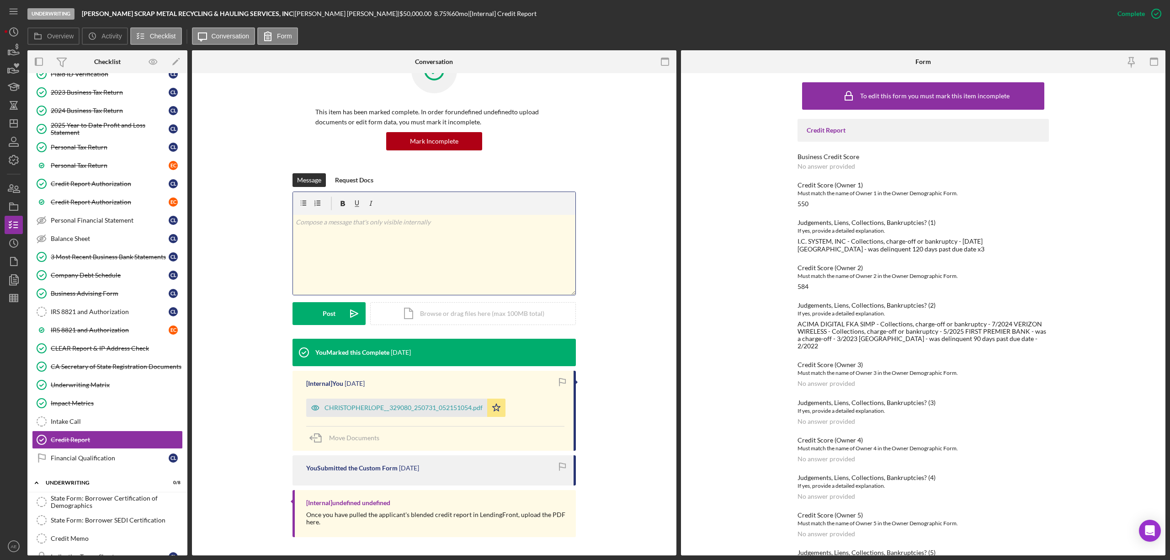
click at [428, 275] on div "v Color teal Color pink Remove color Add row above Add row below Add column bef…" at bounding box center [434, 255] width 282 height 80
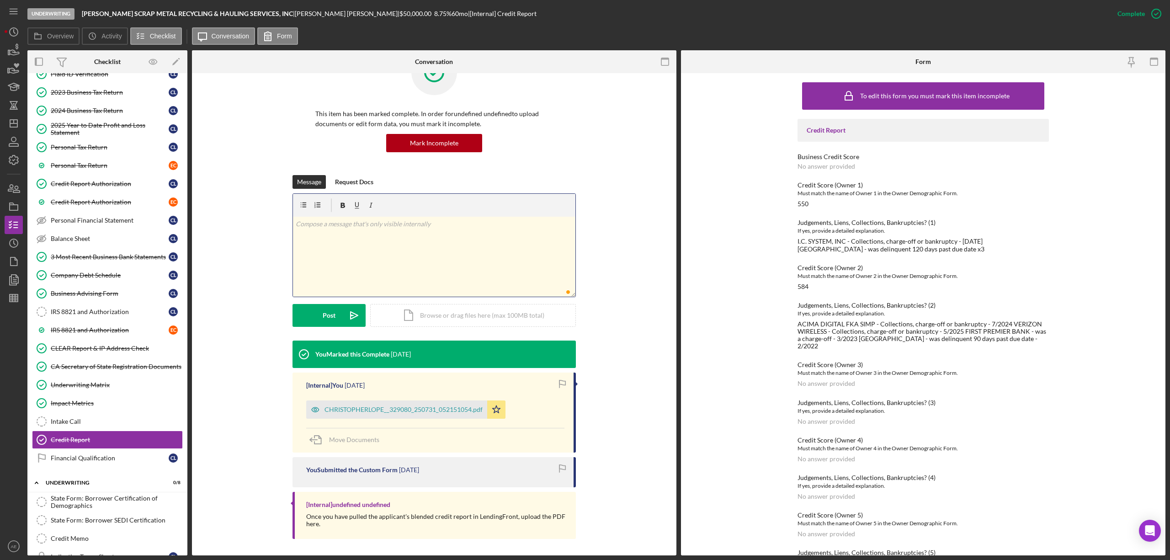
scroll to position [0, 0]
click at [397, 238] on div "v Color teal Color pink Remove color Add row above Add row below Add column bef…" at bounding box center [434, 257] width 282 height 80
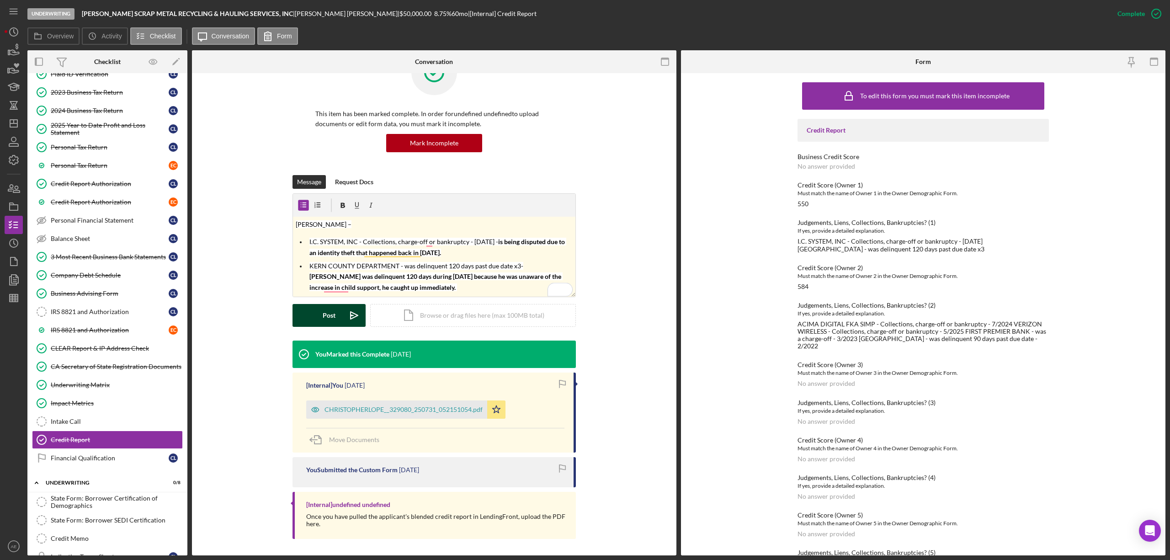
click at [332, 320] on div "Post" at bounding box center [329, 315] width 13 height 23
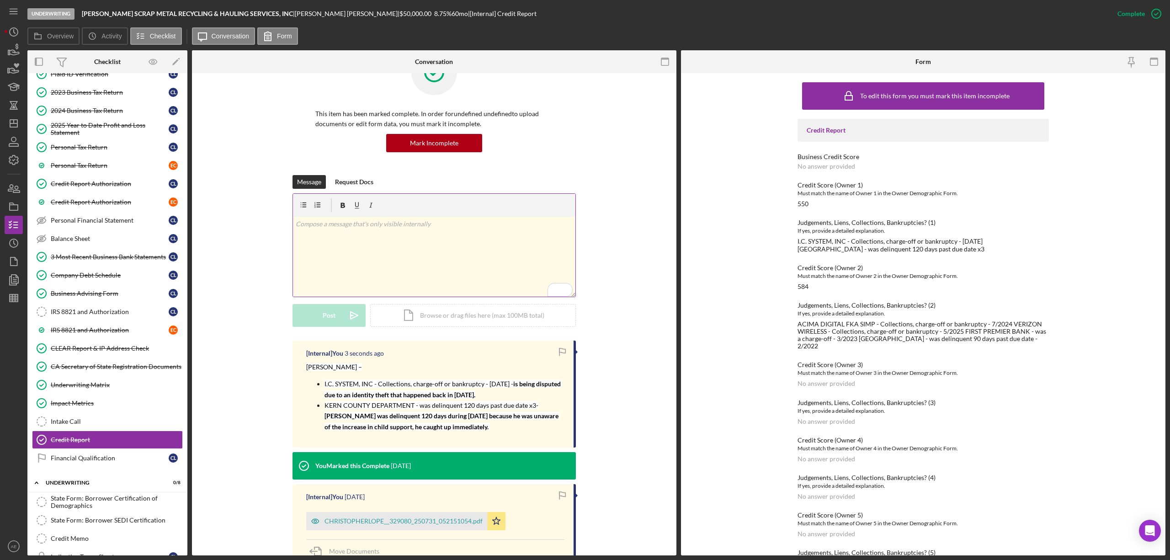
click at [446, 256] on div "v Color teal Color pink Remove color Add row above Add row below Add column bef…" at bounding box center [434, 257] width 282 height 80
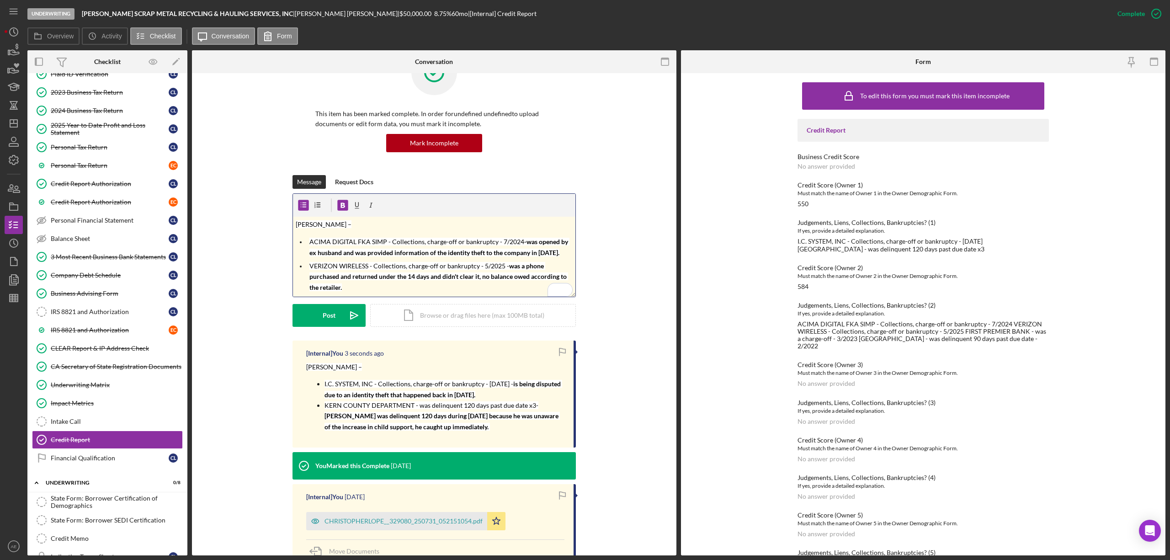
scroll to position [57, 0]
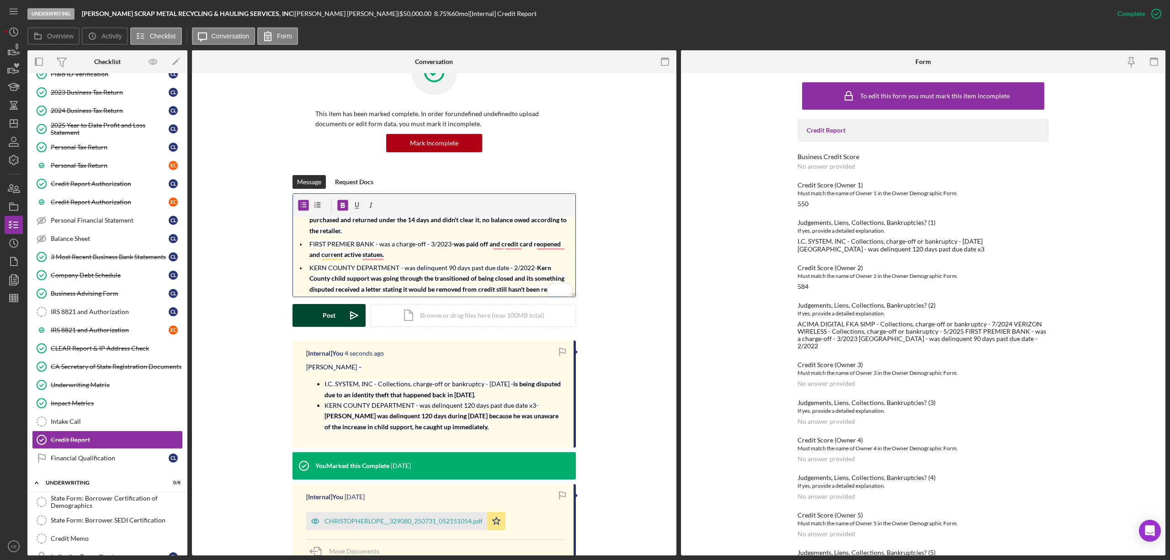
click at [328, 320] on div "Post" at bounding box center [329, 315] width 13 height 23
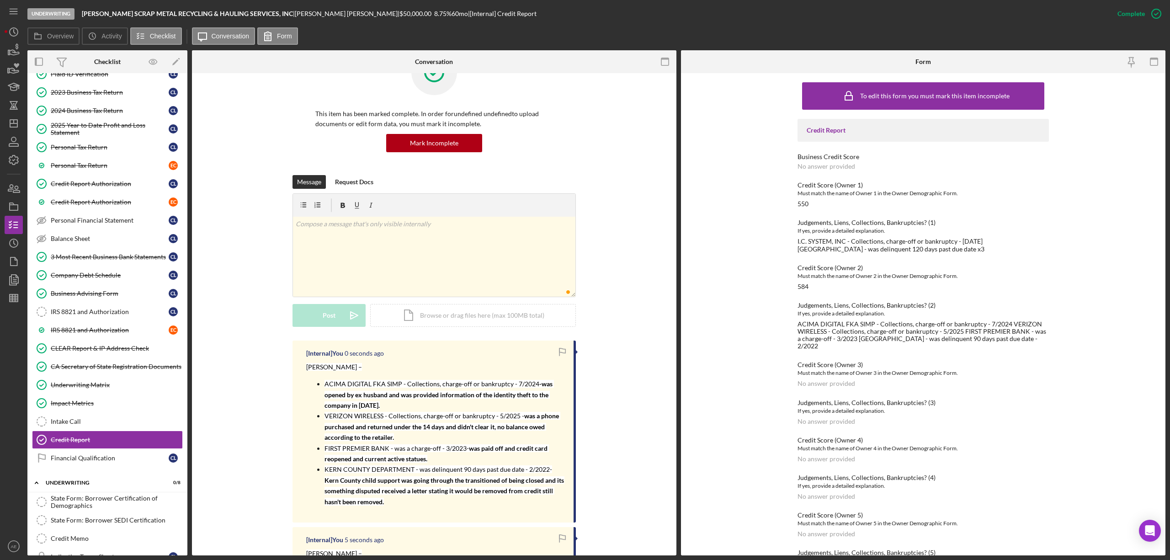
scroll to position [0, 0]
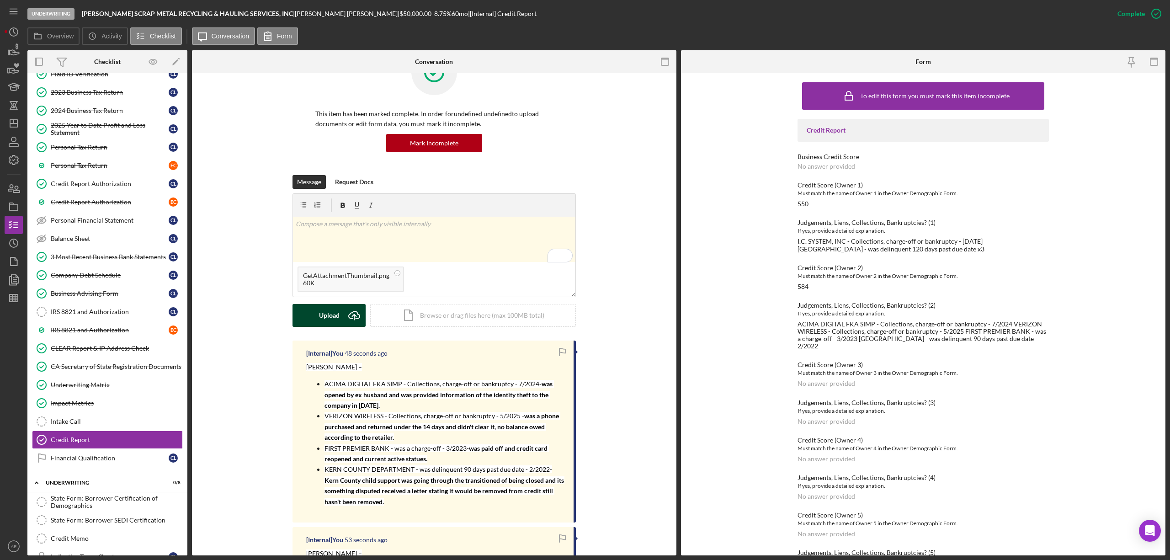
click at [332, 315] on div "Upload" at bounding box center [329, 315] width 21 height 23
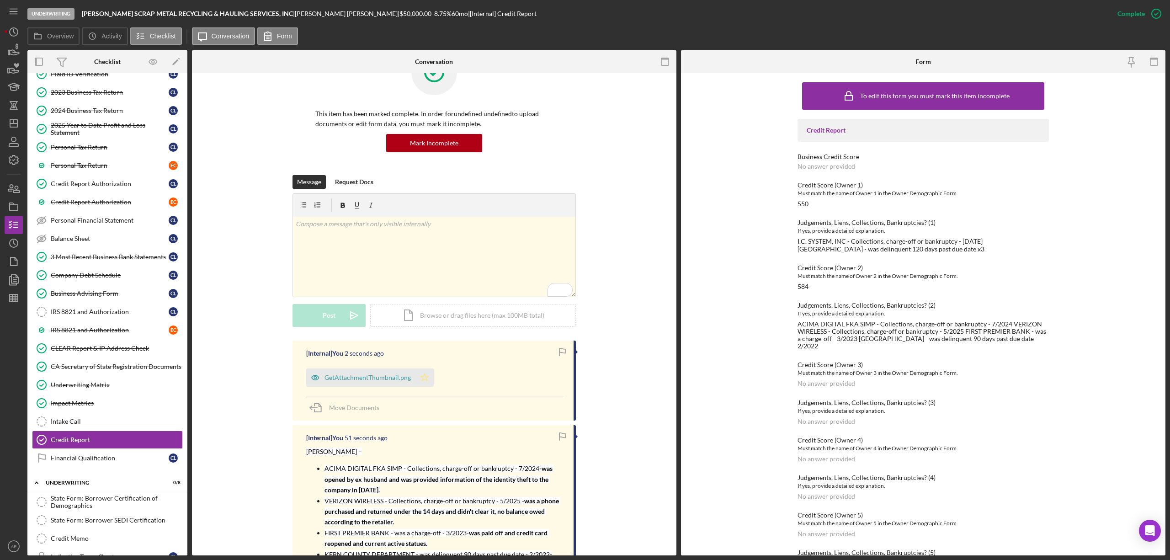
click at [420, 383] on icon "Icon/Star" at bounding box center [424, 377] width 18 height 18
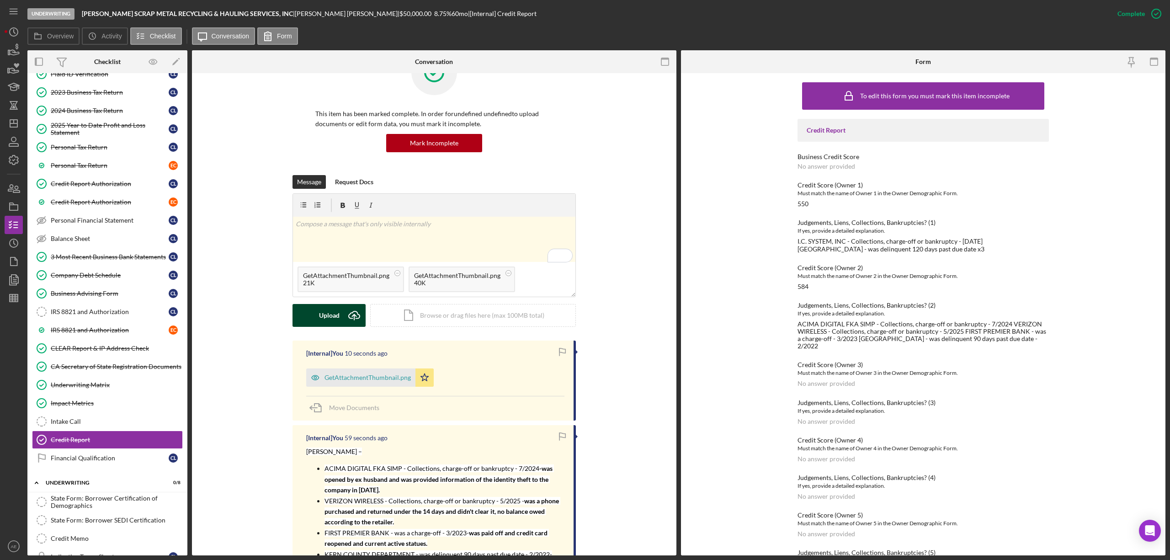
click at [326, 314] on div "Upload" at bounding box center [329, 315] width 21 height 23
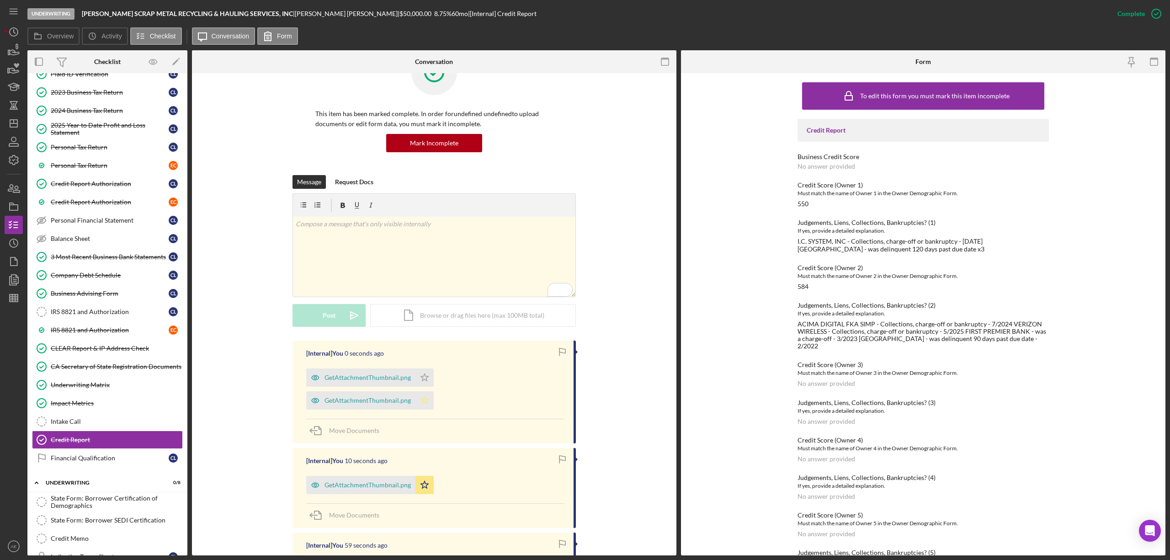
click at [421, 381] on polygon "button" at bounding box center [425, 376] width 8 height 7
click at [422, 374] on polygon "button" at bounding box center [425, 376] width 8 height 7
click at [313, 377] on icon "button" at bounding box center [315, 377] width 18 height 18
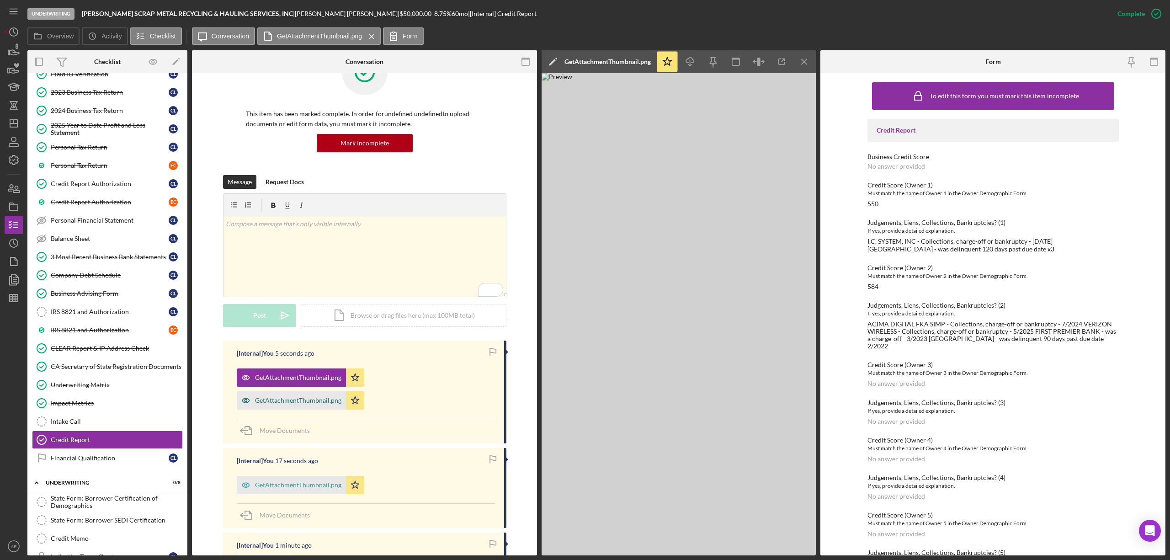
click at [245, 378] on icon "button" at bounding box center [245, 377] width 2 height 2
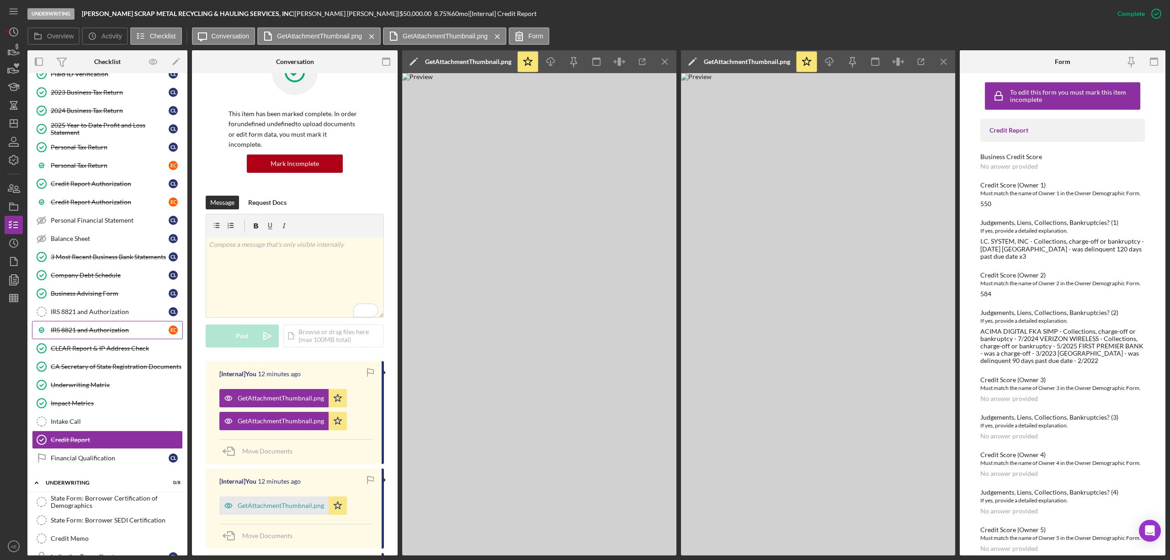
click at [104, 339] on link "IRS 8821 and Authorization E C" at bounding box center [107, 330] width 151 height 18
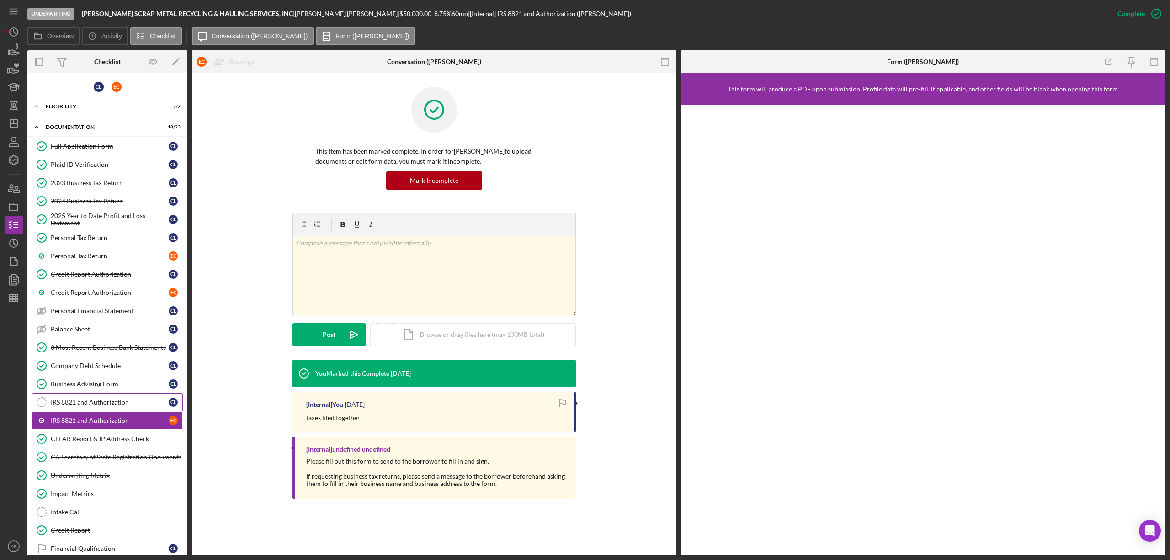
click at [115, 406] on div "IRS 8821 and Authorization" at bounding box center [110, 401] width 118 height 7
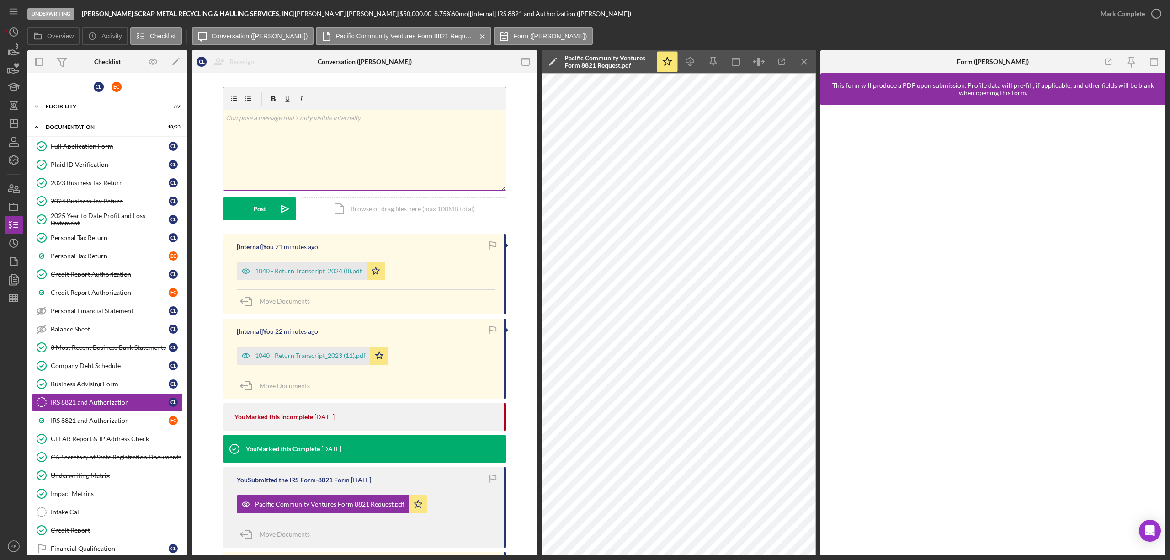
click at [296, 174] on div "v Color teal Color pink Remove color Add row above Add row below Add column bef…" at bounding box center [364, 150] width 282 height 80
click at [254, 220] on div "Post" at bounding box center [259, 208] width 13 height 23
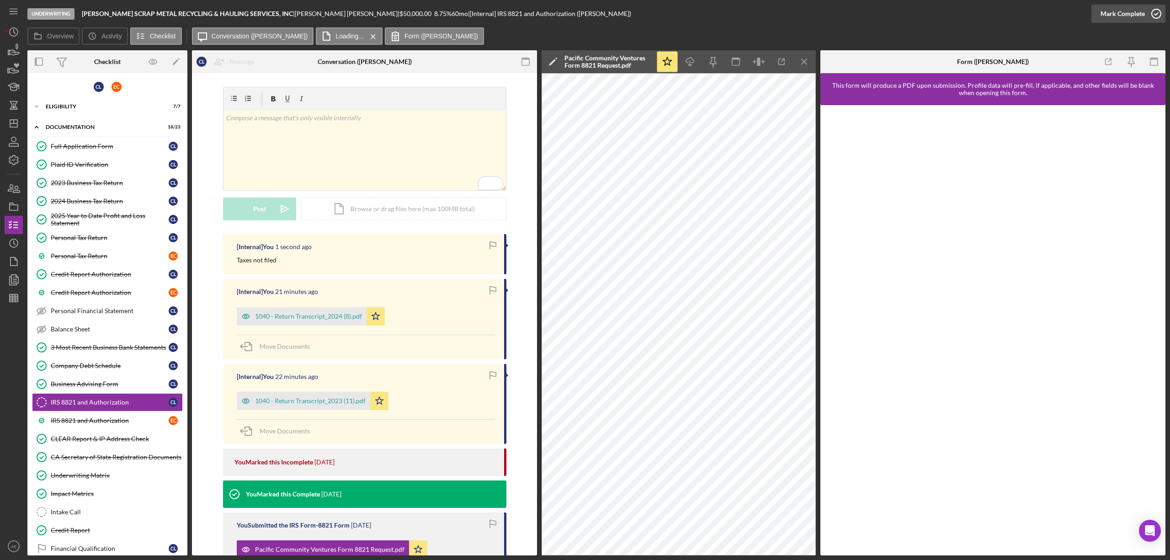
click at [1121, 14] on div "Mark Complete" at bounding box center [1122, 14] width 44 height 18
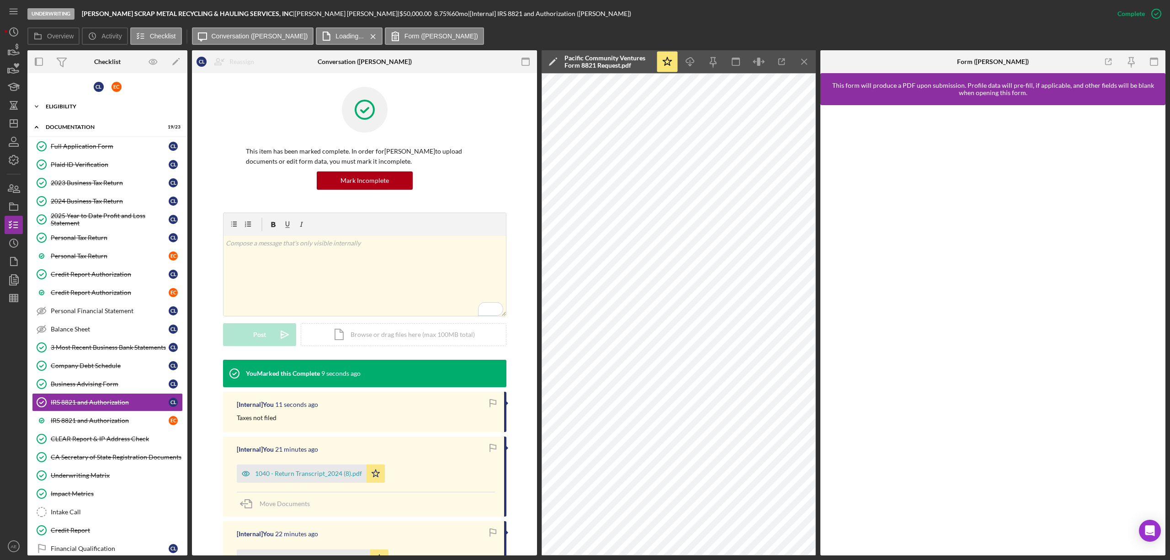
click at [91, 105] on div "Eligibility" at bounding box center [111, 106] width 130 height 5
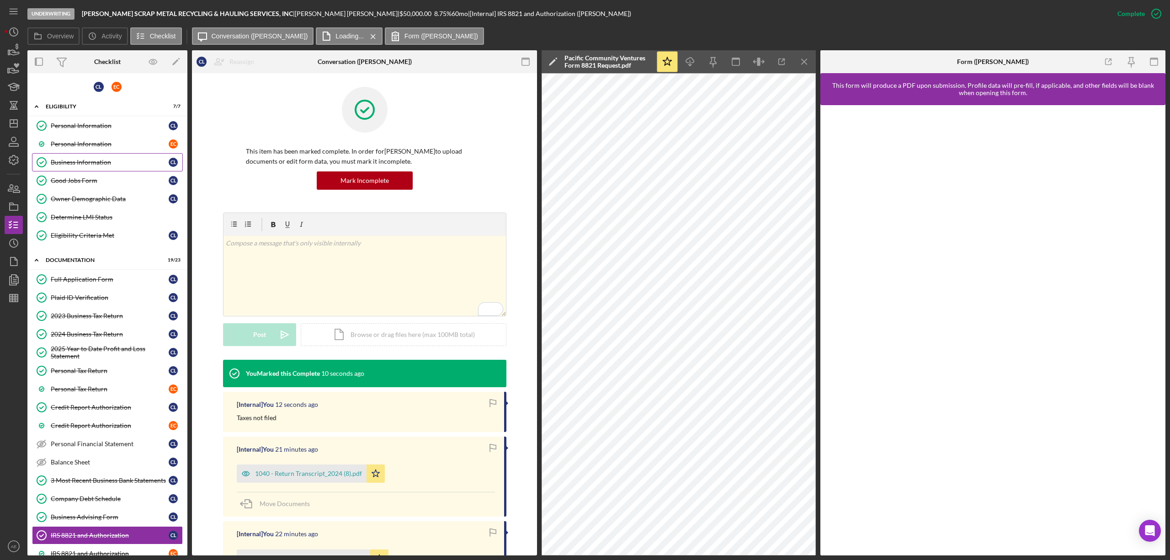
click at [103, 165] on div "Business Information" at bounding box center [110, 162] width 118 height 7
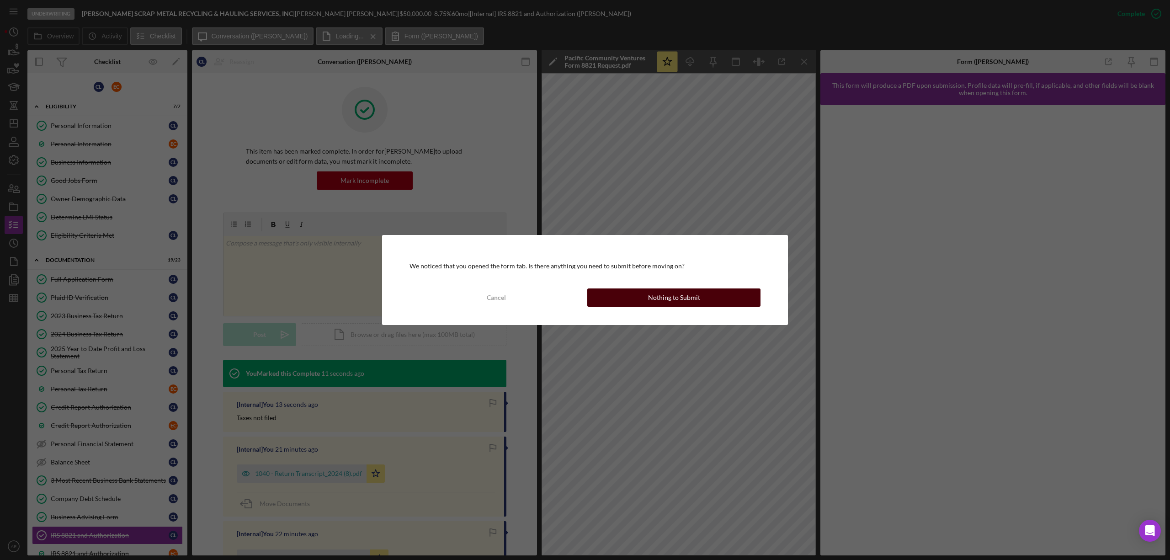
click at [637, 299] on button "Nothing to Submit" at bounding box center [673, 297] width 173 height 18
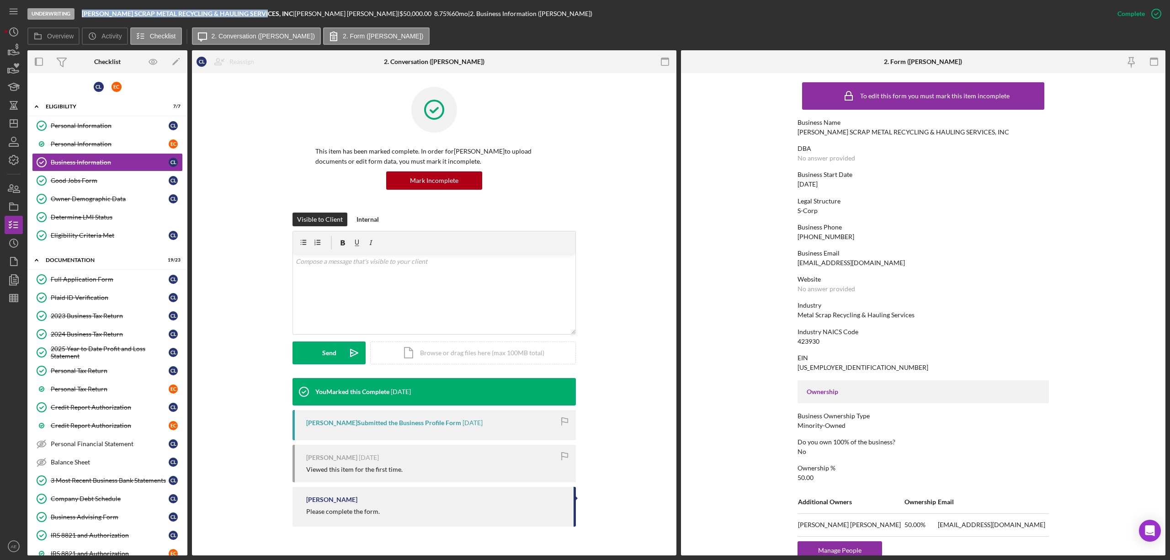
drag, startPoint x: 82, startPoint y: 15, endPoint x: 261, endPoint y: 19, distance: 179.2
click at [261, 19] on div "Underwriting LOPEZ SCRAP METAL RECYCLING & HAULING SERVICES, INC | CHRISTOPHER …" at bounding box center [567, 13] width 1081 height 27
copy b "LOPEZ SCRAP METAL RECYCLING & HAULING SERVICES, INC"
drag, startPoint x: 261, startPoint y: 133, endPoint x: 256, endPoint y: 137, distance: 6.2
click at [261, 133] on div "This item has been marked complete. In order for CHRISTOPHER LOPEZ to upload do…" at bounding box center [434, 150] width 457 height 126
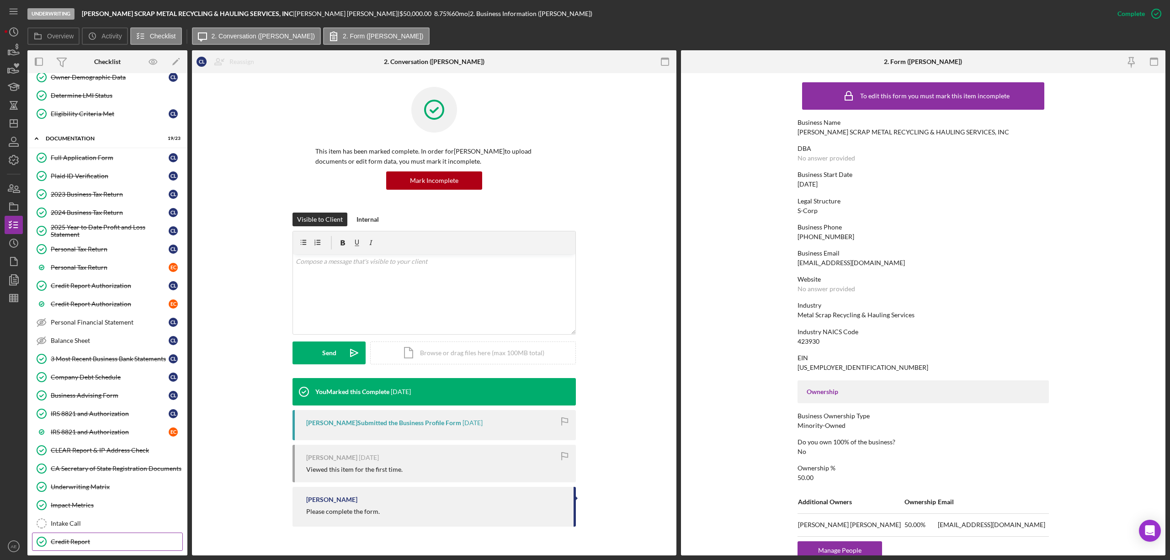
scroll to position [348, 0]
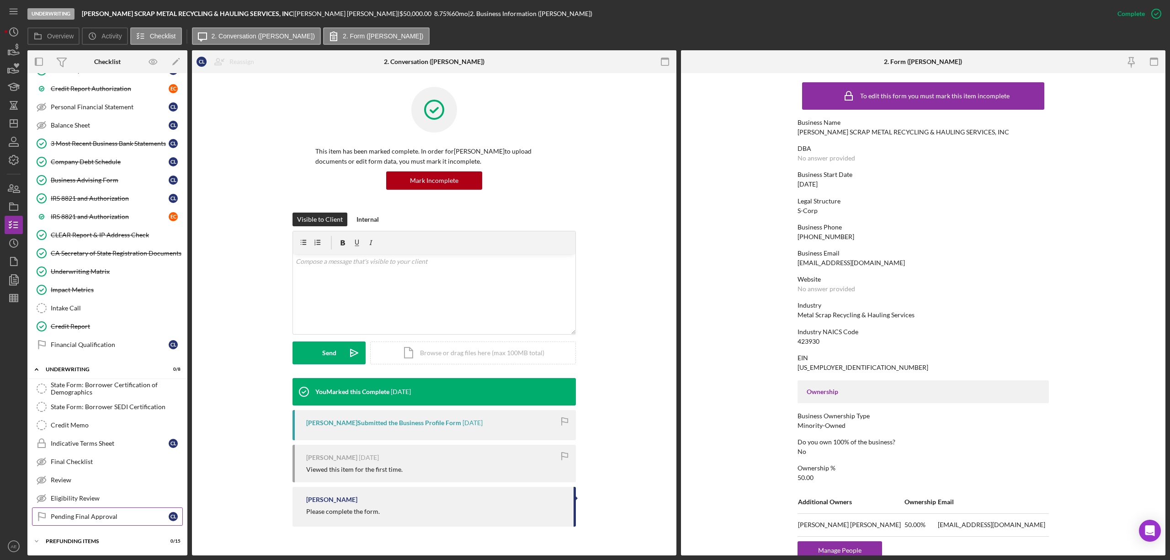
click at [115, 512] on link "Pending Final Approval Pending Final Approval C L" at bounding box center [107, 516] width 151 height 18
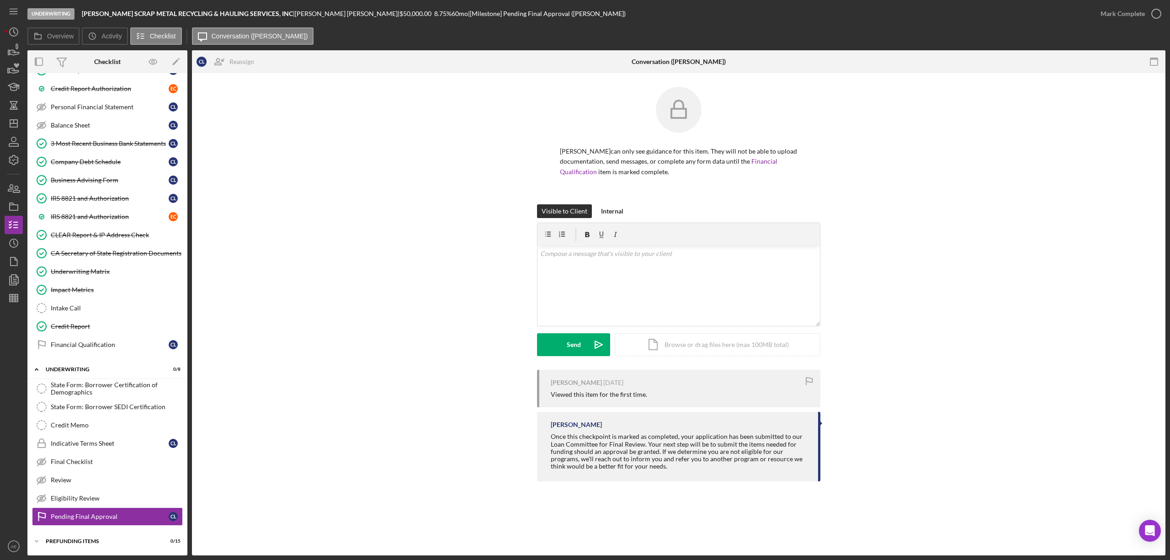
scroll to position [348, 0]
click at [114, 343] on div "Financial Qualification" at bounding box center [110, 344] width 118 height 7
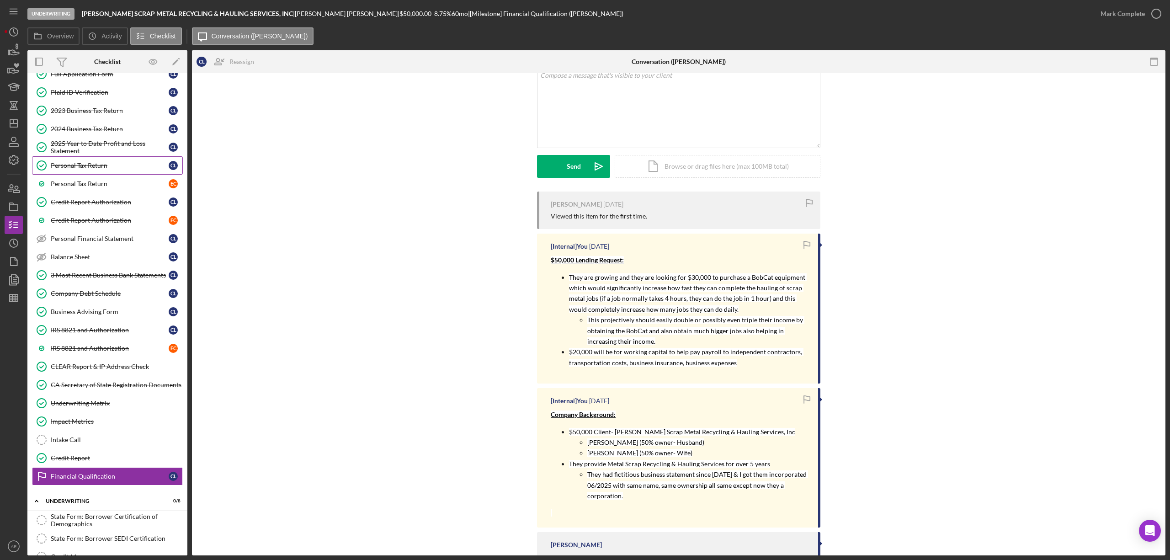
scroll to position [165, 0]
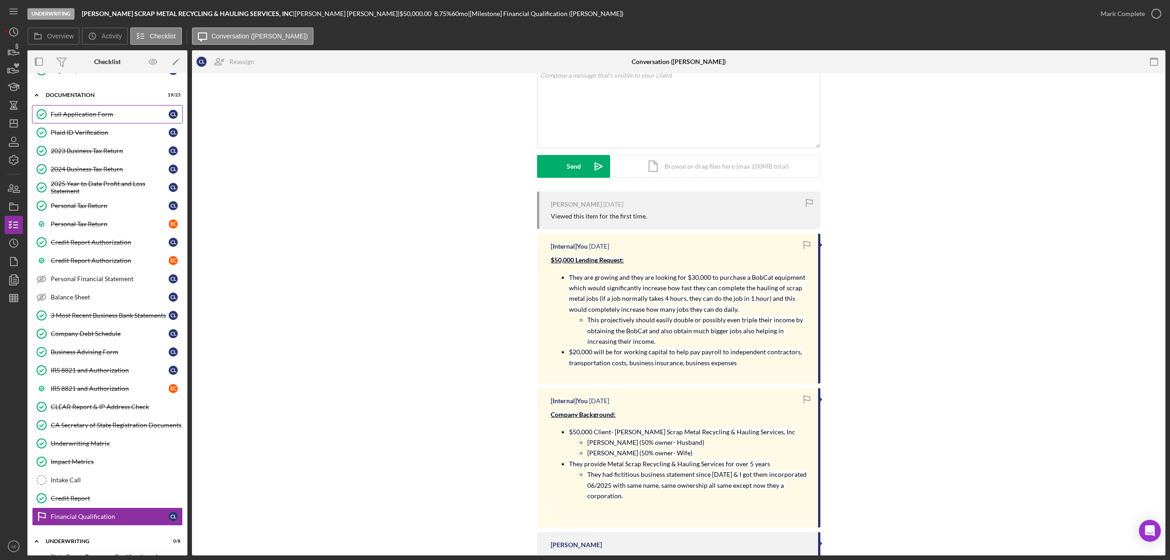
click at [90, 116] on div "Full Application Form" at bounding box center [110, 114] width 118 height 7
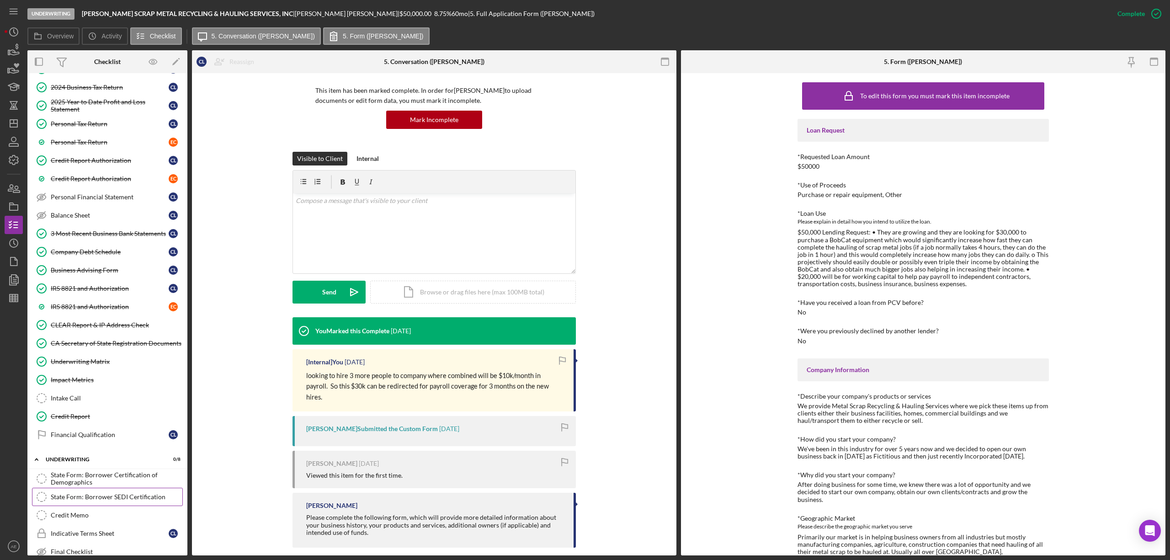
scroll to position [348, 0]
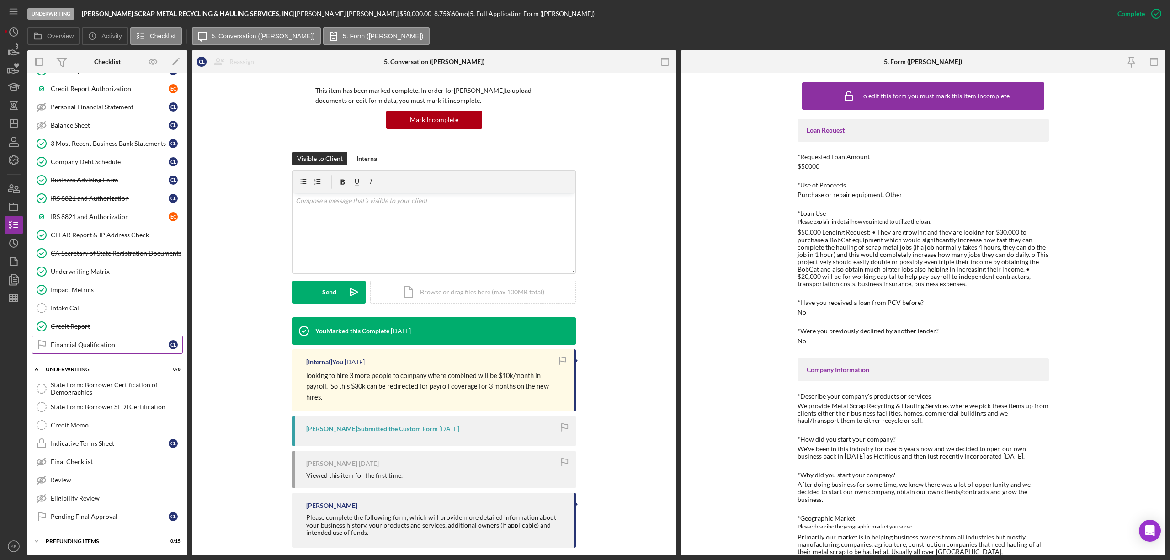
click at [95, 347] on link "Financial Qualification Financial Qualification C L" at bounding box center [107, 344] width 151 height 18
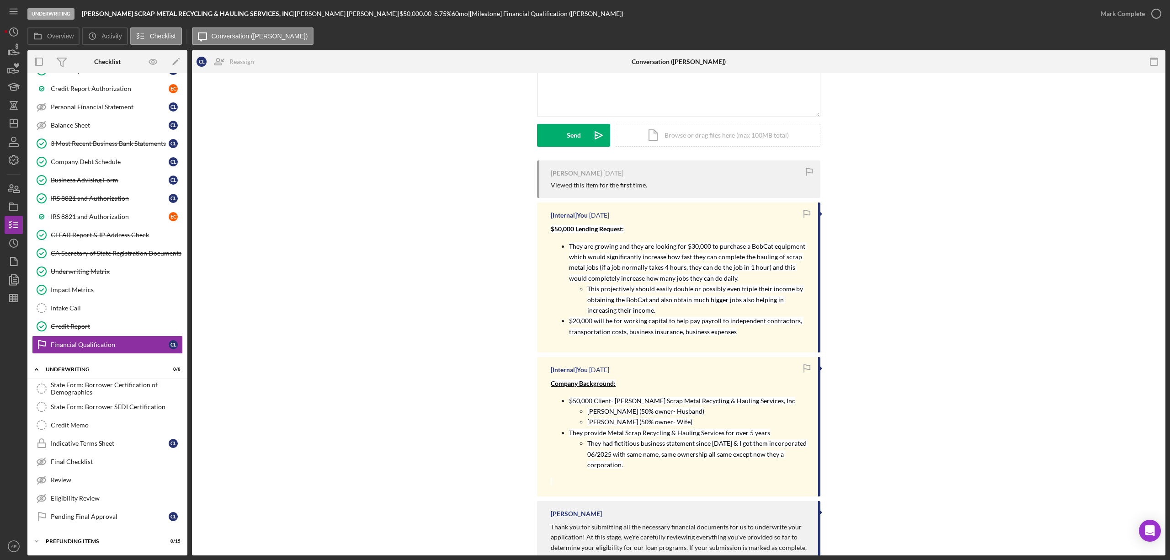
scroll to position [122, 0]
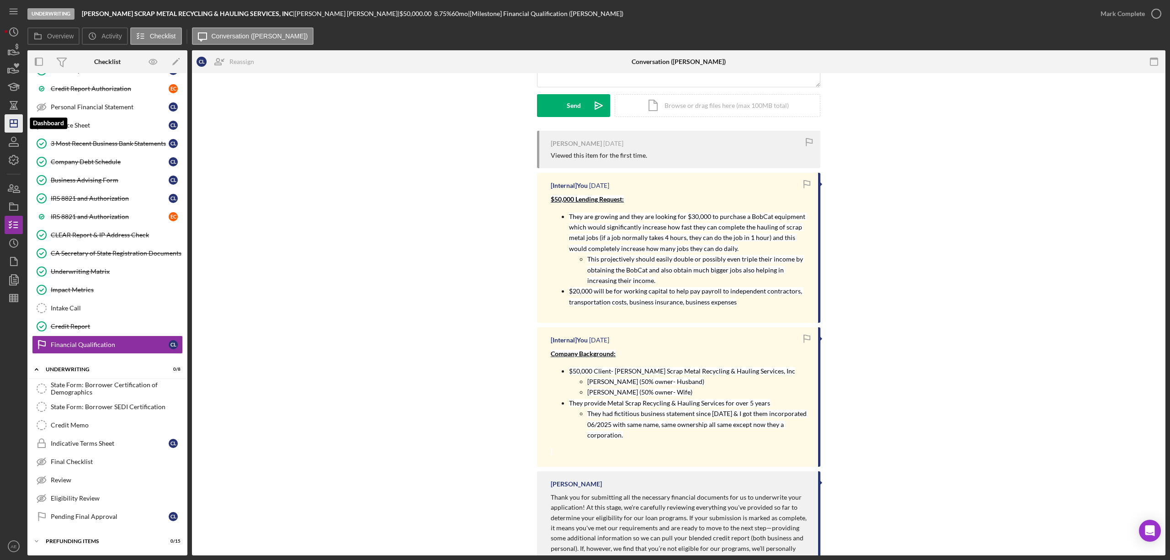
click at [11, 122] on icon "Icon/Dashboard" at bounding box center [13, 123] width 23 height 23
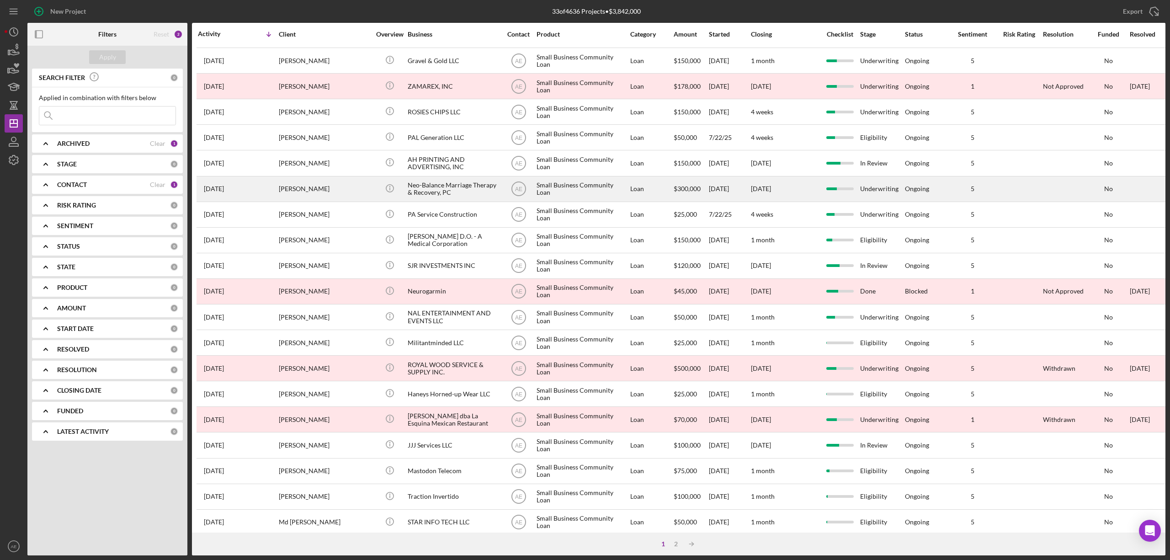
scroll to position [167, 0]
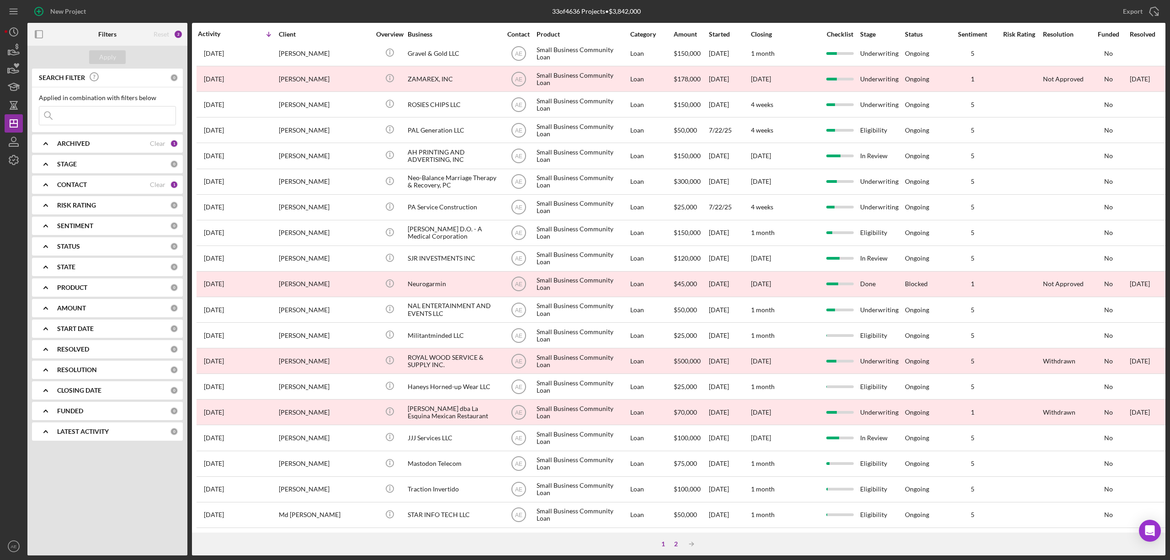
click at [677, 543] on div "2" at bounding box center [675, 543] width 13 height 7
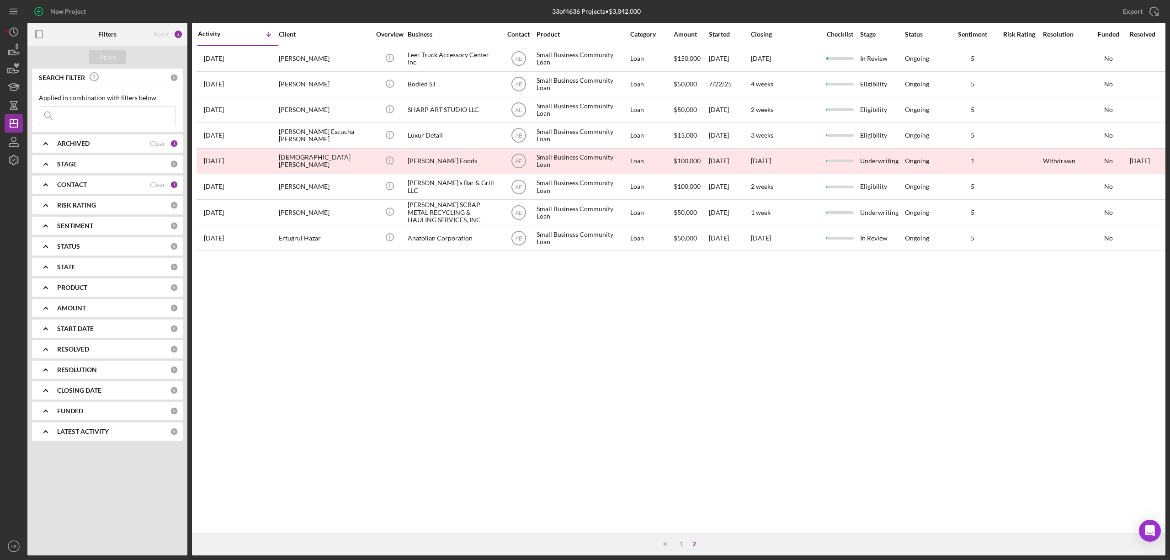
scroll to position [0, 0]
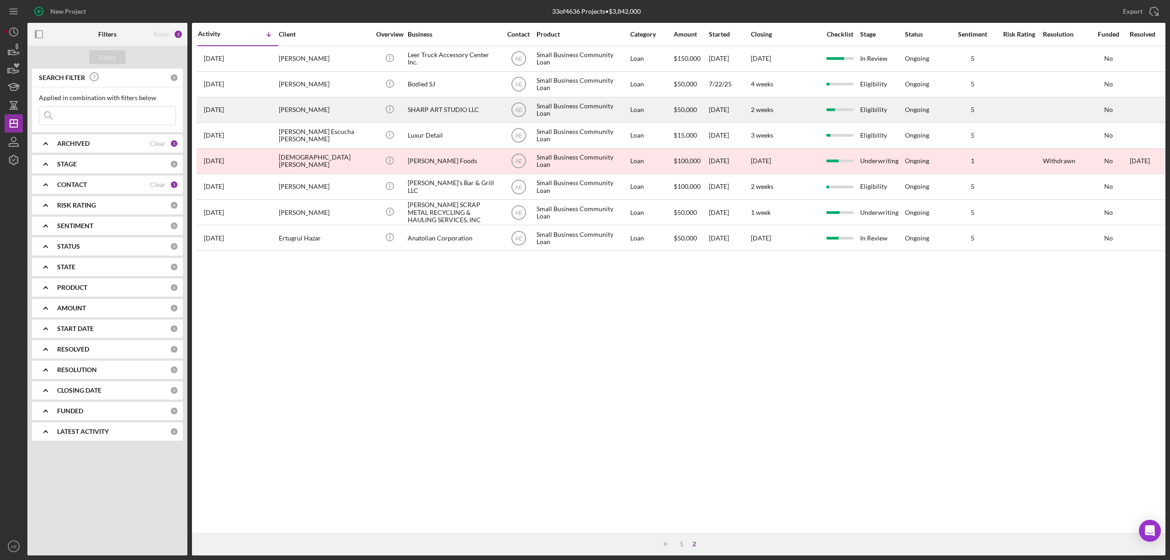
click at [448, 107] on div "SHARP ART STUDIO LLC" at bounding box center [453, 110] width 91 height 24
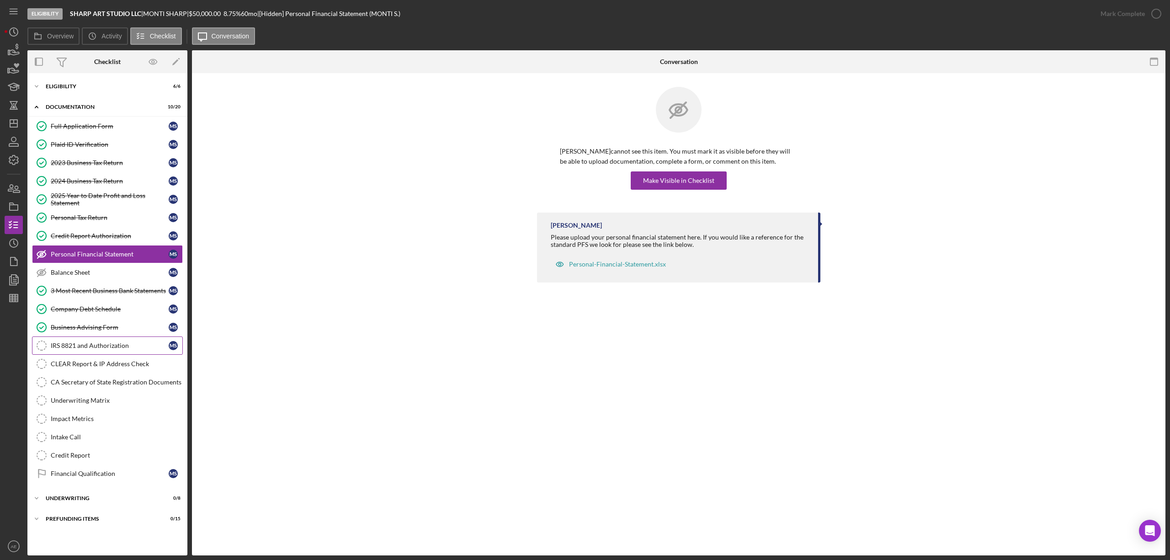
click at [113, 344] on link "IRS 8821 and Authorization IRS 8821 and Authorization M S" at bounding box center [107, 345] width 151 height 18
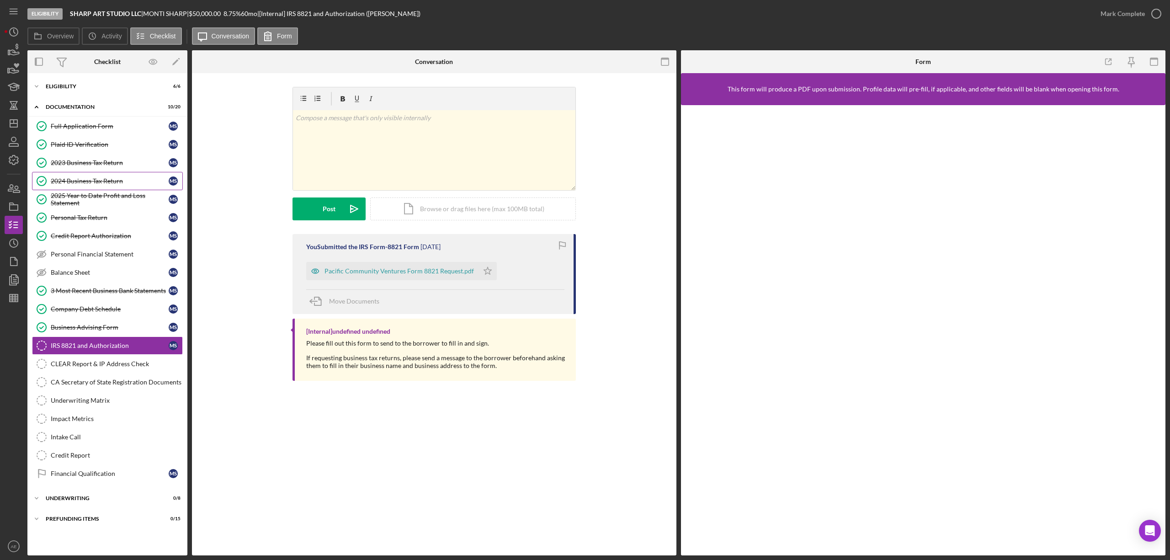
click at [83, 174] on link "2024 Business Tax Return 2024 Business Tax Return M S" at bounding box center [107, 181] width 151 height 18
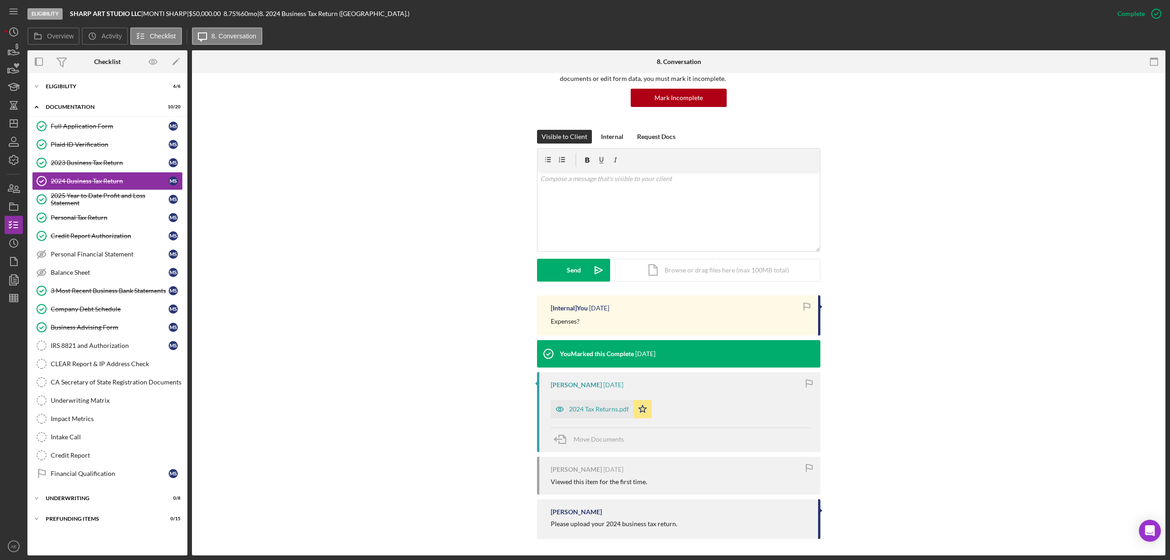
scroll to position [85, 0]
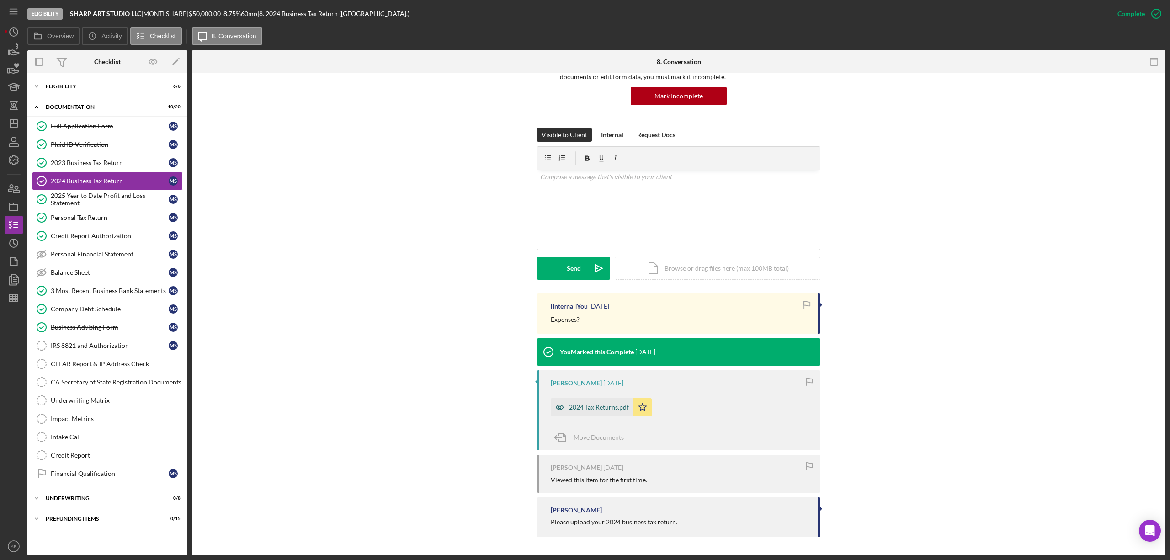
click at [560, 410] on icon "button" at bounding box center [560, 407] width 18 height 18
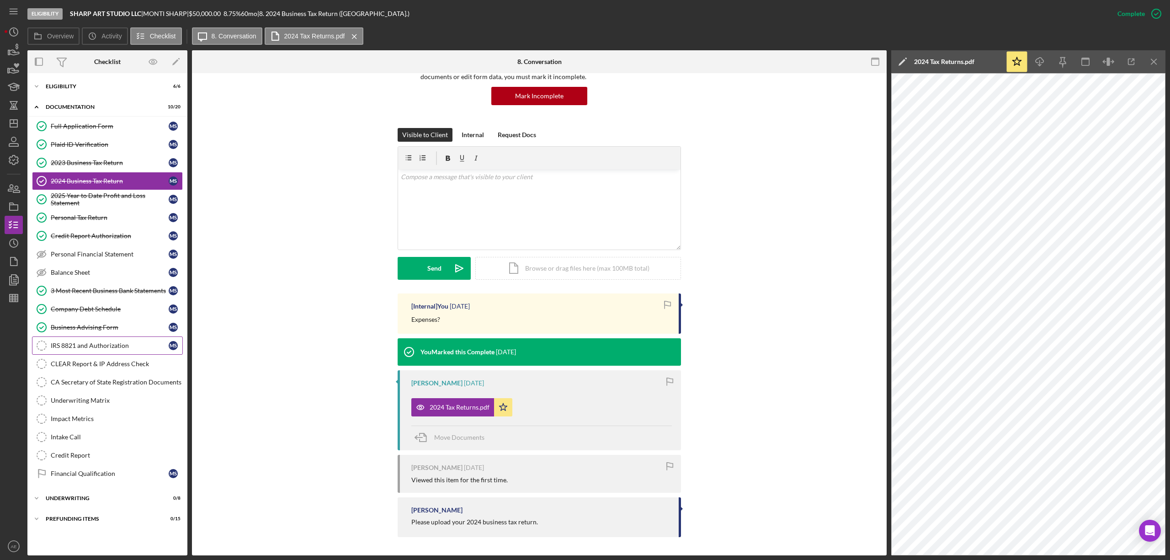
click at [114, 342] on link "IRS 8821 and Authorization IRS 8821 and Authorization M S" at bounding box center [107, 345] width 151 height 18
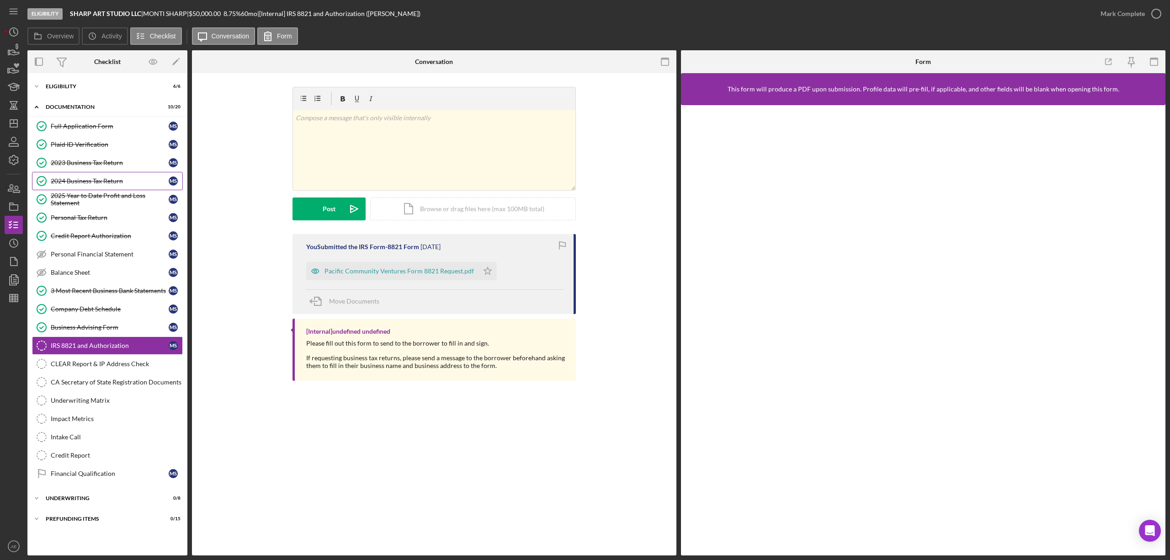
click at [110, 181] on div "2024 Business Tax Return" at bounding box center [110, 180] width 118 height 7
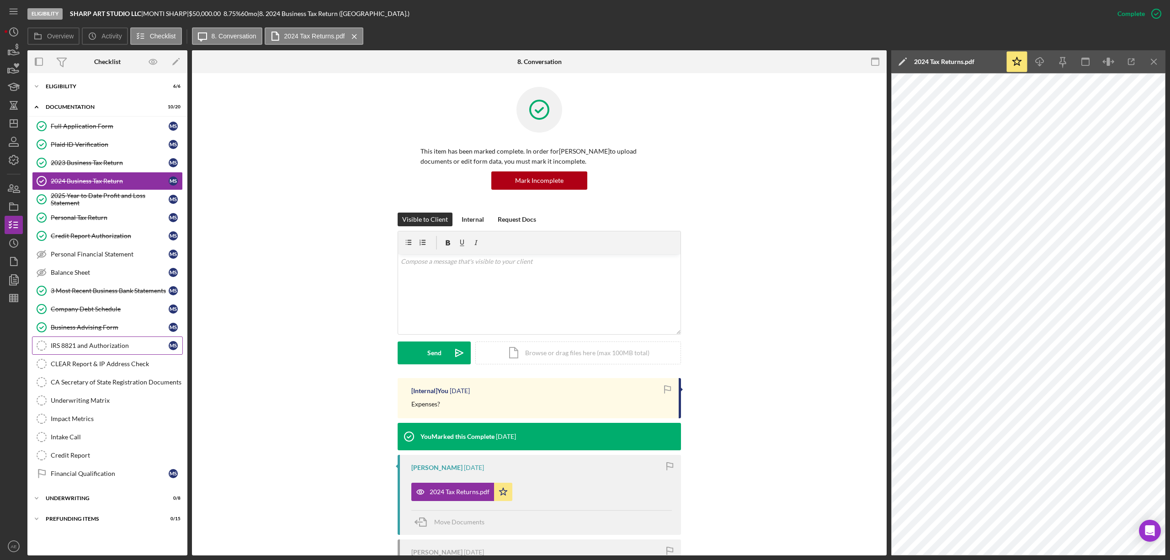
drag, startPoint x: 132, startPoint y: 355, endPoint x: 143, endPoint y: 355, distance: 11.0
click at [132, 355] on link "IRS 8821 and Authorization IRS 8821 and Authorization M S" at bounding box center [107, 345] width 151 height 18
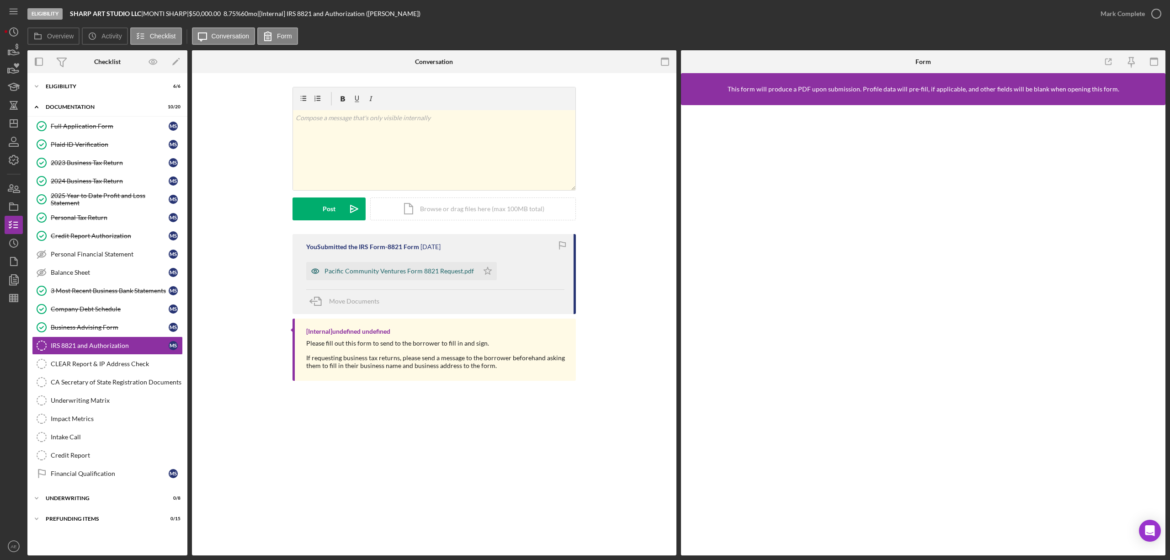
click at [428, 267] on div "Pacific Community Ventures Form 8821 Request.pdf" at bounding box center [392, 271] width 172 height 18
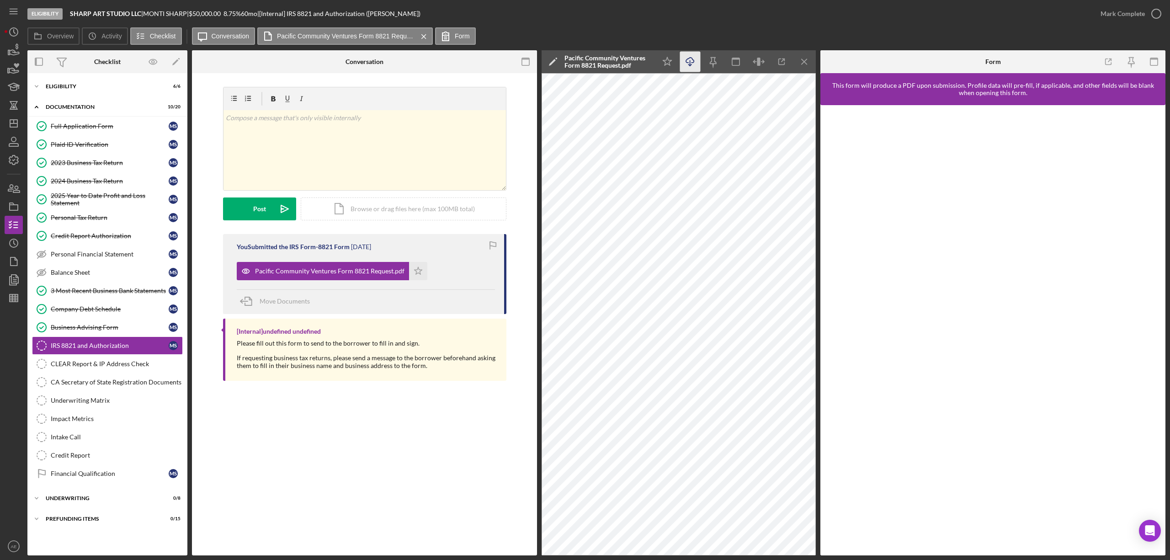
click at [693, 55] on icon "Icon/Download" at bounding box center [690, 62] width 21 height 21
click at [98, 89] on div "Eligibility" at bounding box center [111, 86] width 130 height 5
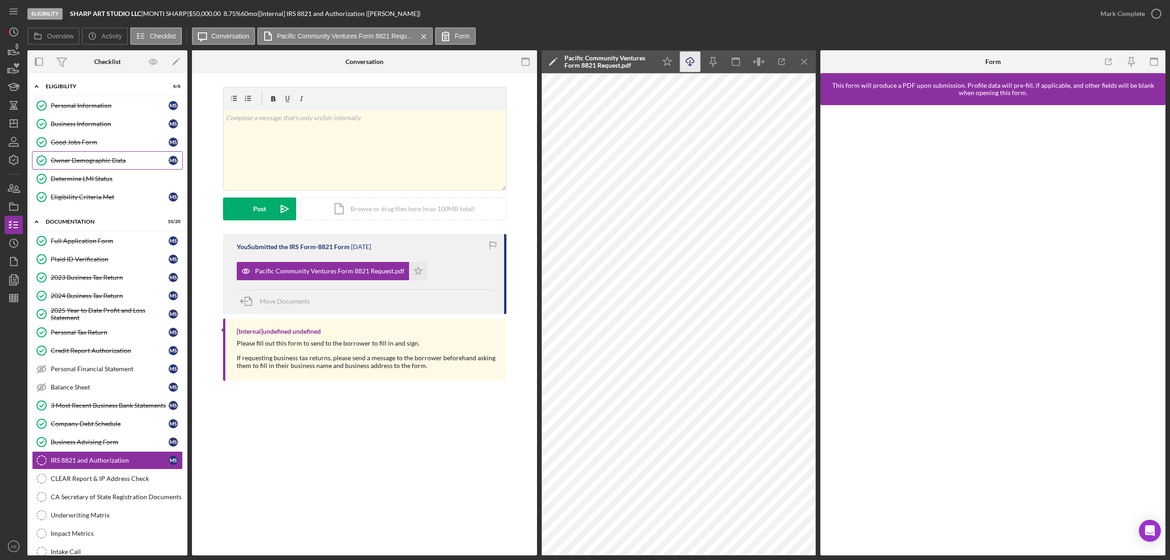
click at [108, 156] on link "Owner Demographic Data Owner Demographic Data M S" at bounding box center [107, 160] width 151 height 18
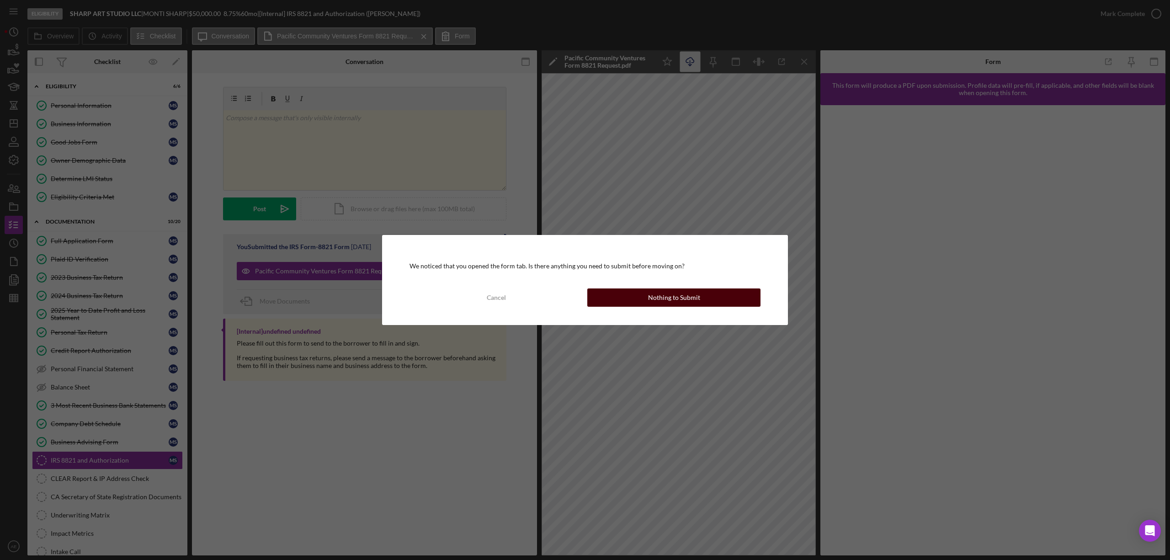
click at [684, 298] on div "Nothing to Submit" at bounding box center [674, 297] width 52 height 18
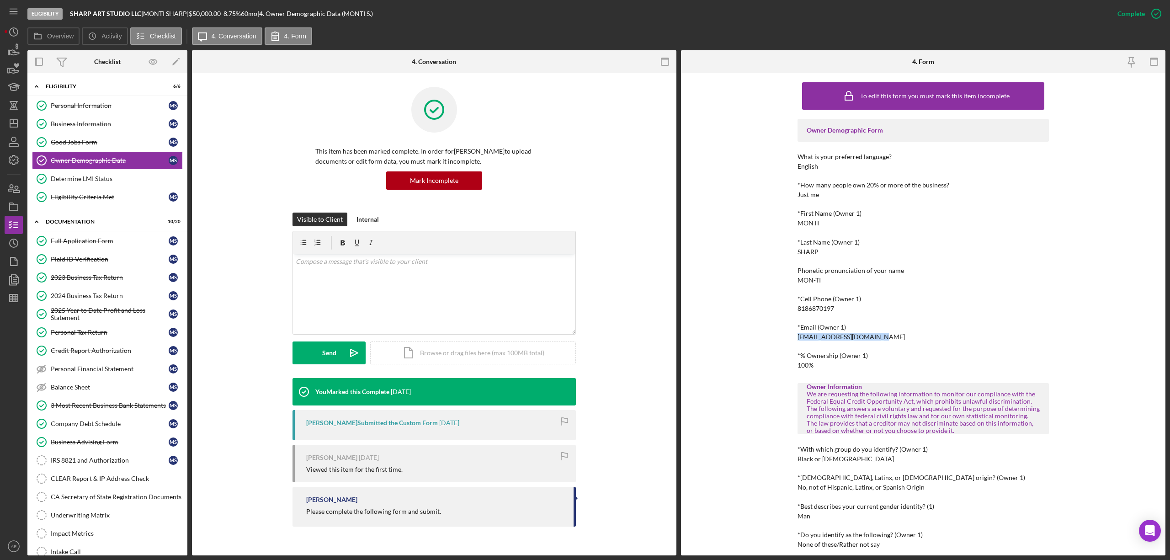
drag, startPoint x: 795, startPoint y: 338, endPoint x: 870, endPoint y: 342, distance: 75.1
click at [874, 337] on div "To edit this form you must mark this item incomplete Owner Demographic Form Wha…" at bounding box center [923, 314] width 484 height 482
copy div "monti@sharpartstudio.com"
click at [59, 109] on div "Personal Information" at bounding box center [110, 105] width 118 height 7
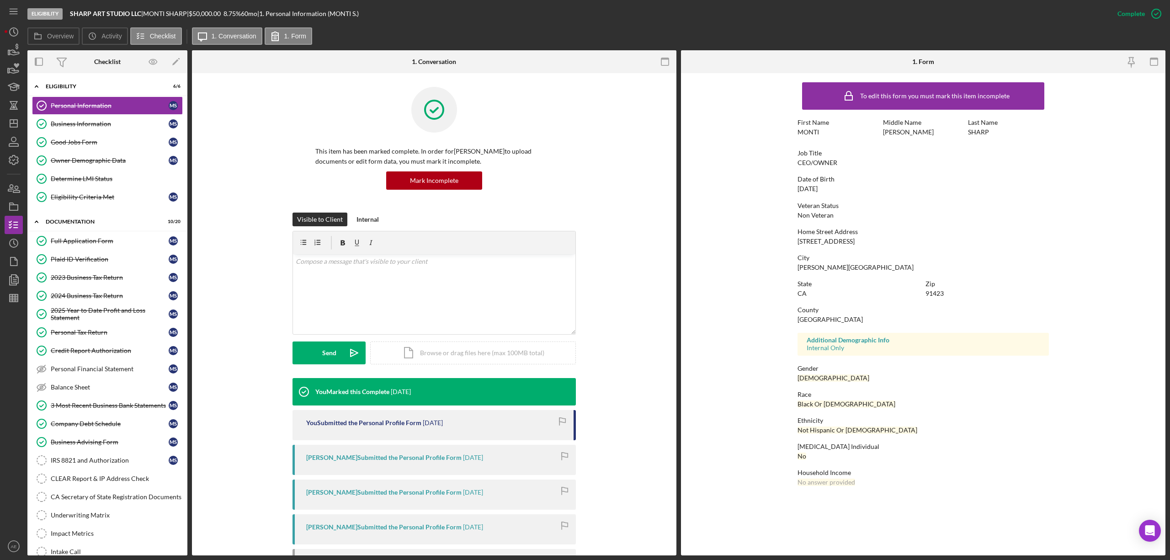
drag, startPoint x: 817, startPoint y: 240, endPoint x: 873, endPoint y: 240, distance: 55.7
click at [873, 240] on form "To edit this form you must mark this item incomplete First Name MONTI Middle Na…" at bounding box center [923, 286] width 484 height 426
copy div "4463 Murietta Ave Apt 23"
drag, startPoint x: 794, startPoint y: 269, endPoint x: 842, endPoint y: 270, distance: 47.5
click at [842, 270] on form "To edit this form you must mark this item incomplete First Name MONTI Middle Na…" at bounding box center [923, 286] width 484 height 426
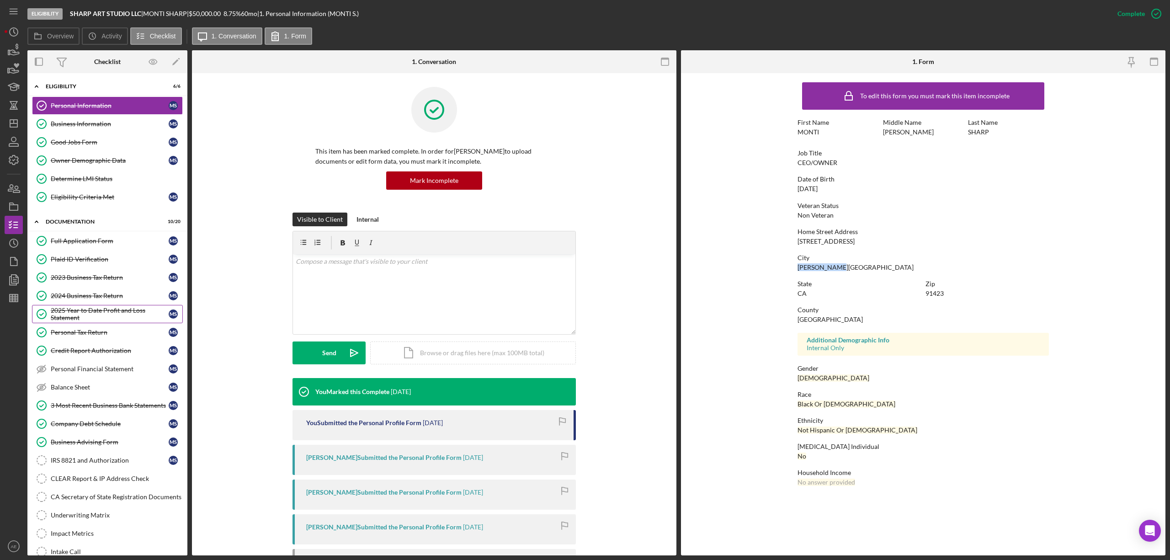
copy div "Sherman Oaks"
drag, startPoint x: 922, startPoint y: 295, endPoint x: 950, endPoint y: 295, distance: 27.4
click at [950, 295] on div "State CA Zip 91423" at bounding box center [922, 293] width 251 height 26
click at [950, 295] on div "Zip 91423" at bounding box center [986, 288] width 123 height 17
drag, startPoint x: 925, startPoint y: 293, endPoint x: 945, endPoint y: 293, distance: 19.6
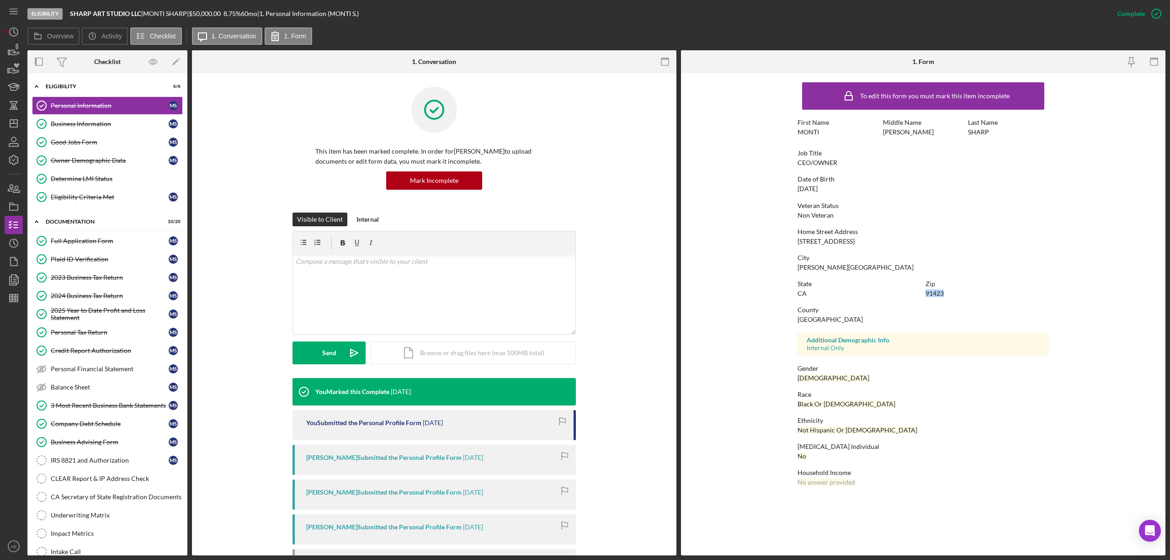
click at [945, 293] on div "Zip 91423" at bounding box center [986, 288] width 123 height 17
copy div "91423"
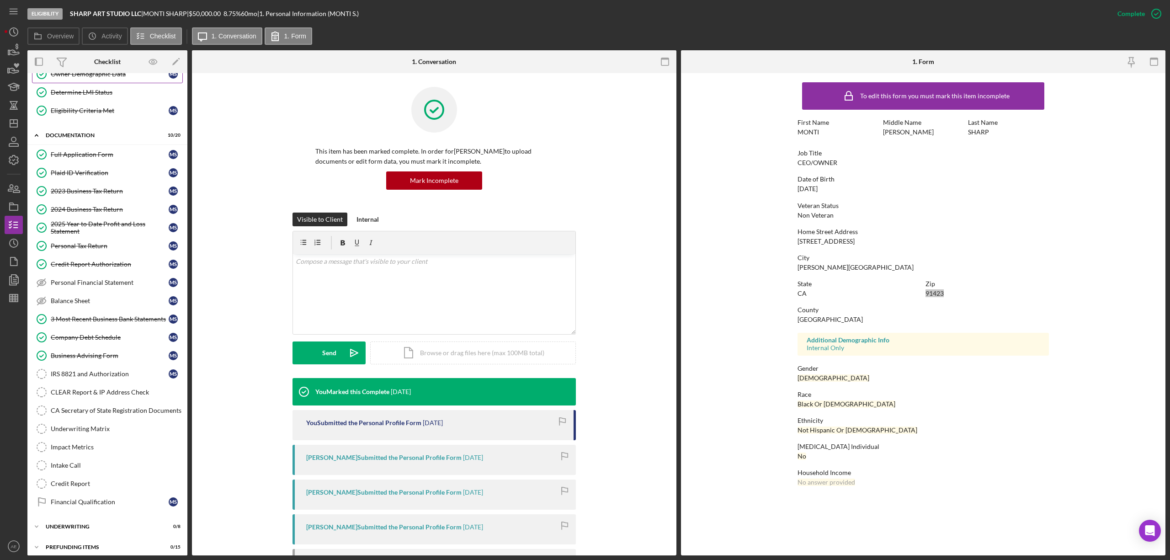
scroll to position [100, 0]
